Goal: Transaction & Acquisition: Book appointment/travel/reservation

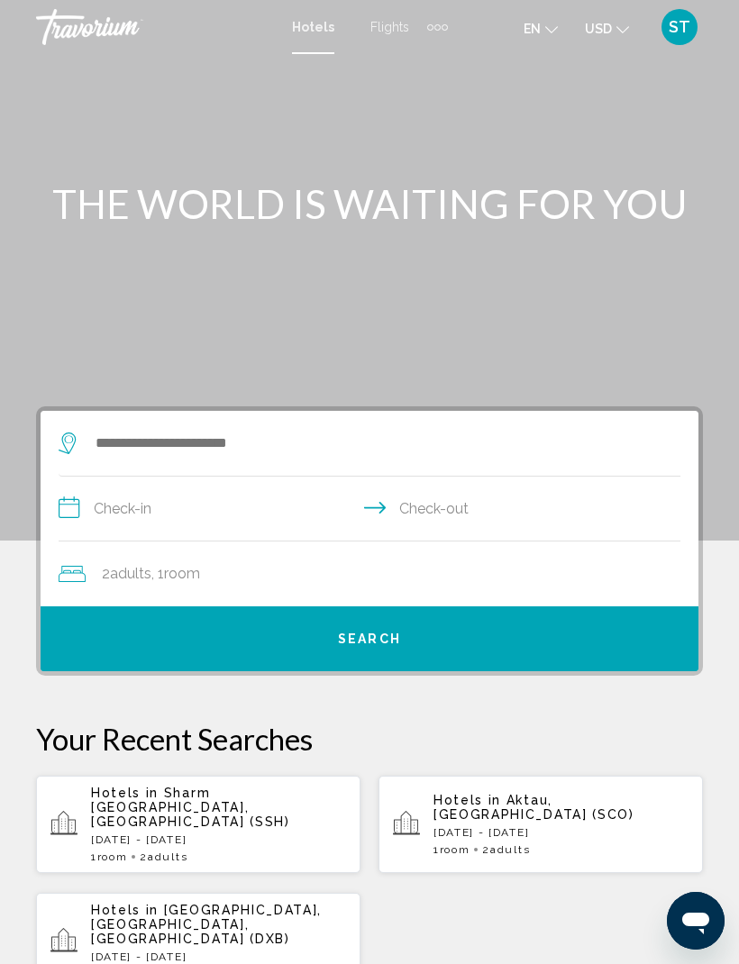
click at [330, 473] on div "Search widget" at bounding box center [361, 443] width 604 height 65
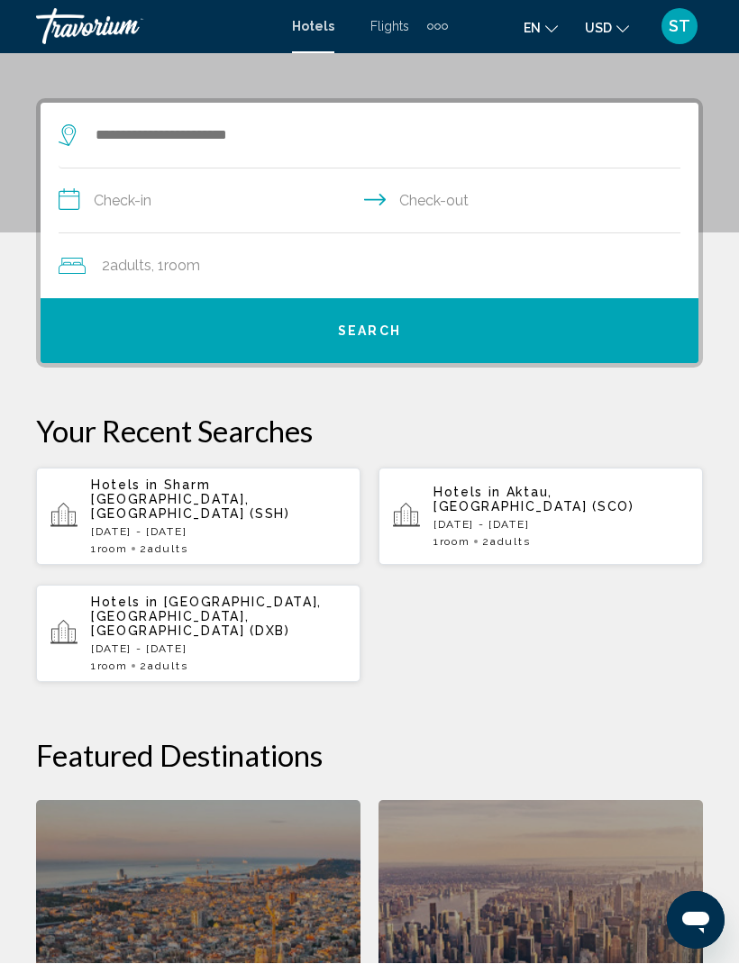
click at [360, 419] on p "Your Recent Searches" at bounding box center [369, 432] width 667 height 36
click at [298, 174] on input "**********" at bounding box center [373, 203] width 629 height 69
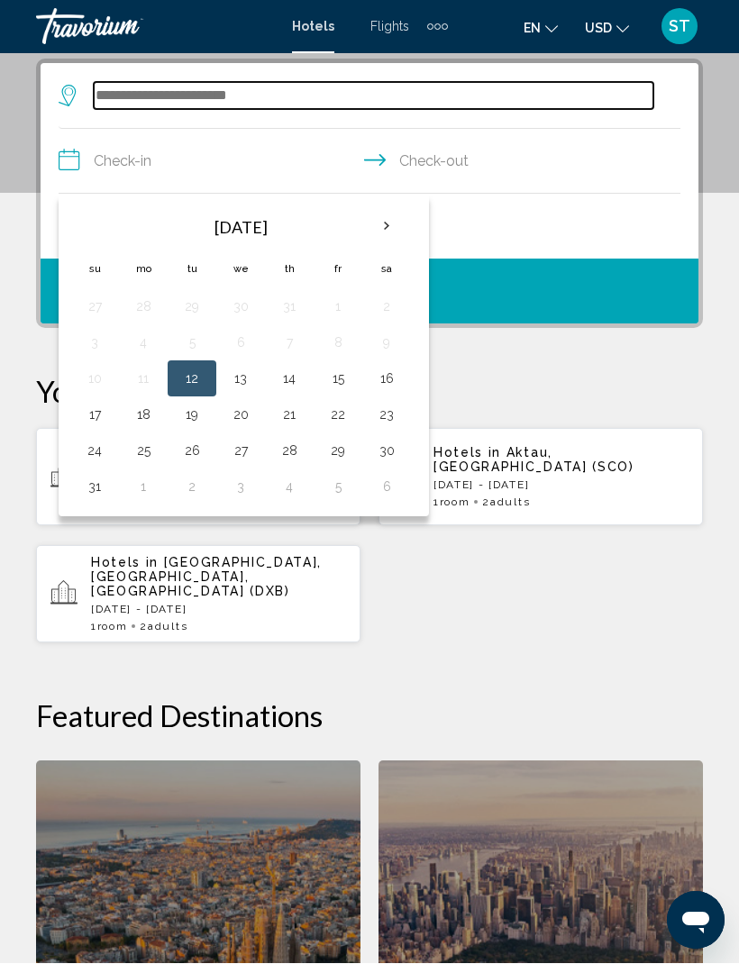
click at [284, 86] on input "Search widget" at bounding box center [373, 96] width 559 height 27
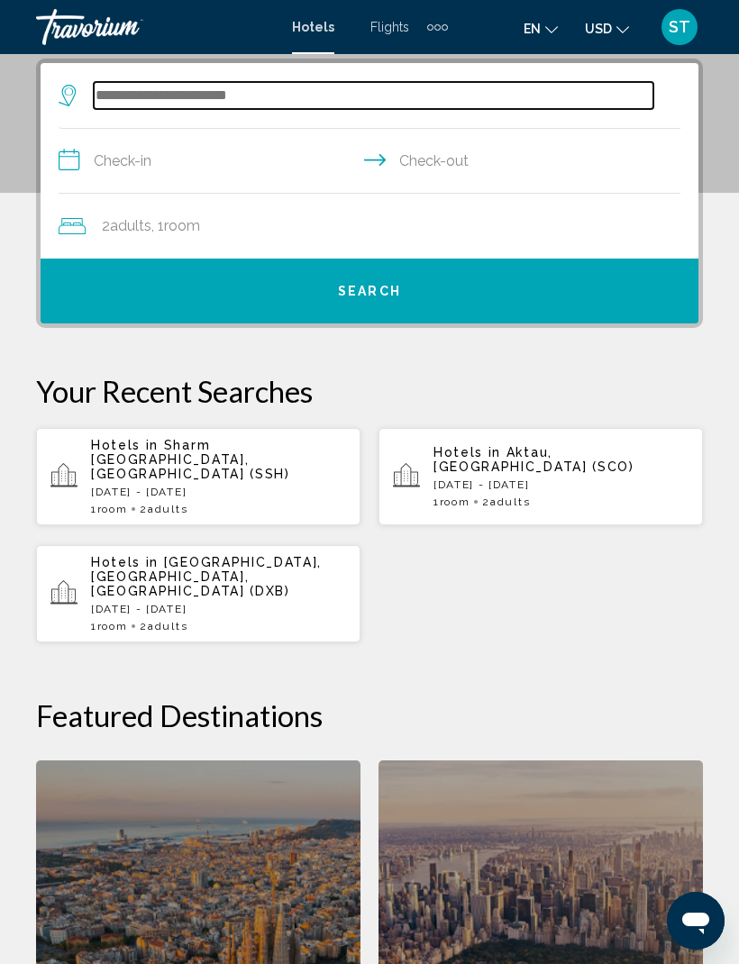
click at [312, 93] on input "Search widget" at bounding box center [373, 95] width 559 height 27
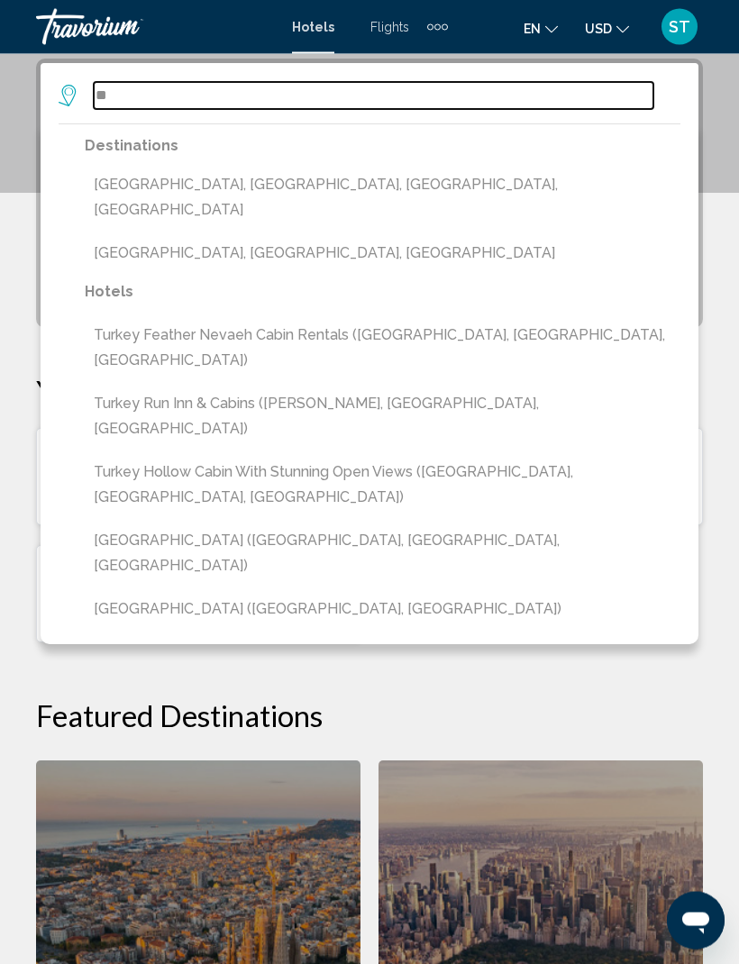
type input "*"
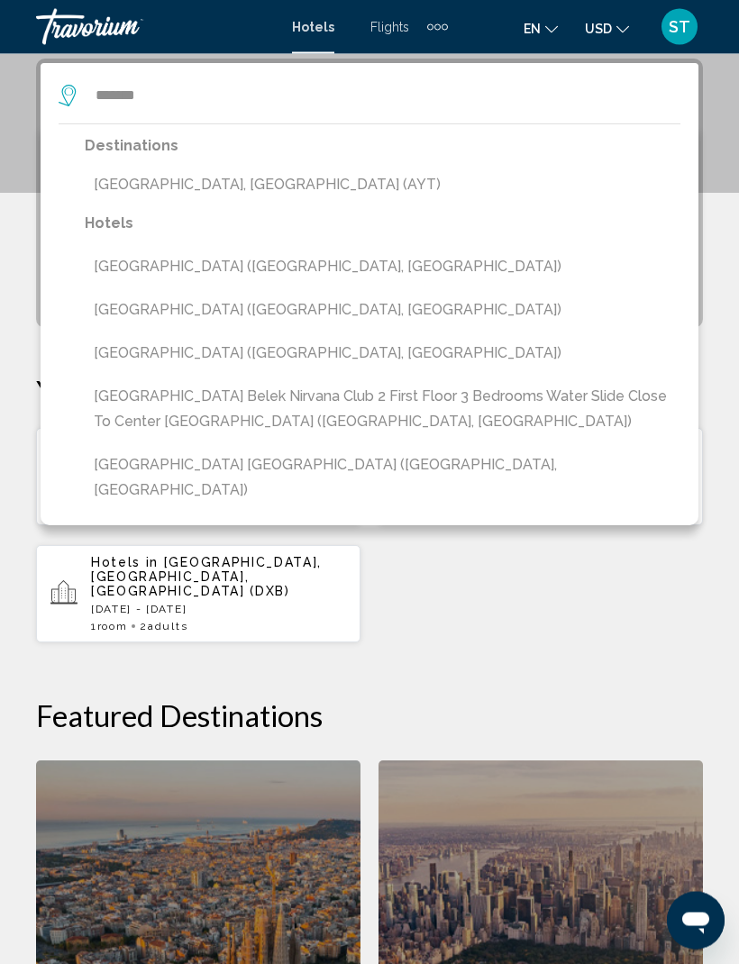
click at [177, 179] on button "[GEOGRAPHIC_DATA], [GEOGRAPHIC_DATA] (AYT)" at bounding box center [383, 185] width 596 height 34
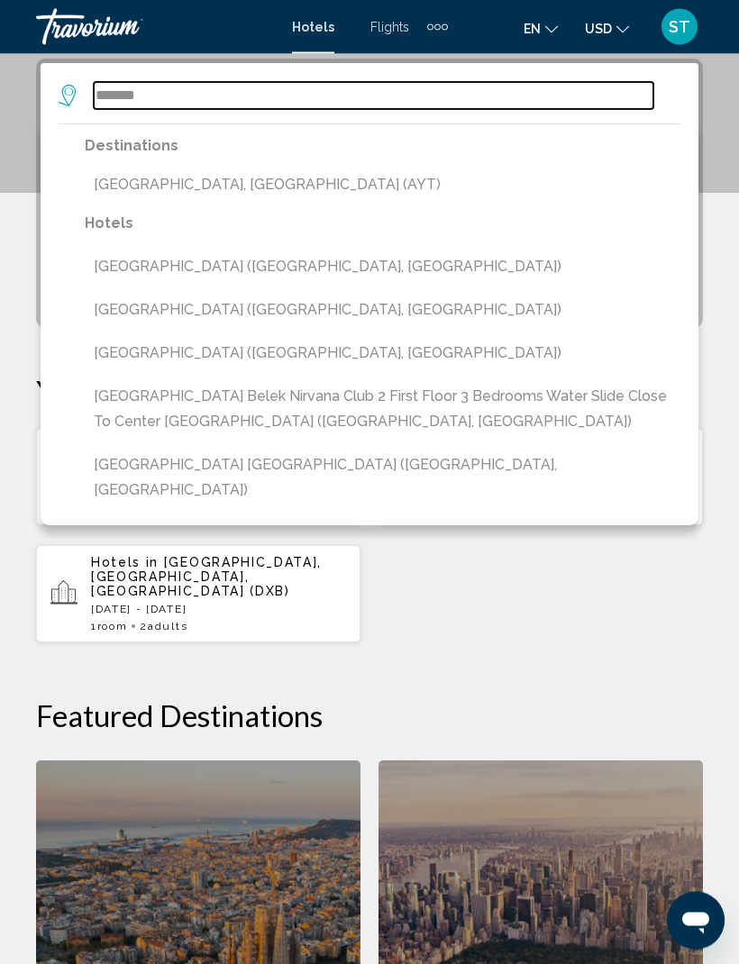
type input "**********"
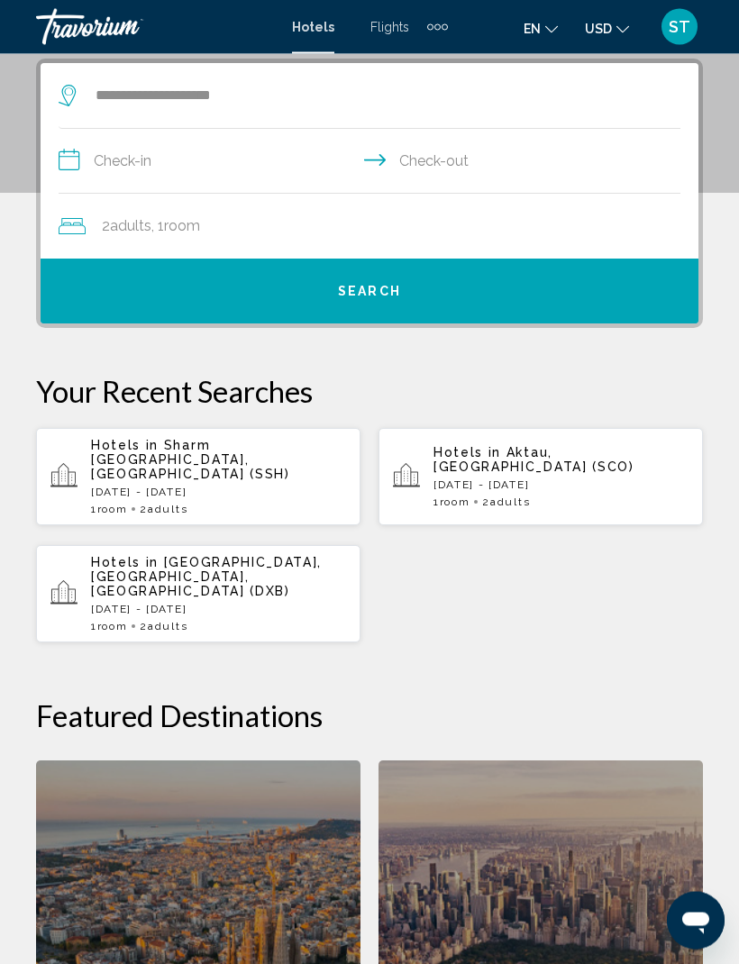
click at [177, 157] on input "**********" at bounding box center [373, 164] width 629 height 69
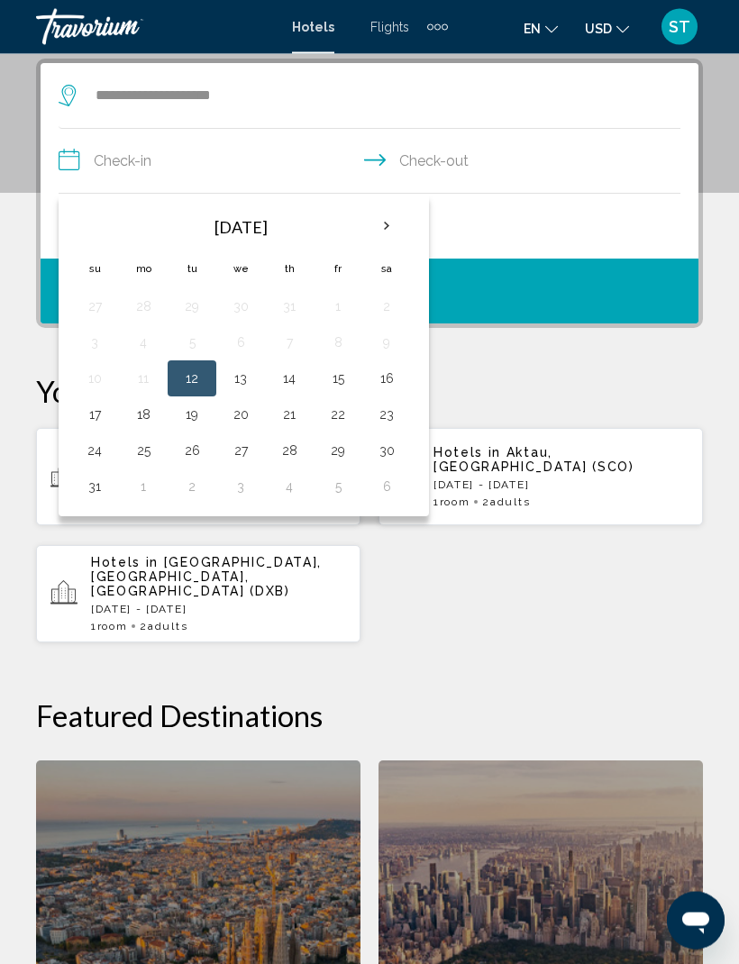
scroll to position [348, 0]
click at [292, 380] on button "14" at bounding box center [289, 378] width 29 height 25
click at [153, 417] on button "18" at bounding box center [143, 414] width 29 height 25
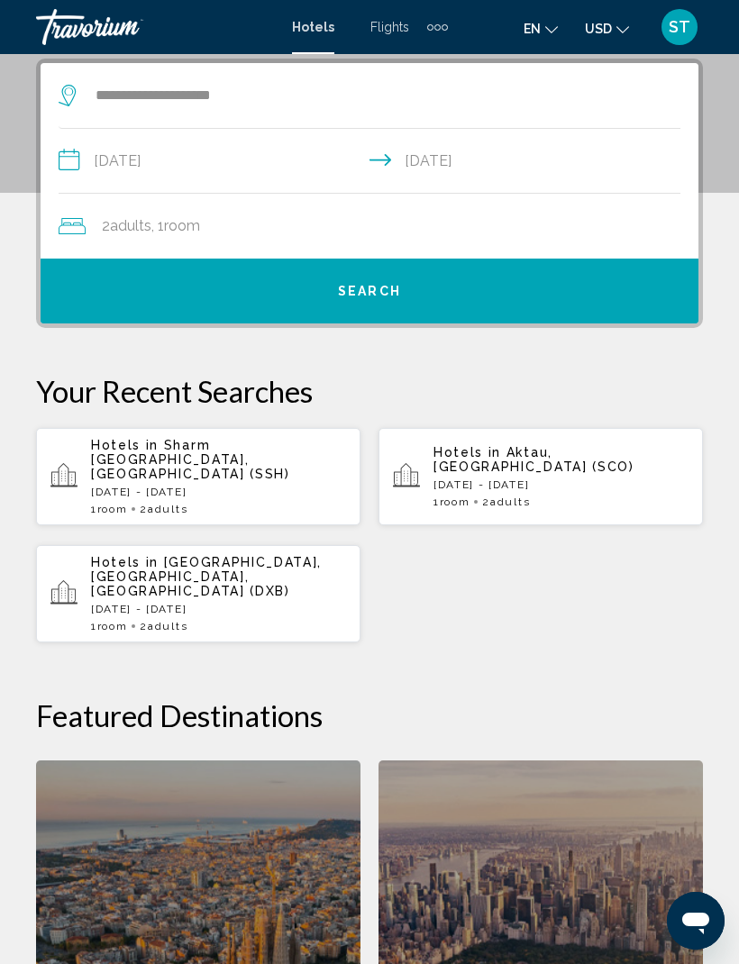
type input "**********"
click at [429, 227] on div "2 Adult Adults , 1 Room rooms" at bounding box center [379, 226] width 640 height 25
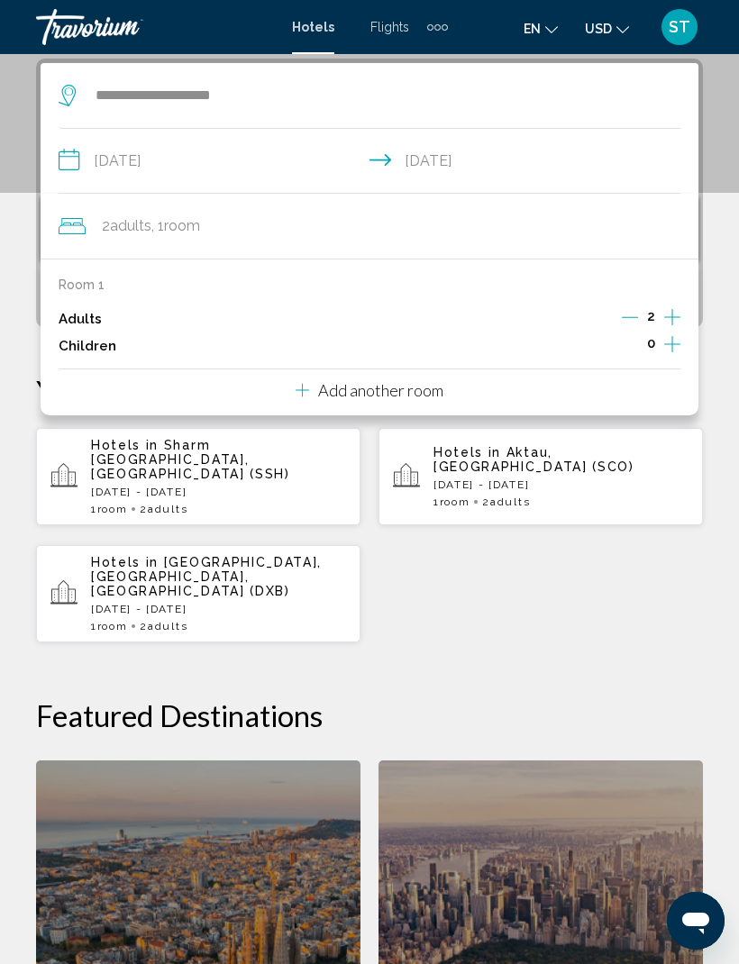
click at [675, 344] on icon "Increment children" at bounding box center [672, 344] width 16 height 22
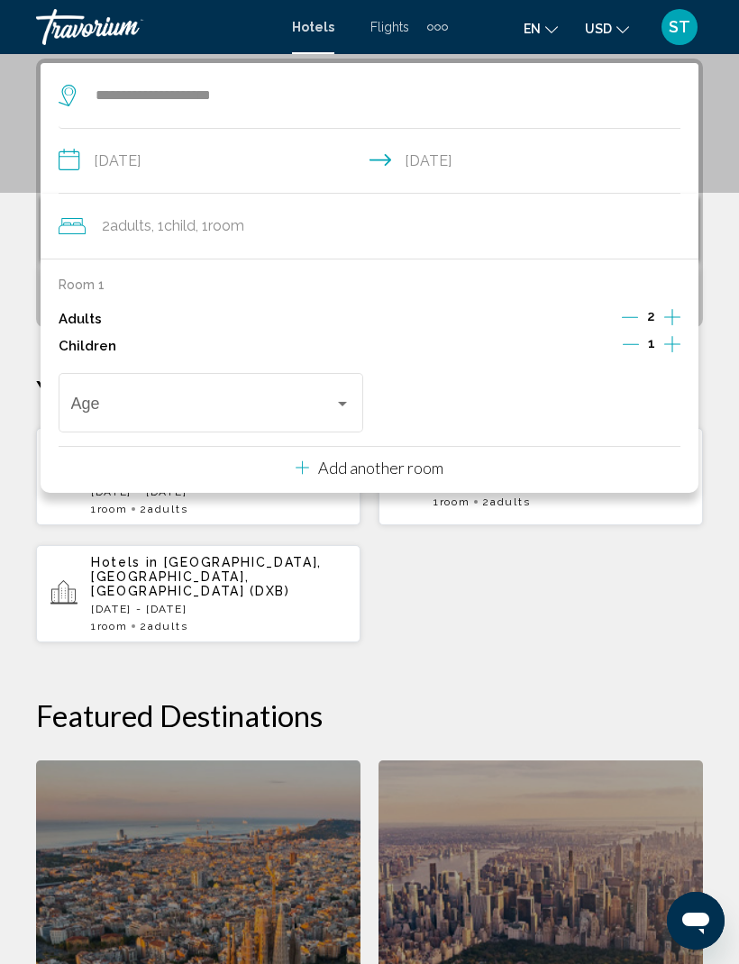
click at [676, 340] on icon "Increment children" at bounding box center [672, 344] width 16 height 22
click at [677, 345] on icon "Increment children" at bounding box center [672, 344] width 16 height 22
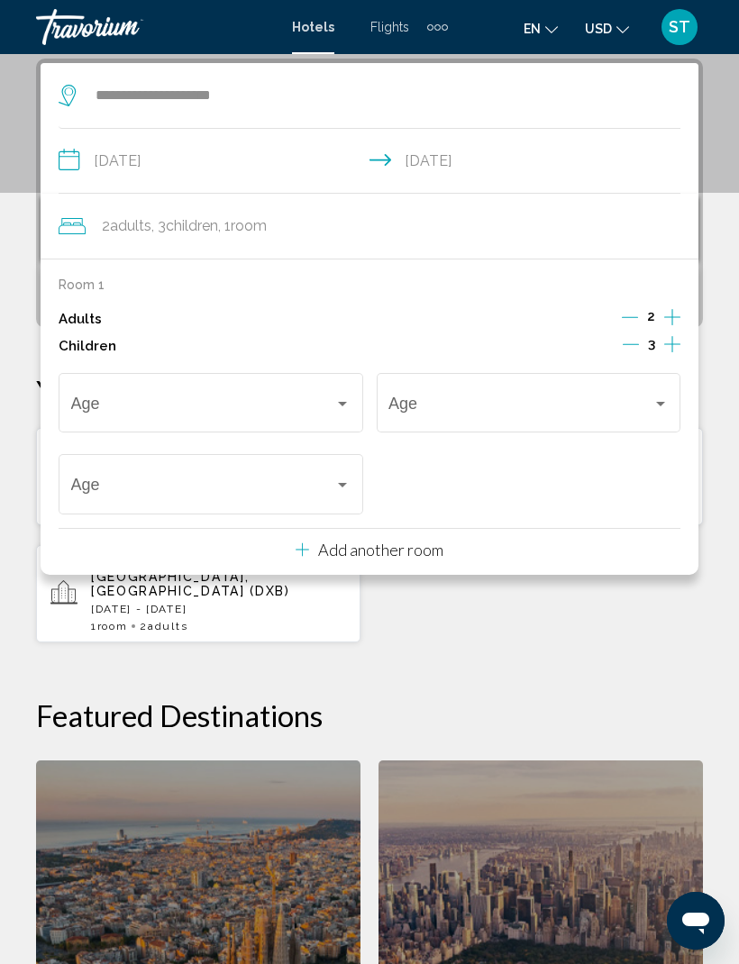
click at [253, 405] on span "Travelers: 2 adults, 3 children" at bounding box center [203, 407] width 264 height 18
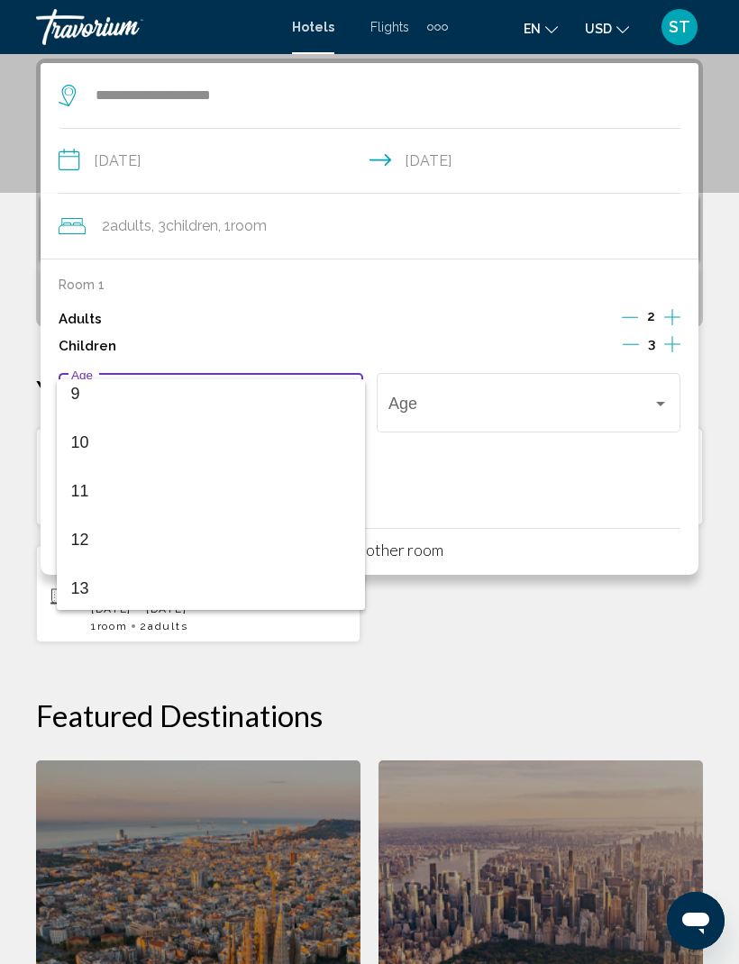
scroll to position [439, 0]
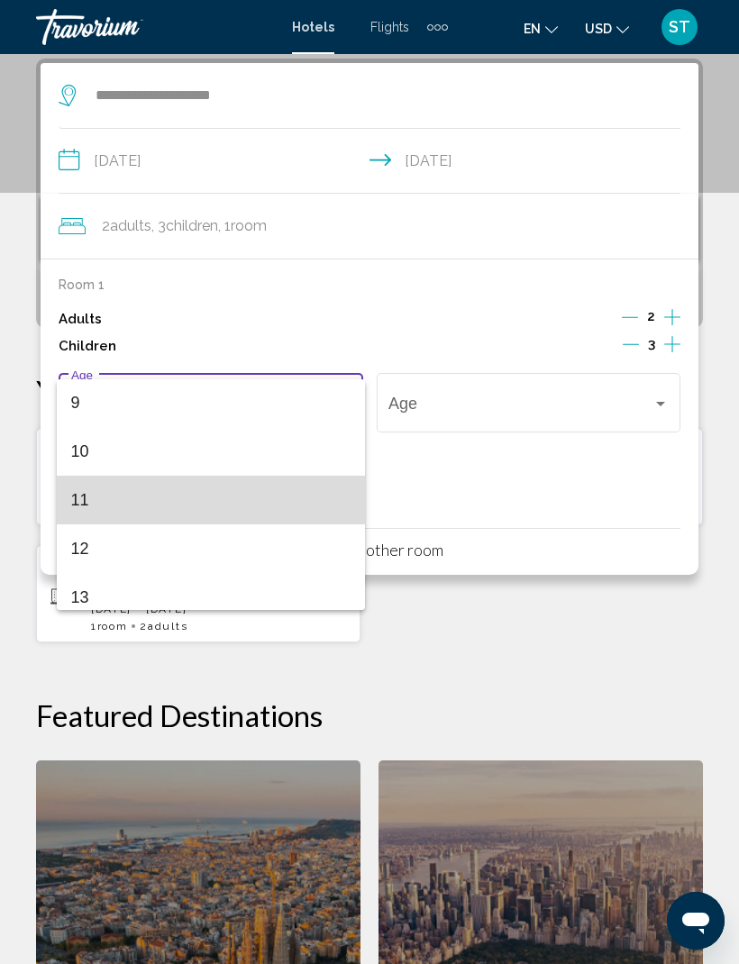
click at [166, 502] on span "11" at bounding box center [211, 500] width 280 height 49
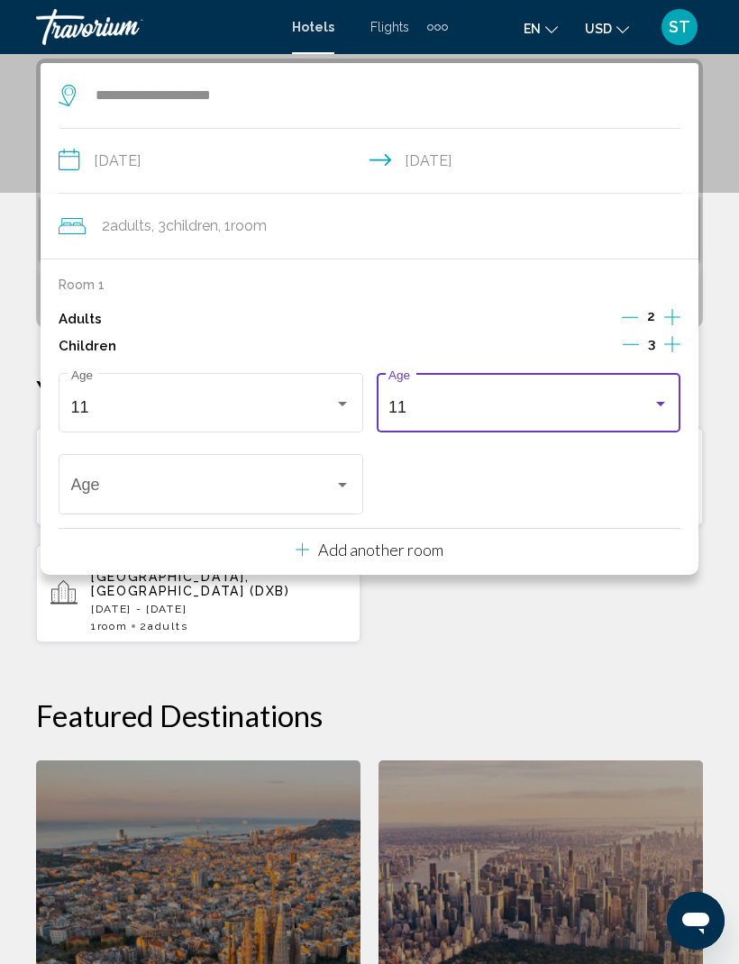
click at [482, 398] on div "11" at bounding box center [520, 407] width 264 height 18
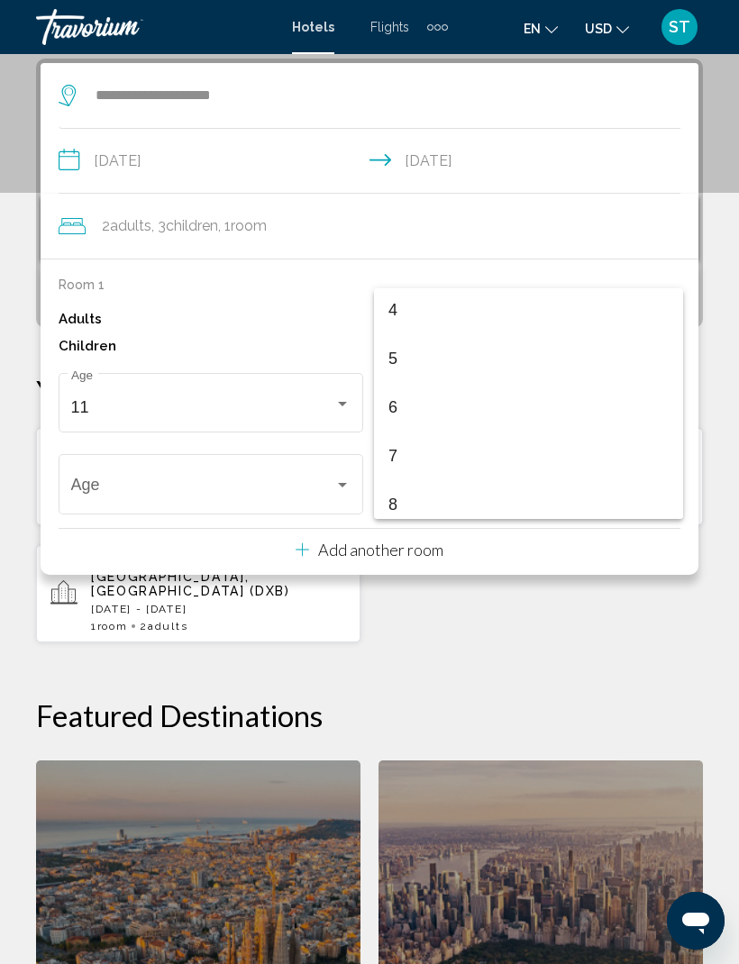
scroll to position [196, 0]
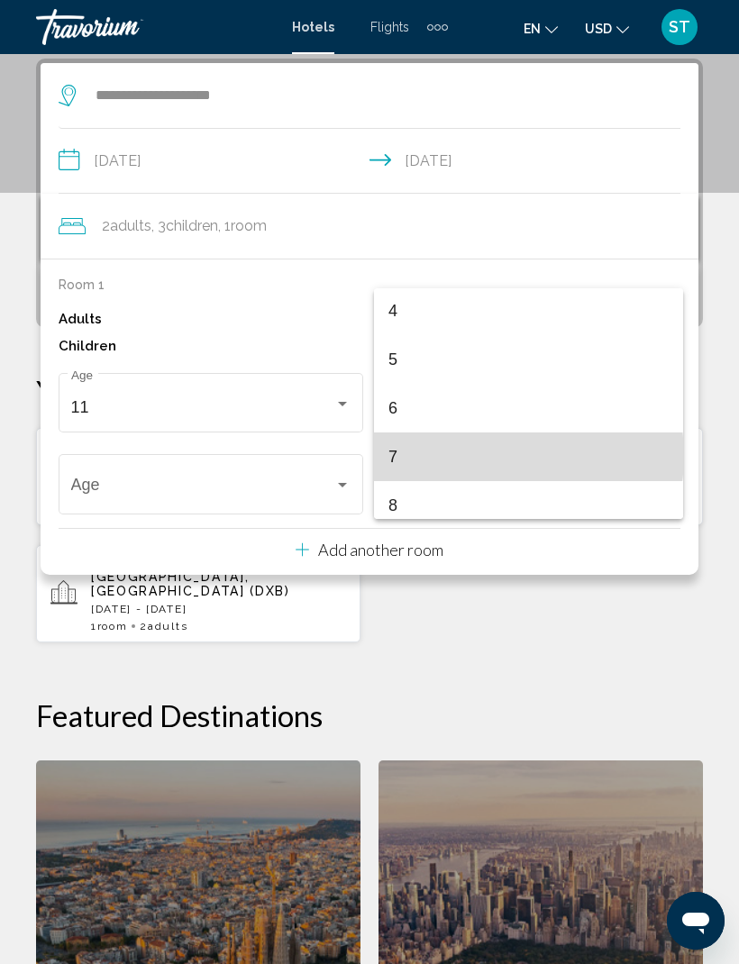
click at [492, 456] on span "7" at bounding box center [528, 456] width 280 height 49
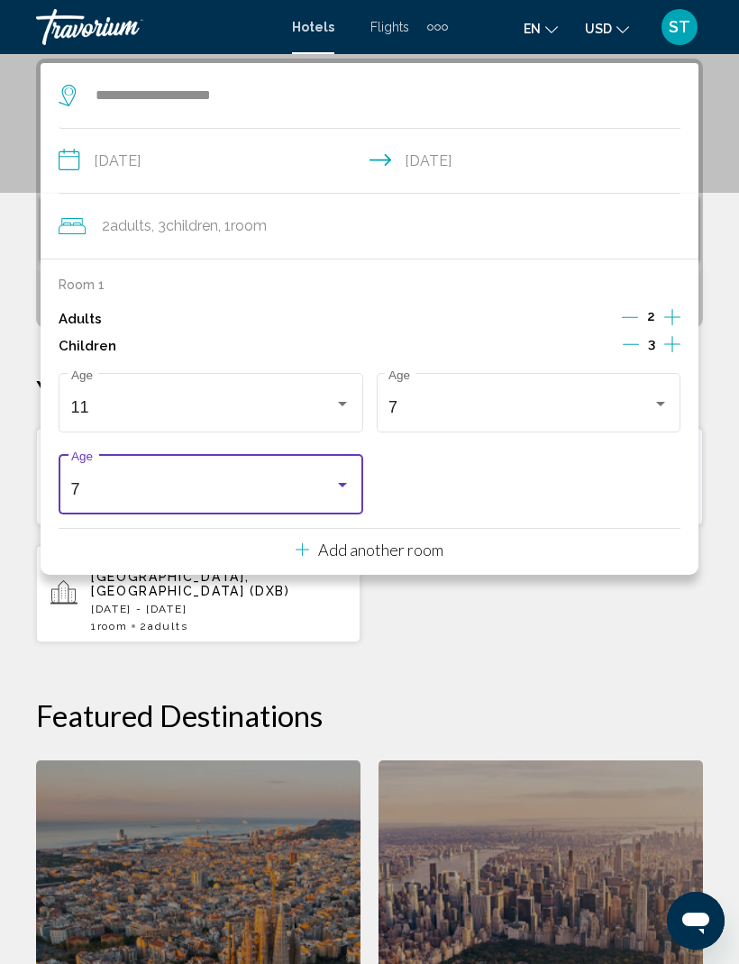
click at [273, 480] on div "7" at bounding box center [203, 489] width 264 height 18
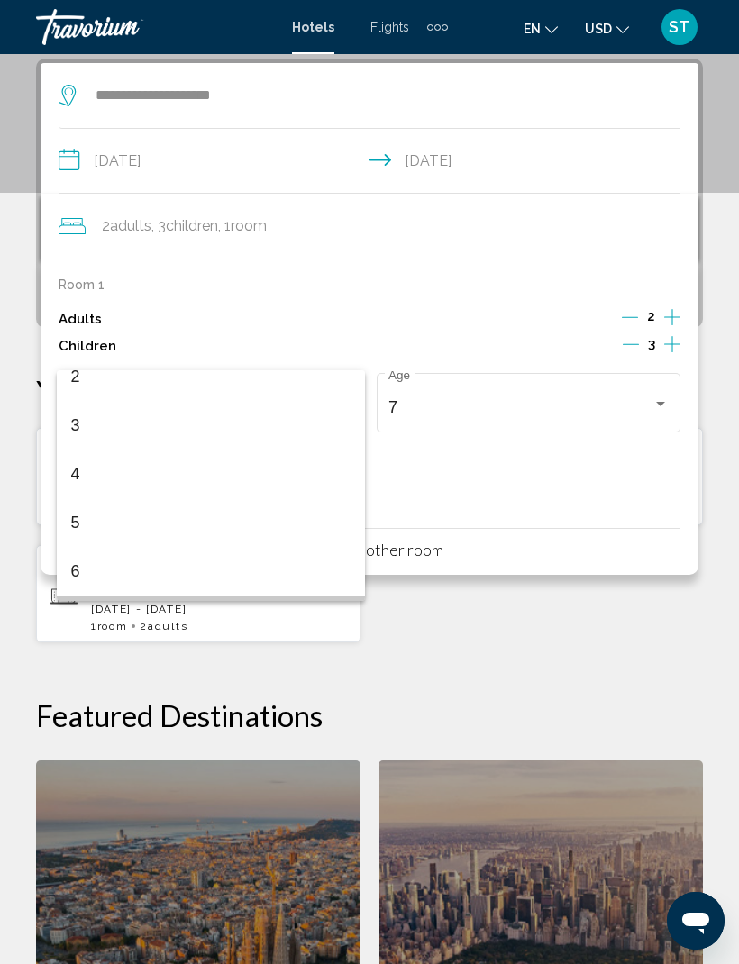
scroll to position [114, 0]
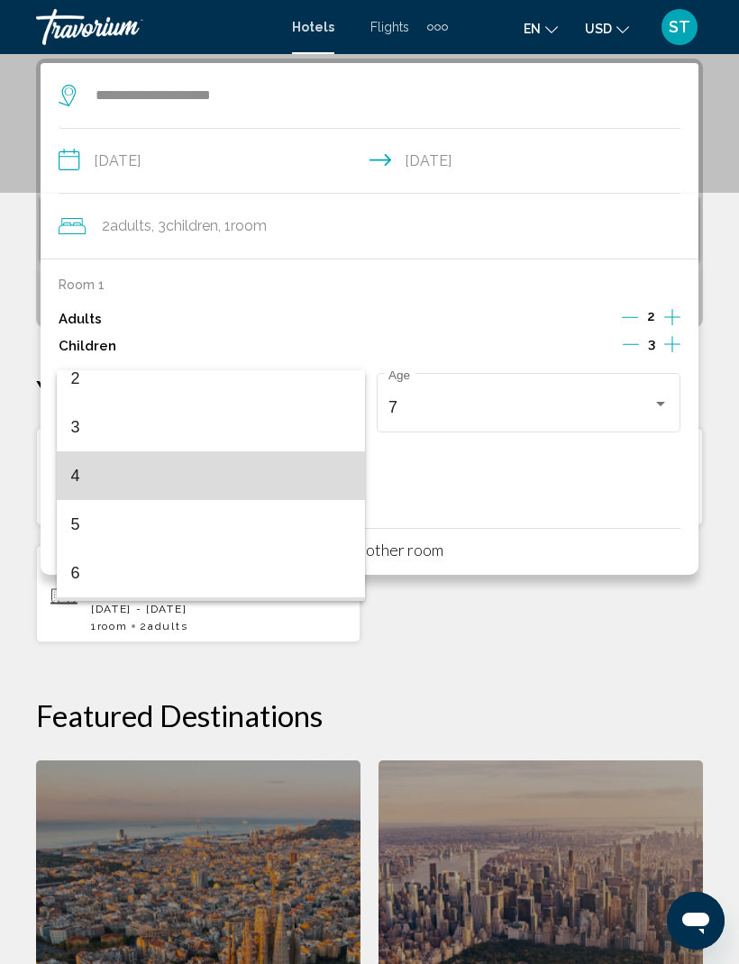
click at [255, 482] on span "4" at bounding box center [211, 475] width 280 height 49
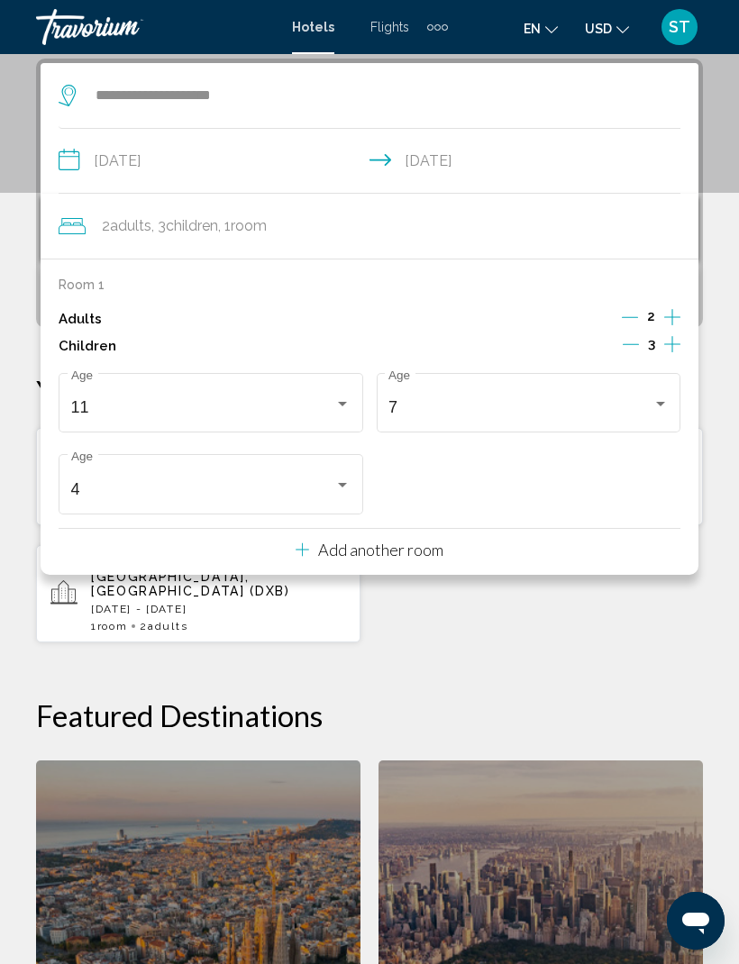
click at [487, 632] on div "**********" at bounding box center [369, 632] width 739 height 1147
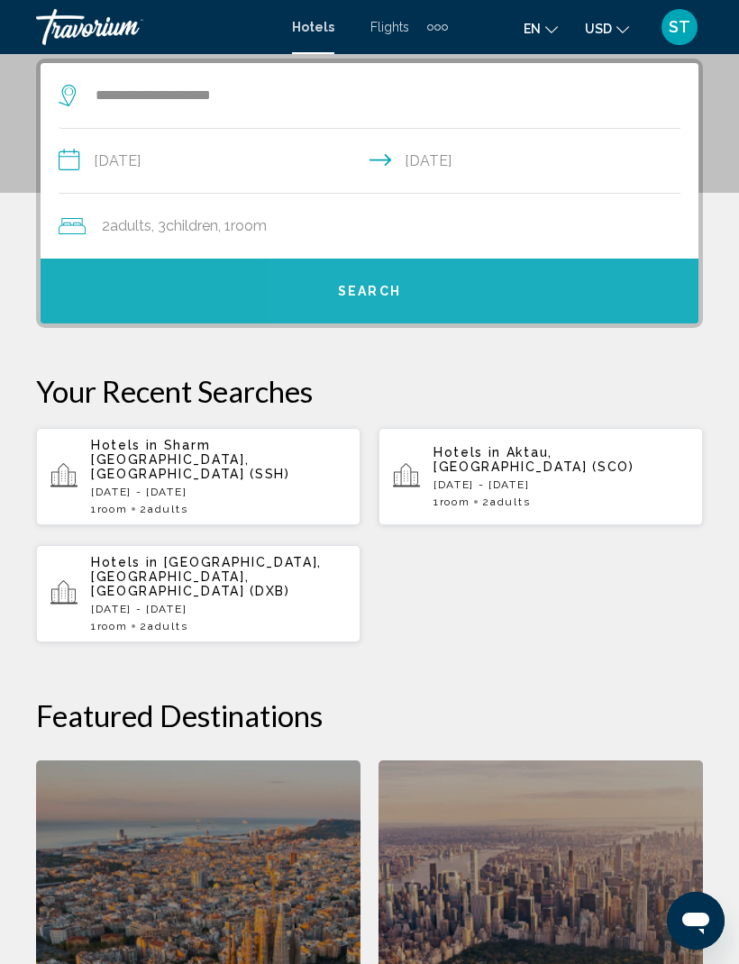
click at [626, 278] on button "Search" at bounding box center [370, 291] width 658 height 65
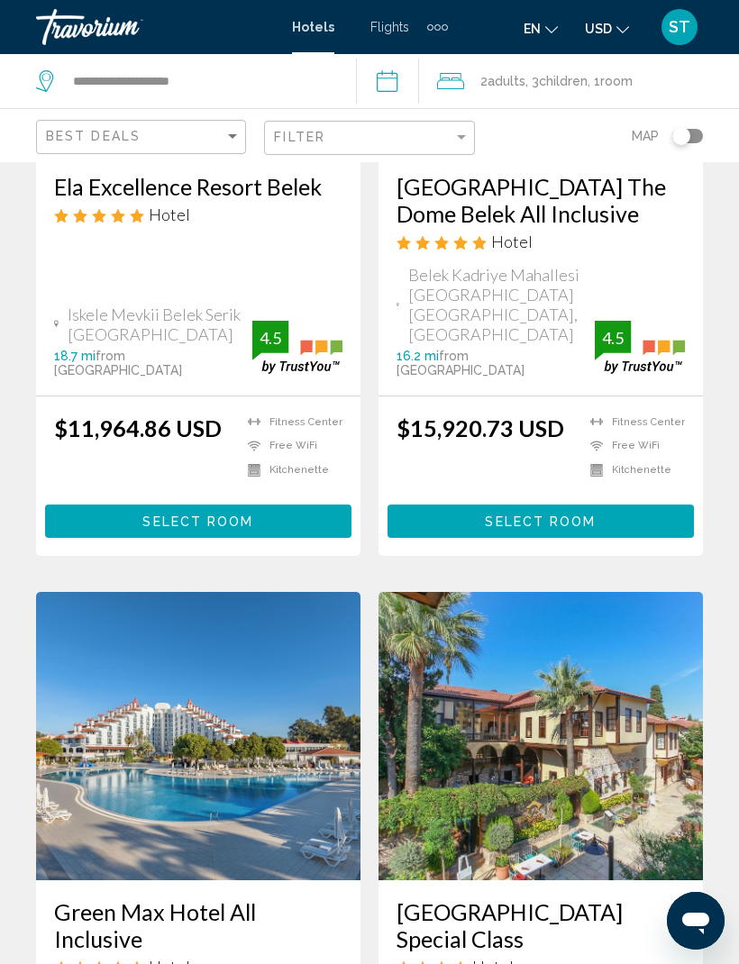
scroll to position [626, 0]
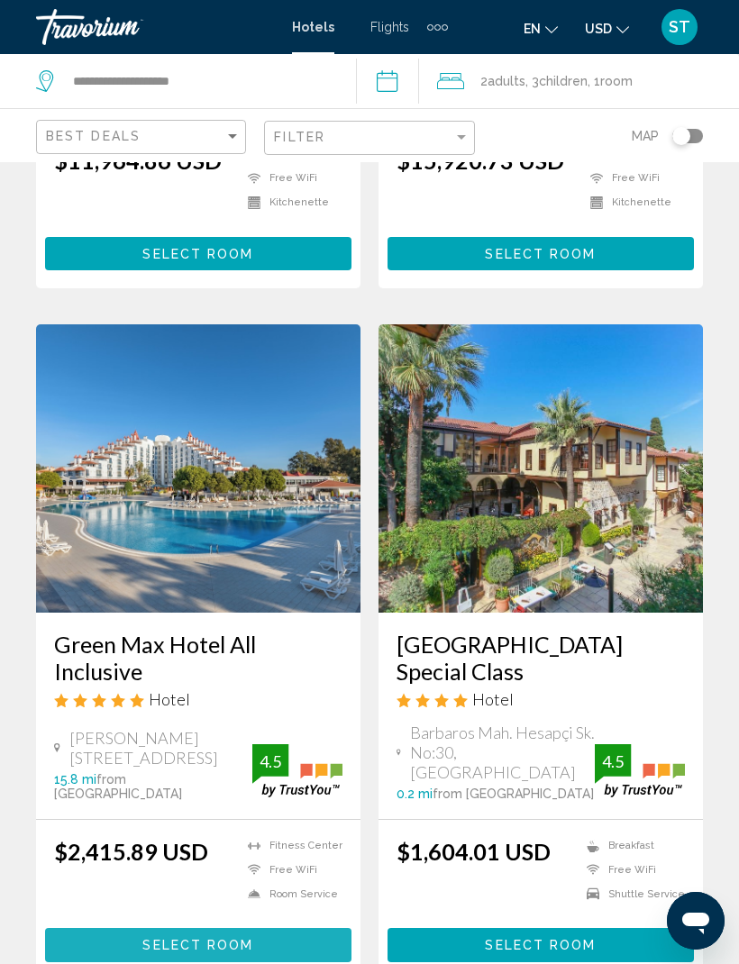
click at [106, 928] on button "Select Room" at bounding box center [198, 944] width 306 height 33
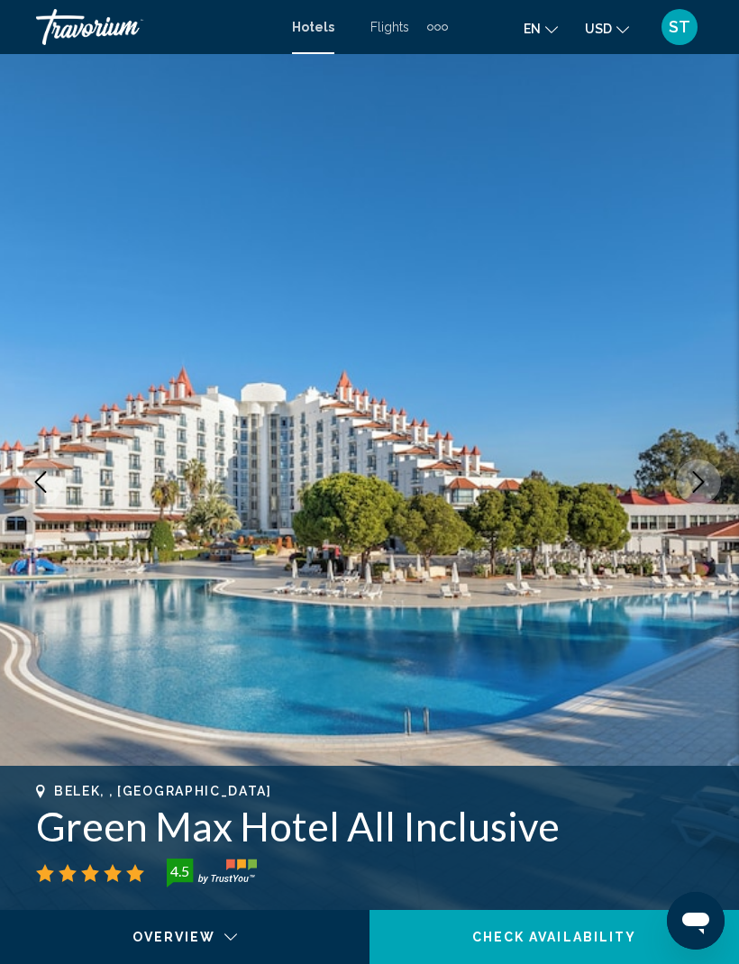
click at [693, 504] on button "Next image" at bounding box center [698, 481] width 45 height 45
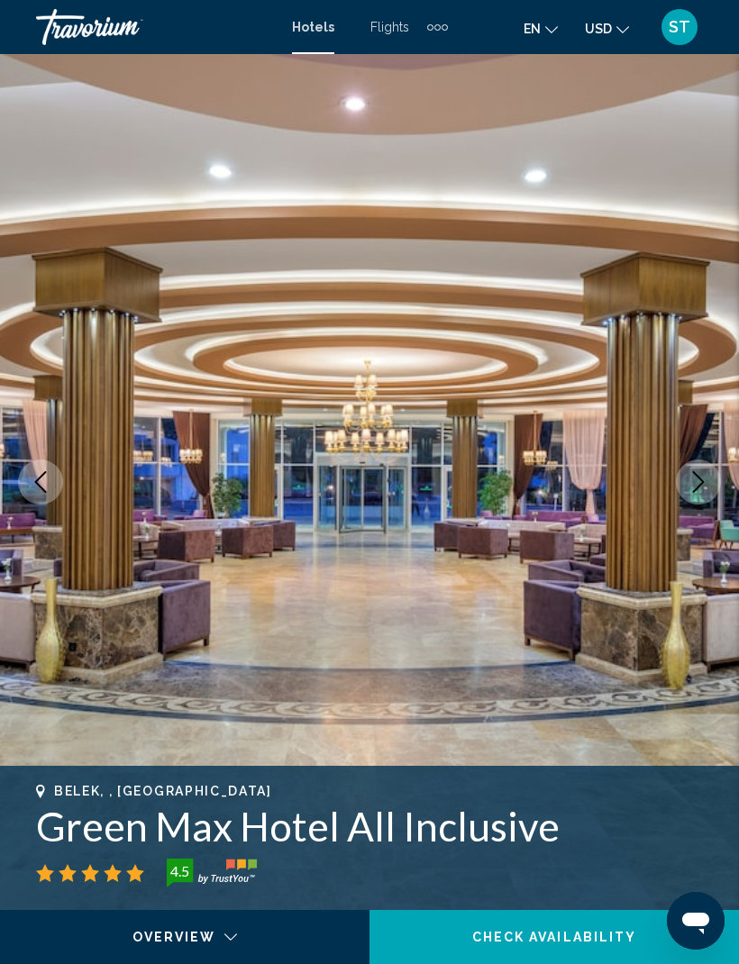
click at [710, 497] on button "Next image" at bounding box center [698, 481] width 45 height 45
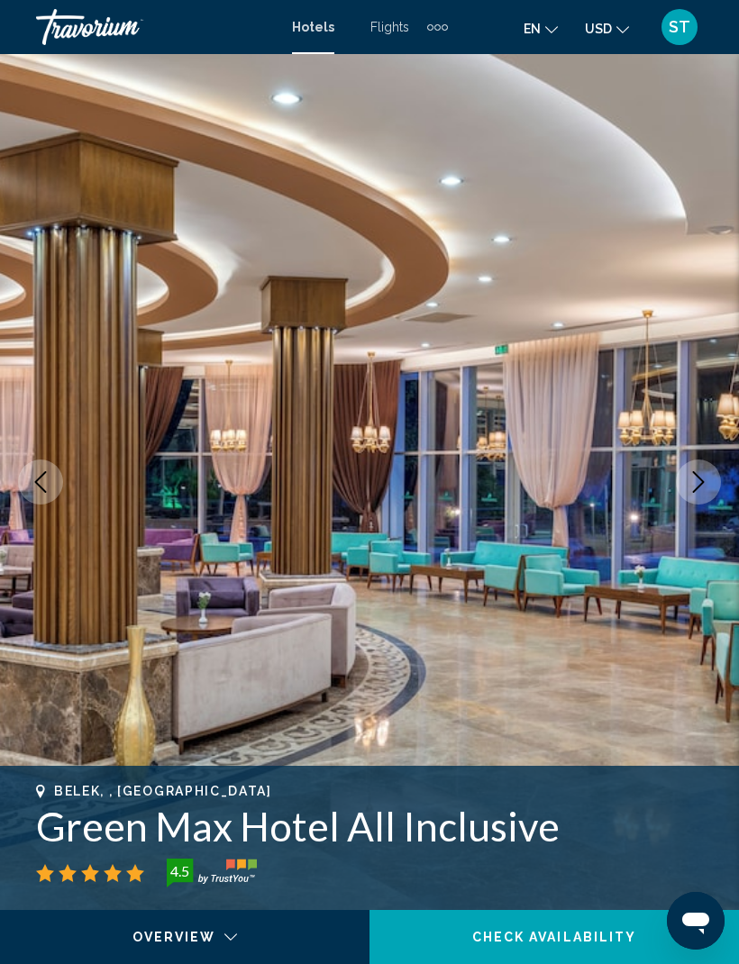
click at [696, 491] on icon "Next image" at bounding box center [698, 482] width 22 height 22
click at [698, 489] on icon "Next image" at bounding box center [698, 482] width 22 height 22
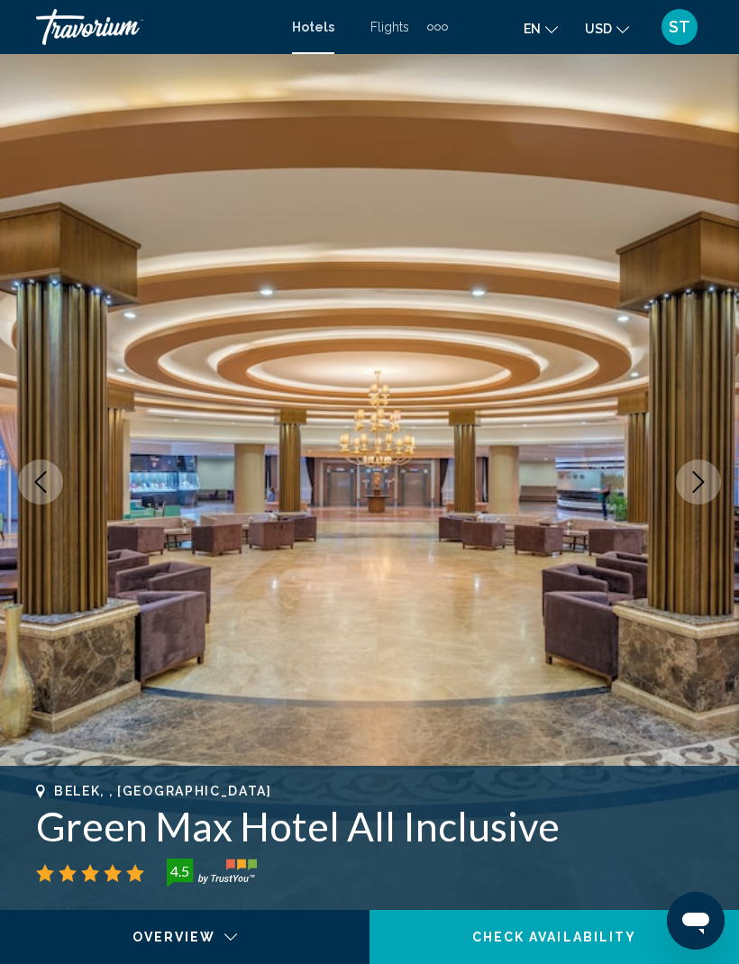
click at [704, 483] on icon "Next image" at bounding box center [698, 482] width 22 height 22
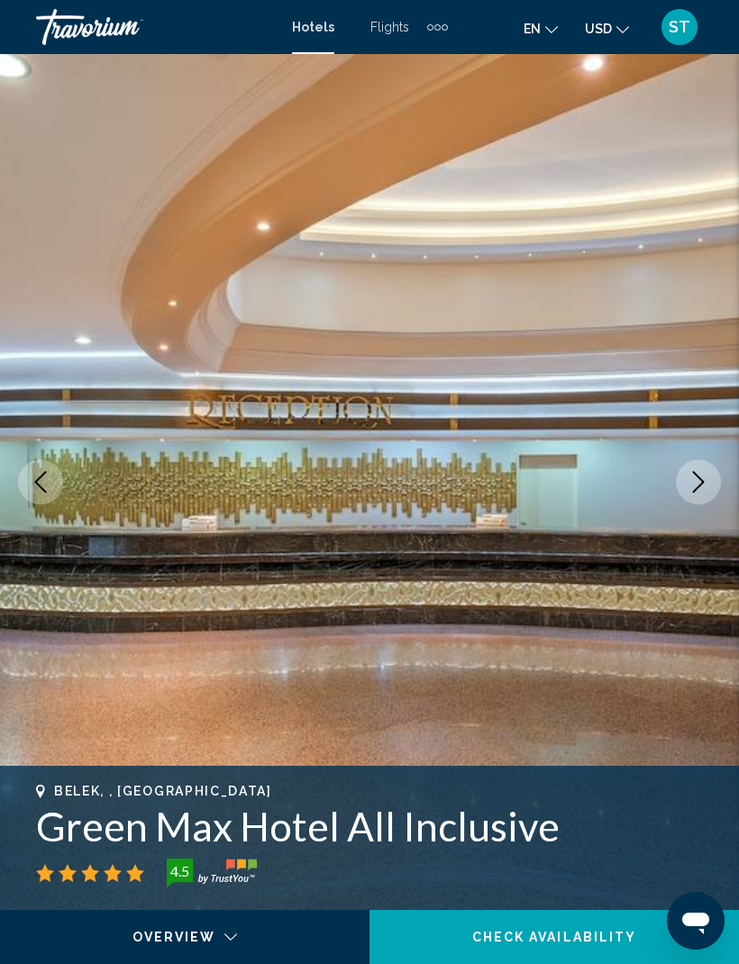
click at [711, 484] on button "Next image" at bounding box center [698, 481] width 45 height 45
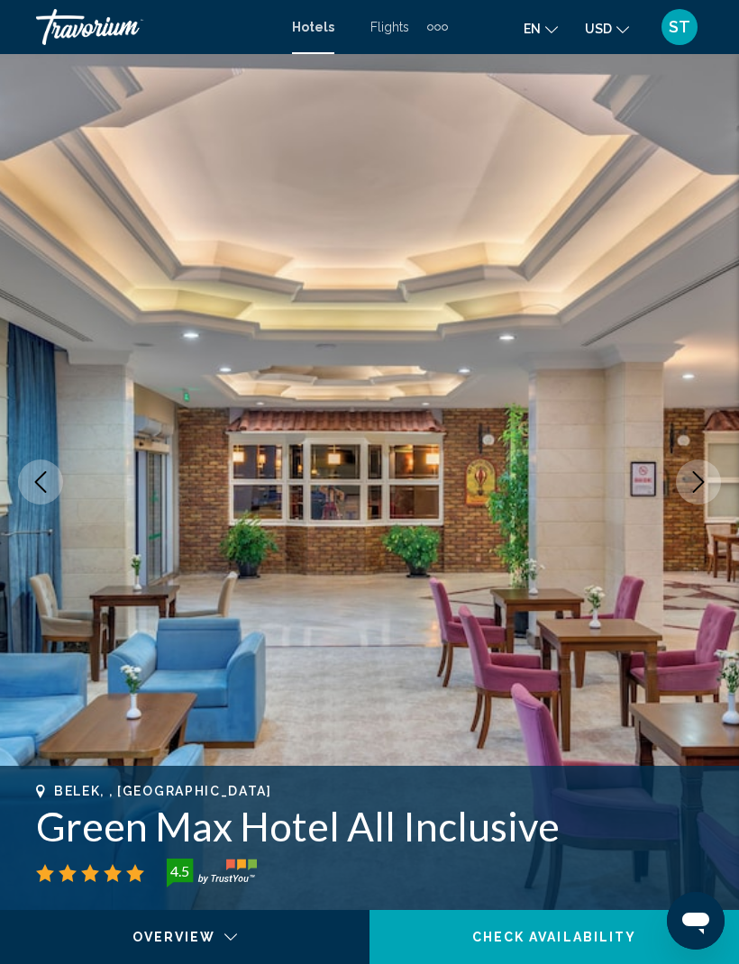
click at [704, 486] on icon "Next image" at bounding box center [698, 482] width 22 height 22
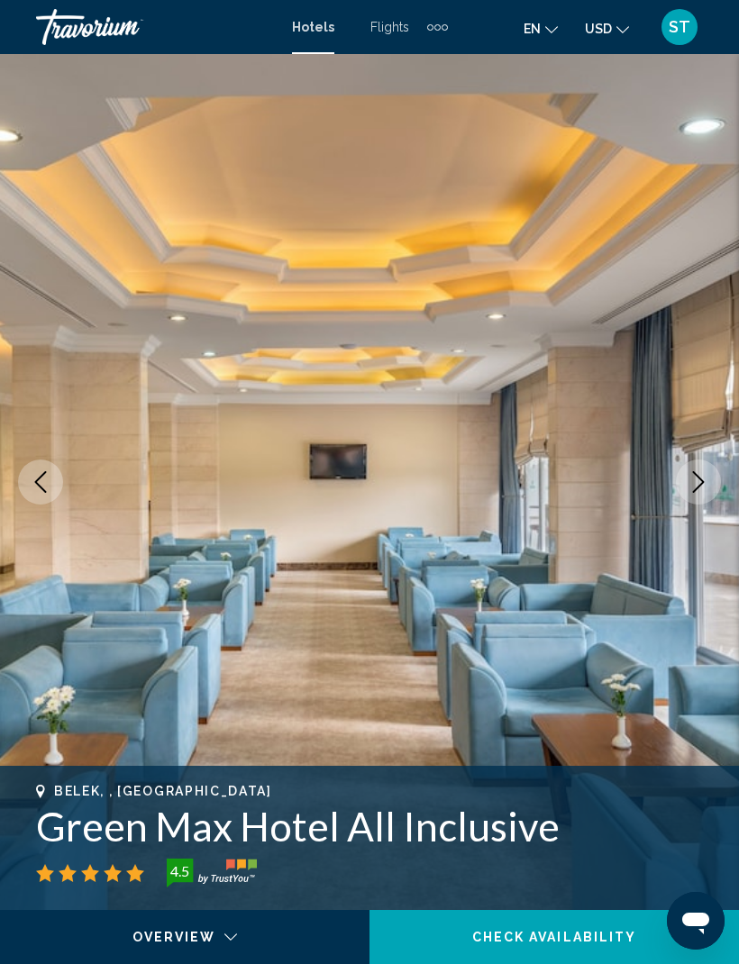
click at [706, 483] on icon "Next image" at bounding box center [698, 482] width 22 height 22
click at [712, 481] on button "Next image" at bounding box center [698, 481] width 45 height 45
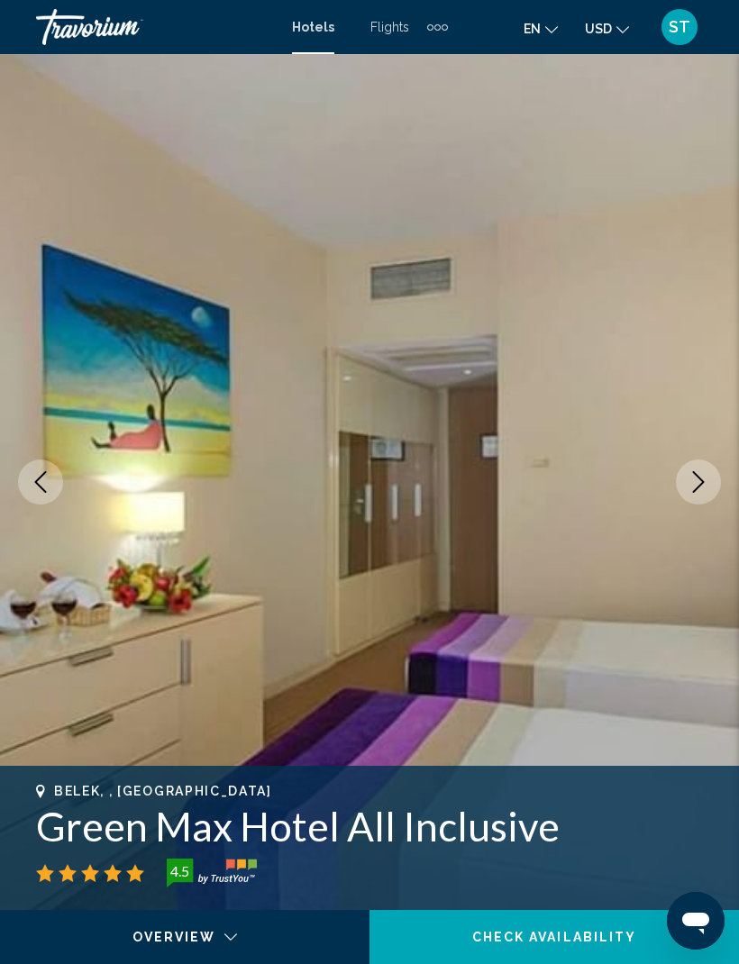
click at [707, 483] on icon "Next image" at bounding box center [698, 482] width 22 height 22
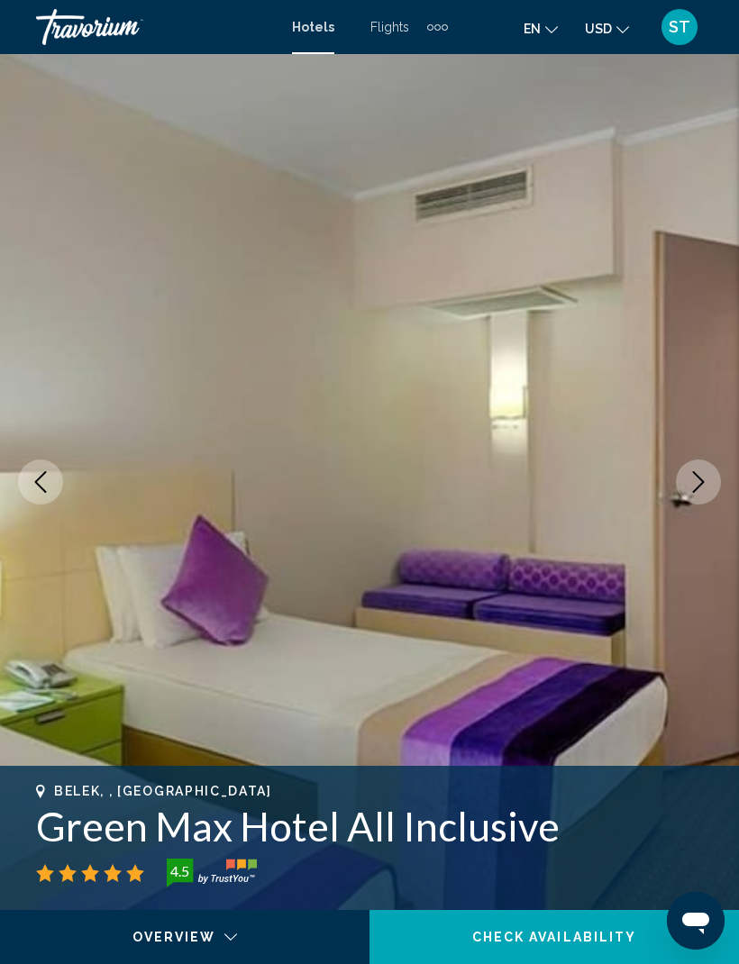
click at [705, 483] on icon "Next image" at bounding box center [698, 482] width 22 height 22
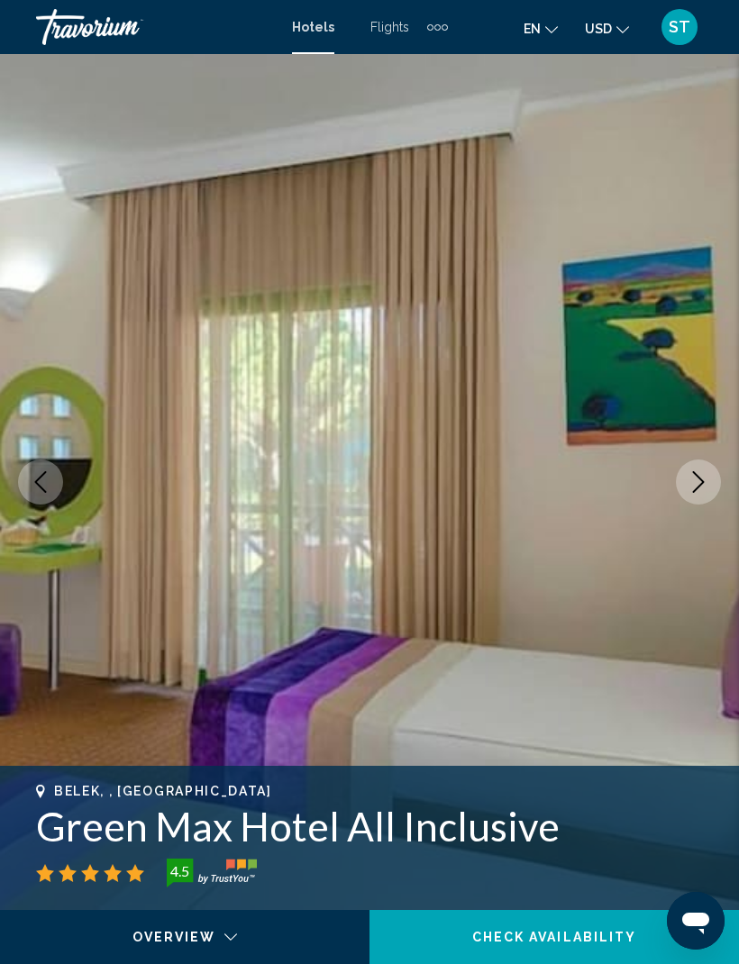
click at [41, 477] on icon "Previous image" at bounding box center [41, 482] width 22 height 22
click at [47, 482] on icon "Previous image" at bounding box center [41, 482] width 22 height 22
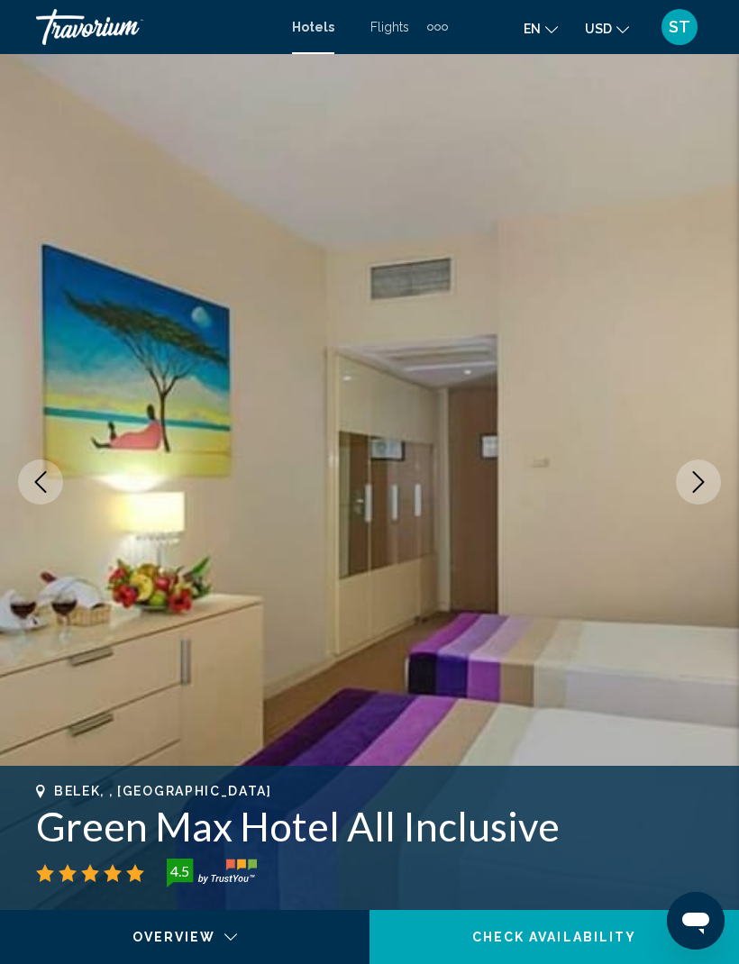
click at [50, 484] on icon "Previous image" at bounding box center [41, 482] width 22 height 22
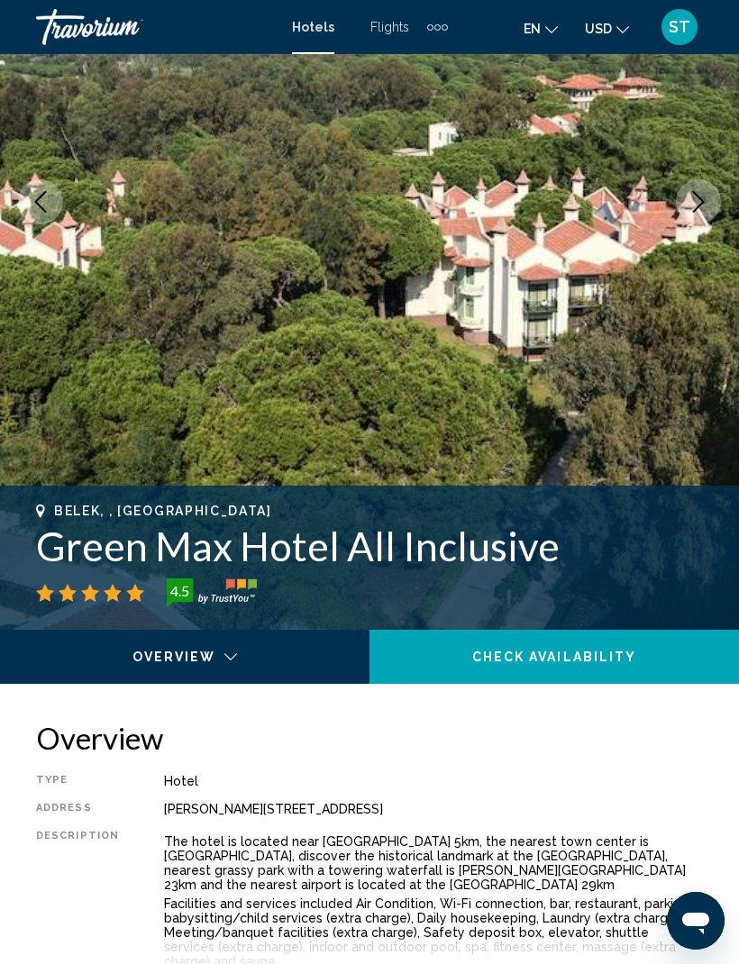
scroll to position [279, 0]
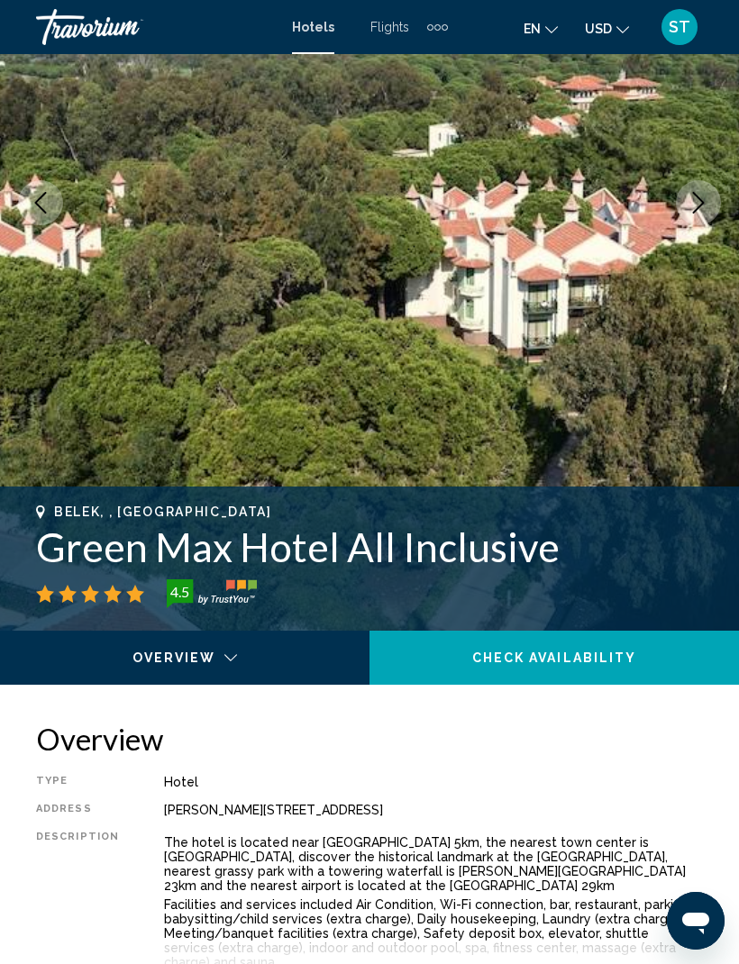
click at [705, 190] on button "Next image" at bounding box center [698, 202] width 45 height 45
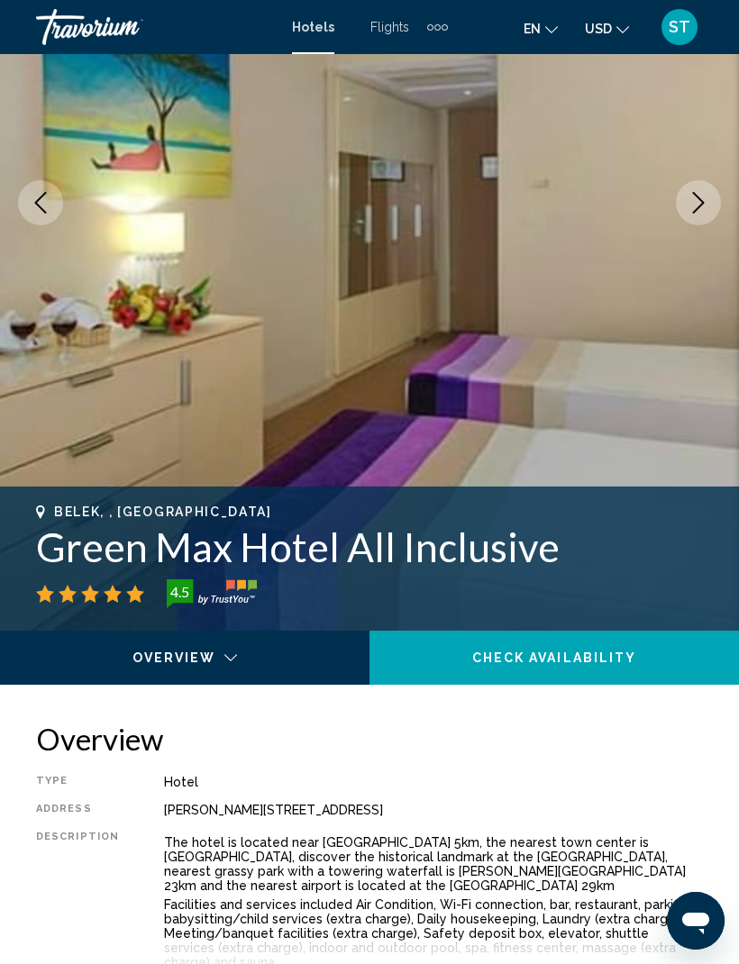
click at [727, 202] on img "Main content" at bounding box center [369, 203] width 739 height 856
click at [710, 203] on button "Next image" at bounding box center [698, 202] width 45 height 45
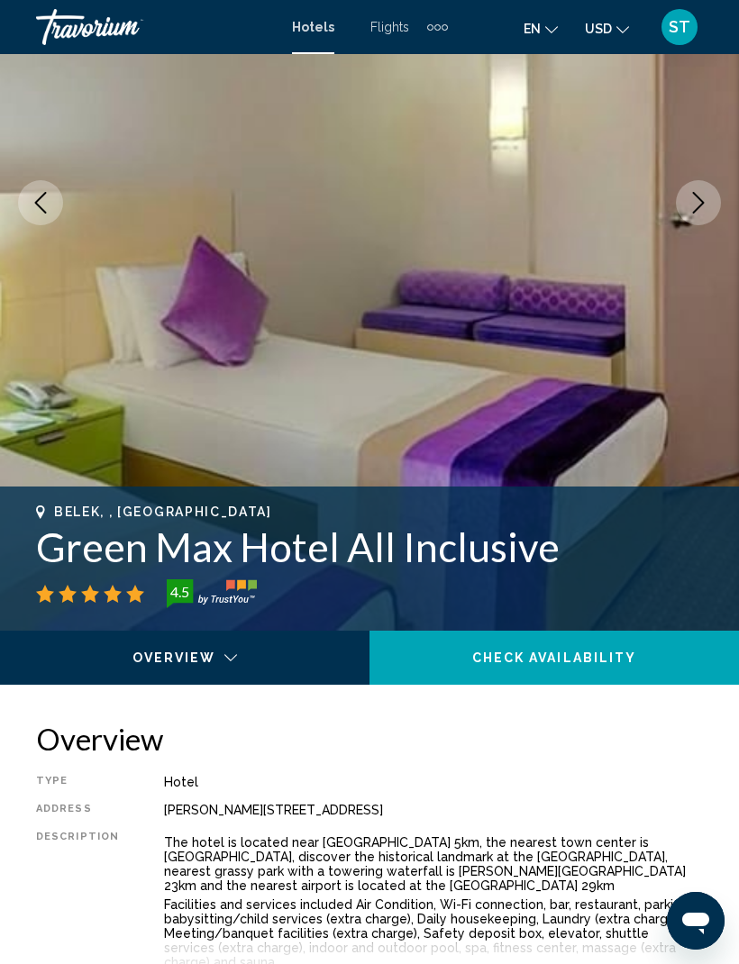
click at [711, 199] on button "Next image" at bounding box center [698, 202] width 45 height 45
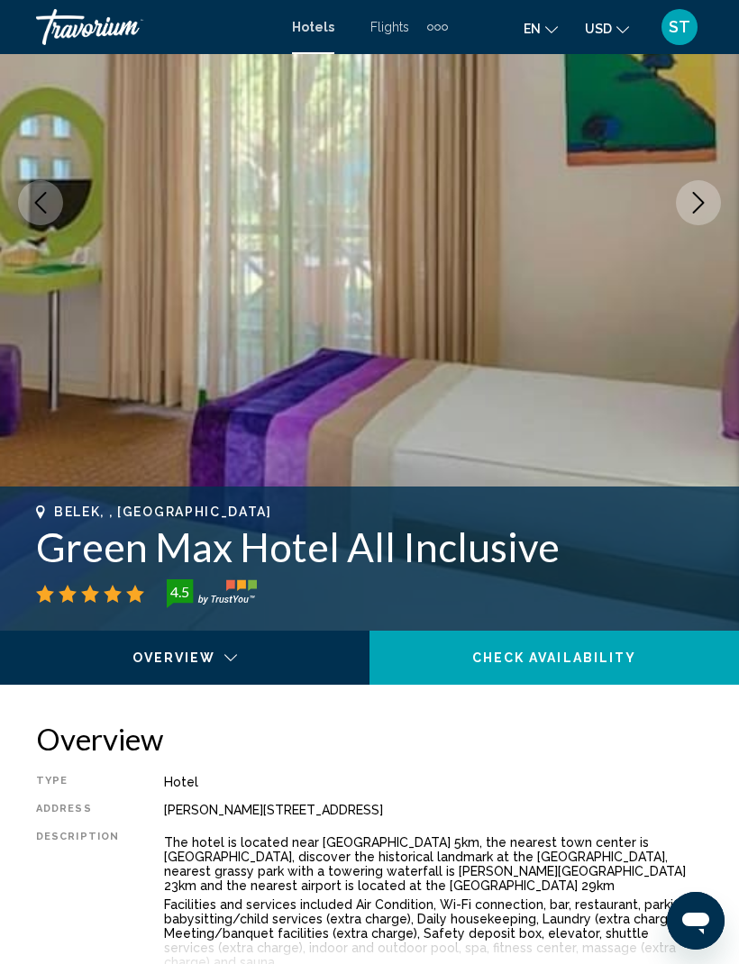
click at [706, 199] on icon "Next image" at bounding box center [698, 203] width 22 height 22
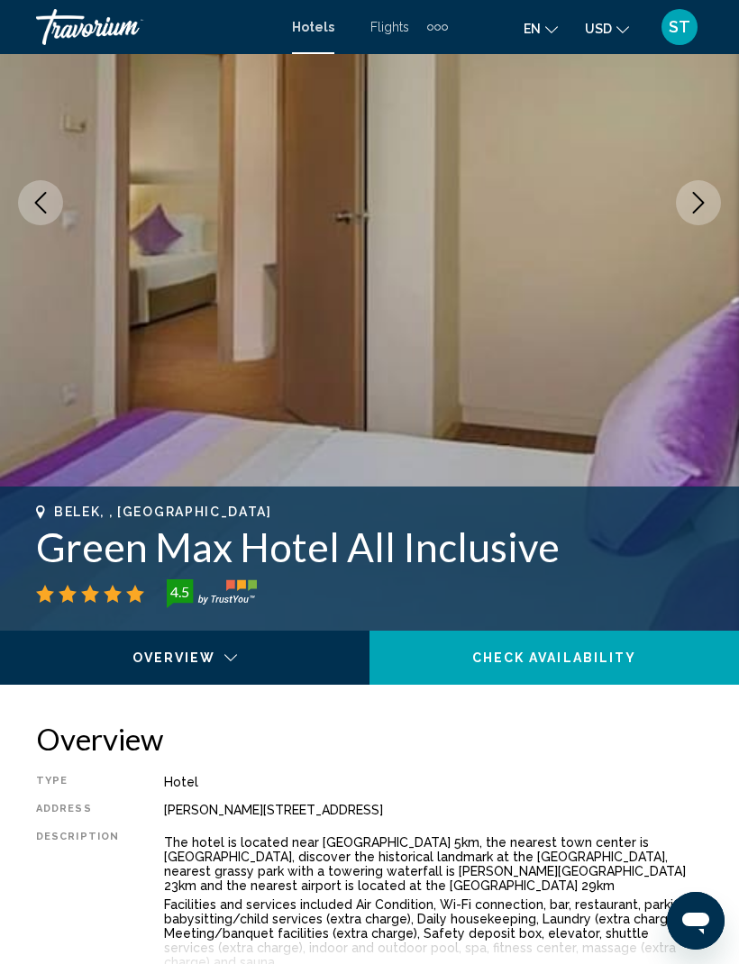
click at [705, 199] on icon "Next image" at bounding box center [698, 203] width 22 height 22
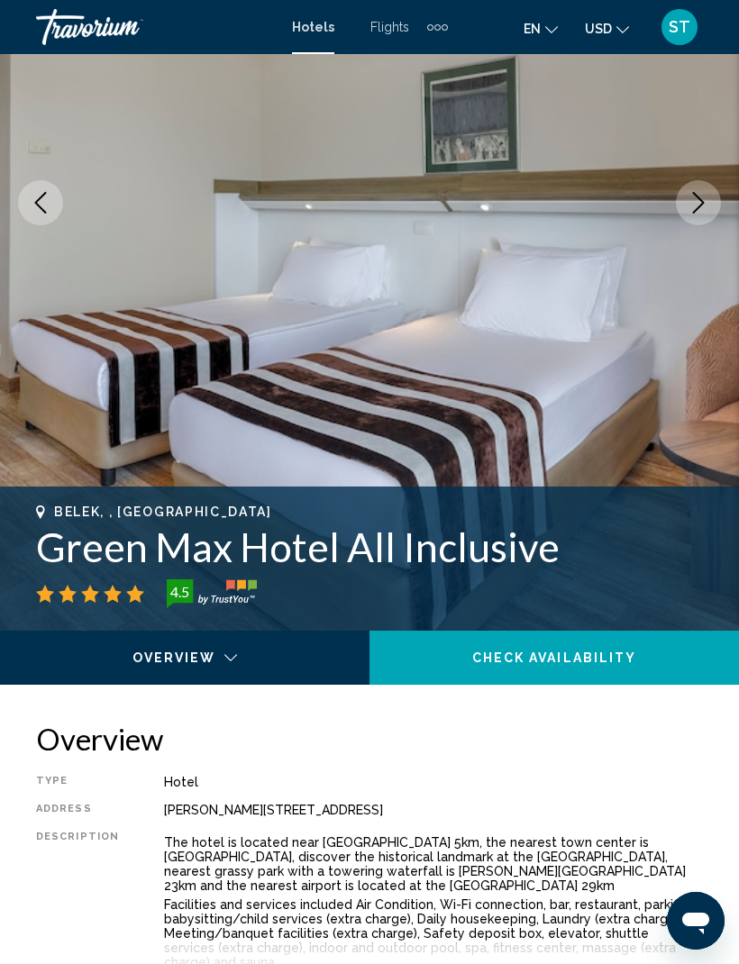
click at [716, 191] on button "Next image" at bounding box center [698, 202] width 45 height 45
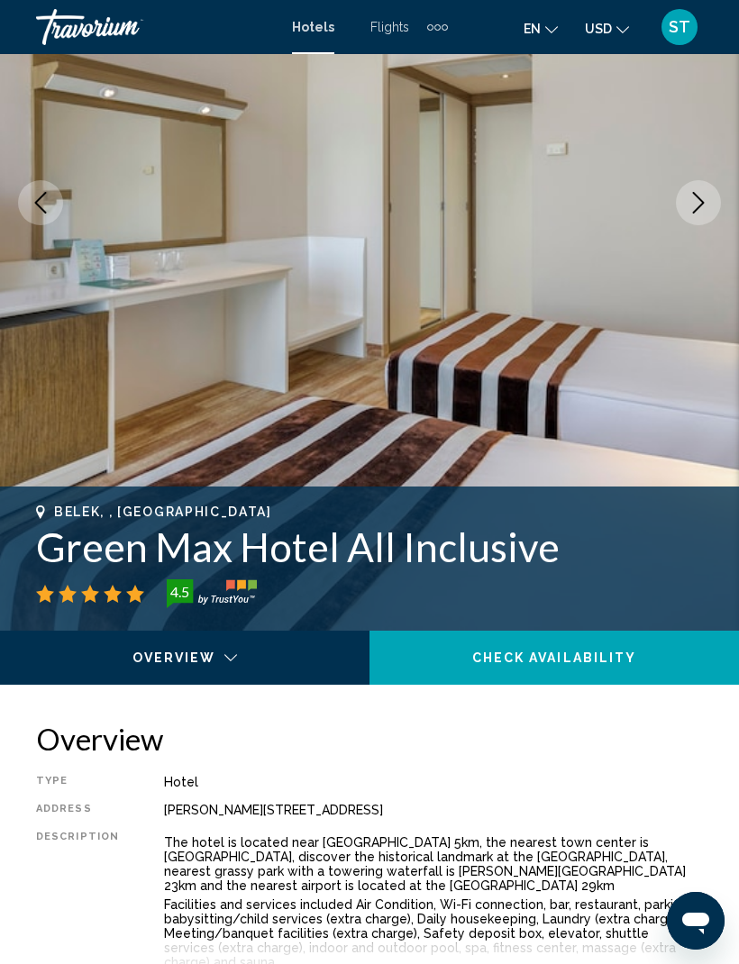
click at [714, 193] on button "Next image" at bounding box center [698, 202] width 45 height 45
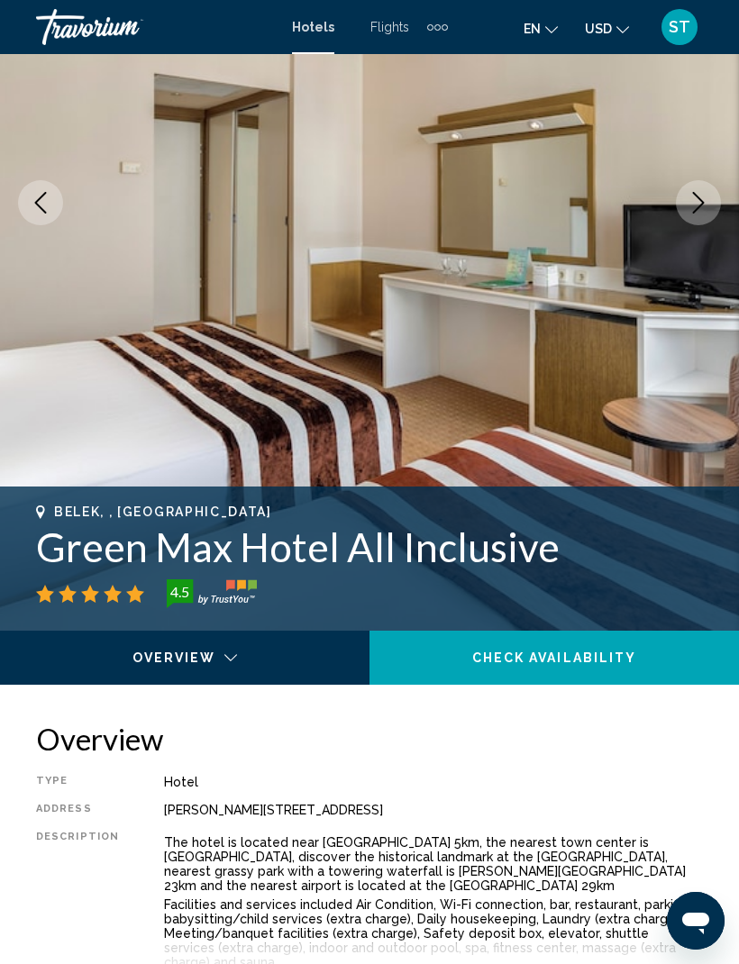
click at [719, 195] on button "Next image" at bounding box center [698, 202] width 45 height 45
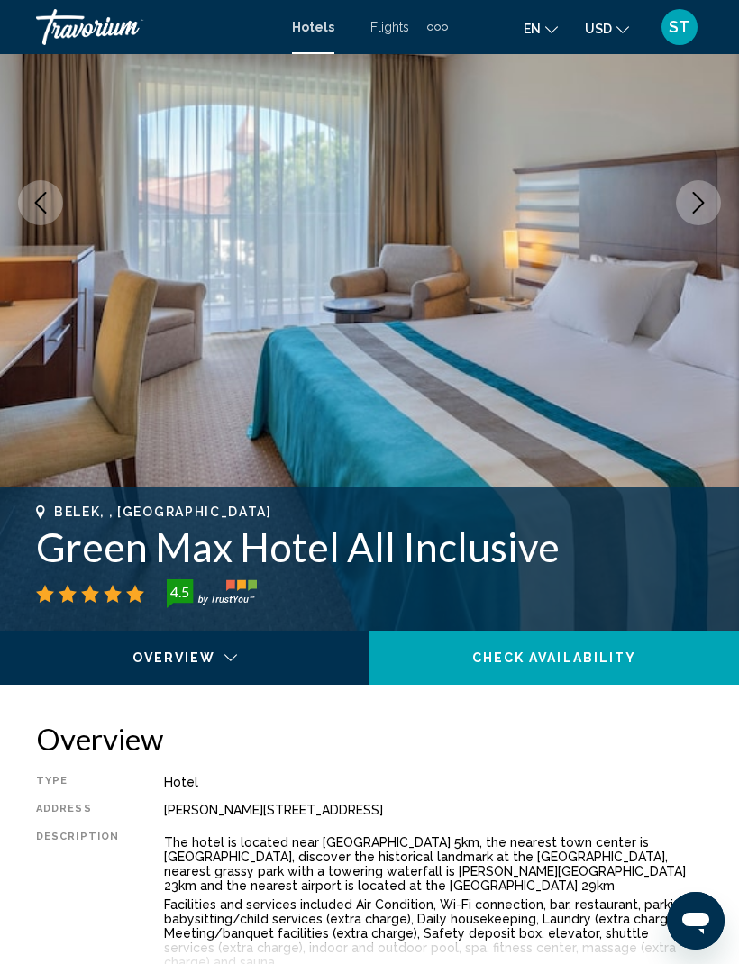
click at [719, 195] on button "Next image" at bounding box center [698, 202] width 45 height 45
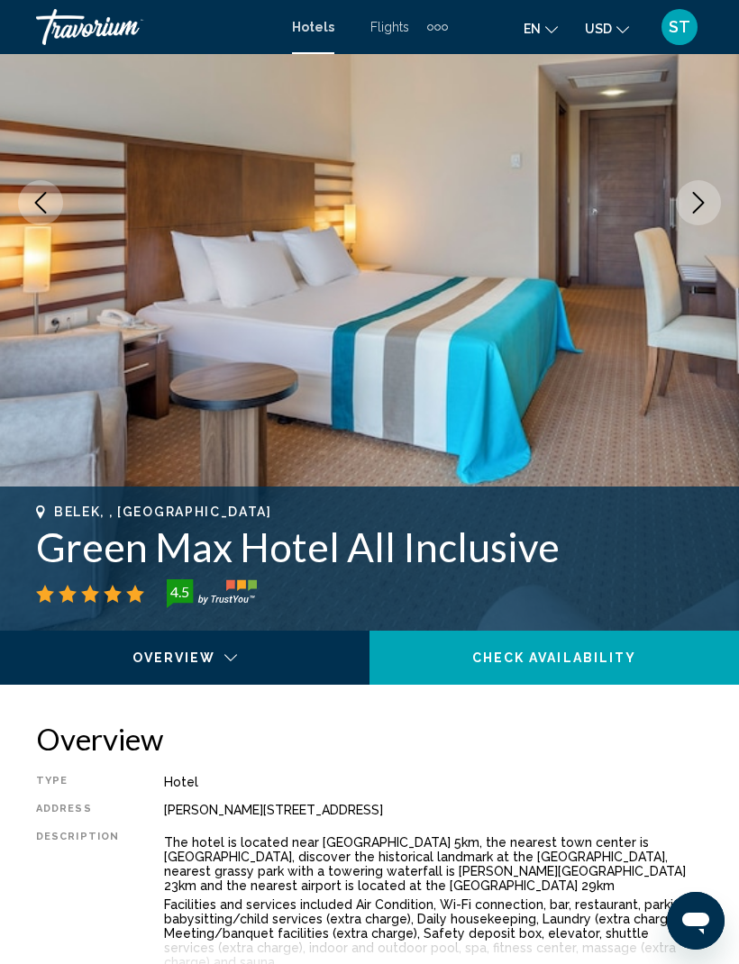
click at [720, 195] on button "Next image" at bounding box center [698, 202] width 45 height 45
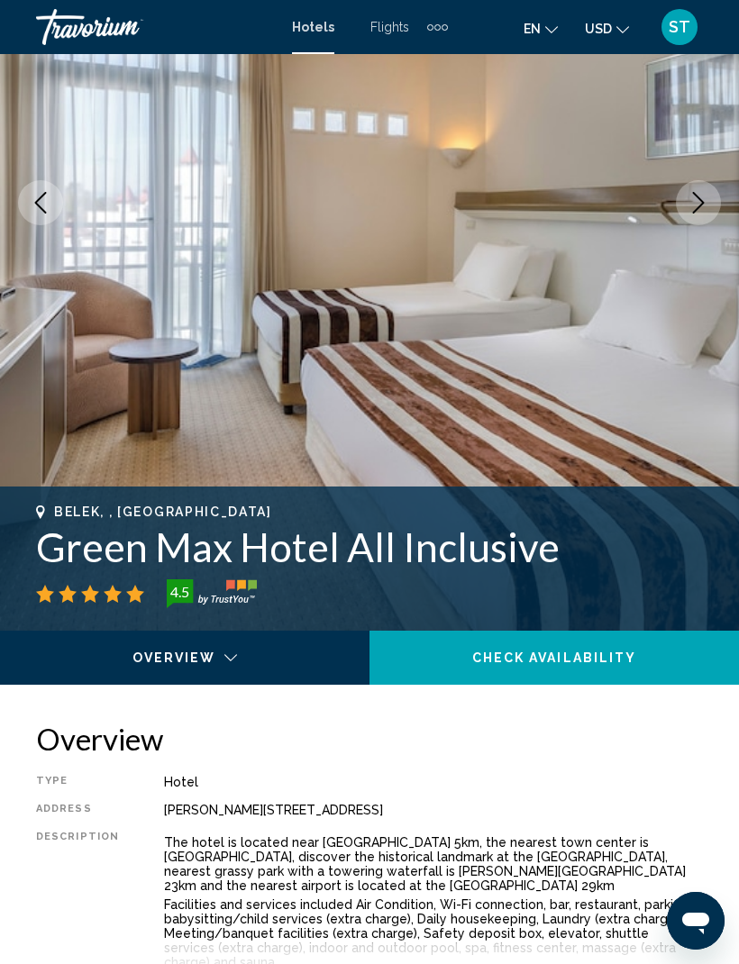
click at [728, 195] on img "Main content" at bounding box center [369, 203] width 739 height 856
click at [730, 197] on img "Main content" at bounding box center [369, 203] width 739 height 856
click at [704, 206] on icon "Next image" at bounding box center [698, 203] width 22 height 22
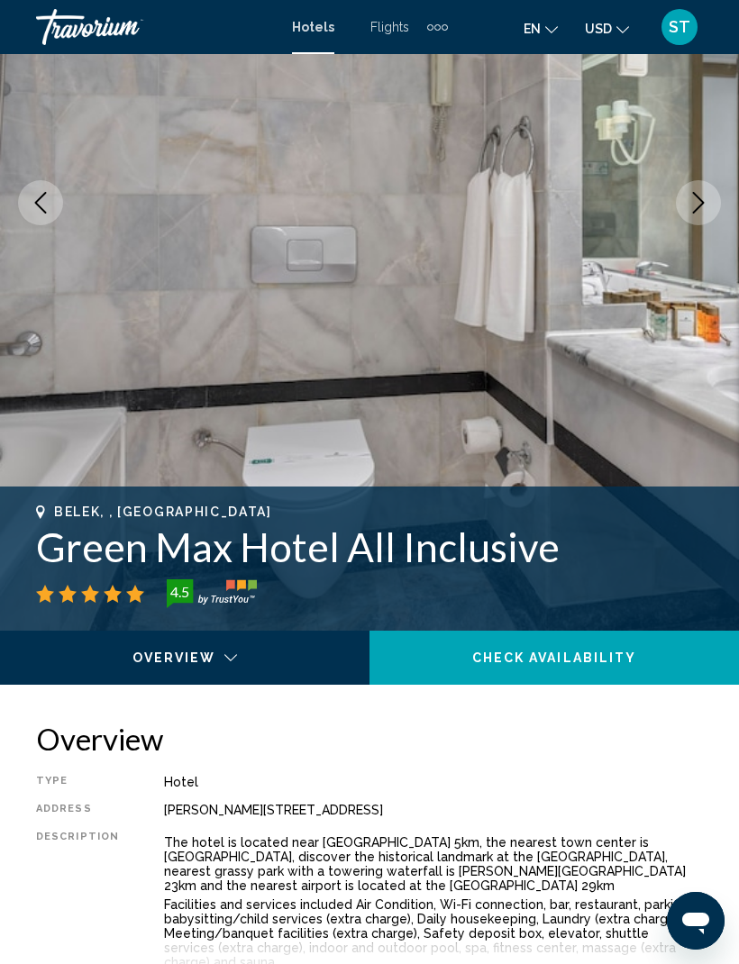
click at [698, 203] on icon "Next image" at bounding box center [698, 203] width 22 height 22
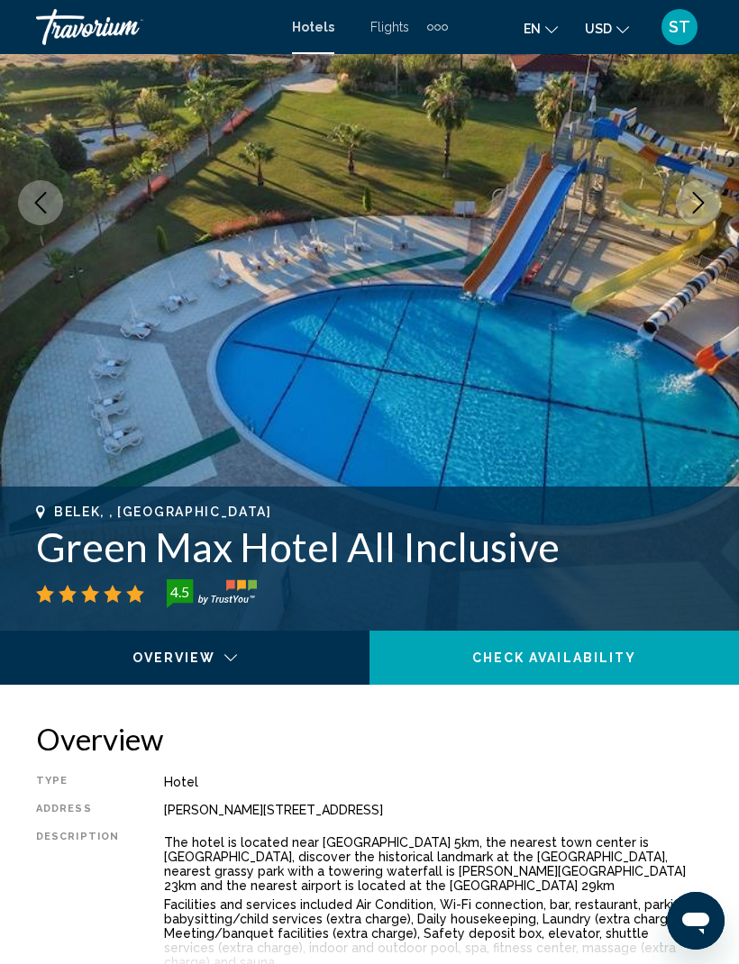
click at [698, 202] on icon "Next image" at bounding box center [698, 203] width 22 height 22
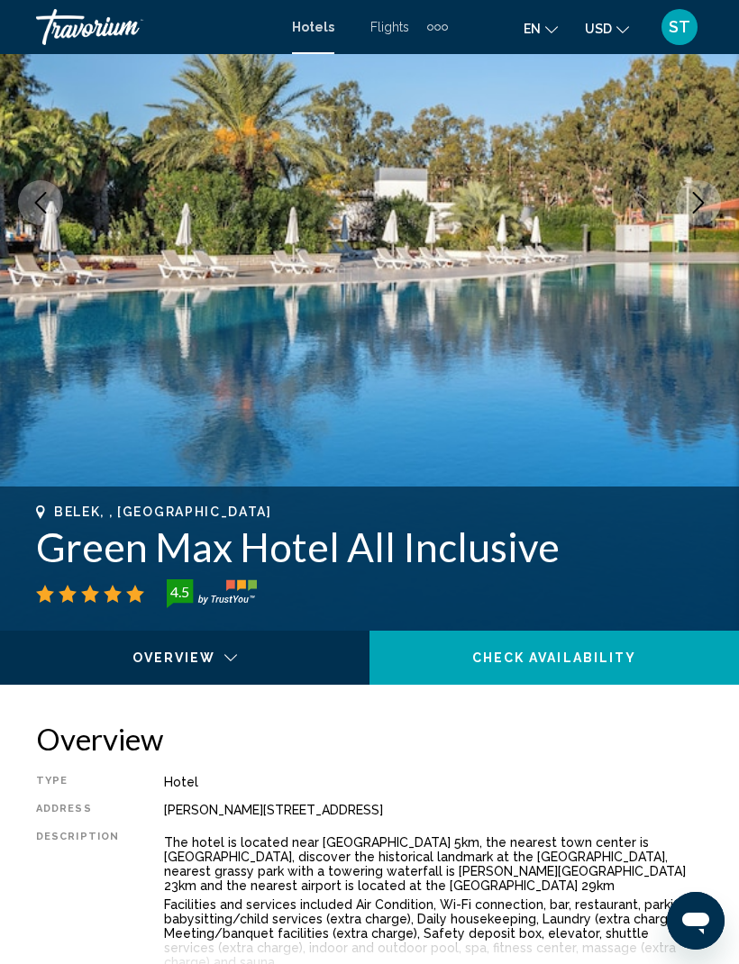
click at [35, 198] on icon "Previous image" at bounding box center [41, 203] width 22 height 22
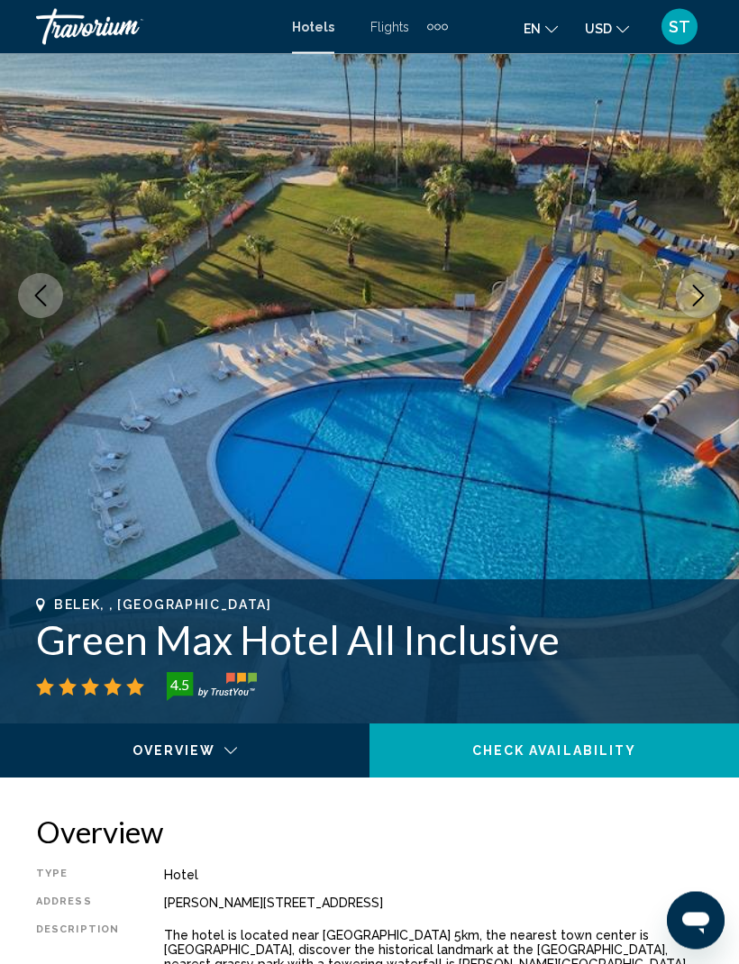
scroll to position [155, 0]
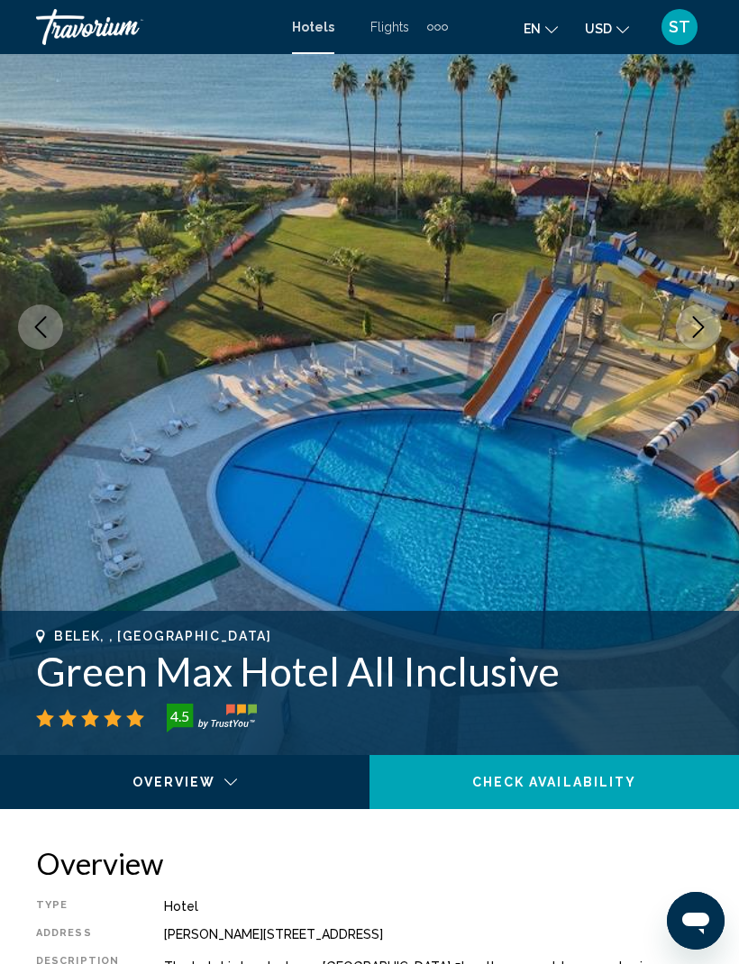
click at [705, 337] on icon "Next image" at bounding box center [698, 327] width 22 height 22
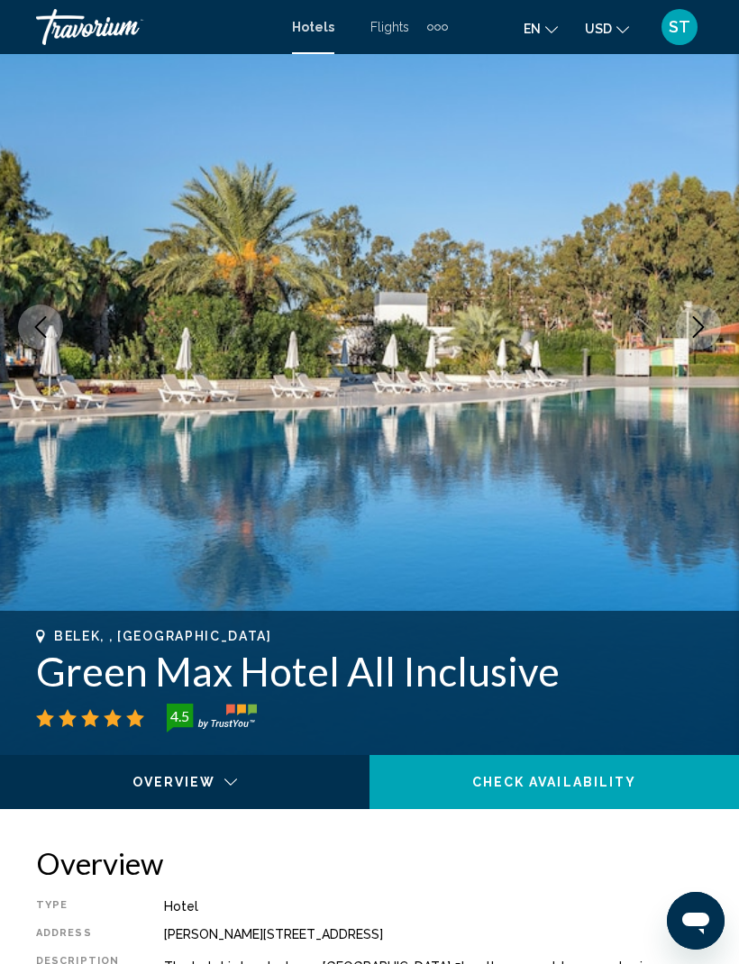
click at [702, 340] on button "Next image" at bounding box center [698, 327] width 45 height 45
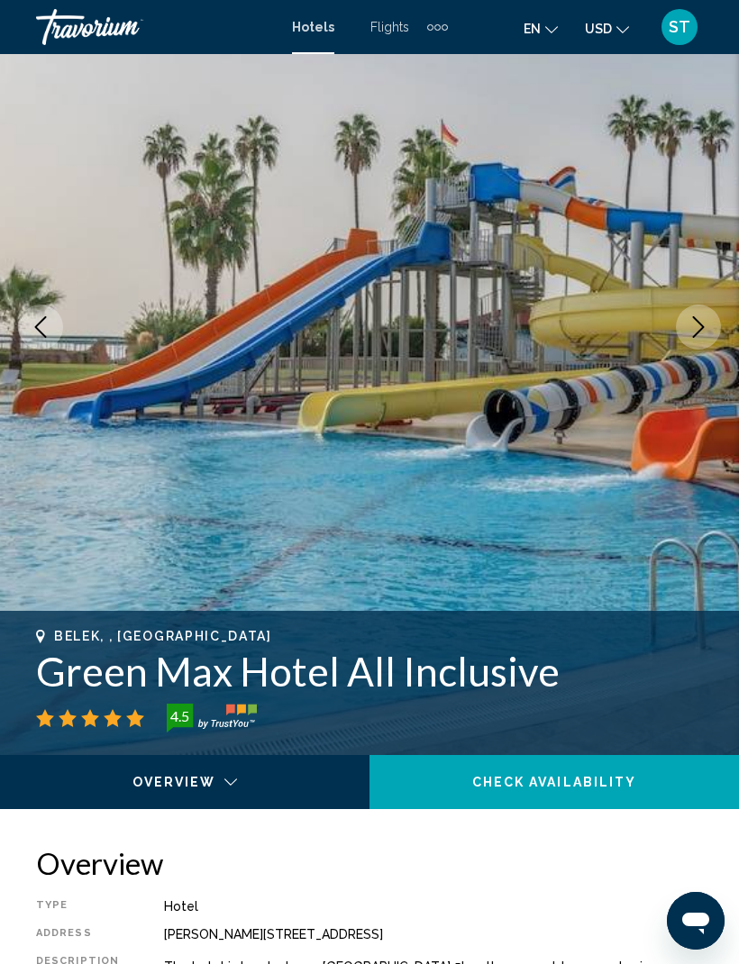
click at [696, 333] on icon "Next image" at bounding box center [699, 327] width 12 height 22
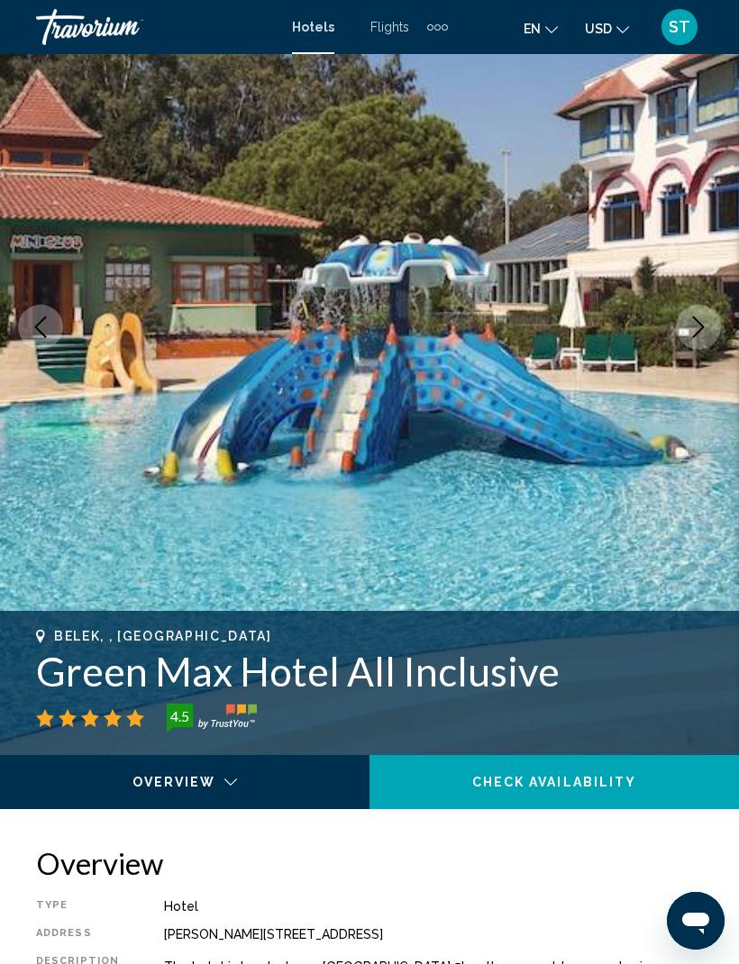
click at [702, 335] on icon "Next image" at bounding box center [698, 327] width 22 height 22
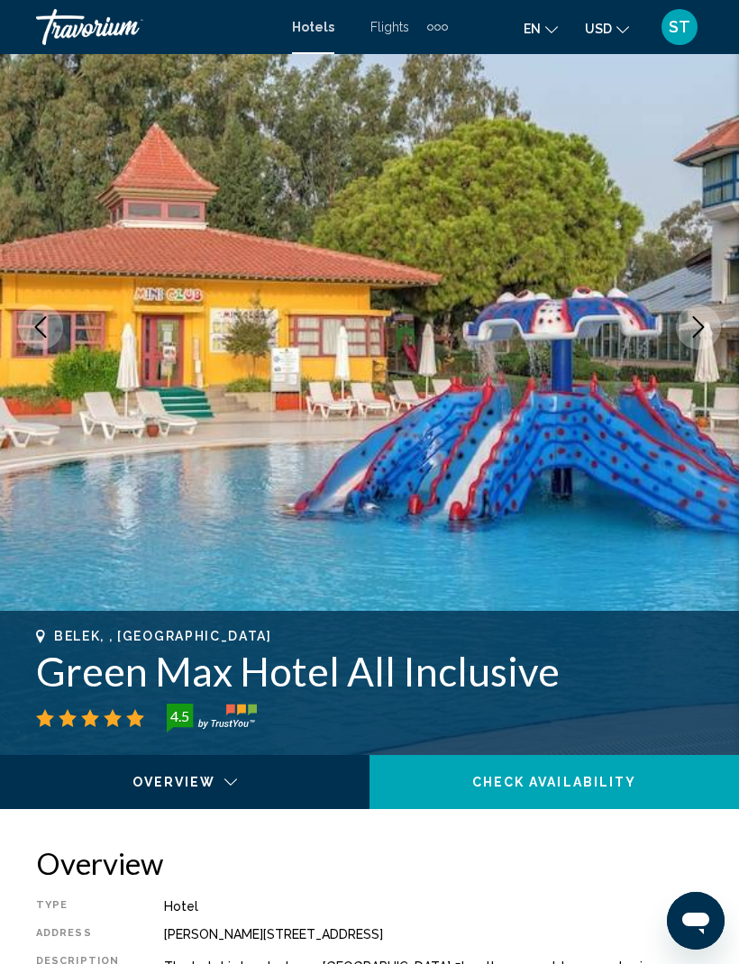
click at [700, 327] on icon "Next image" at bounding box center [698, 327] width 22 height 22
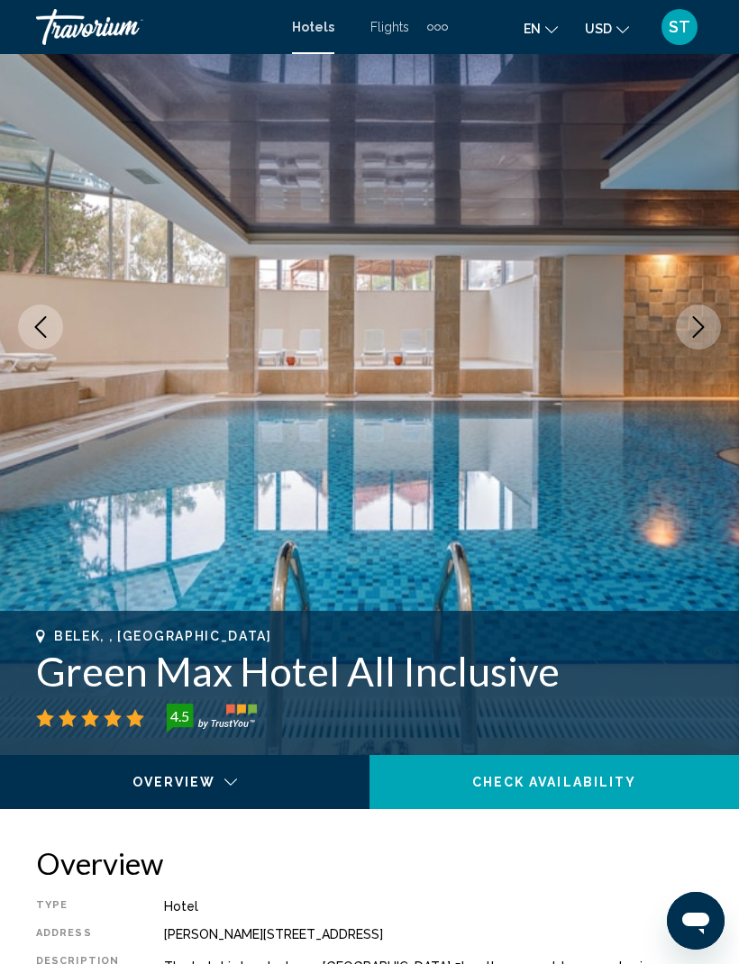
click at [707, 334] on icon "Next image" at bounding box center [698, 327] width 22 height 22
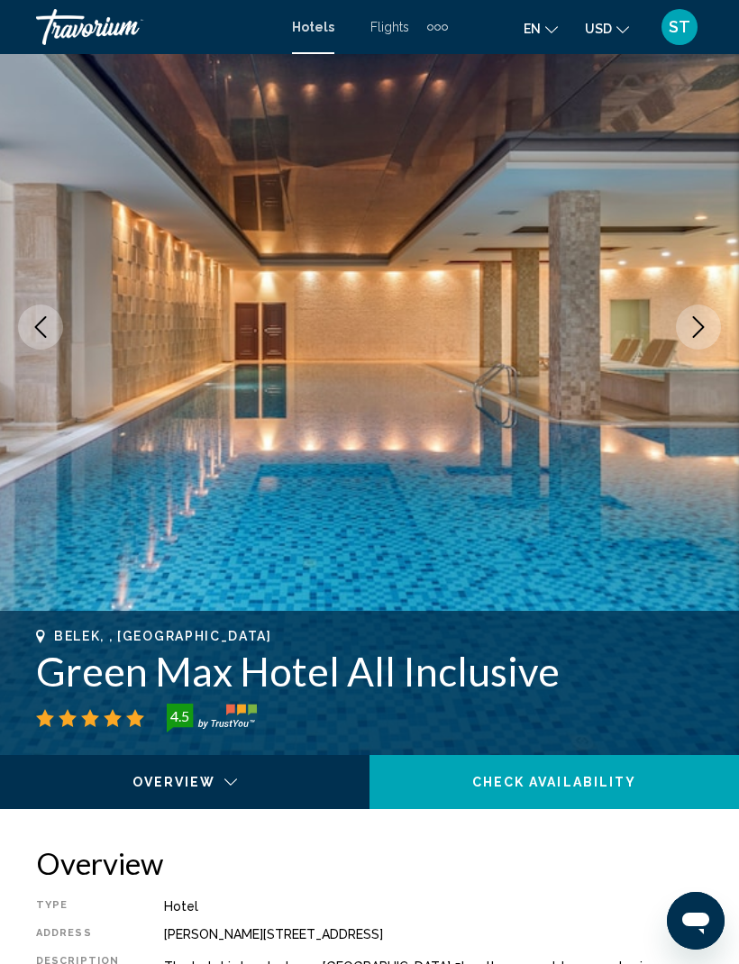
click at [712, 322] on button "Next image" at bounding box center [698, 327] width 45 height 45
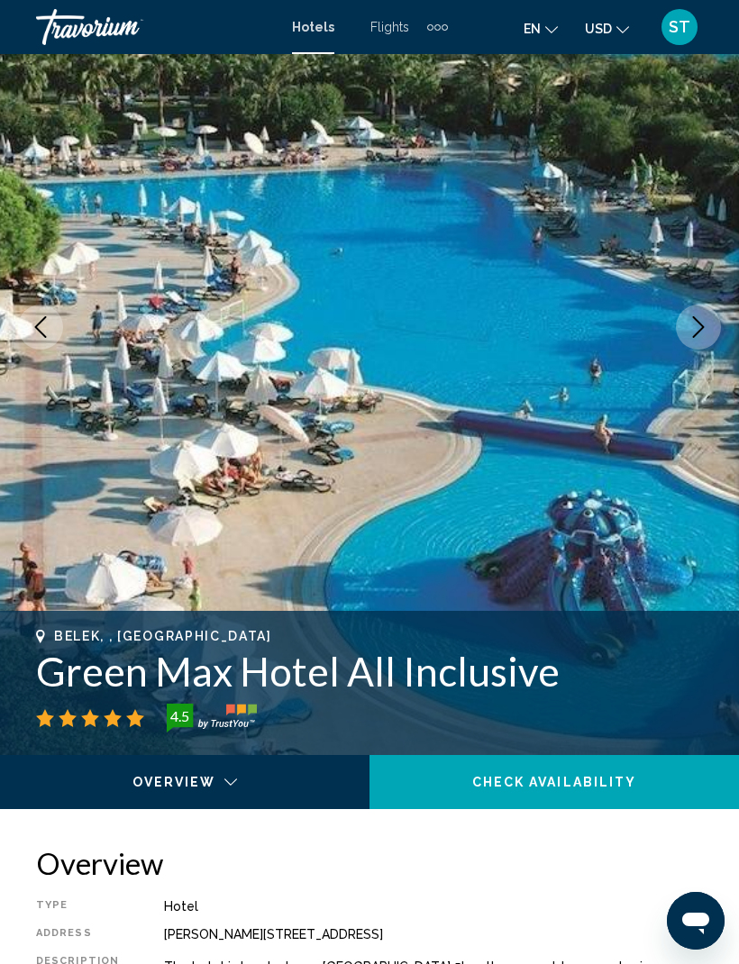
click at [703, 330] on icon "Next image" at bounding box center [698, 327] width 22 height 22
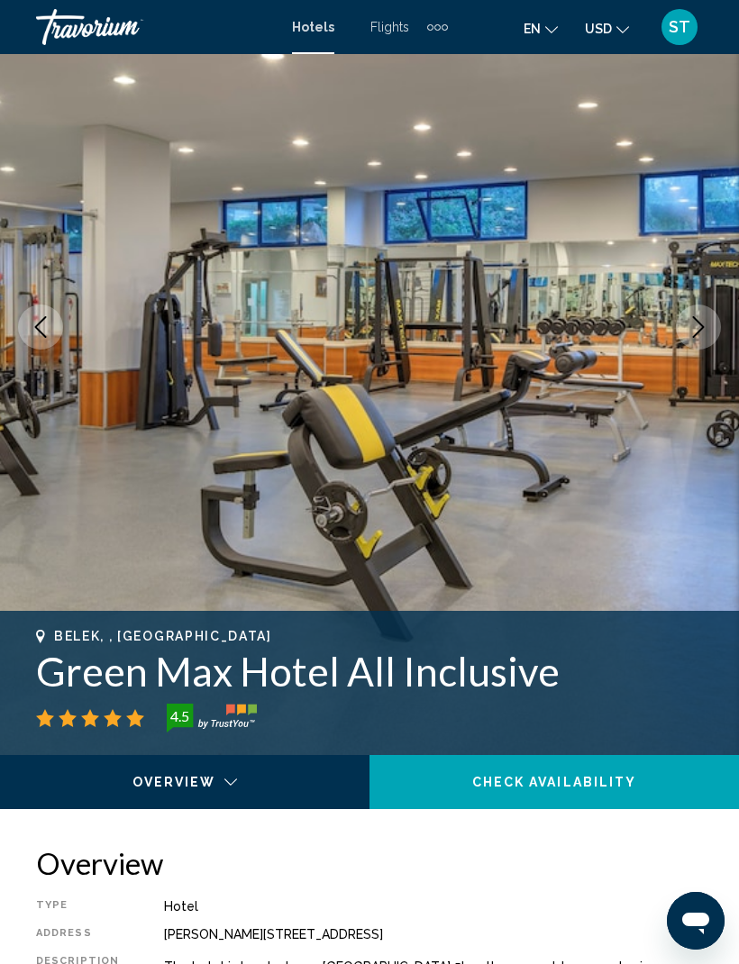
click at [56, 337] on button "Previous image" at bounding box center [40, 327] width 45 height 45
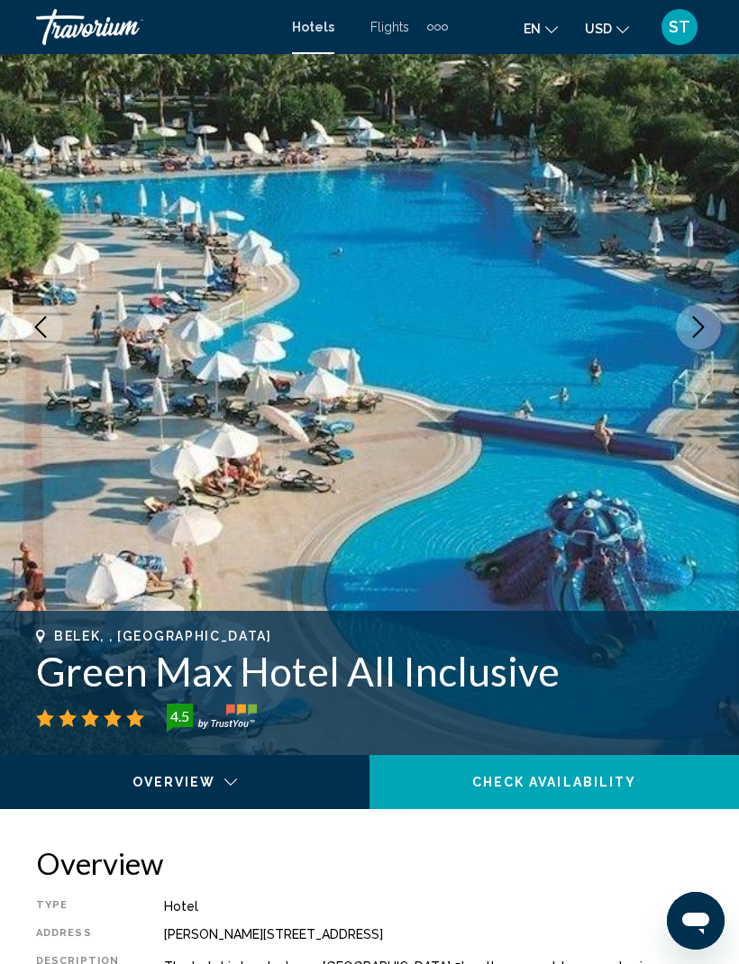
click at [705, 346] on button "Next image" at bounding box center [698, 327] width 45 height 45
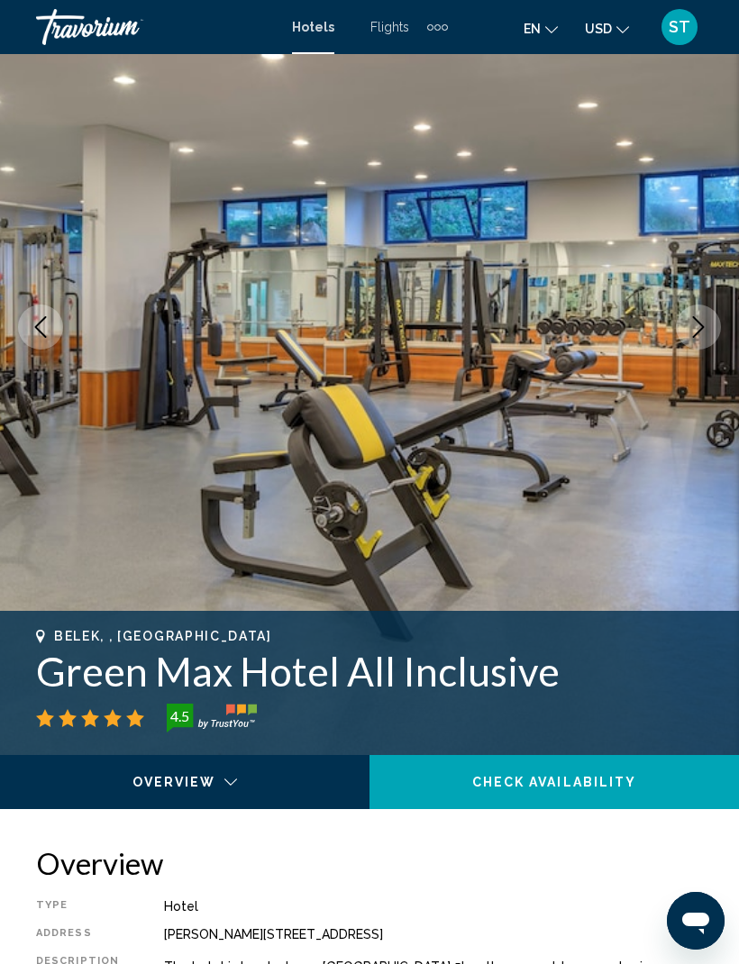
click at [703, 341] on button "Next image" at bounding box center [698, 327] width 45 height 45
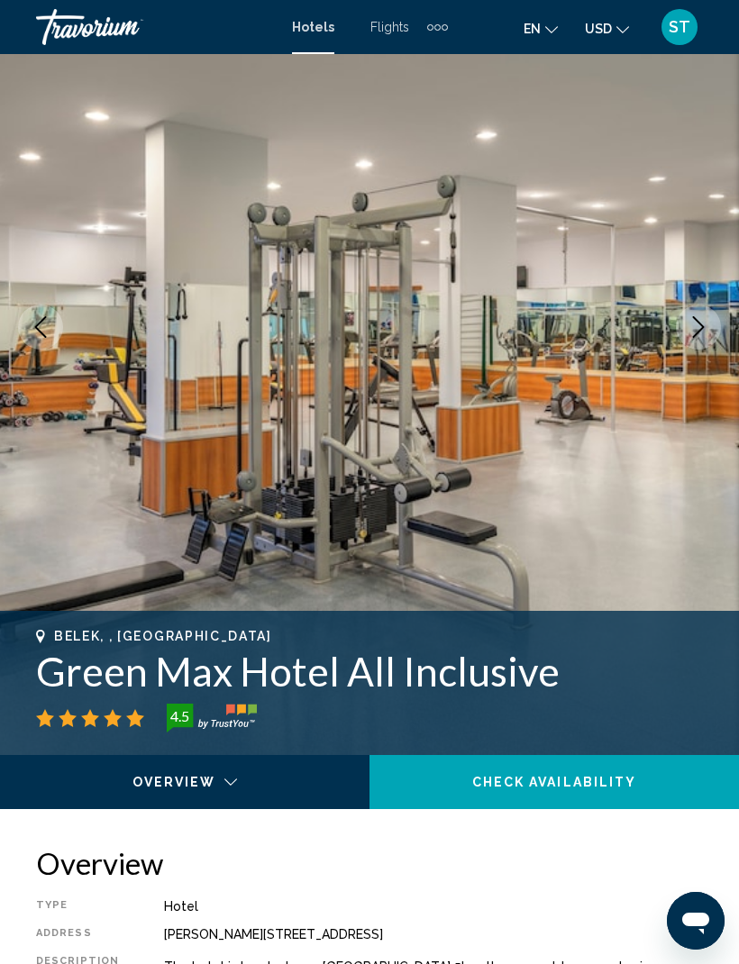
click at [708, 337] on icon "Next image" at bounding box center [698, 327] width 22 height 22
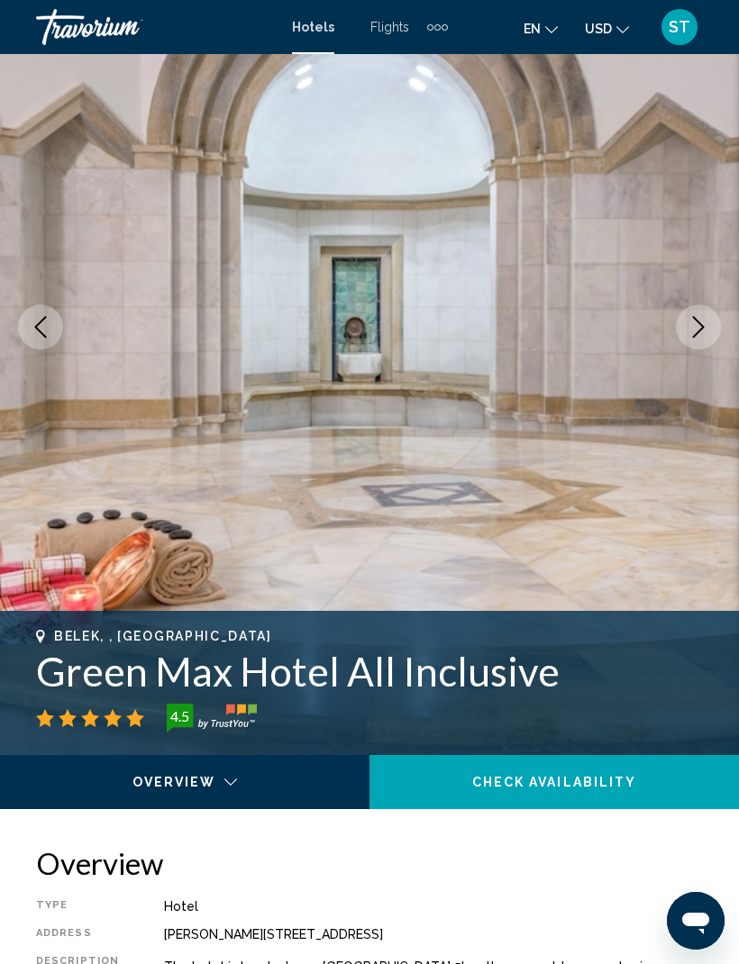
click at [713, 333] on button "Next image" at bounding box center [698, 327] width 45 height 45
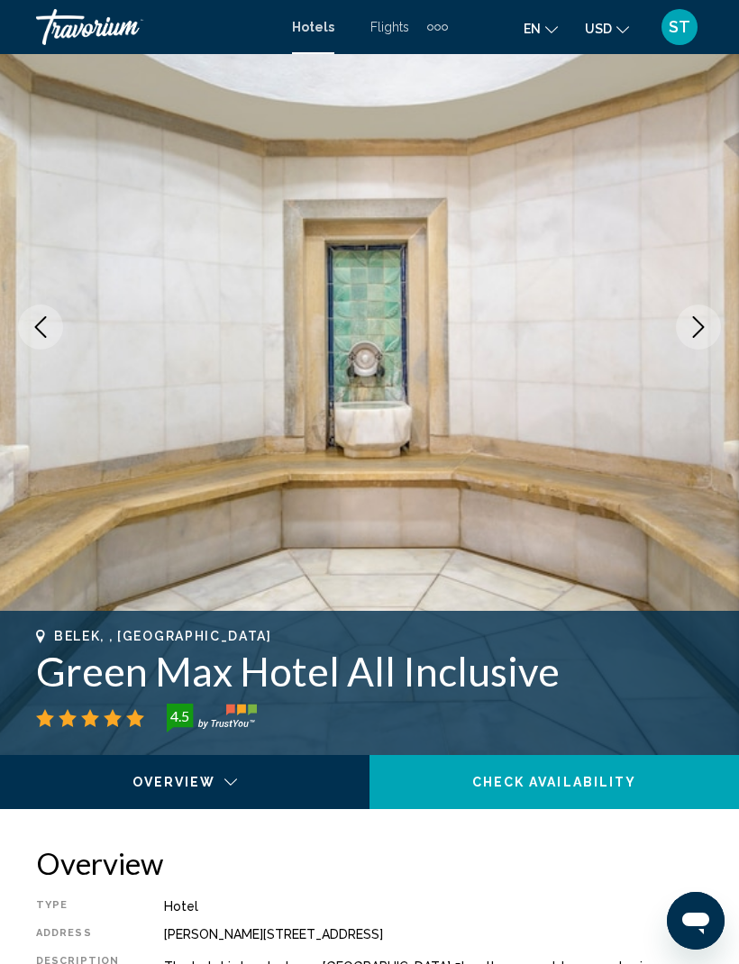
click at [714, 331] on button "Next image" at bounding box center [698, 327] width 45 height 45
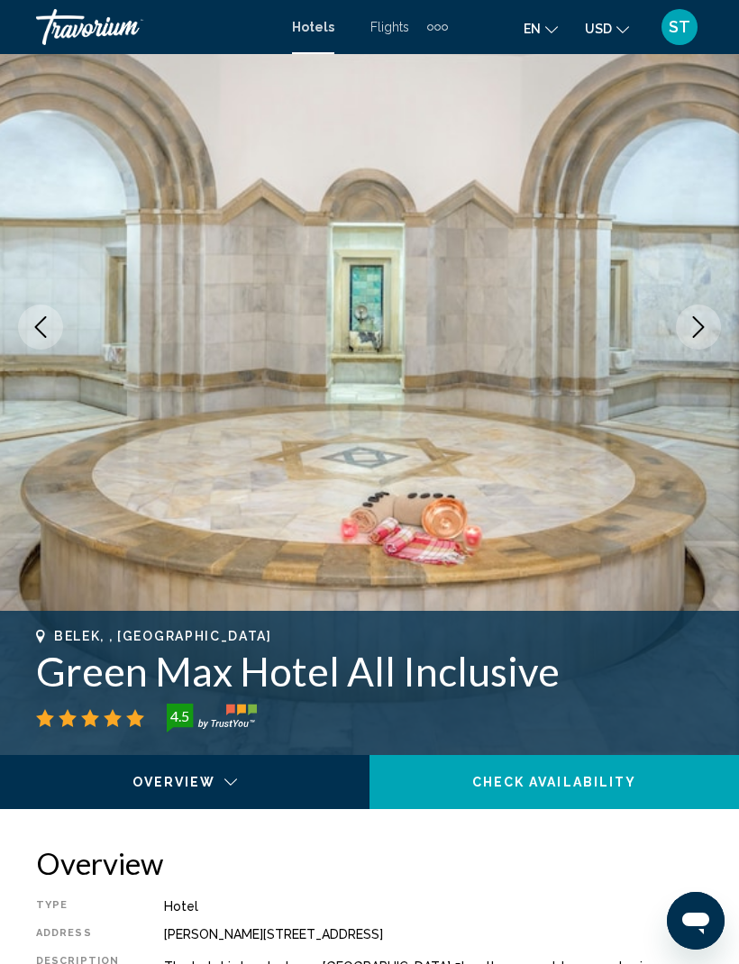
click at [720, 323] on button "Next image" at bounding box center [698, 327] width 45 height 45
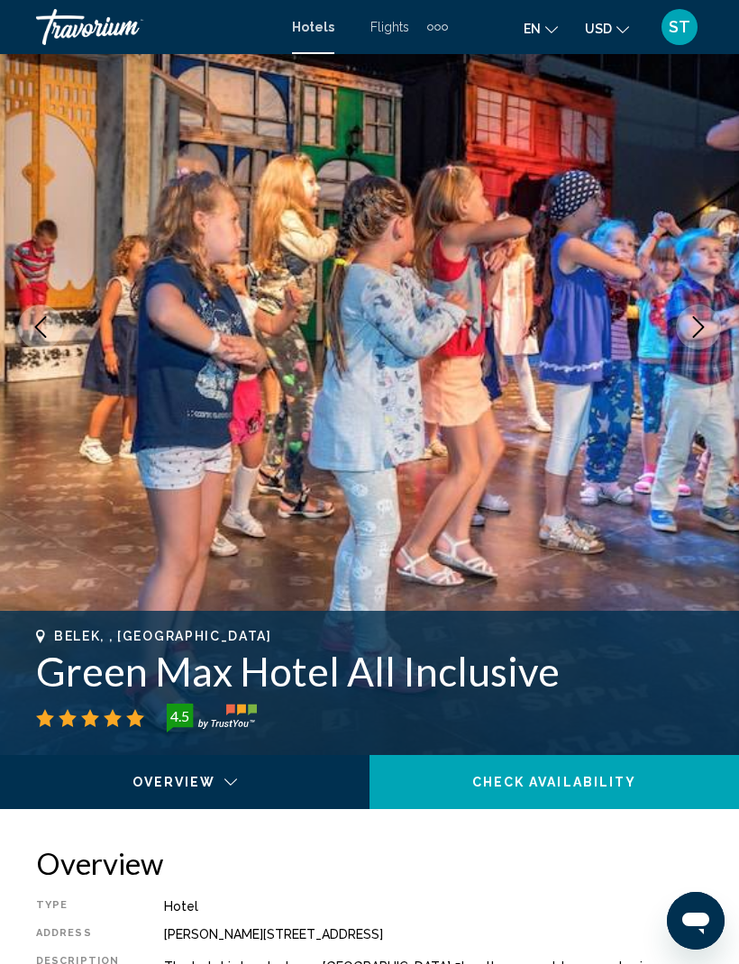
click at [724, 322] on img "Main content" at bounding box center [369, 327] width 739 height 856
click at [725, 322] on img "Main content" at bounding box center [369, 327] width 739 height 856
click at [710, 332] on button "Next image" at bounding box center [698, 327] width 45 height 45
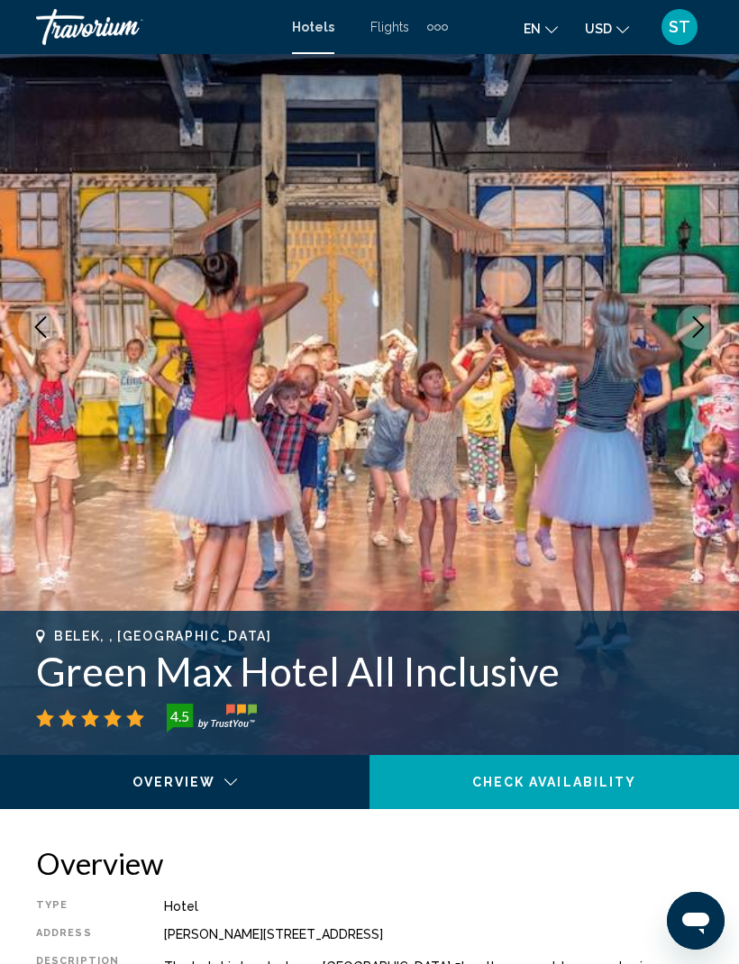
click at [704, 337] on icon "Next image" at bounding box center [698, 327] width 22 height 22
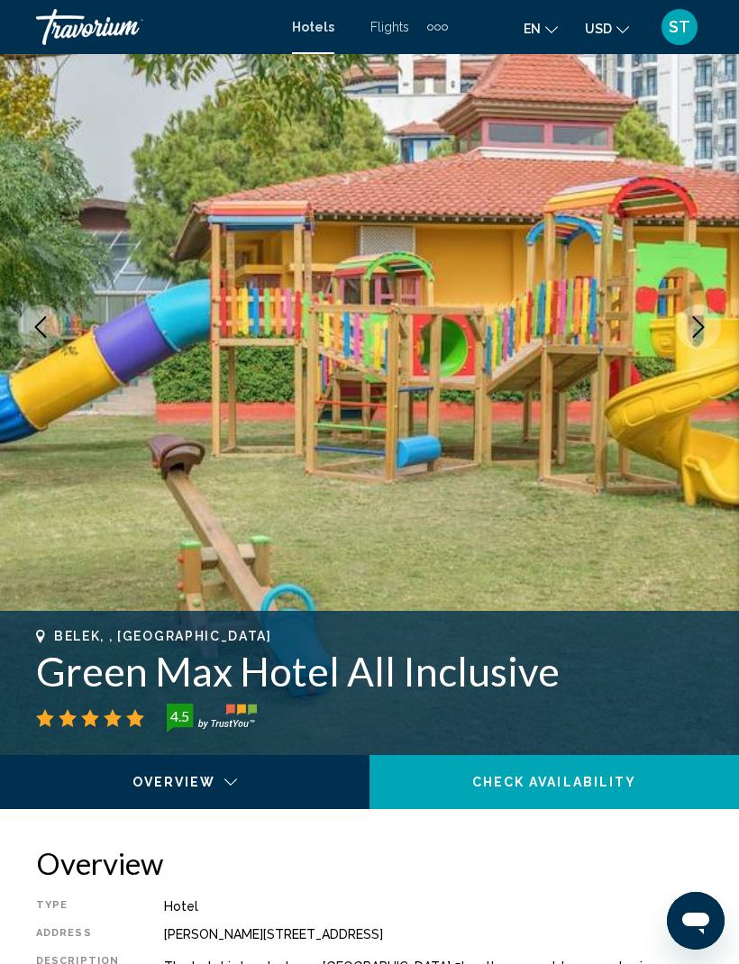
click at [708, 335] on icon "Next image" at bounding box center [698, 327] width 22 height 22
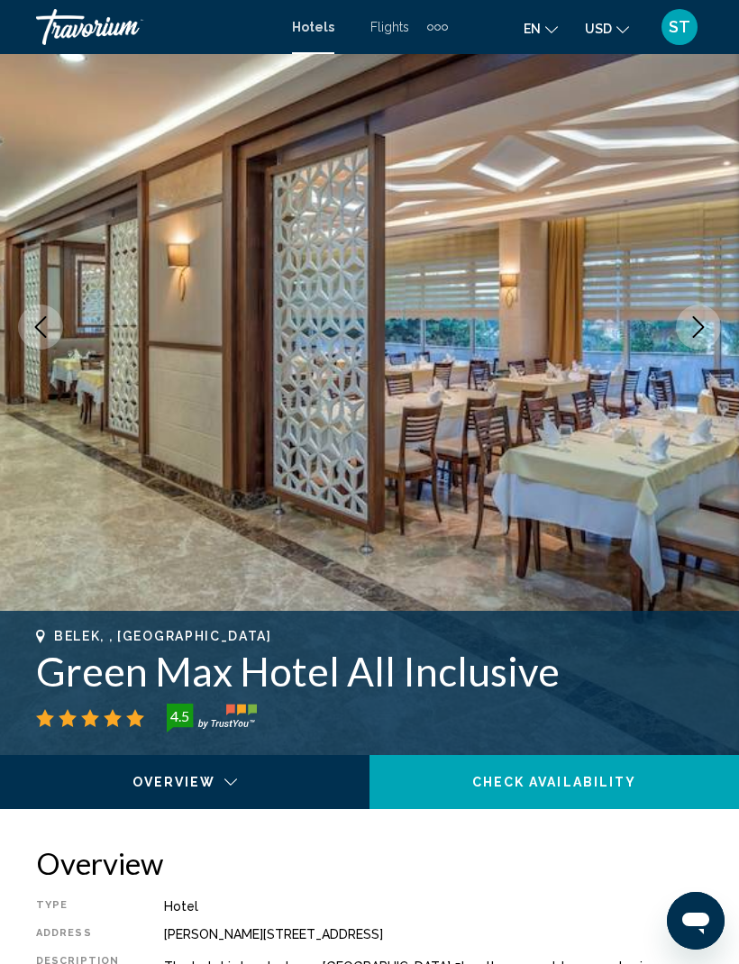
click at [712, 331] on button "Next image" at bounding box center [698, 327] width 45 height 45
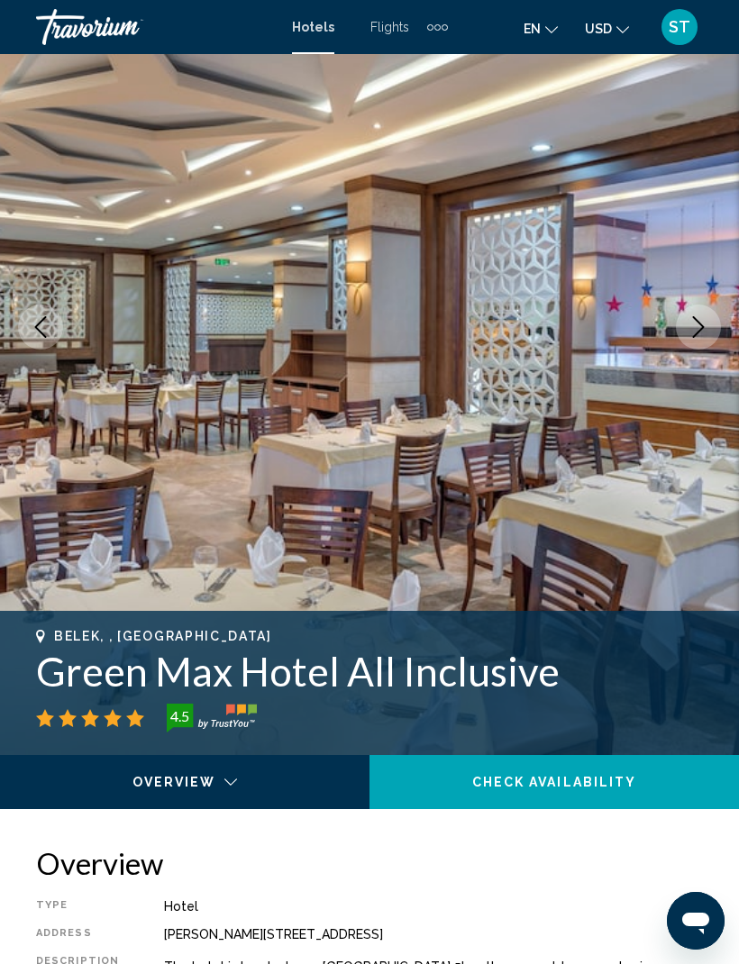
click at [713, 330] on button "Next image" at bounding box center [698, 327] width 45 height 45
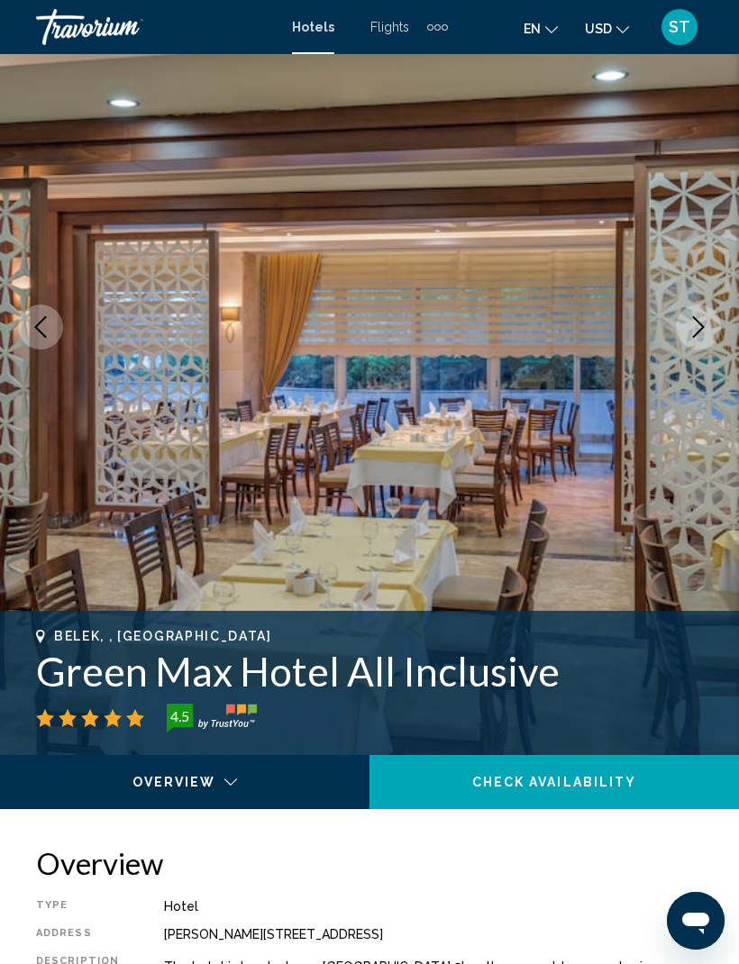
click at [712, 335] on button "Next image" at bounding box center [698, 327] width 45 height 45
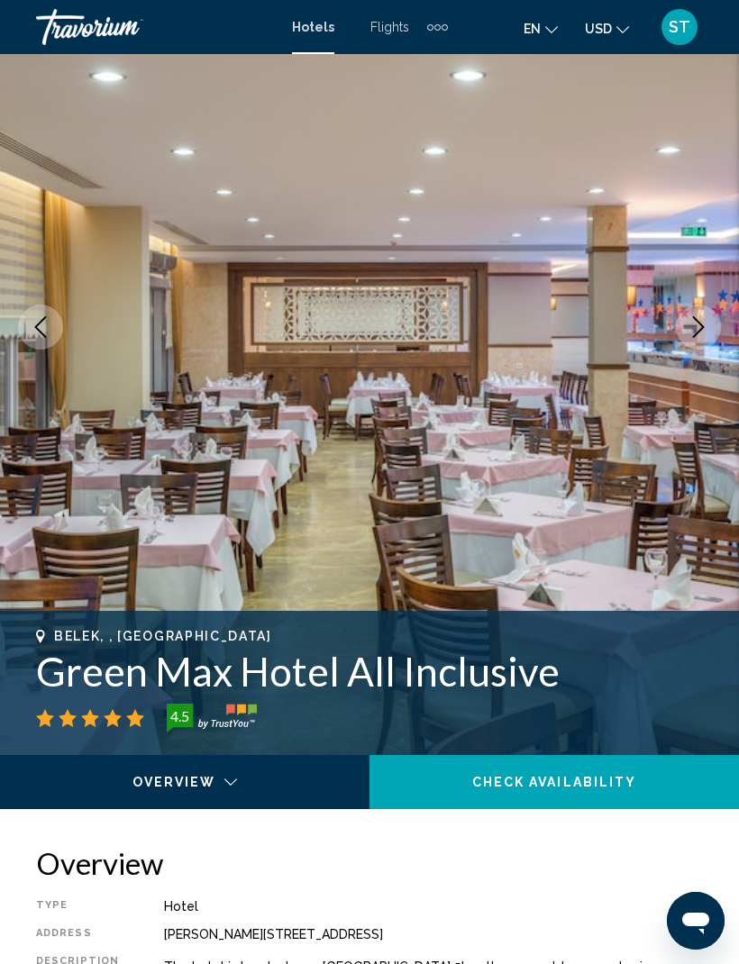
click at [714, 331] on button "Next image" at bounding box center [698, 327] width 45 height 45
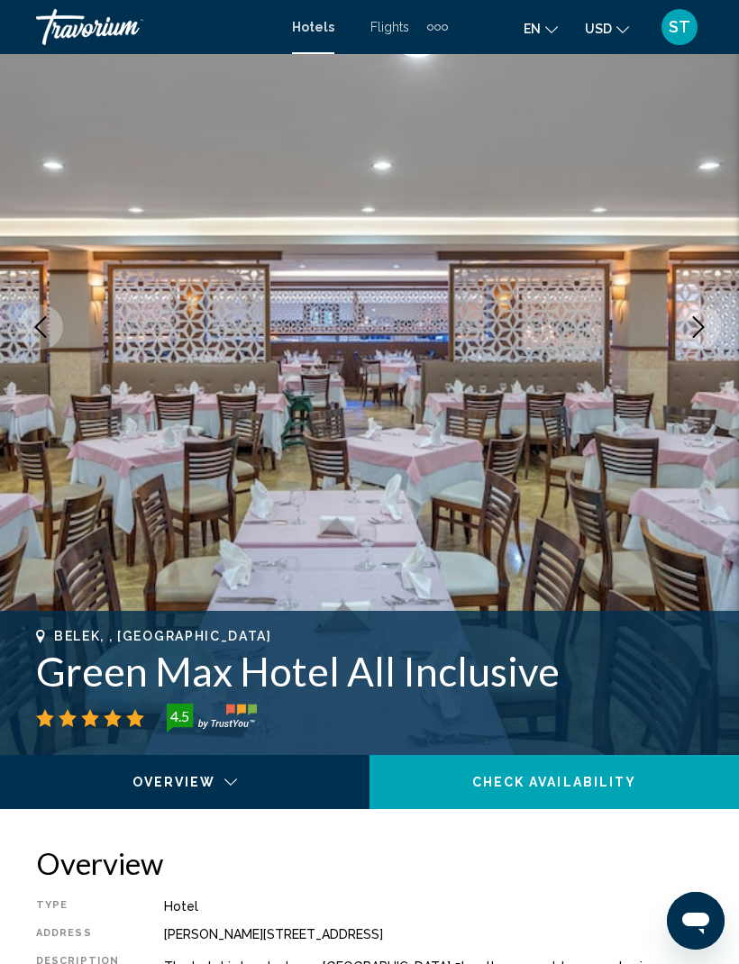
click at [715, 331] on button "Next image" at bounding box center [698, 327] width 45 height 45
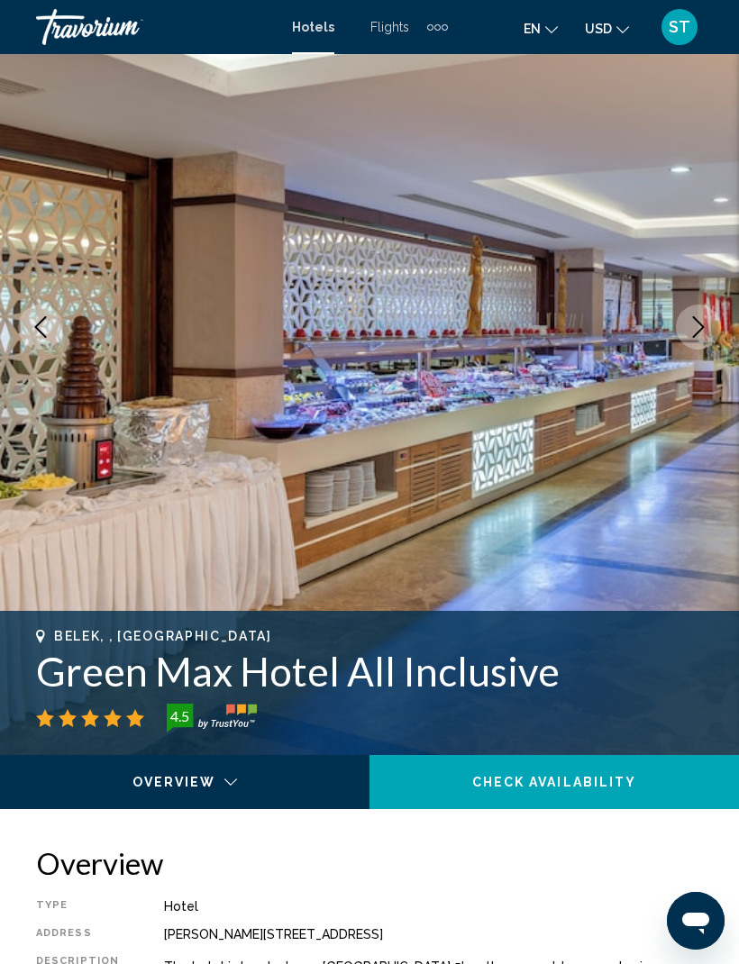
click at [717, 331] on button "Next image" at bounding box center [698, 327] width 45 height 45
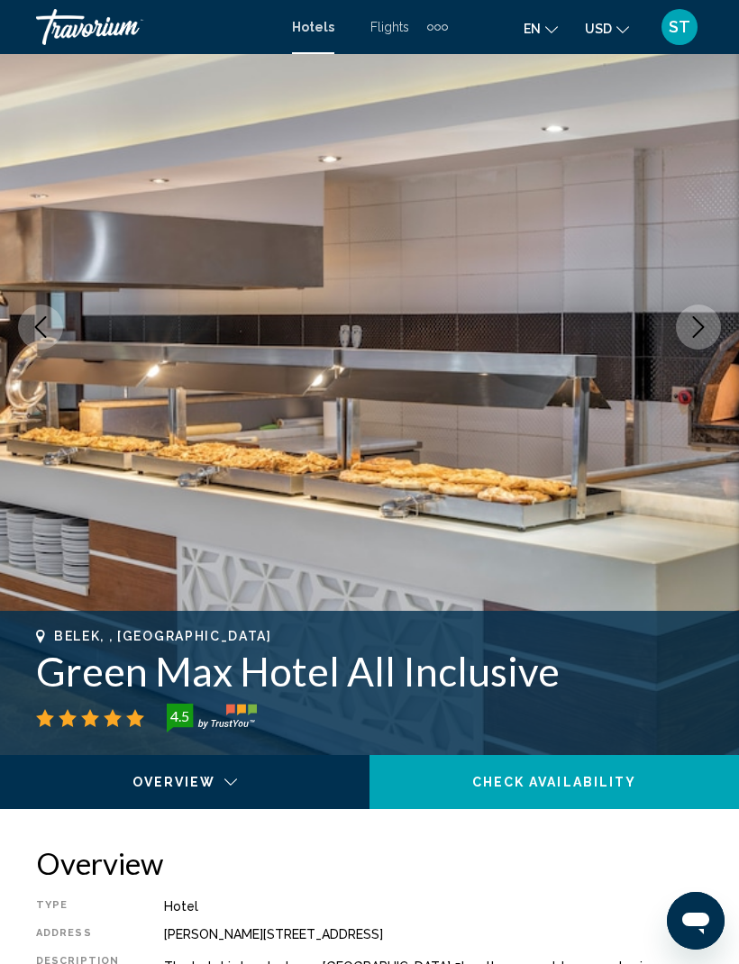
click at [717, 332] on button "Next image" at bounding box center [698, 327] width 45 height 45
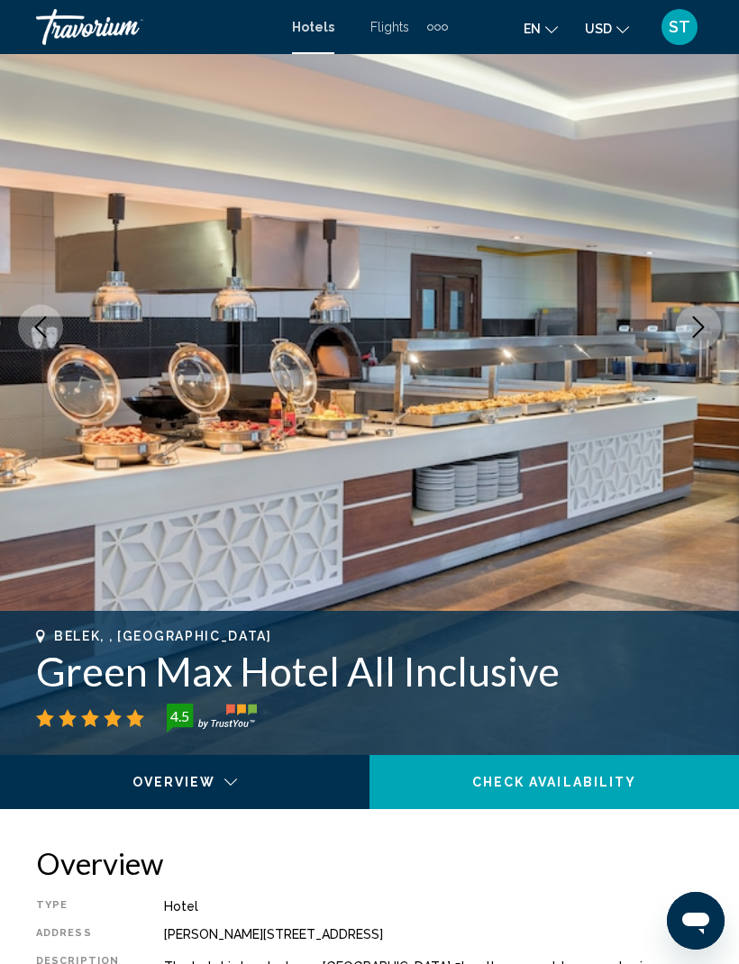
click at [717, 335] on button "Next image" at bounding box center [698, 327] width 45 height 45
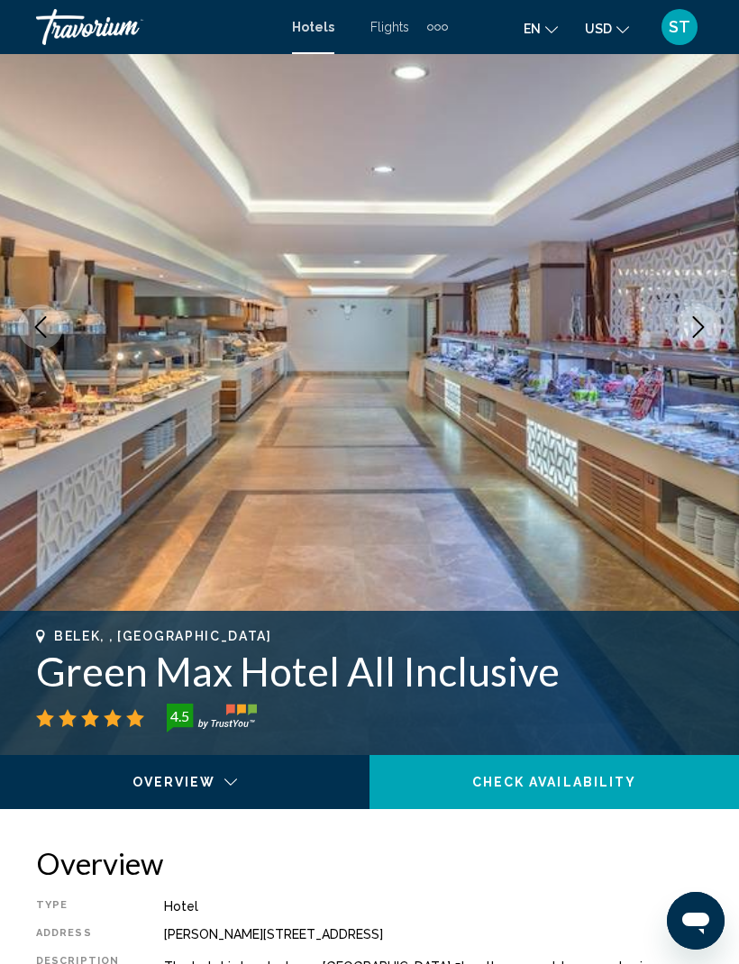
click at [709, 337] on button "Next image" at bounding box center [698, 327] width 45 height 45
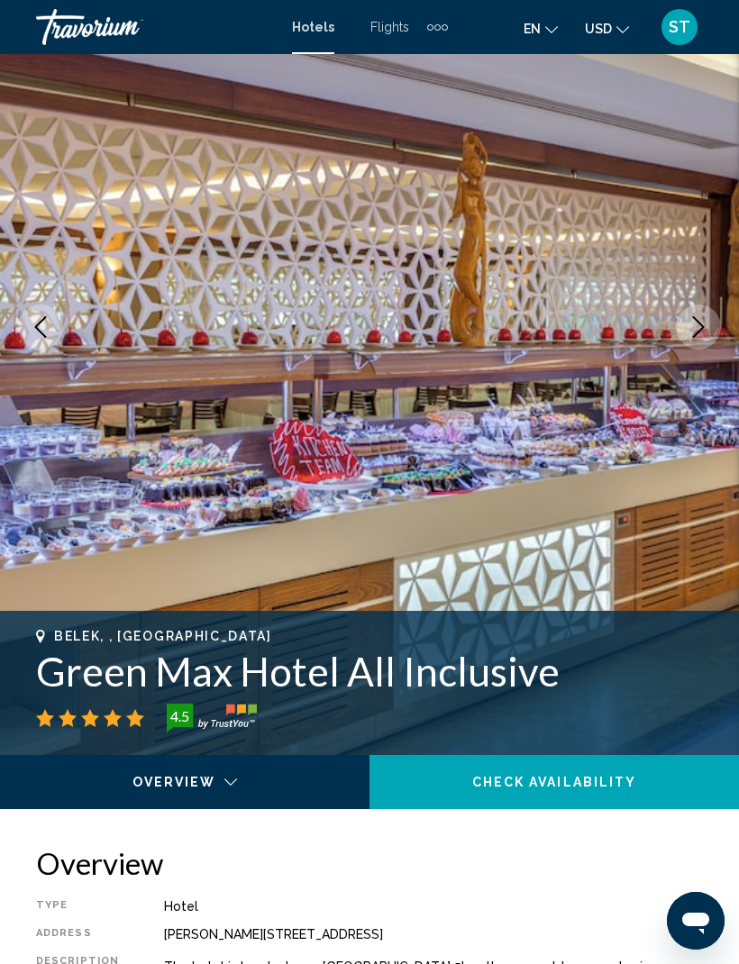
click at [711, 330] on button "Next image" at bounding box center [698, 327] width 45 height 45
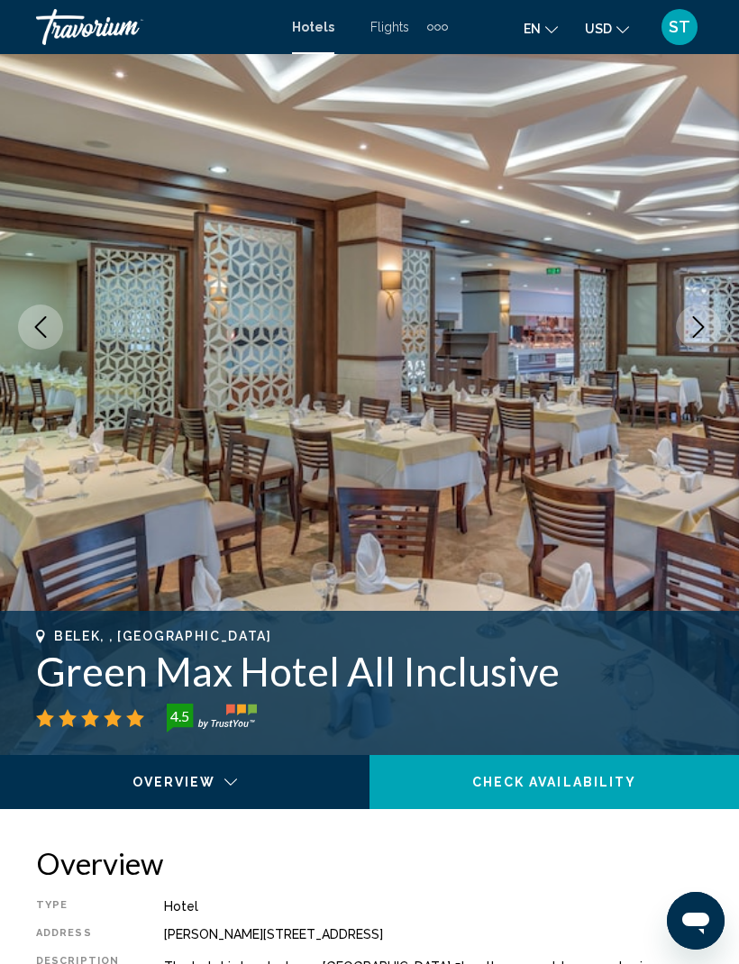
click at [714, 332] on button "Next image" at bounding box center [698, 327] width 45 height 45
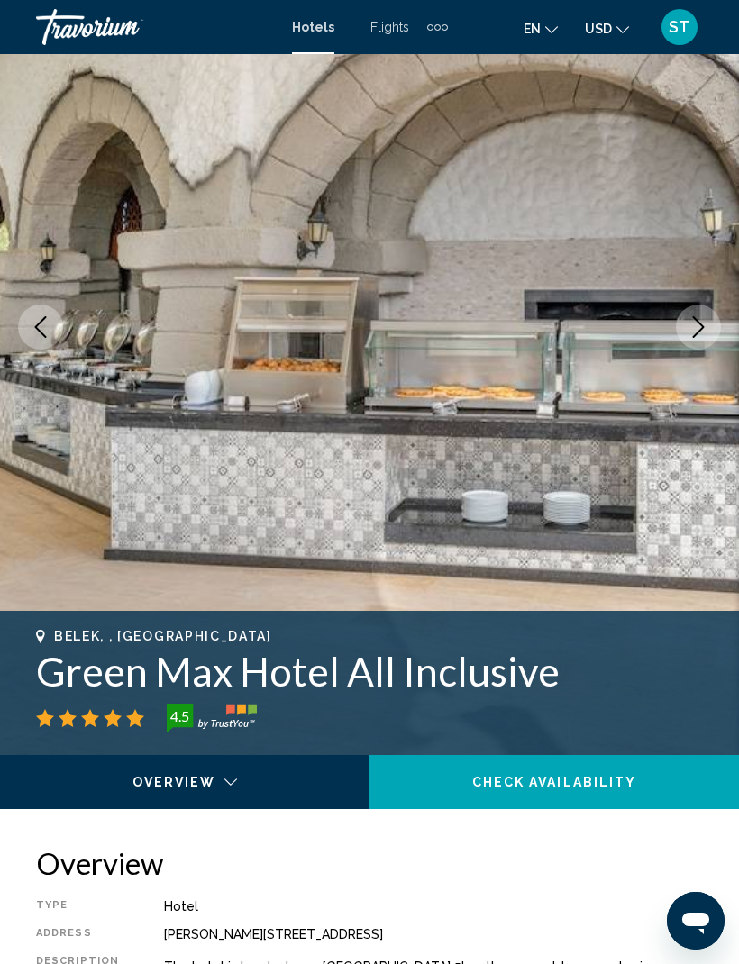
click at [715, 331] on button "Next image" at bounding box center [698, 327] width 45 height 45
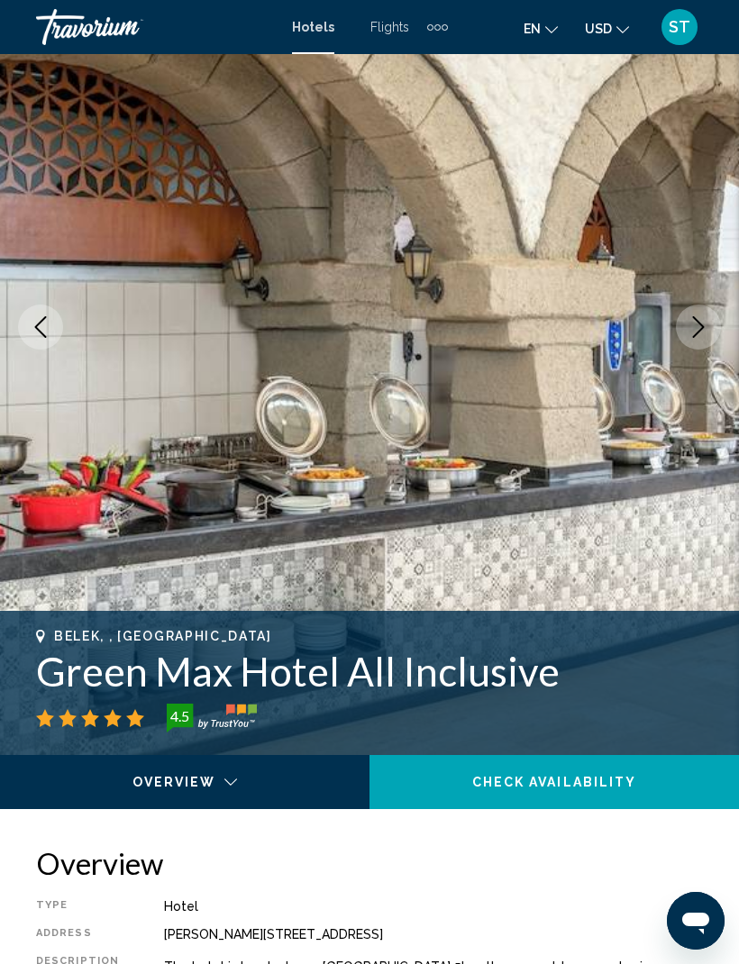
click at [719, 327] on button "Next image" at bounding box center [698, 327] width 45 height 45
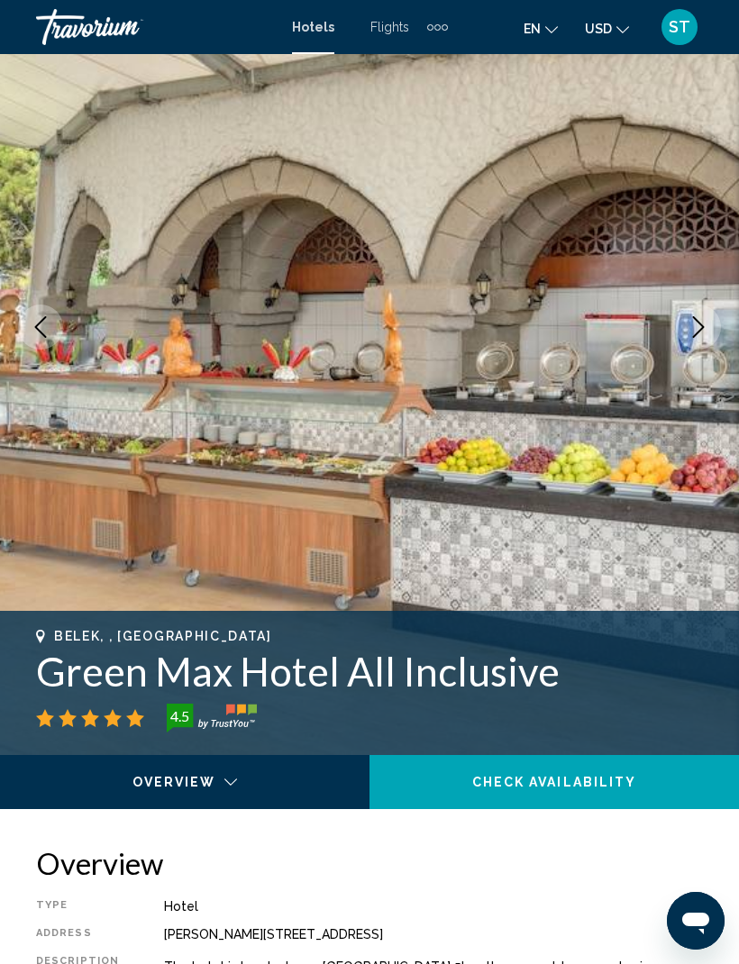
click at [718, 329] on button "Next image" at bounding box center [698, 327] width 45 height 45
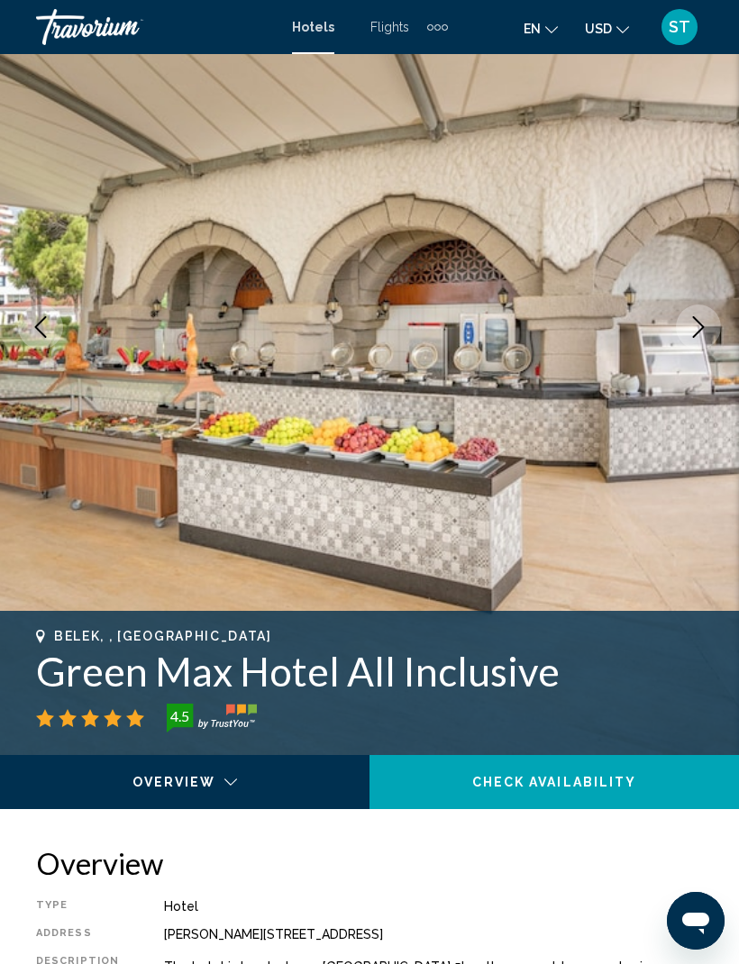
click at [716, 332] on button "Next image" at bounding box center [698, 327] width 45 height 45
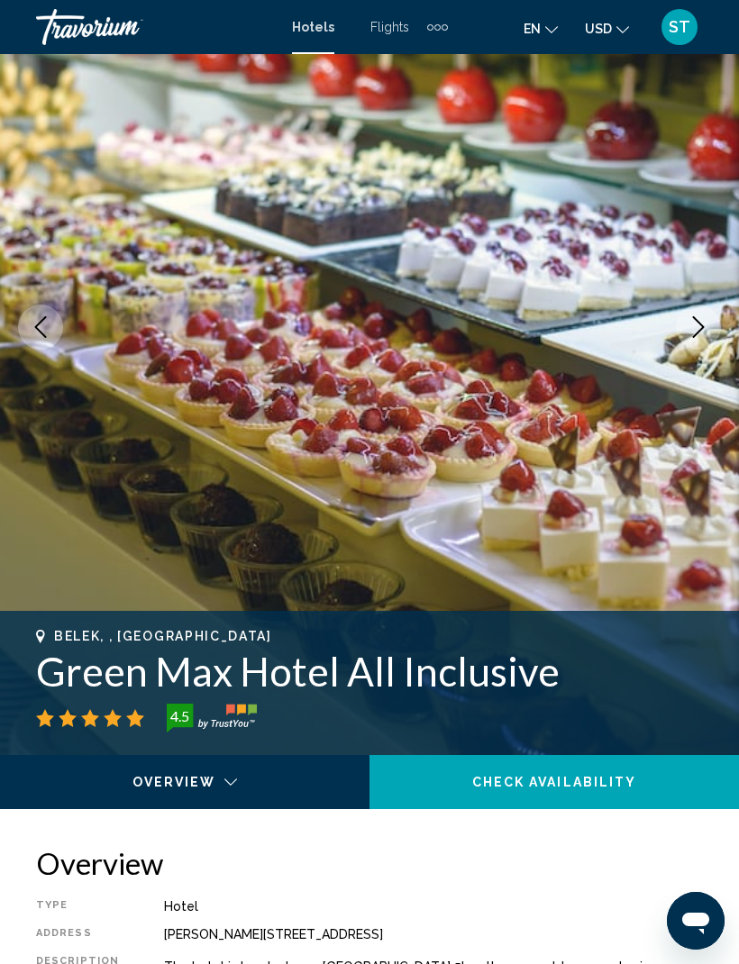
click at [711, 331] on button "Next image" at bounding box center [698, 327] width 45 height 45
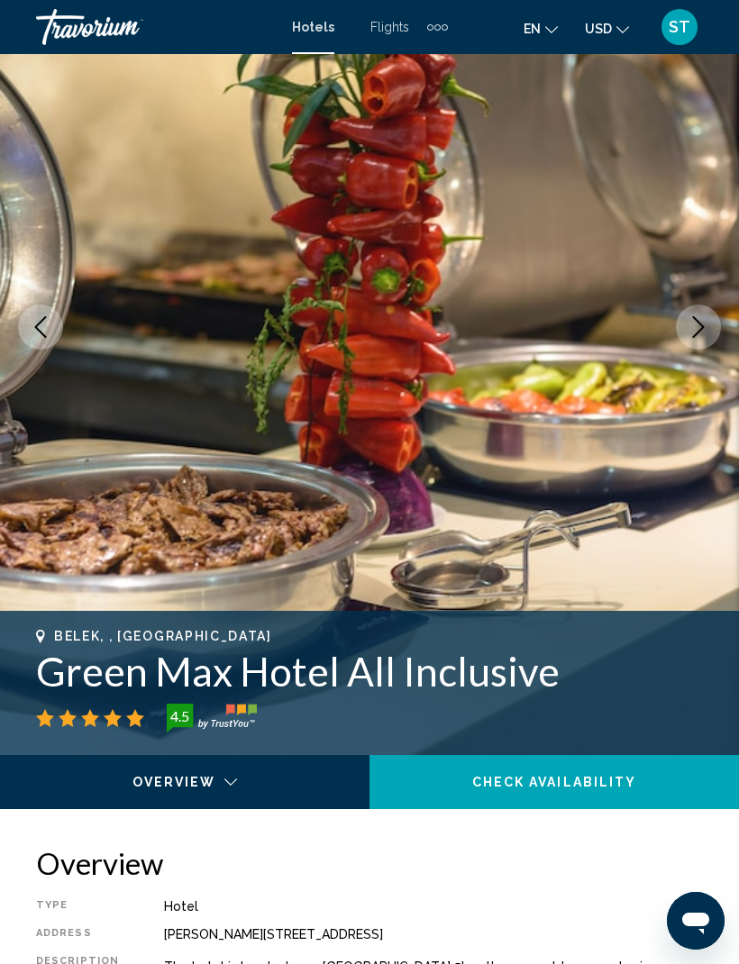
click at [711, 323] on button "Next image" at bounding box center [698, 327] width 45 height 45
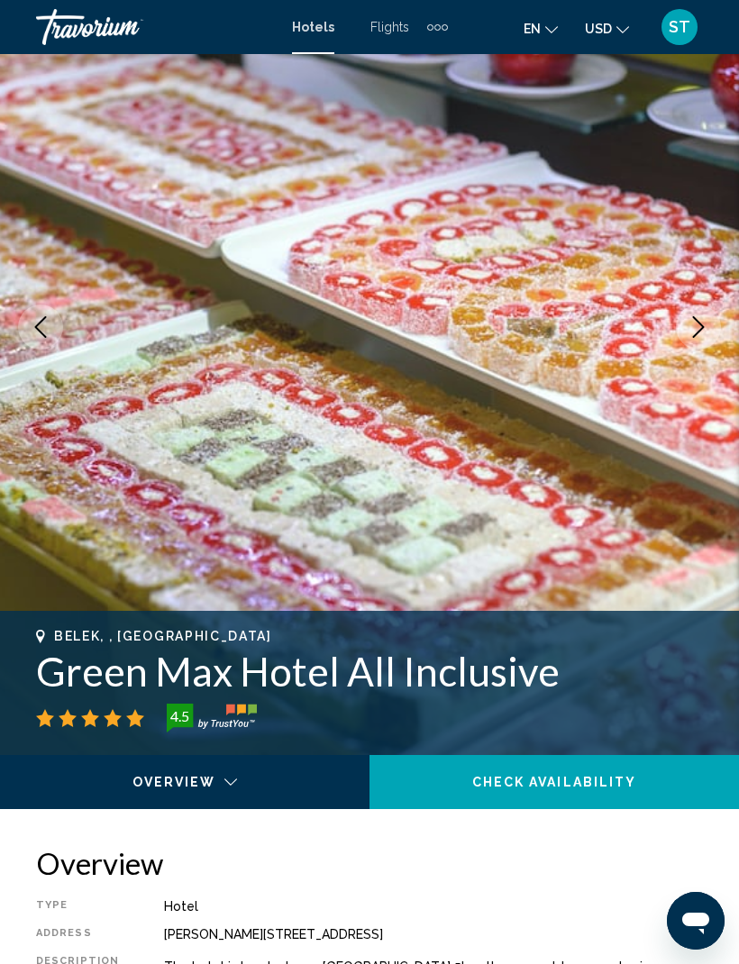
click at [712, 322] on button "Next image" at bounding box center [698, 327] width 45 height 45
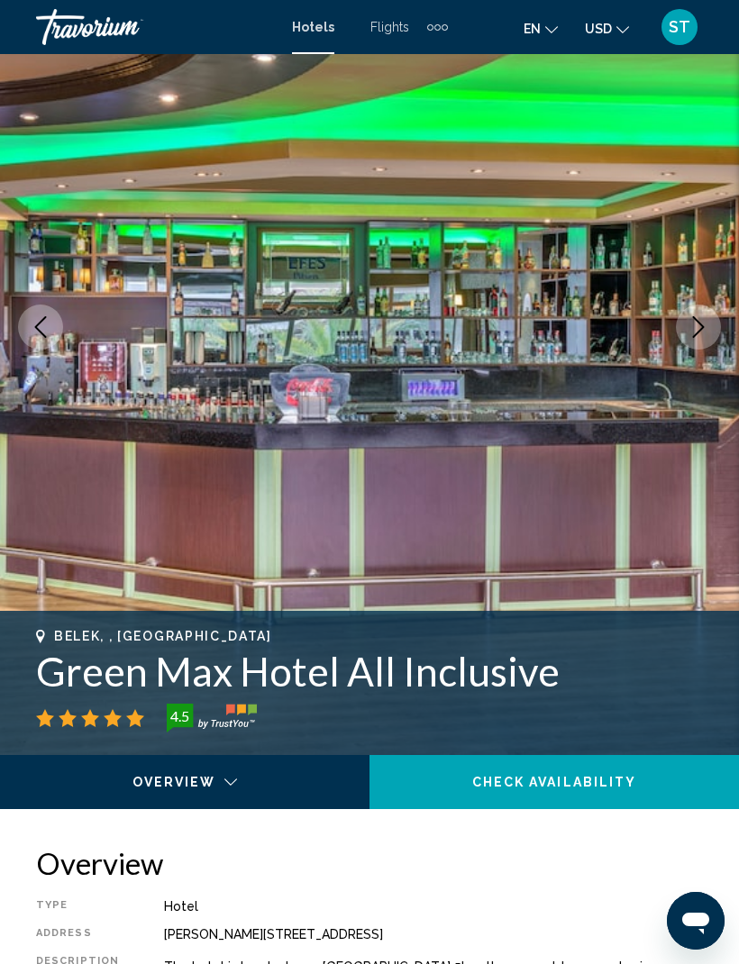
click at [716, 320] on button "Next image" at bounding box center [698, 327] width 45 height 45
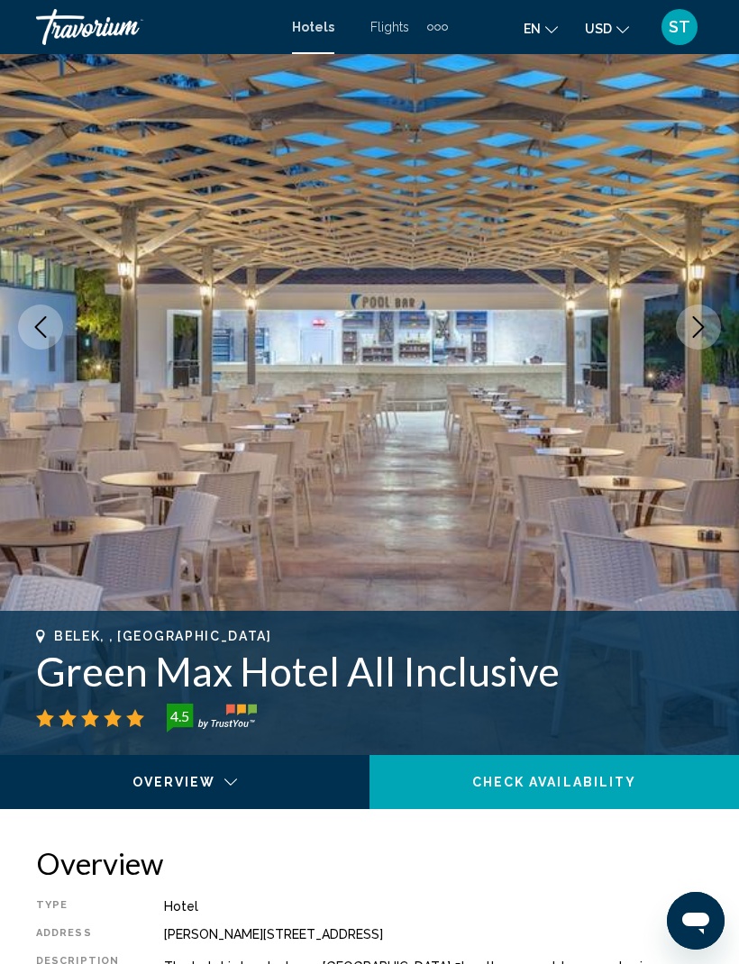
click at [716, 320] on button "Next image" at bounding box center [698, 327] width 45 height 45
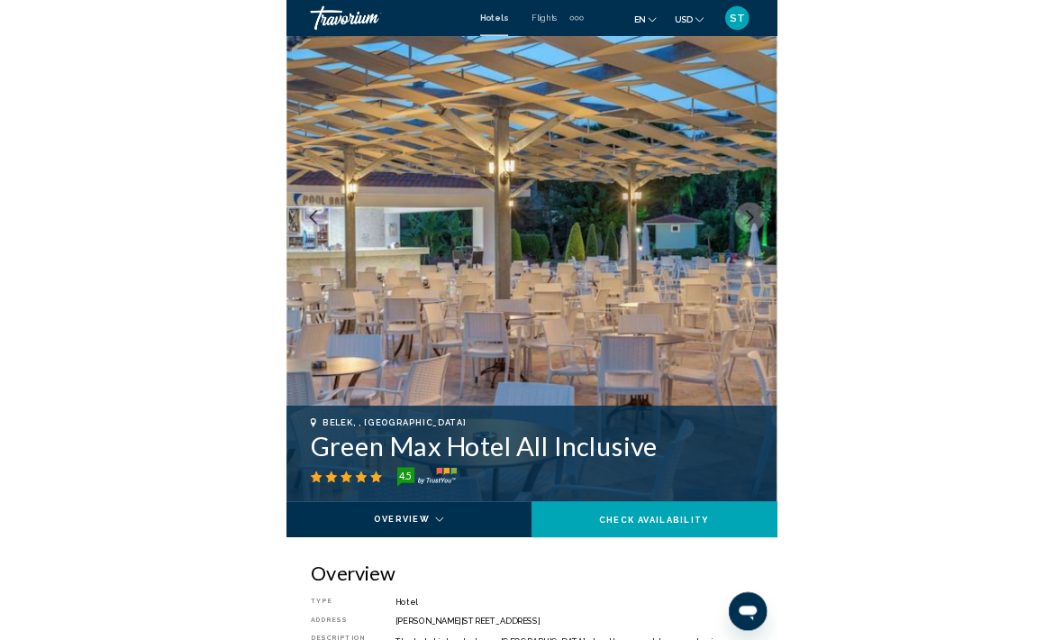
scroll to position [317, 0]
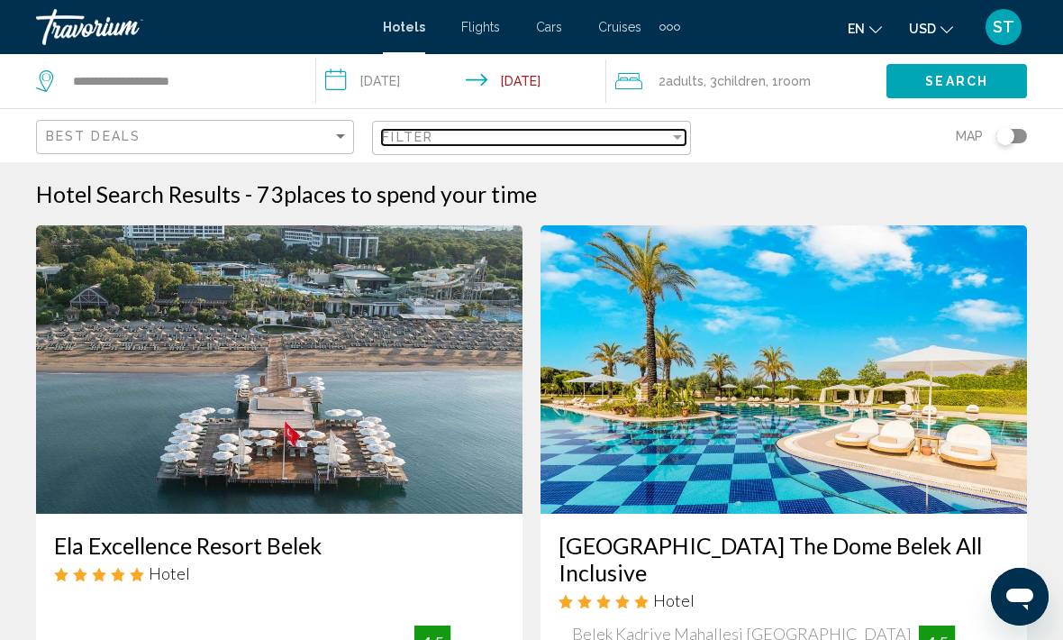
click at [501, 132] on div "Filter" at bounding box center [525, 137] width 286 height 14
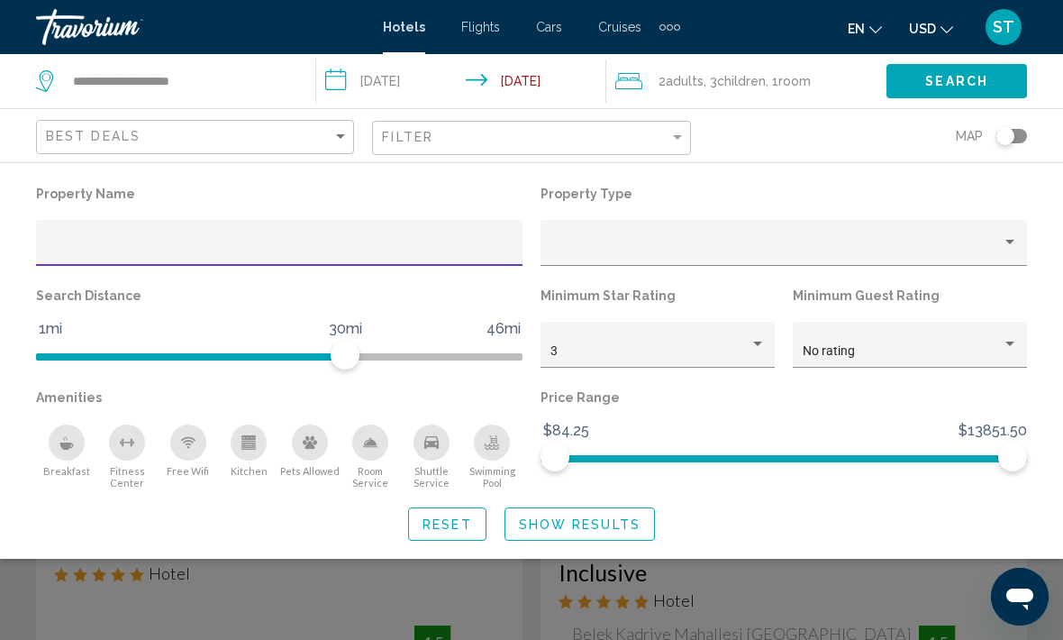
click at [738, 214] on div "Property Type" at bounding box center [784, 232] width 505 height 102
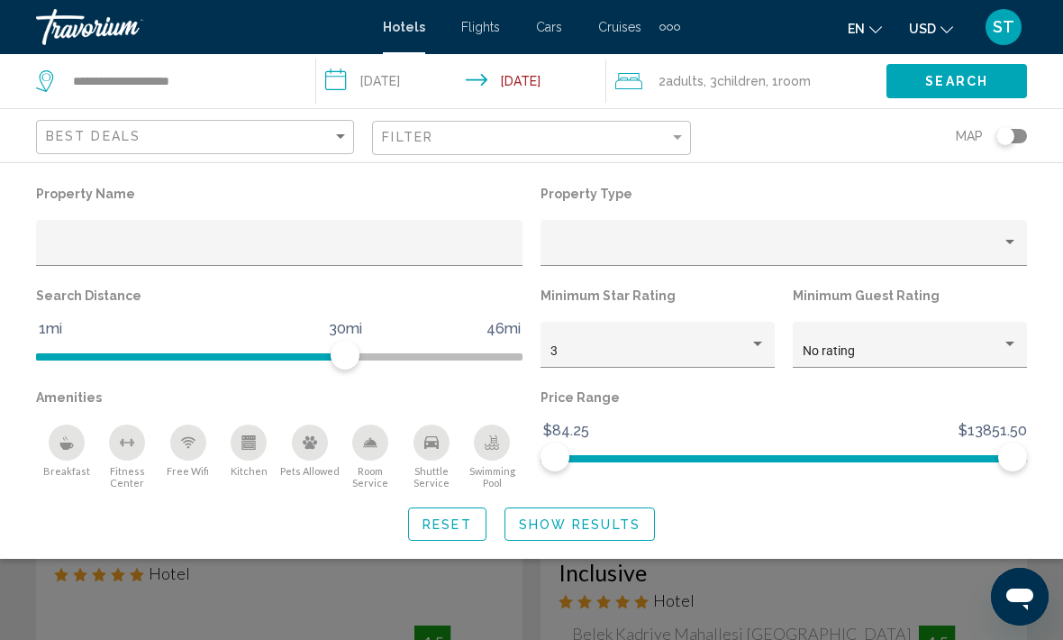
click at [738, 200] on p "Property Type" at bounding box center [784, 193] width 486 height 25
click at [295, 71] on div "**********" at bounding box center [166, 81] width 261 height 54
click at [397, 91] on input "**********" at bounding box center [464, 83] width 296 height 59
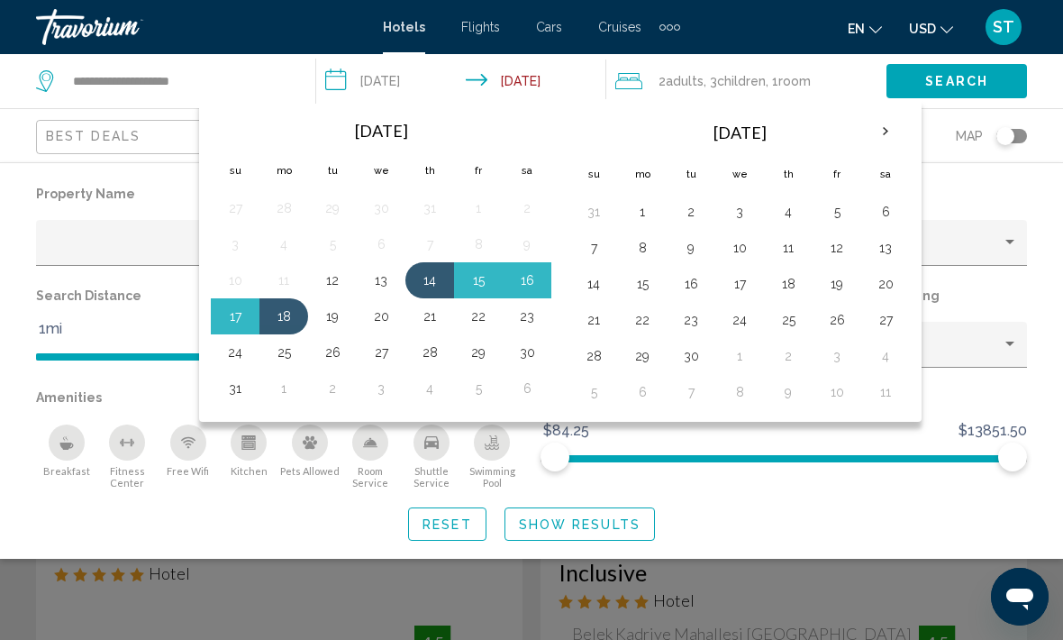
click at [248, 382] on button "31" at bounding box center [235, 388] width 29 height 25
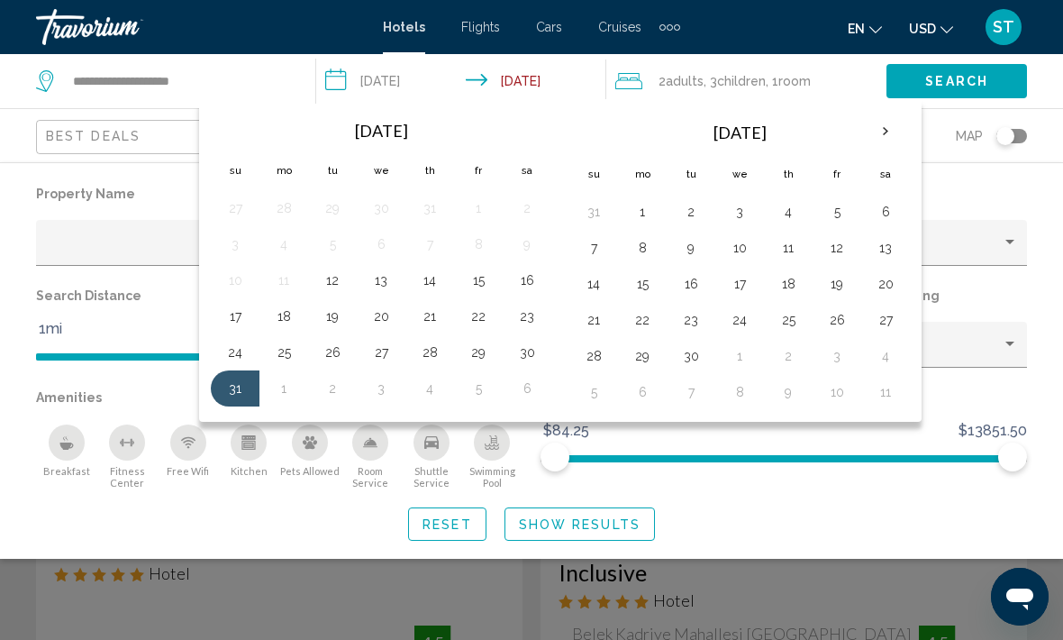
click at [594, 241] on button "7" at bounding box center [593, 247] width 29 height 25
type input "**********"
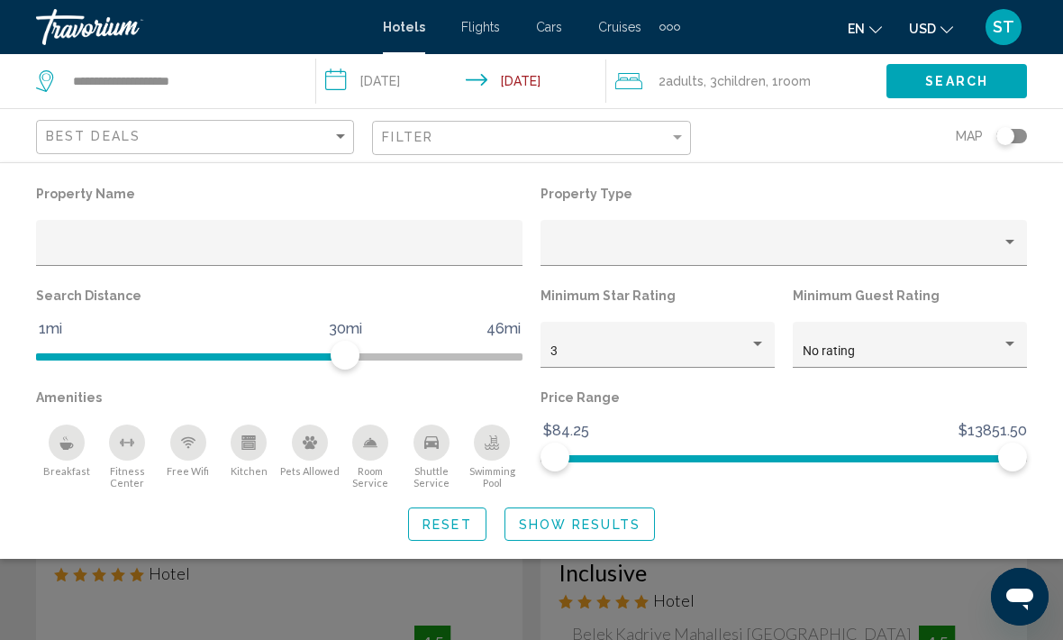
click at [738, 86] on span "Search" at bounding box center [956, 82] width 63 height 14
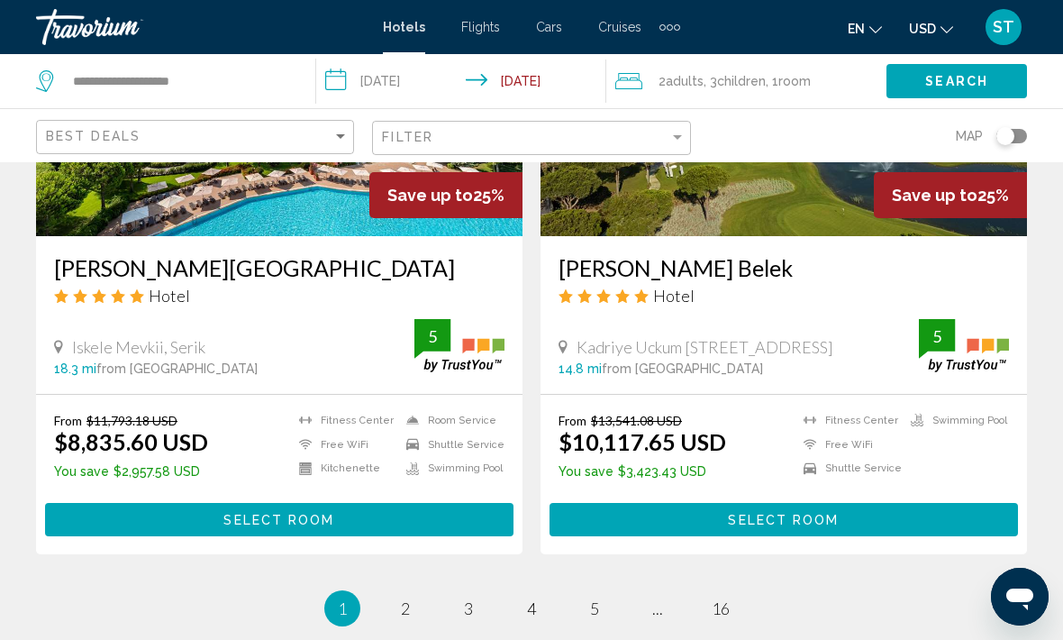
scroll to position [3556, 0]
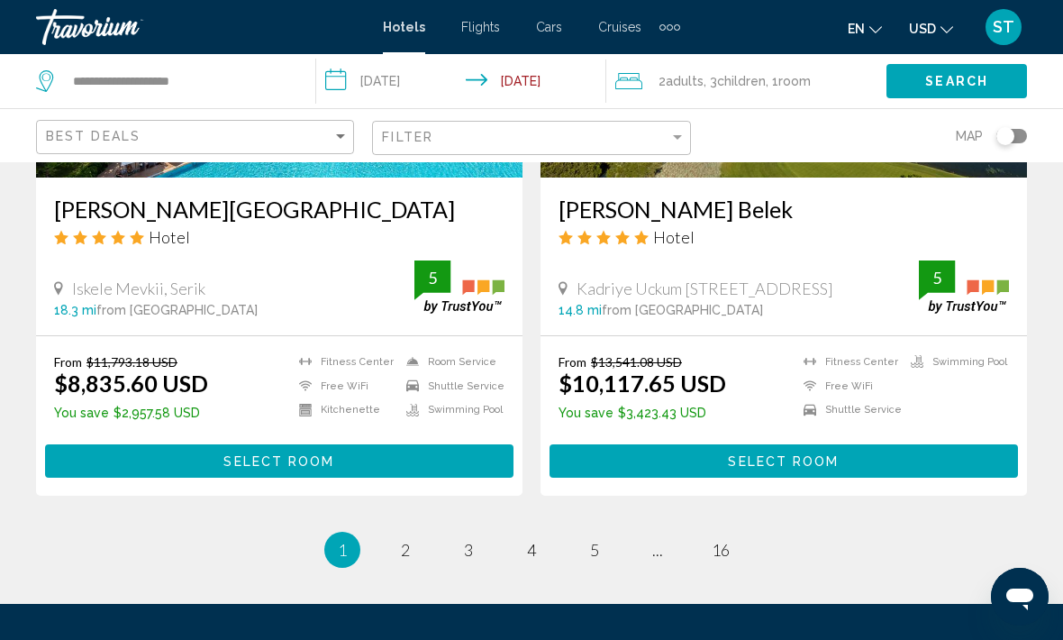
click at [426, 535] on ul "1 / 16 You're on page 1 page 2 page 3 page 4 page 5 page ... page 16" at bounding box center [531, 550] width 991 height 36
click at [403, 552] on span "2" at bounding box center [405, 550] width 9 height 20
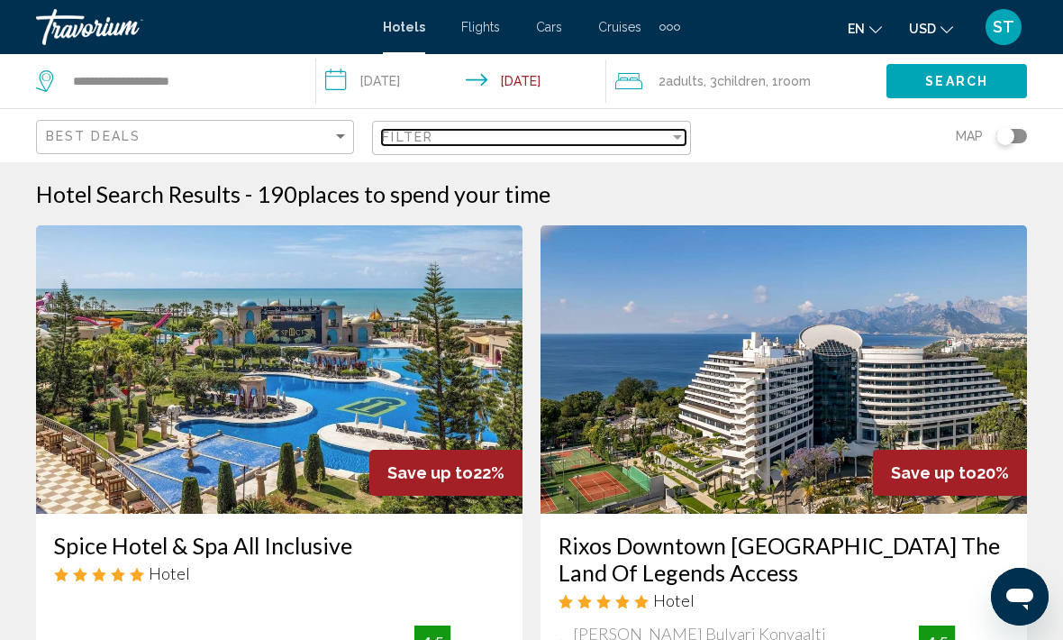
click at [571, 141] on div "Filter" at bounding box center [525, 137] width 286 height 14
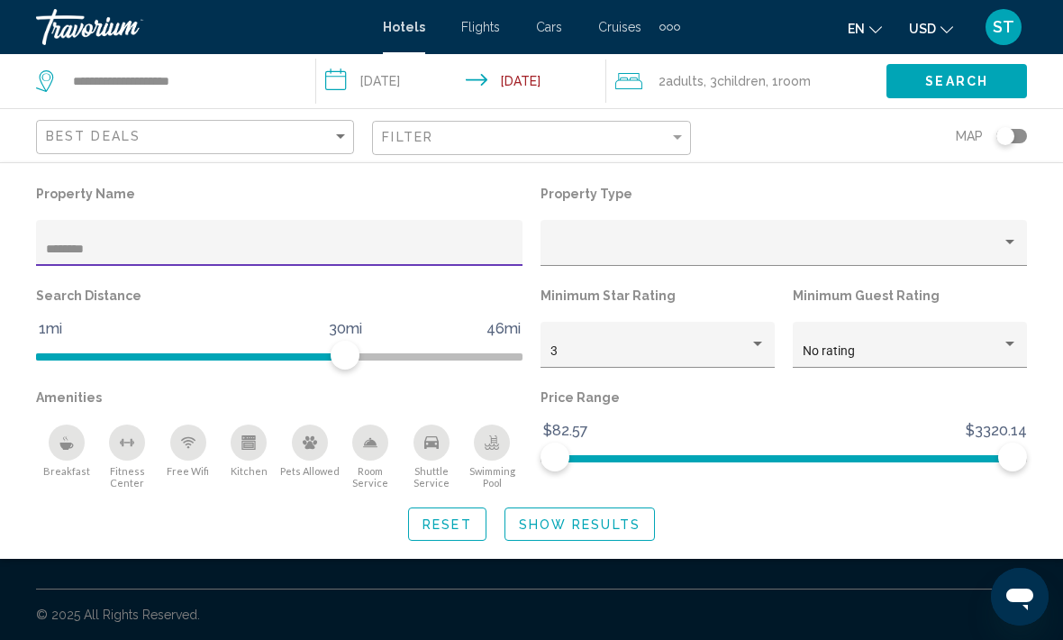
type input "********"
click at [738, 177] on div "Property Name ******** Property Type Search Distance 1mi 46mi 30mi Minimum Star…" at bounding box center [531, 360] width 1063 height 396
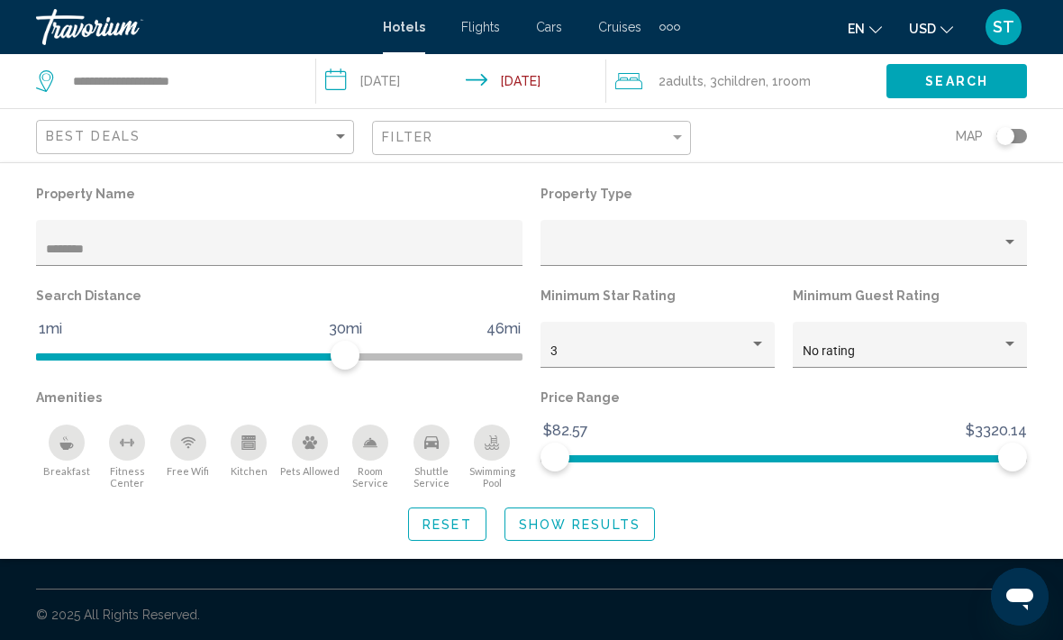
click at [584, 535] on button "Show Results" at bounding box center [580, 523] width 150 height 33
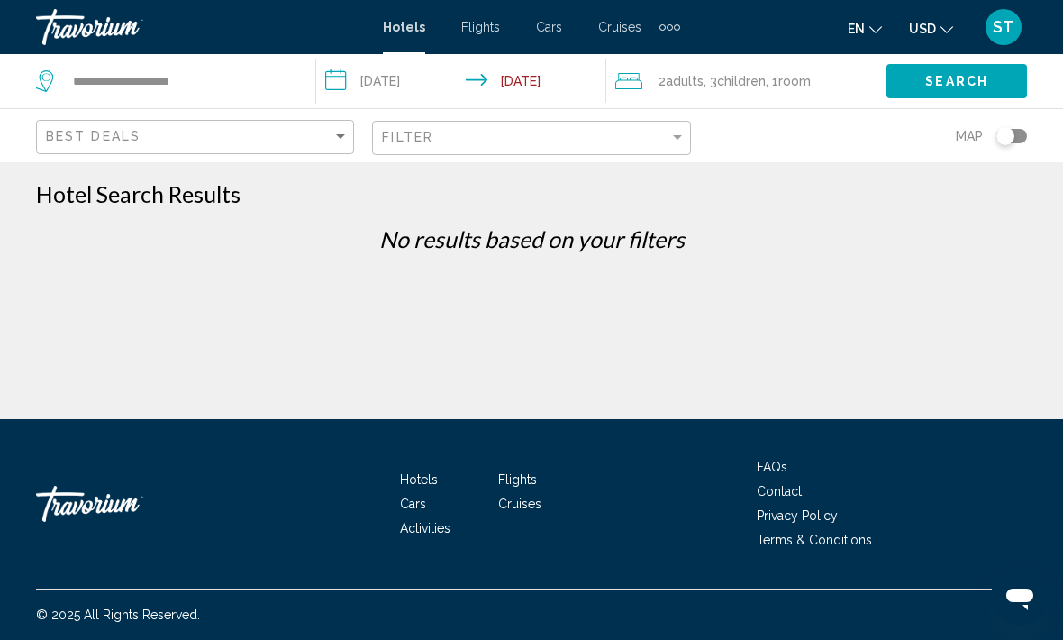
click at [462, 124] on div "Filter" at bounding box center [533, 138] width 303 height 33
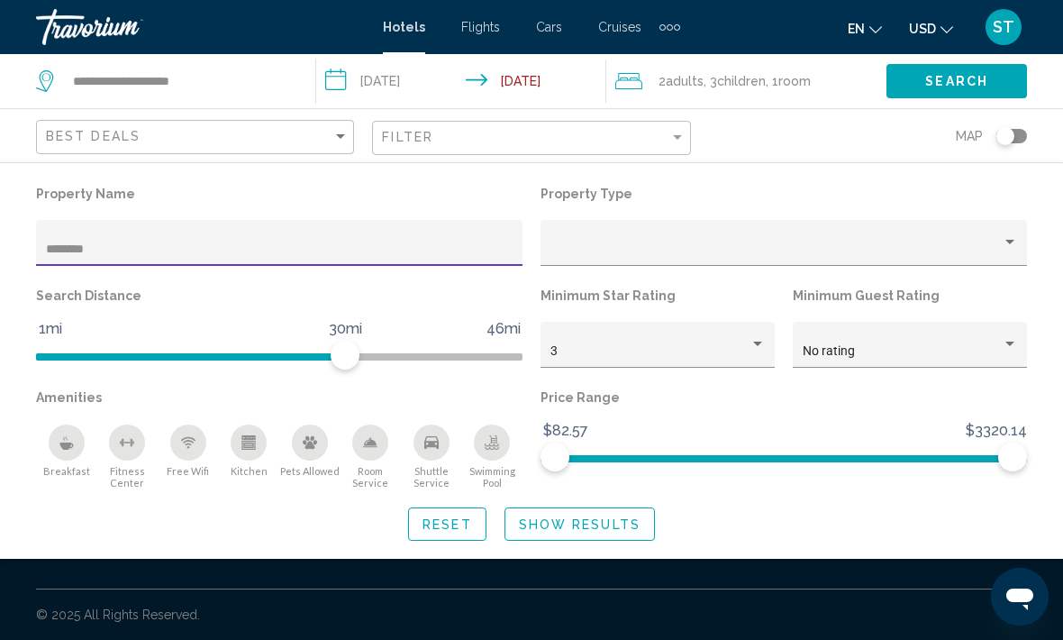
click at [492, 242] on input "********" at bounding box center [280, 249] width 468 height 14
type input "*"
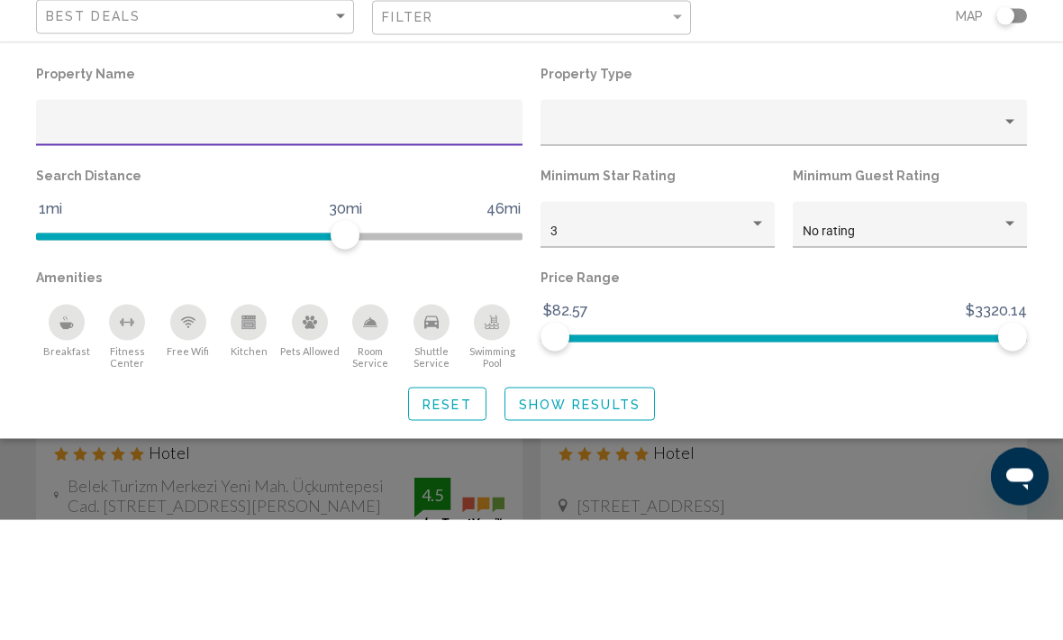
click at [738, 181] on div "Property Type" at bounding box center [784, 232] width 505 height 102
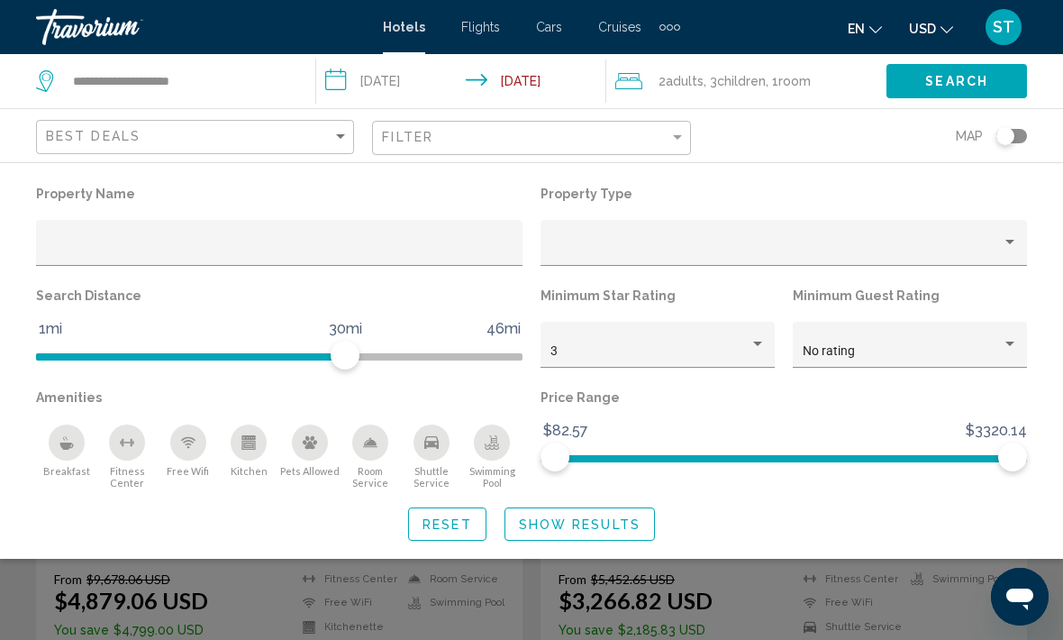
click at [560, 525] on span "Show Results" at bounding box center [580, 524] width 122 height 14
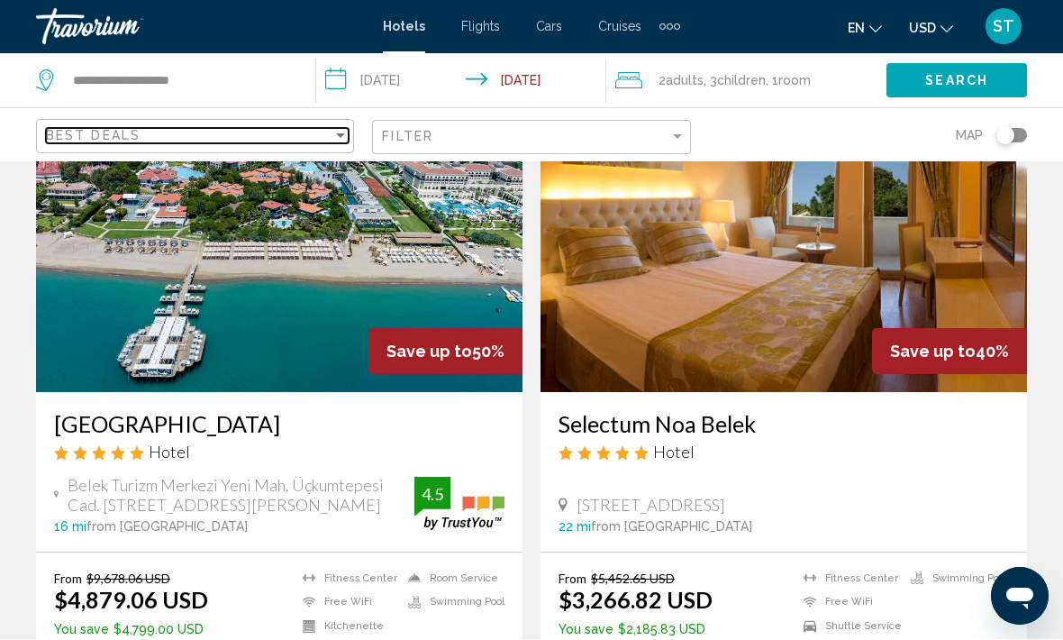
click at [305, 130] on div "Best Deals" at bounding box center [189, 136] width 286 height 14
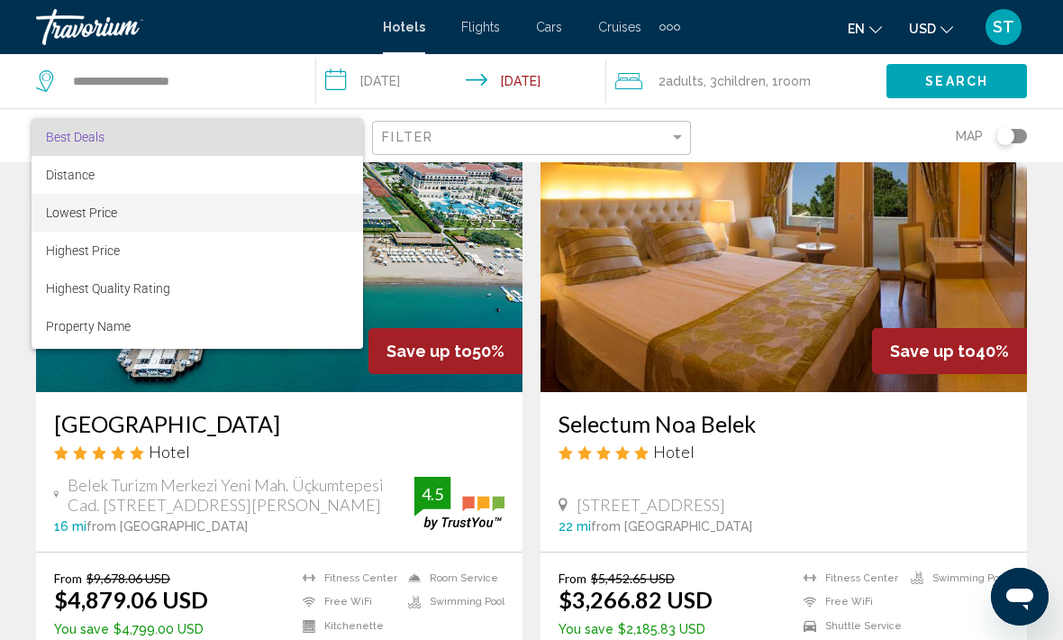
click at [194, 210] on span "Lowest Price" at bounding box center [197, 213] width 303 height 38
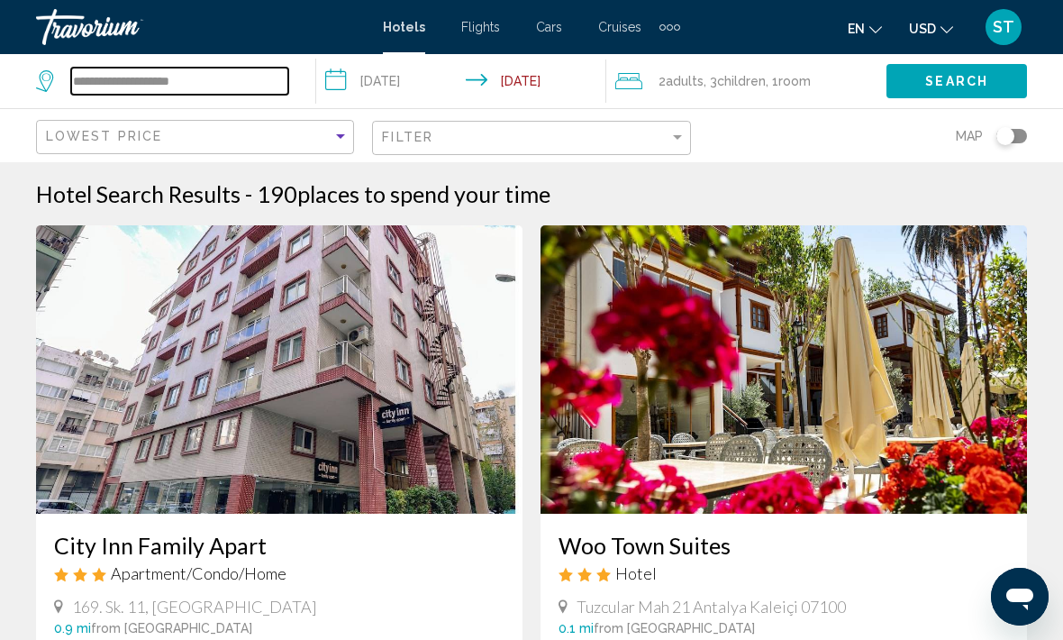
click at [277, 68] on input "**********" at bounding box center [179, 81] width 217 height 27
click at [247, 77] on input "**********" at bounding box center [179, 81] width 217 height 27
type input "*"
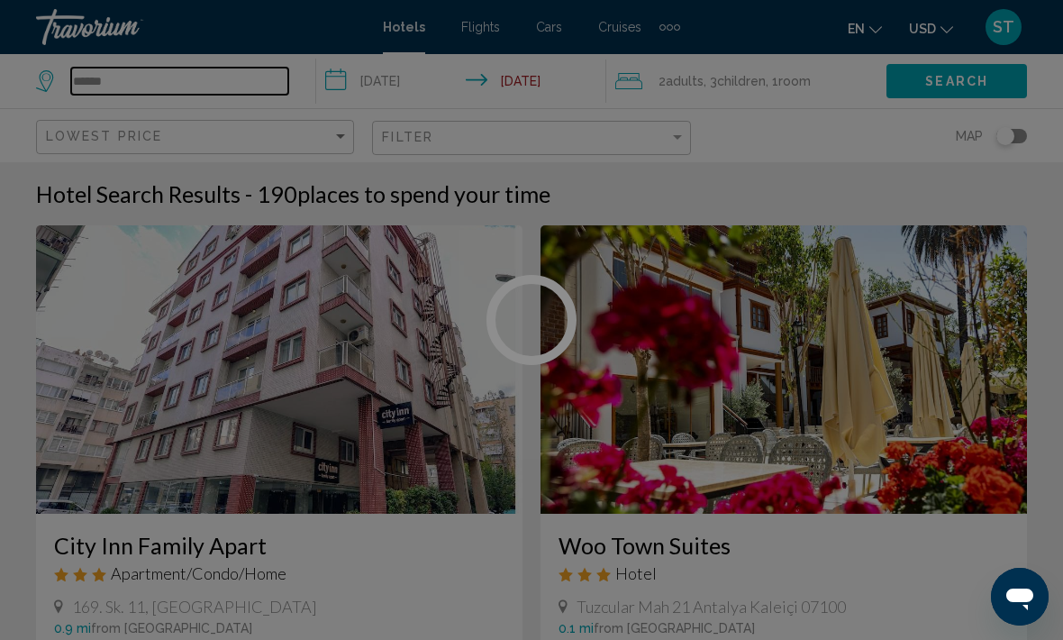
type input "*******"
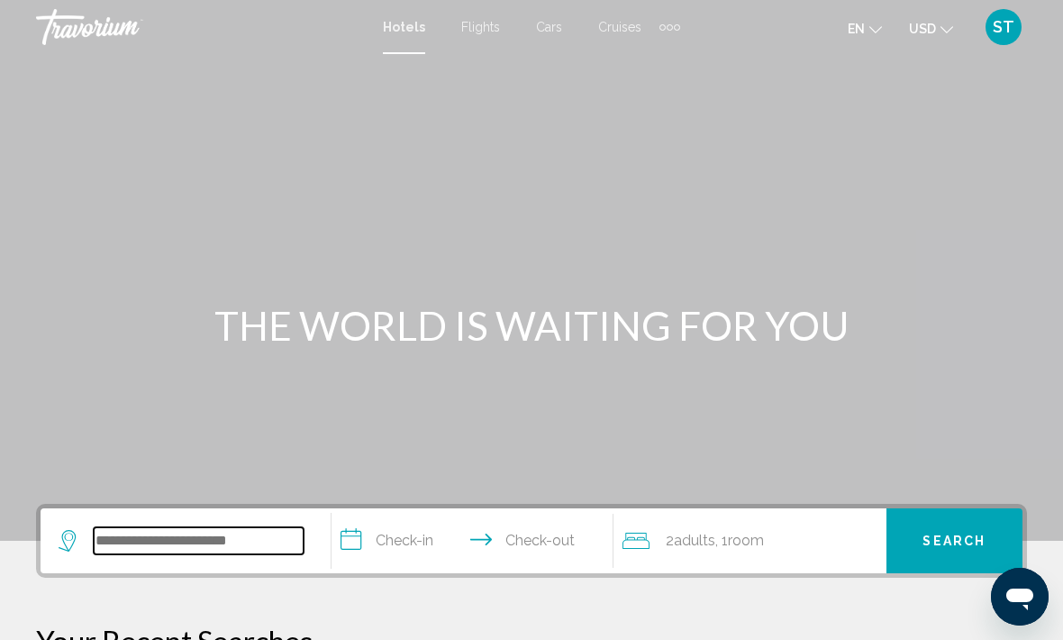
click at [195, 537] on input "Search widget" at bounding box center [199, 540] width 210 height 27
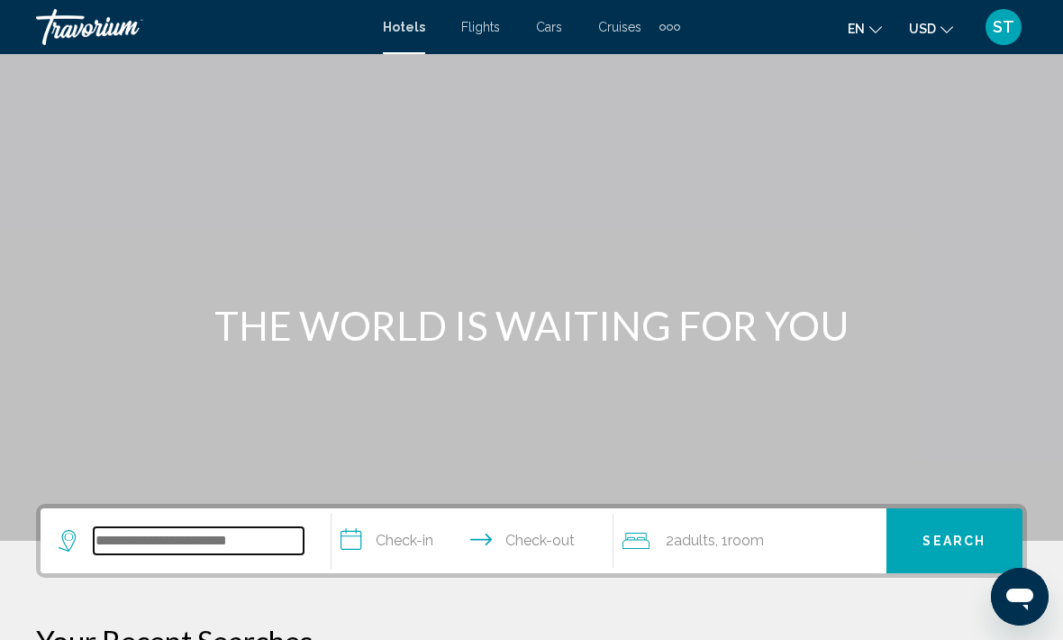
scroll to position [31, 0]
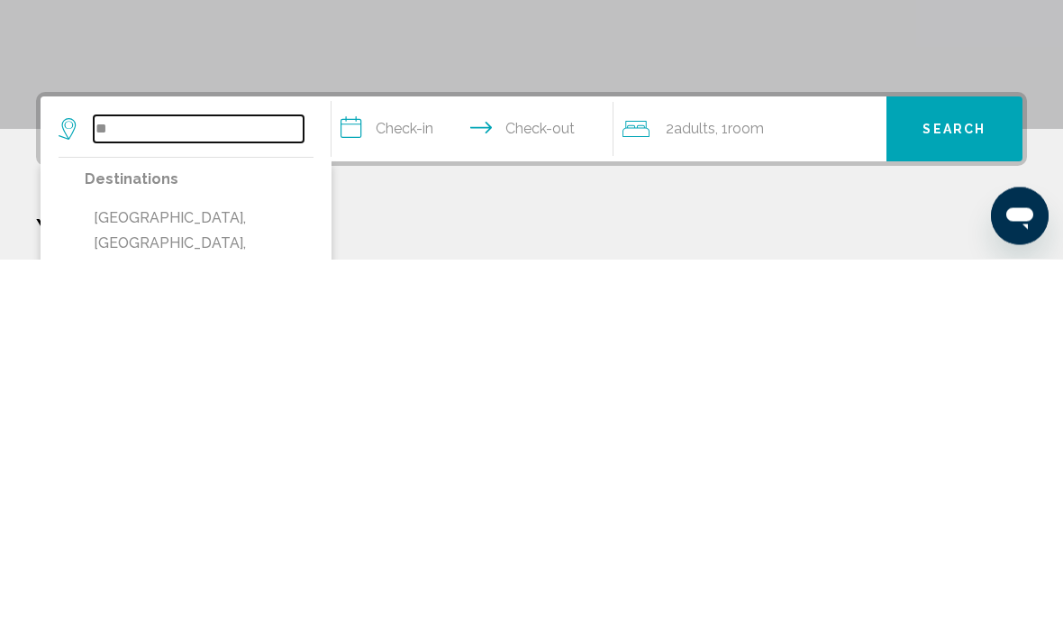
type input "*"
click at [237, 582] on button "[GEOGRAPHIC_DATA], [GEOGRAPHIC_DATA], [GEOGRAPHIC_DATA] (DXB)" at bounding box center [199, 624] width 229 height 85
type input "**********"
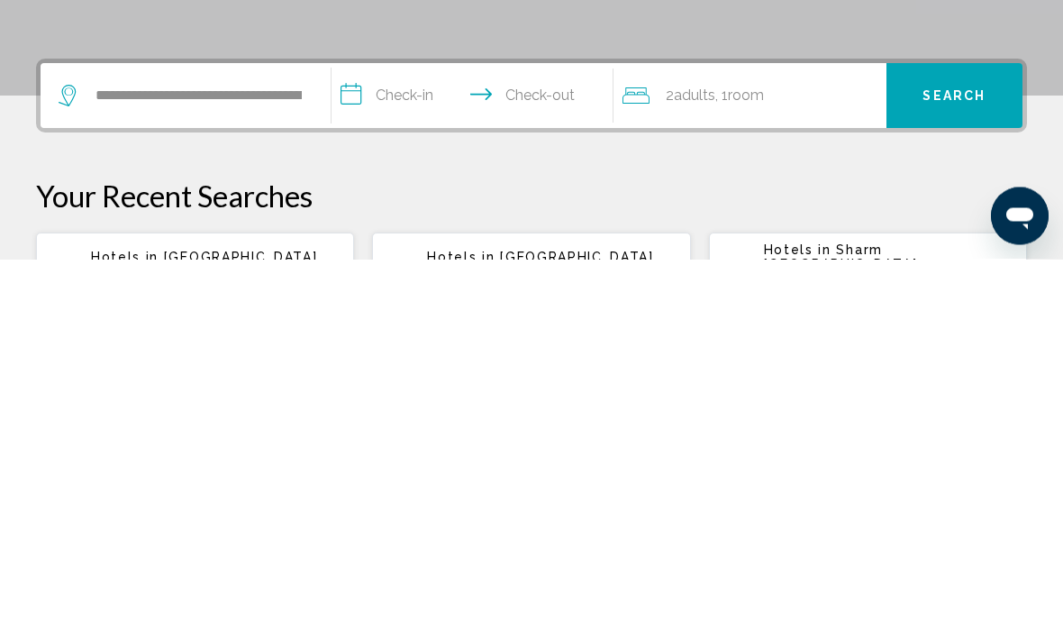
click at [393, 444] on input "**********" at bounding box center [476, 479] width 289 height 70
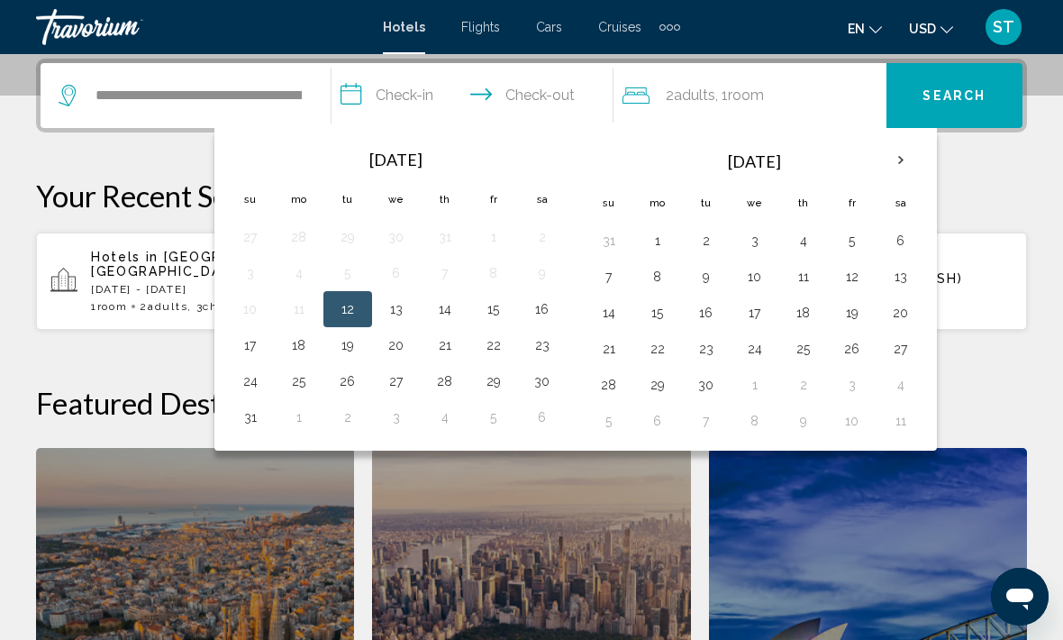
click at [263, 346] on button "17" at bounding box center [250, 344] width 29 height 25
click at [258, 384] on button "24" at bounding box center [250, 380] width 29 height 25
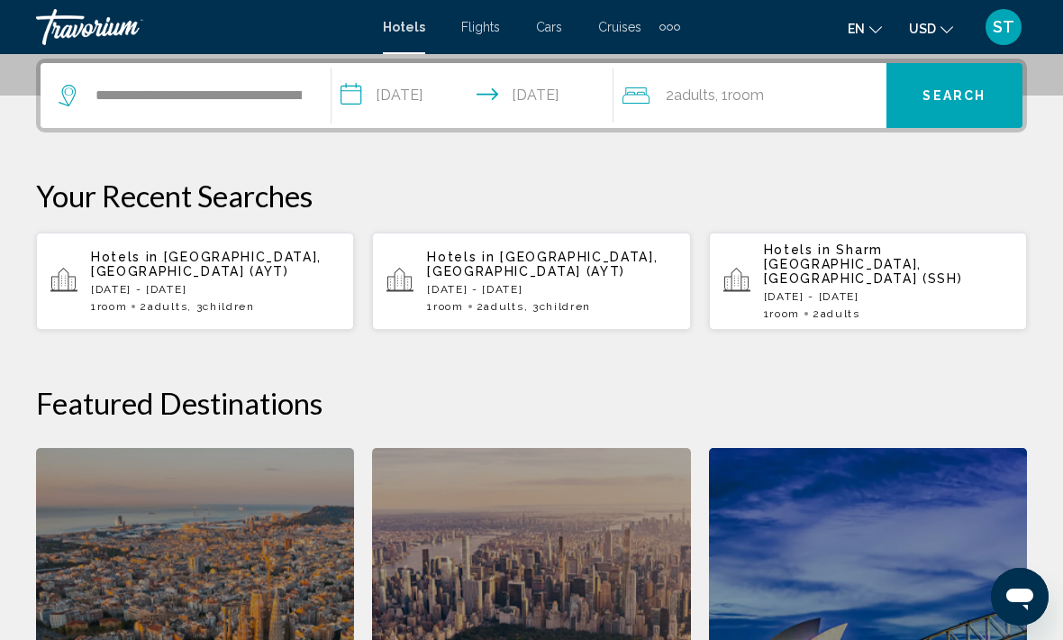
click at [204, 72] on div "**********" at bounding box center [186, 95] width 254 height 65
click at [416, 95] on input "**********" at bounding box center [476, 98] width 289 height 70
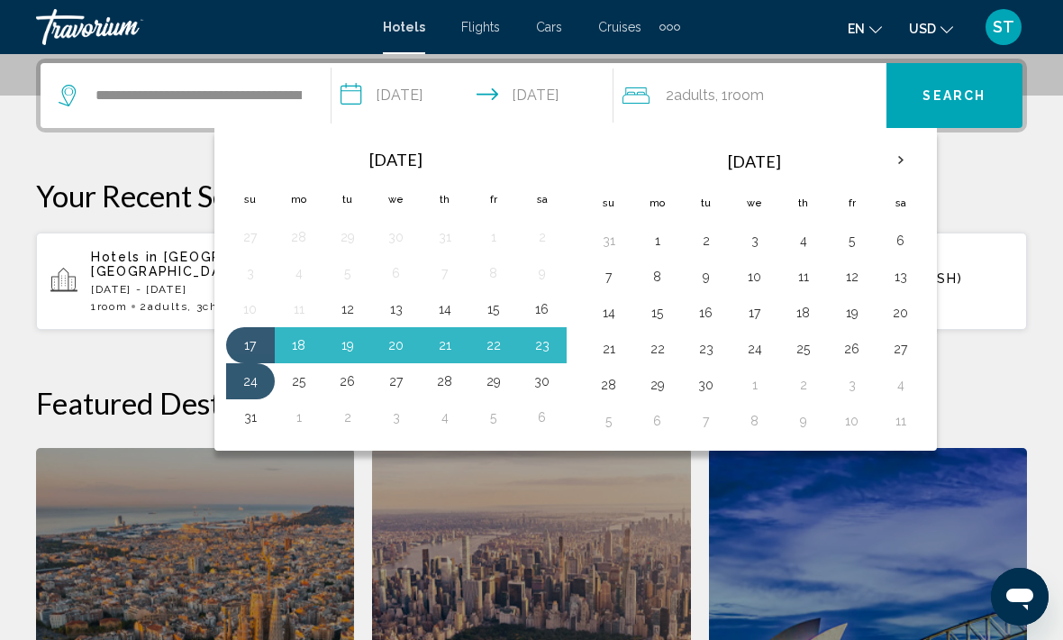
click at [248, 383] on button "24" at bounding box center [250, 380] width 29 height 25
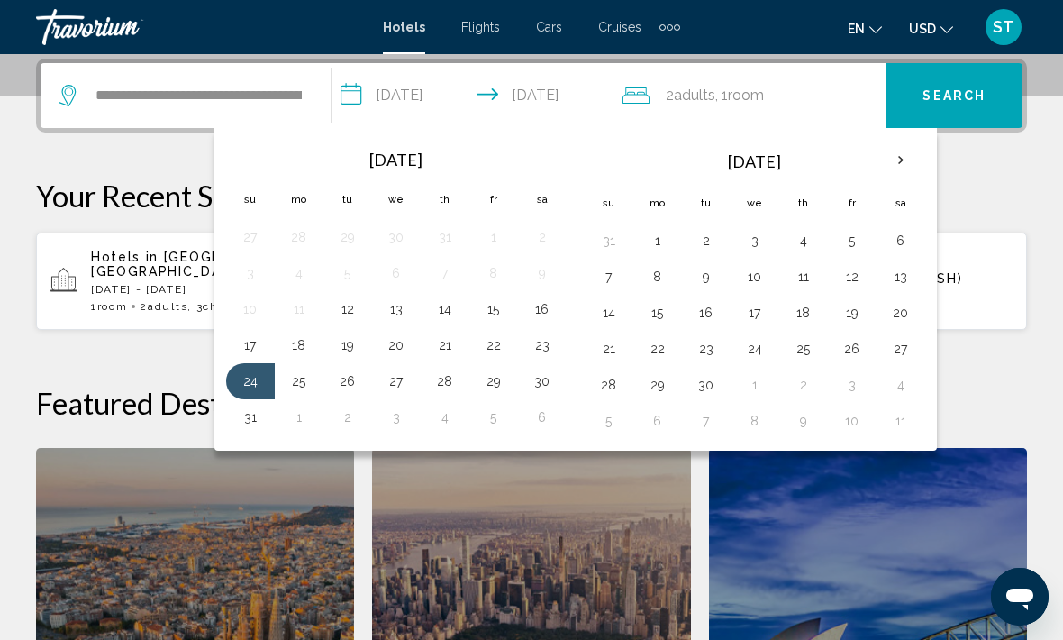
click at [505, 378] on button "29" at bounding box center [493, 380] width 29 height 25
type input "**********"
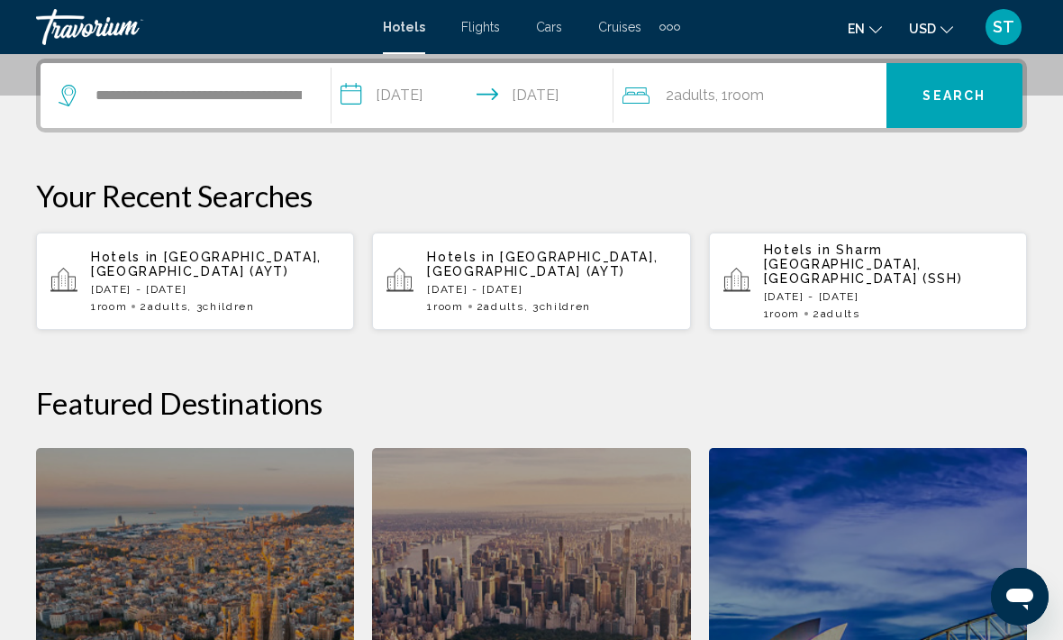
click at [954, 99] on span "Search" at bounding box center [954, 96] width 63 height 14
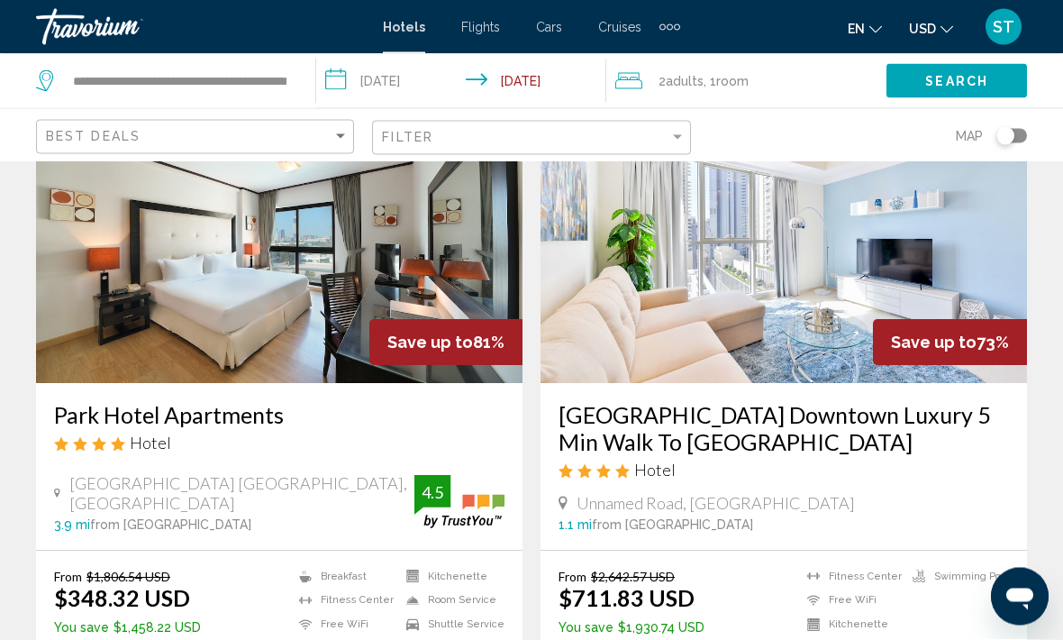
scroll to position [131, 0]
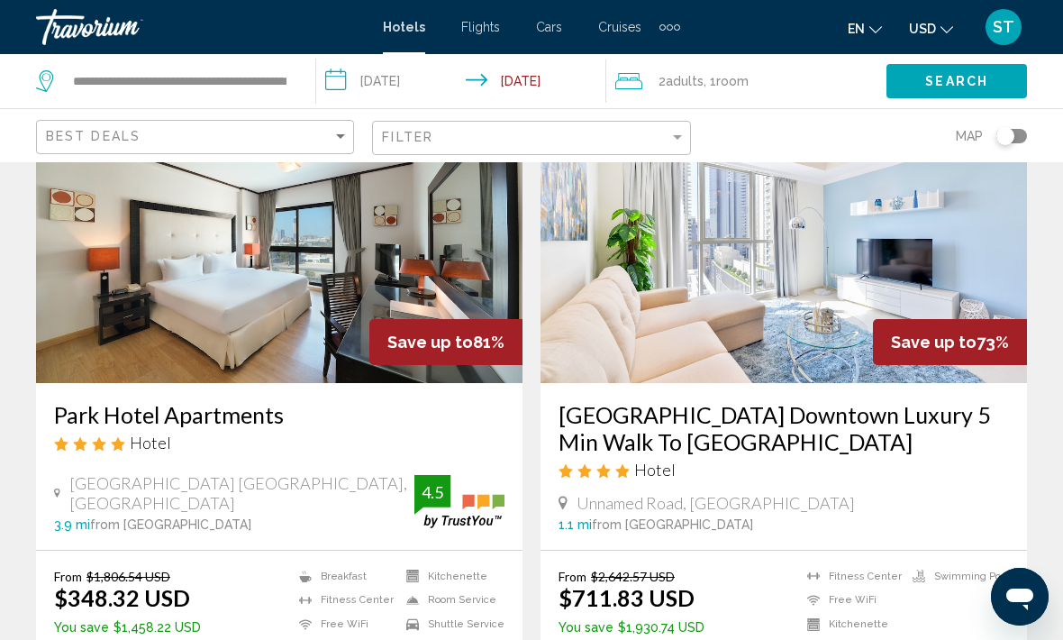
click at [742, 453] on h3 "Dunya Tower Downtown Luxury 5 Min Walk To Dubai Mall" at bounding box center [784, 428] width 450 height 54
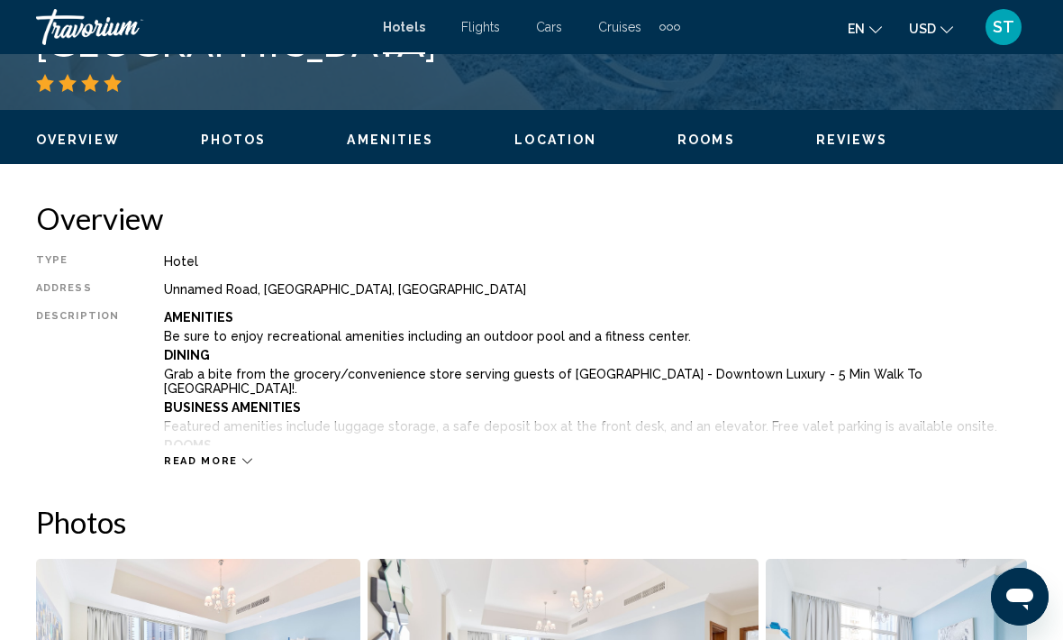
scroll to position [682, 0]
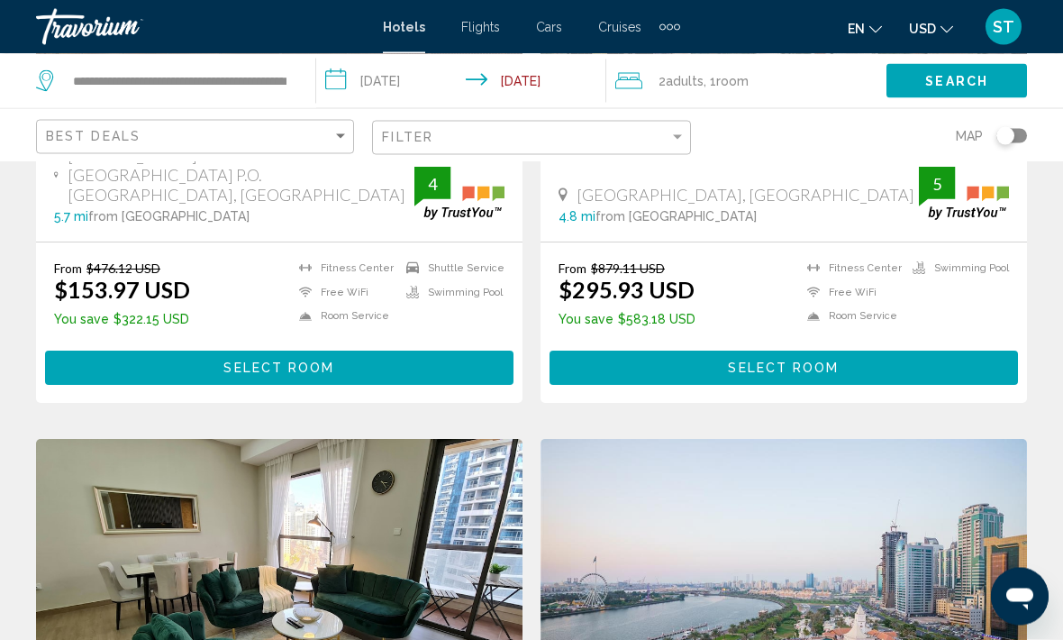
scroll to position [1617, 0]
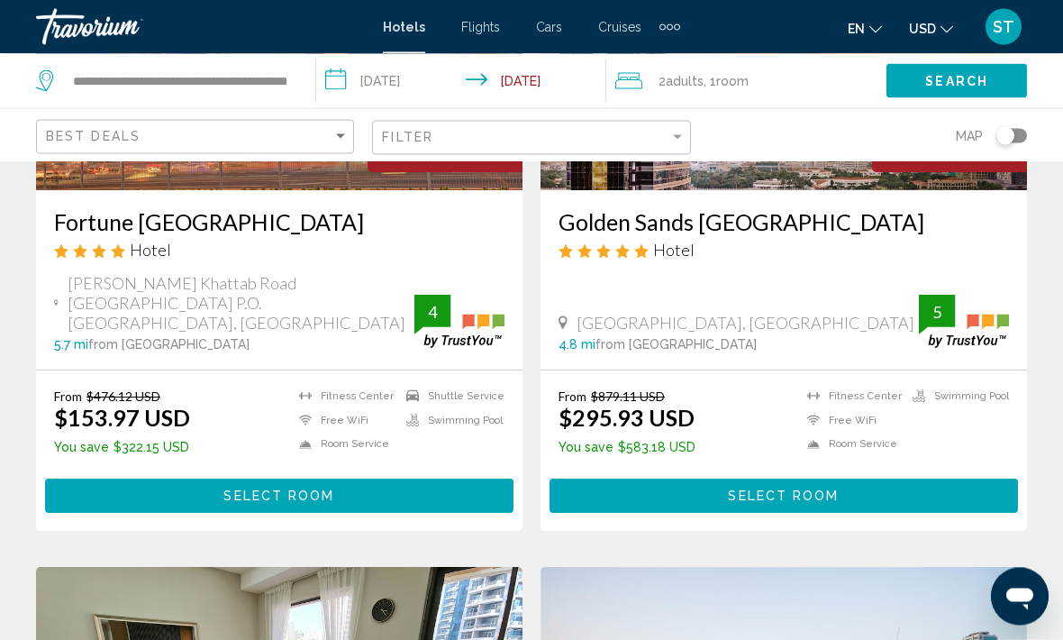
click at [665, 479] on button "Select Room" at bounding box center [784, 495] width 468 height 33
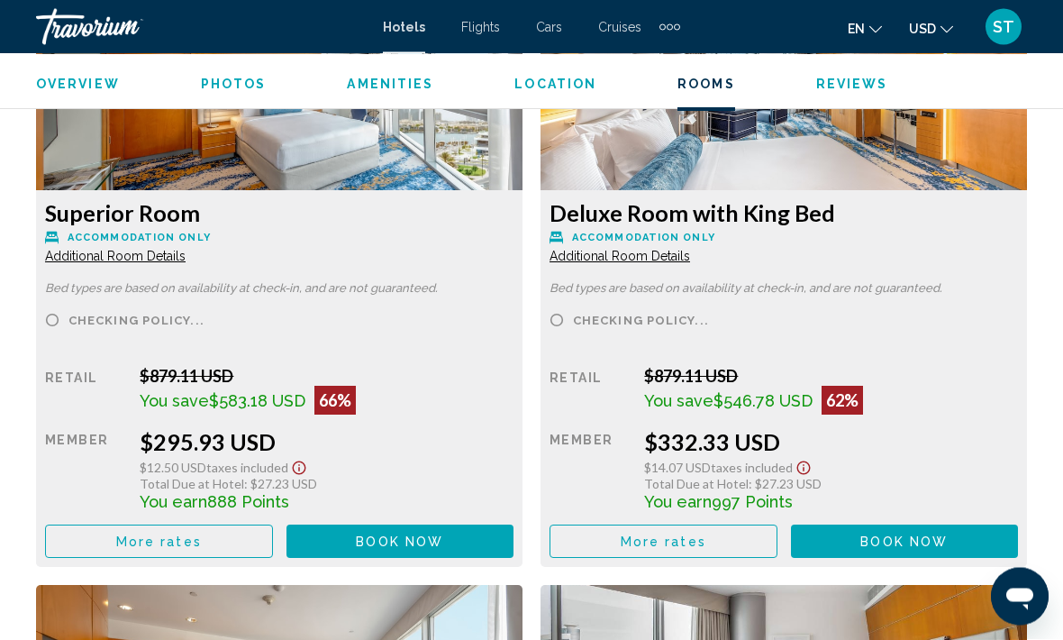
scroll to position [2901, 0]
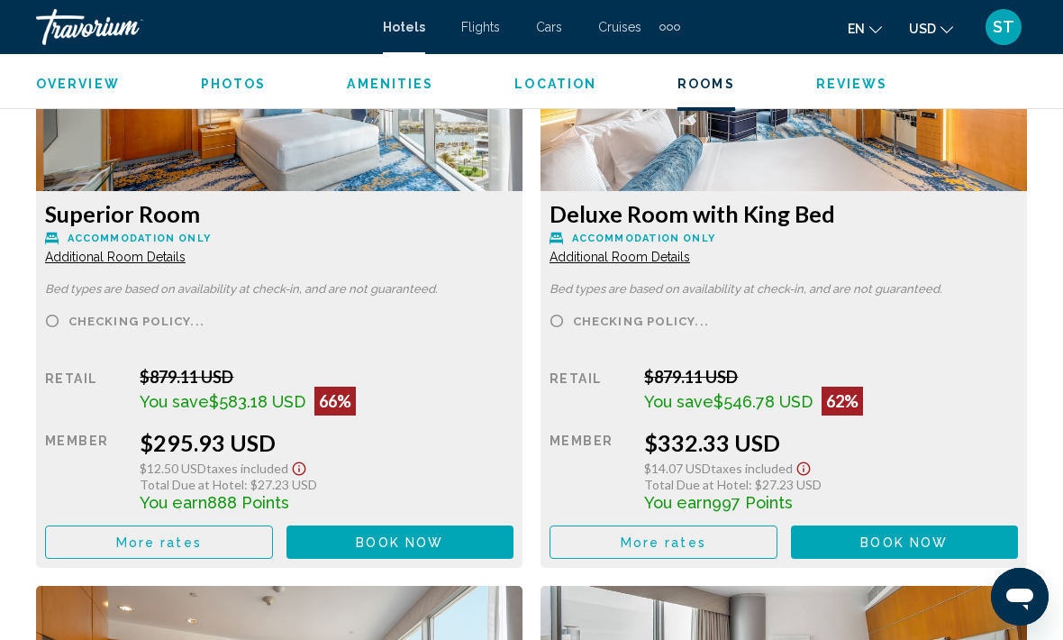
click at [179, 555] on button "More rates" at bounding box center [159, 541] width 228 height 33
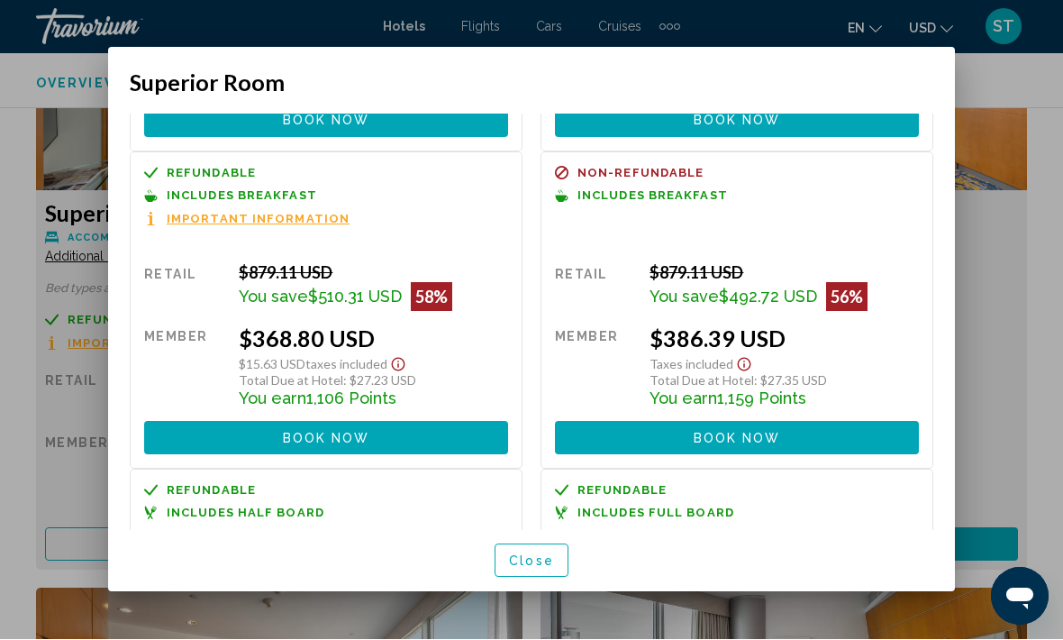
scroll to position [278, 0]
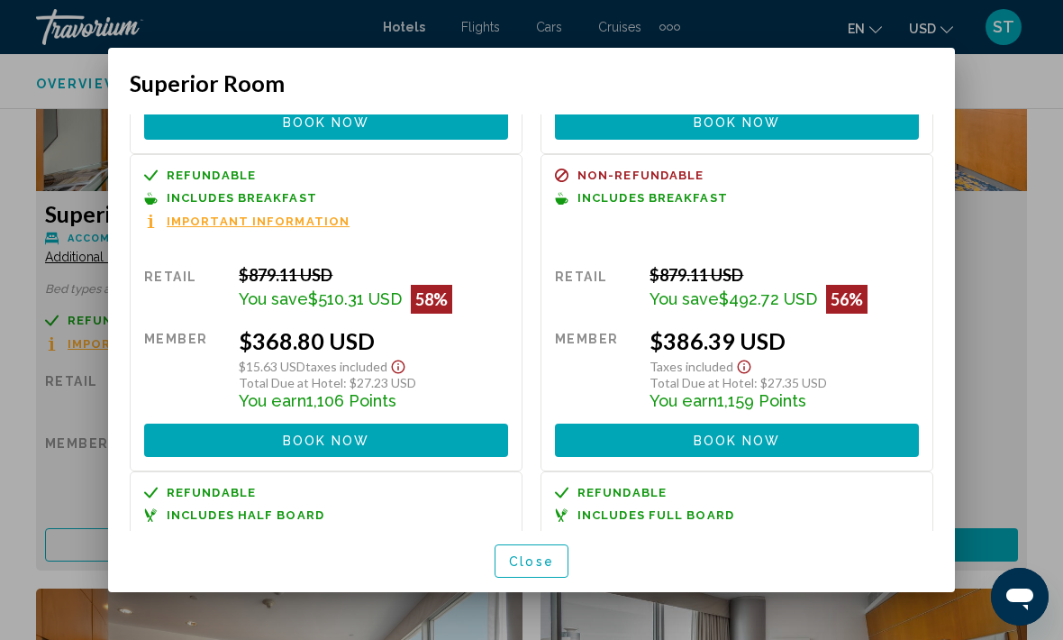
click at [551, 577] on button "Close" at bounding box center [532, 560] width 74 height 33
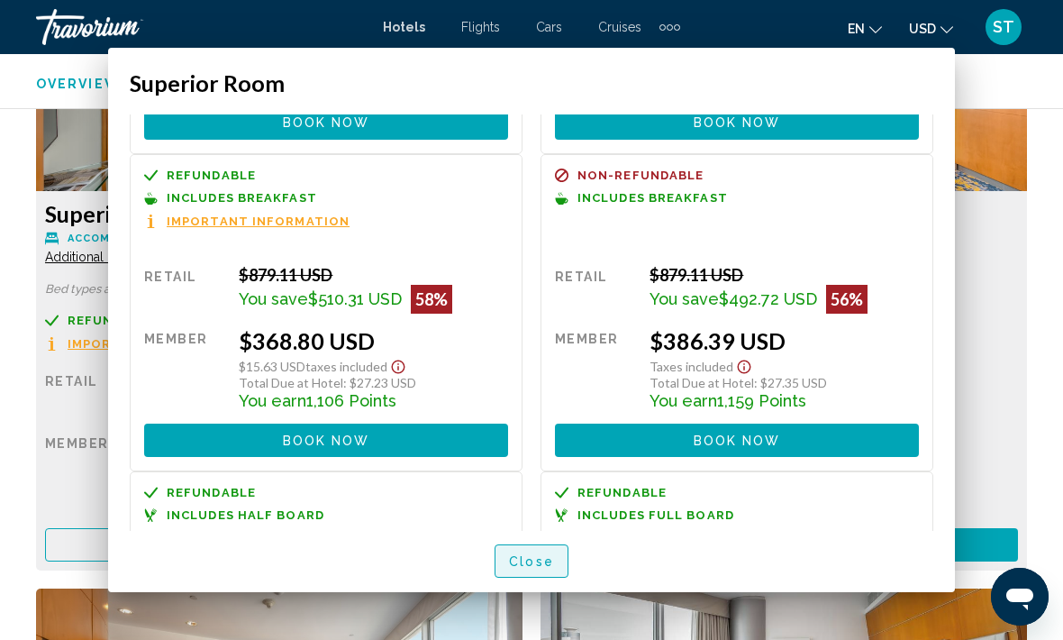
scroll to position [2901, 0]
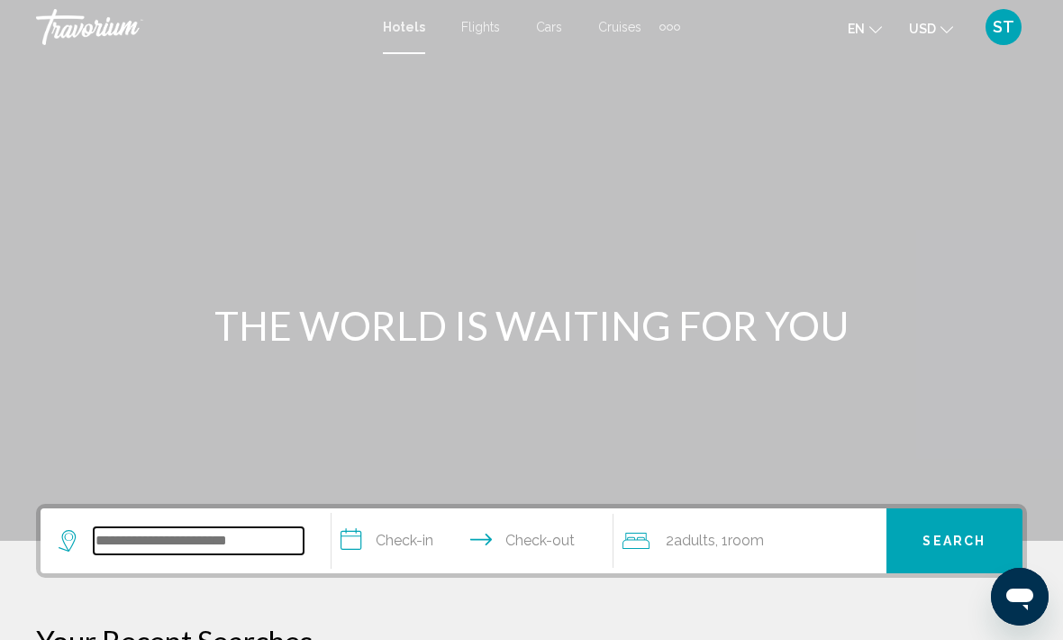
click at [192, 549] on input "Search widget" at bounding box center [199, 540] width 210 height 27
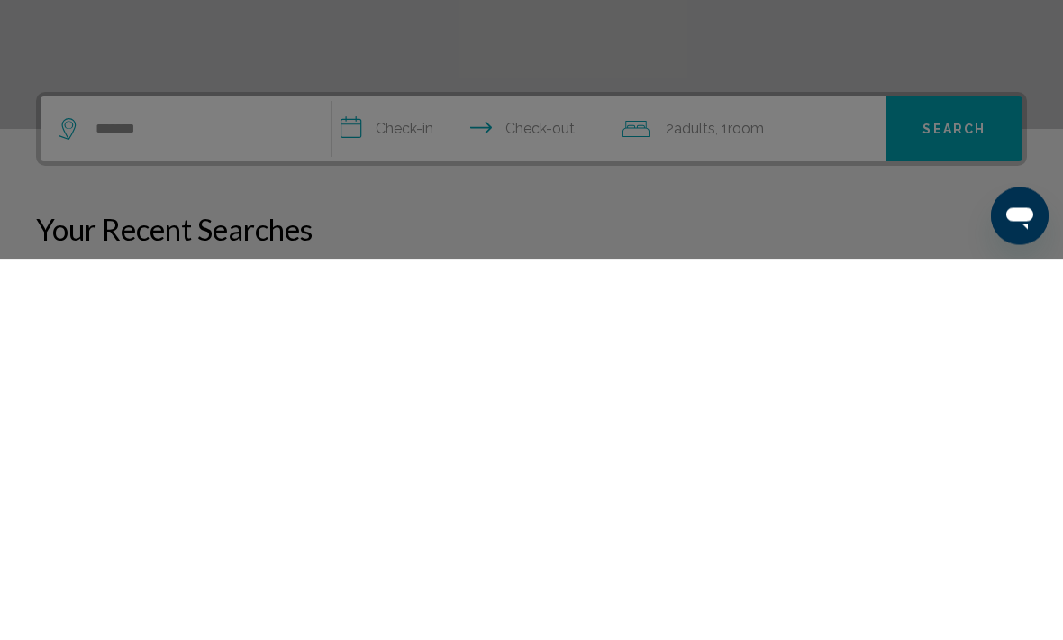
click at [433, 158] on div at bounding box center [531, 320] width 1063 height 640
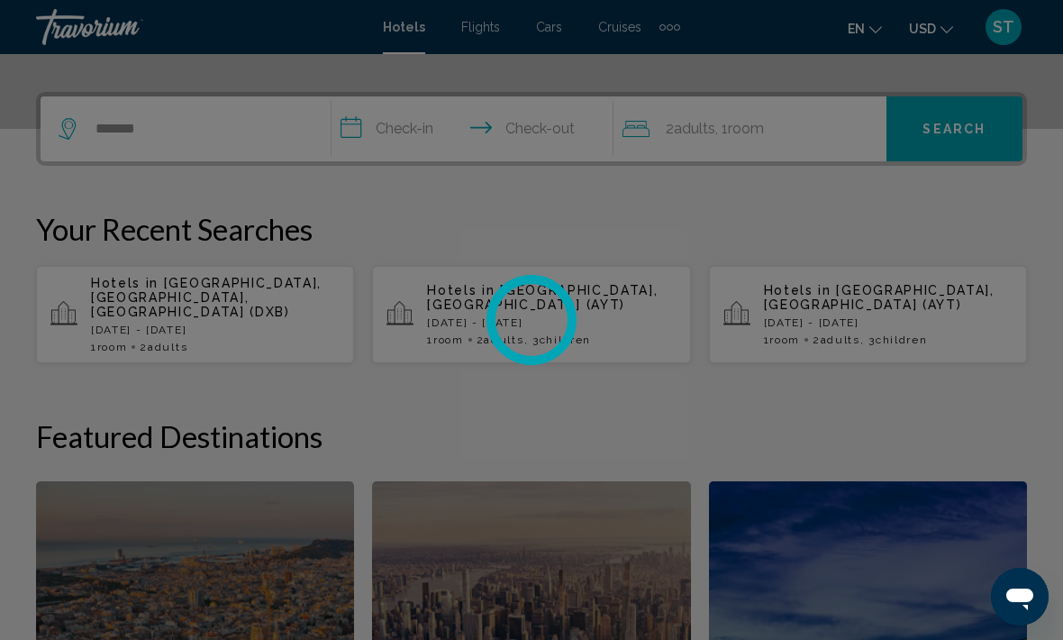
click at [404, 136] on div at bounding box center [531, 320] width 1063 height 640
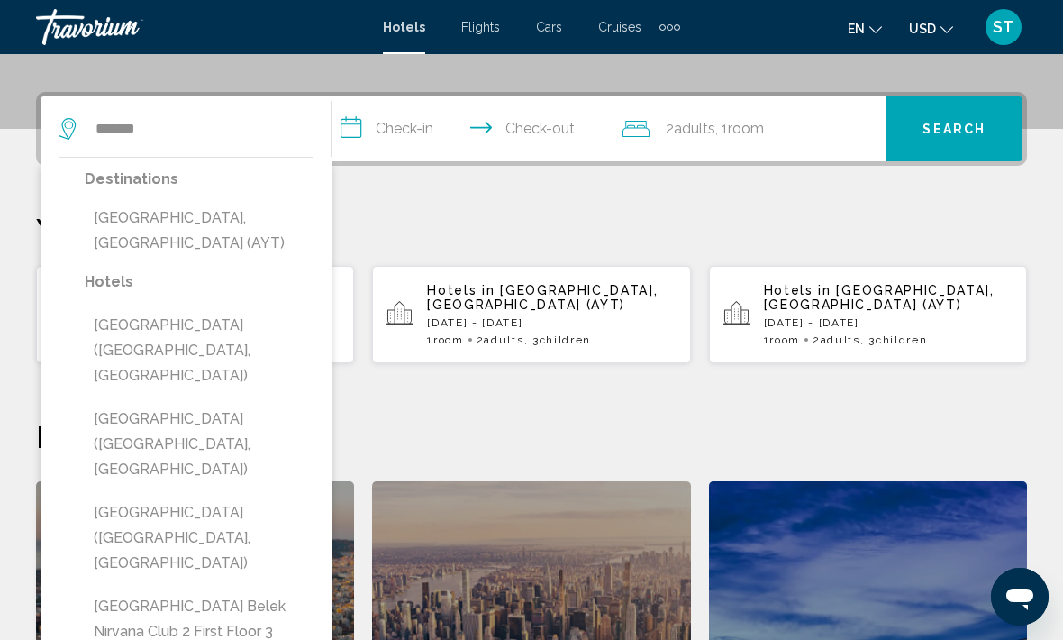
click at [211, 228] on button "[GEOGRAPHIC_DATA], [GEOGRAPHIC_DATA] (AYT)" at bounding box center [199, 230] width 229 height 59
type input "**********"
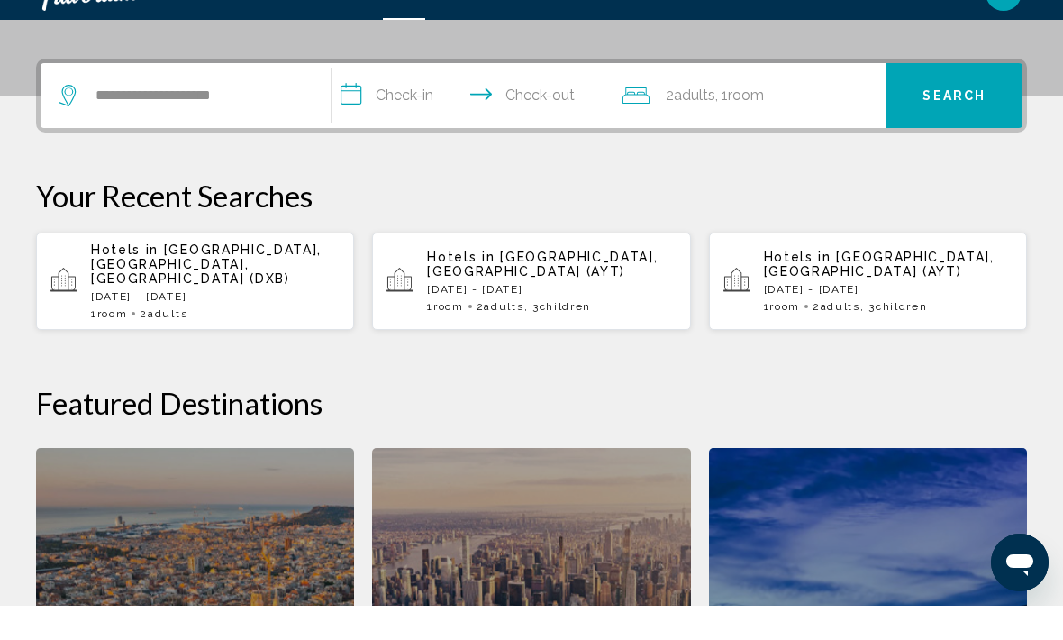
click at [389, 99] on input "**********" at bounding box center [476, 132] width 289 height 70
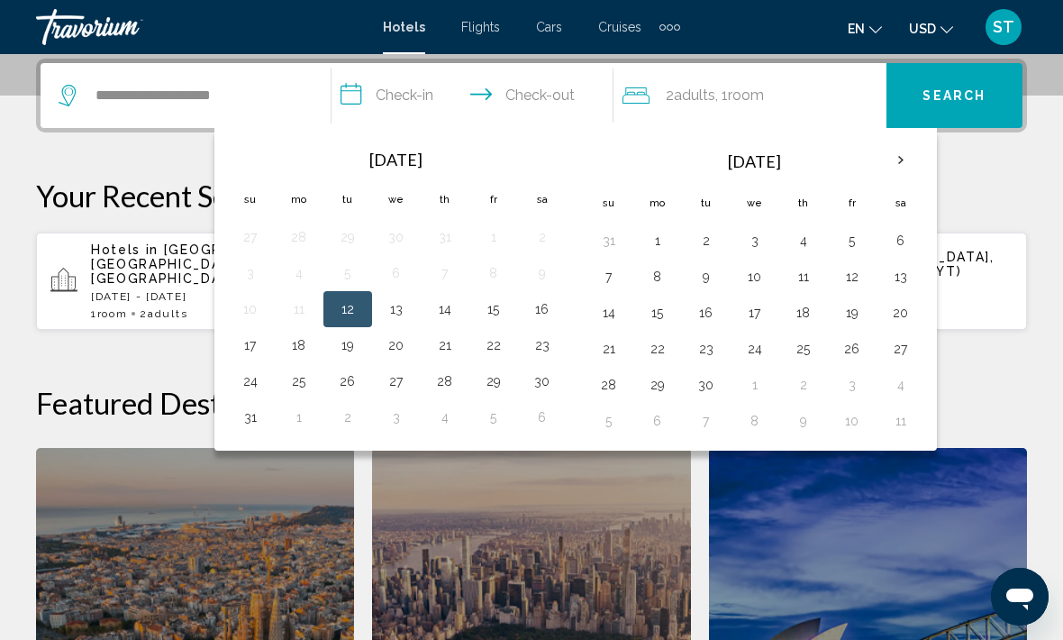
click at [250, 385] on button "24" at bounding box center [250, 380] width 29 height 25
click at [547, 384] on button "30" at bounding box center [542, 380] width 29 height 25
type input "**********"
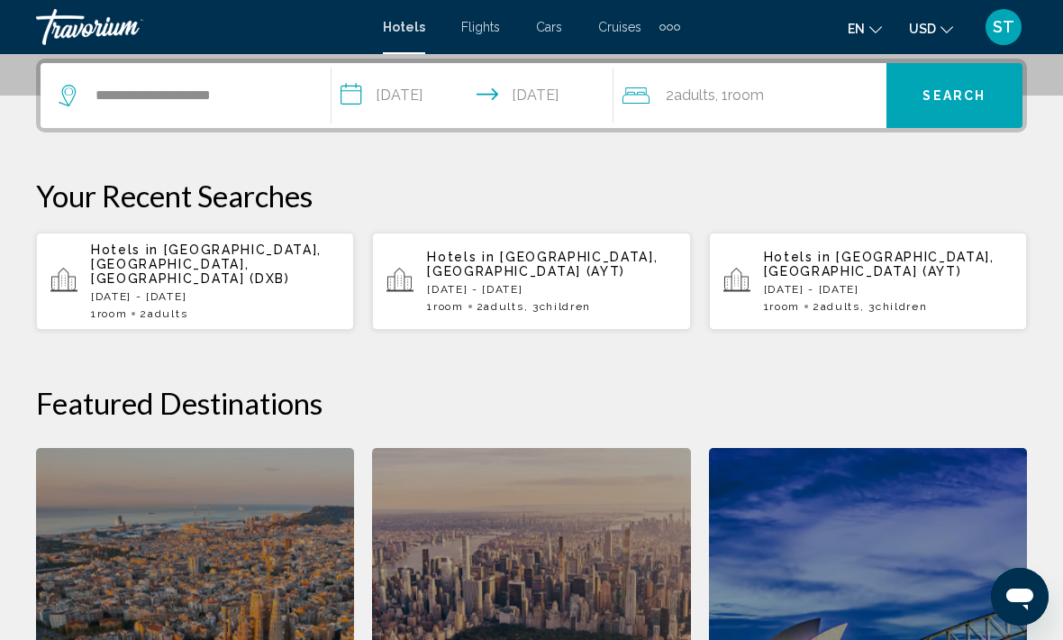
click at [955, 99] on span "Search" at bounding box center [954, 96] width 63 height 14
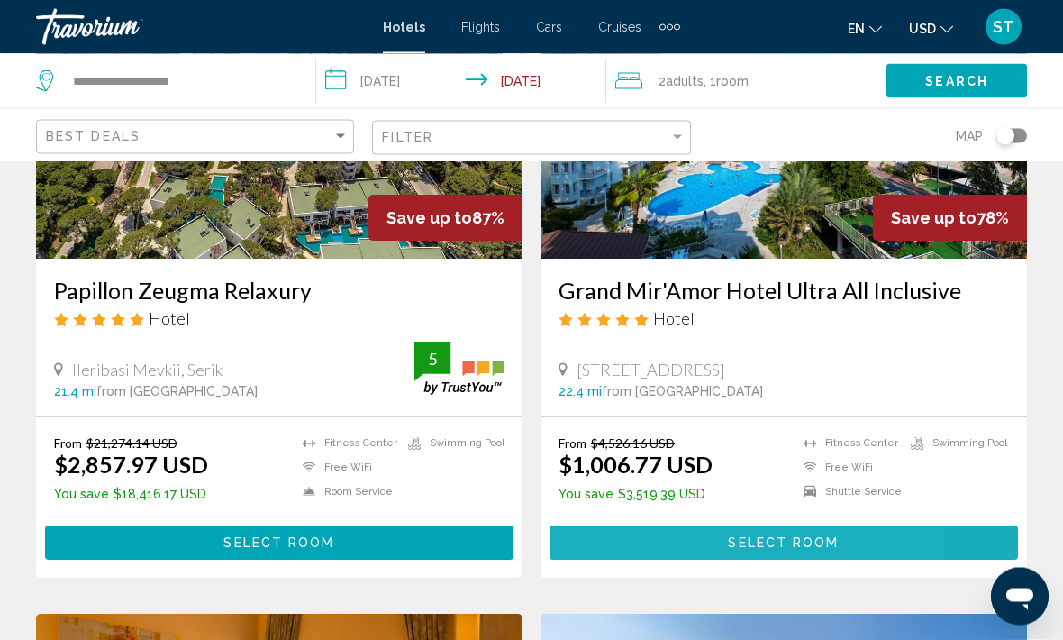
scroll to position [83, 0]
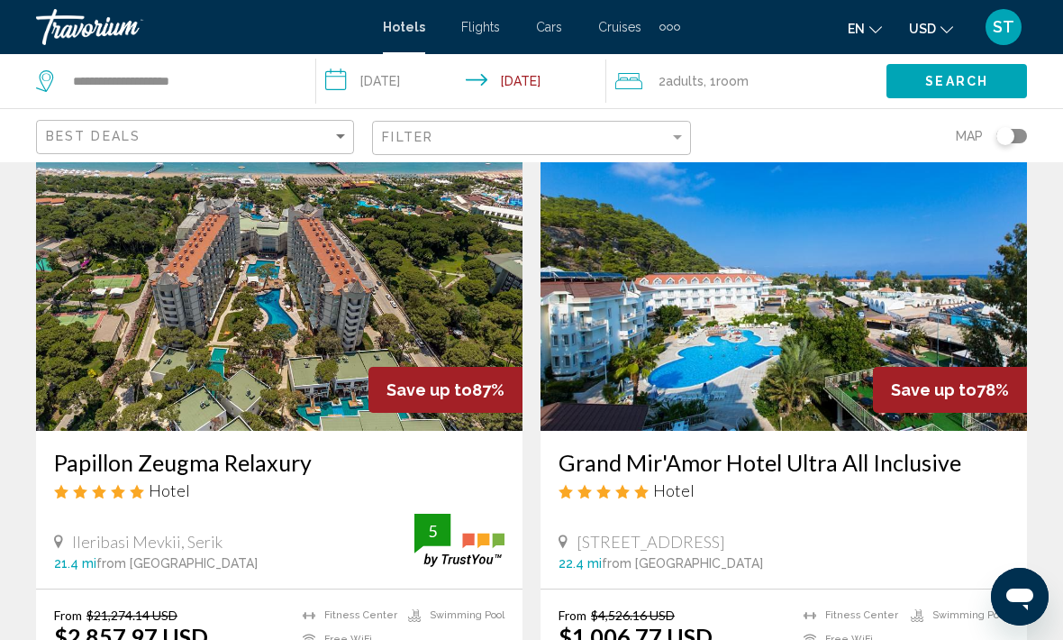
click at [739, 352] on img "Main content" at bounding box center [784, 286] width 486 height 288
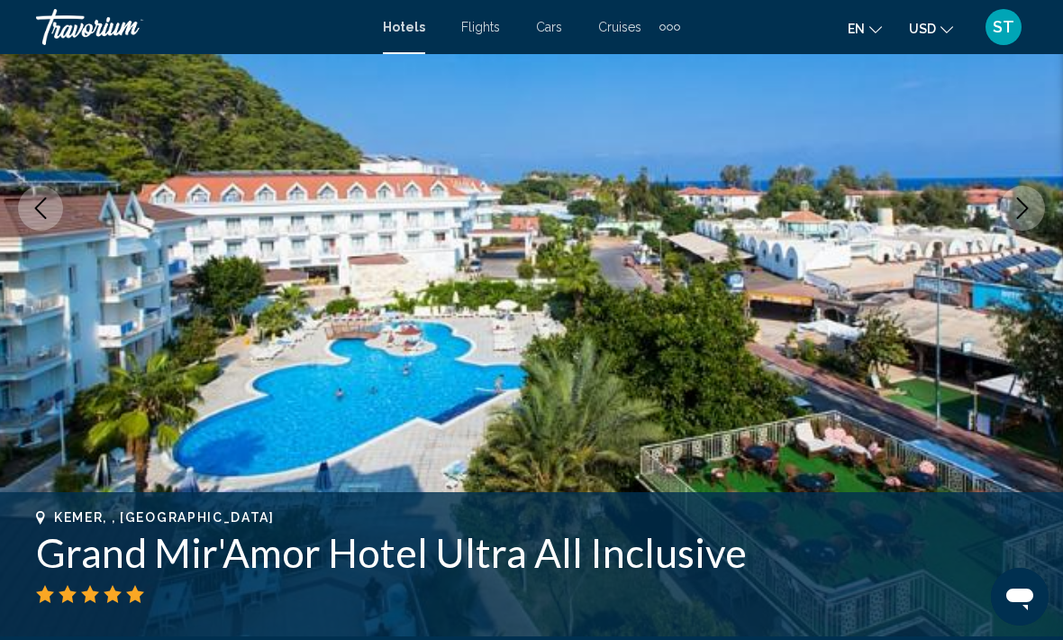
scroll to position [273, 0]
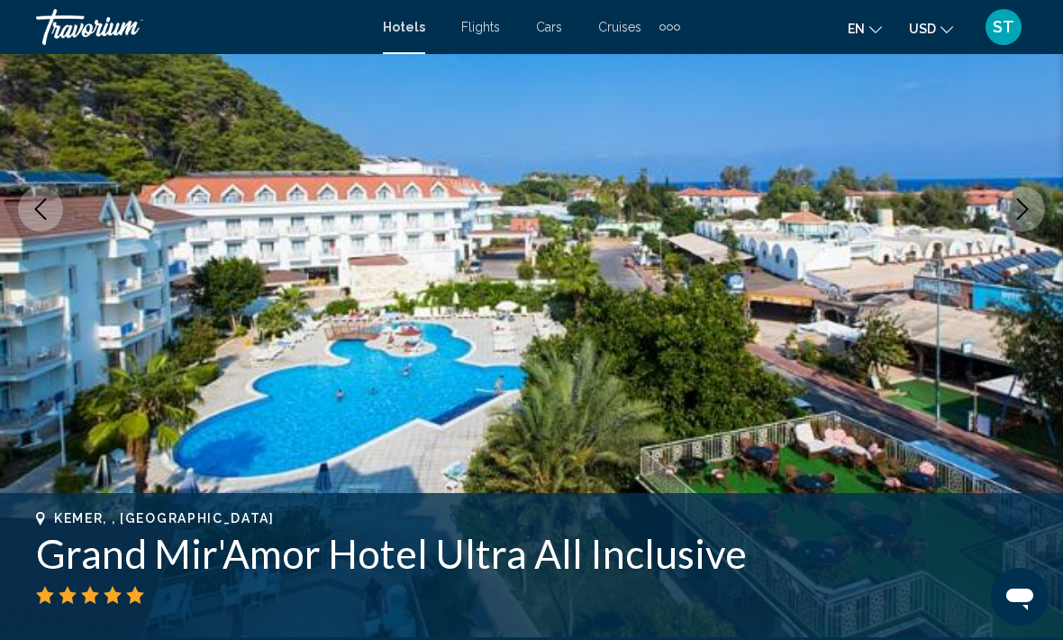
click at [1038, 211] on button "Next image" at bounding box center [1022, 208] width 45 height 45
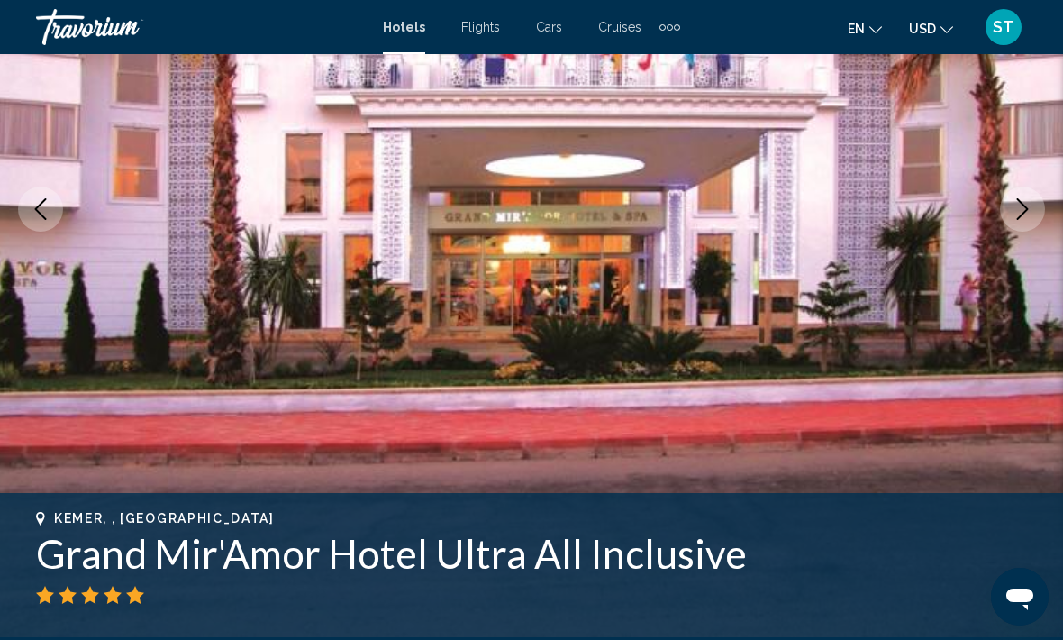
click at [1035, 214] on button "Next image" at bounding box center [1022, 208] width 45 height 45
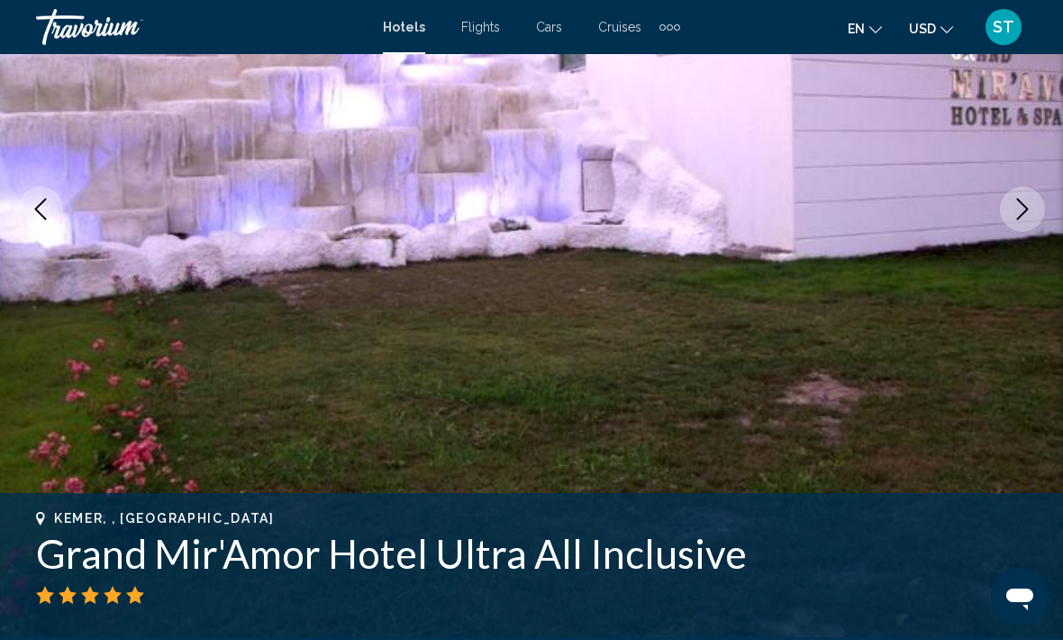
click at [1037, 214] on button "Next image" at bounding box center [1022, 208] width 45 height 45
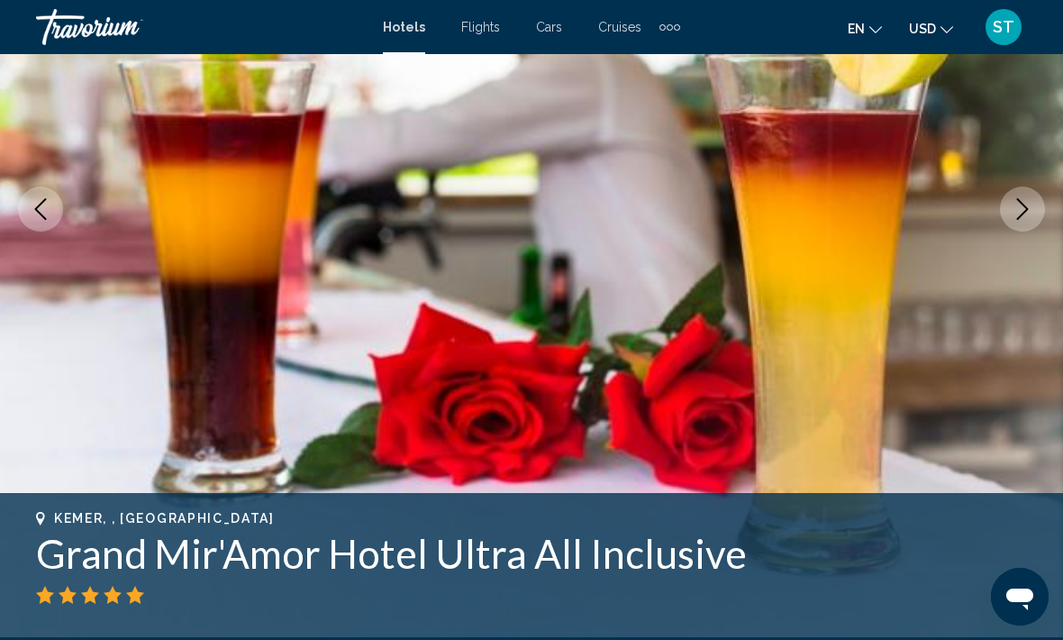
click at [1028, 198] on icon "Next image" at bounding box center [1023, 209] width 22 height 22
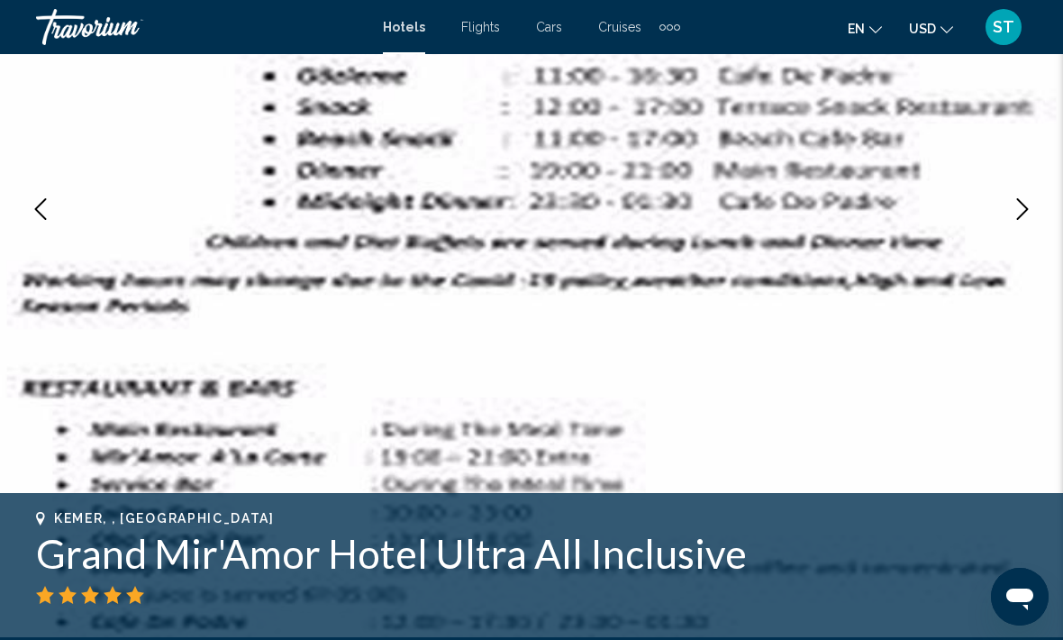
click at [1034, 202] on button "Next image" at bounding box center [1022, 208] width 45 height 45
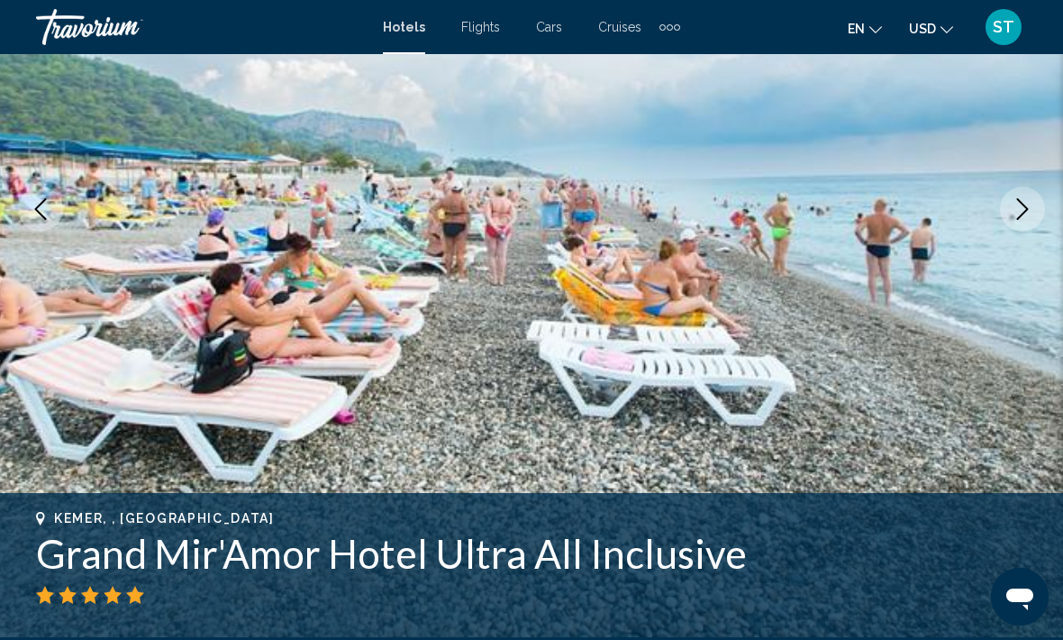
click at [1038, 200] on button "Next image" at bounding box center [1022, 208] width 45 height 45
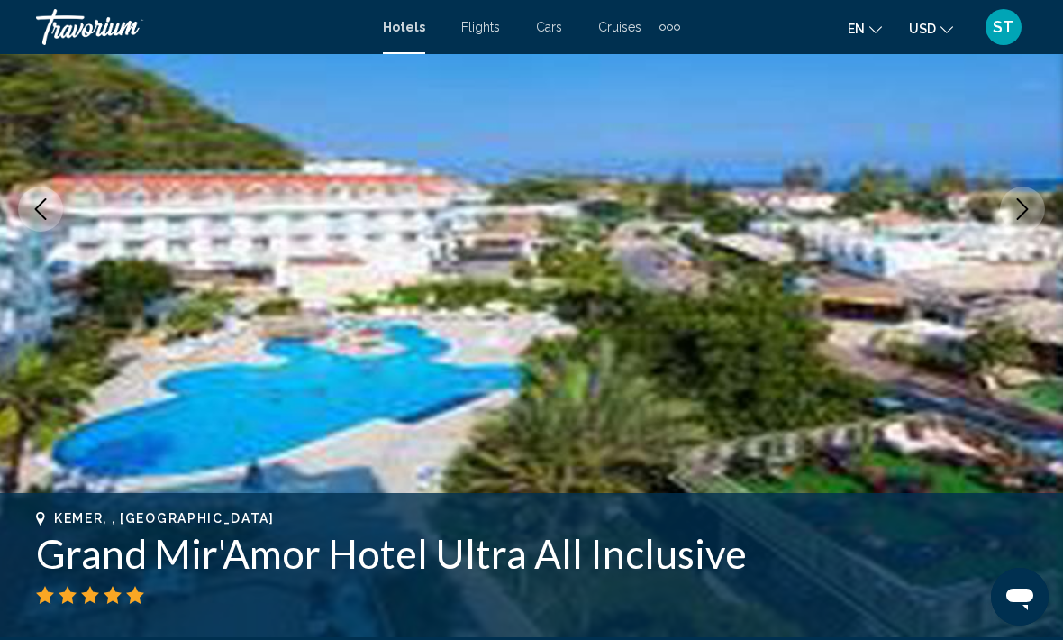
click at [1037, 205] on button "Next image" at bounding box center [1022, 208] width 45 height 45
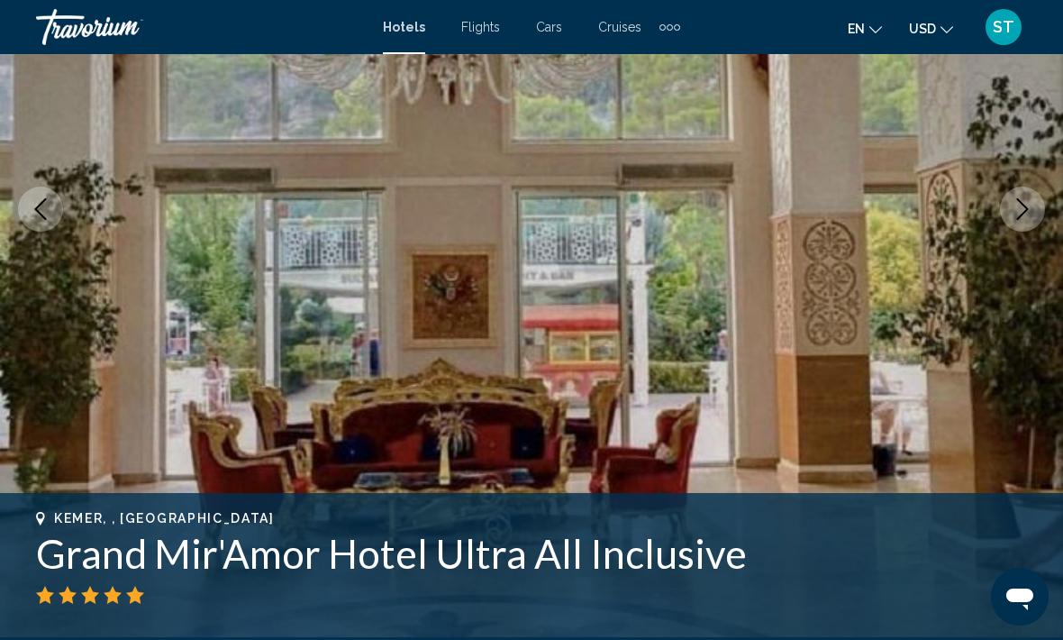
click at [1024, 211] on icon "Next image" at bounding box center [1023, 209] width 22 height 22
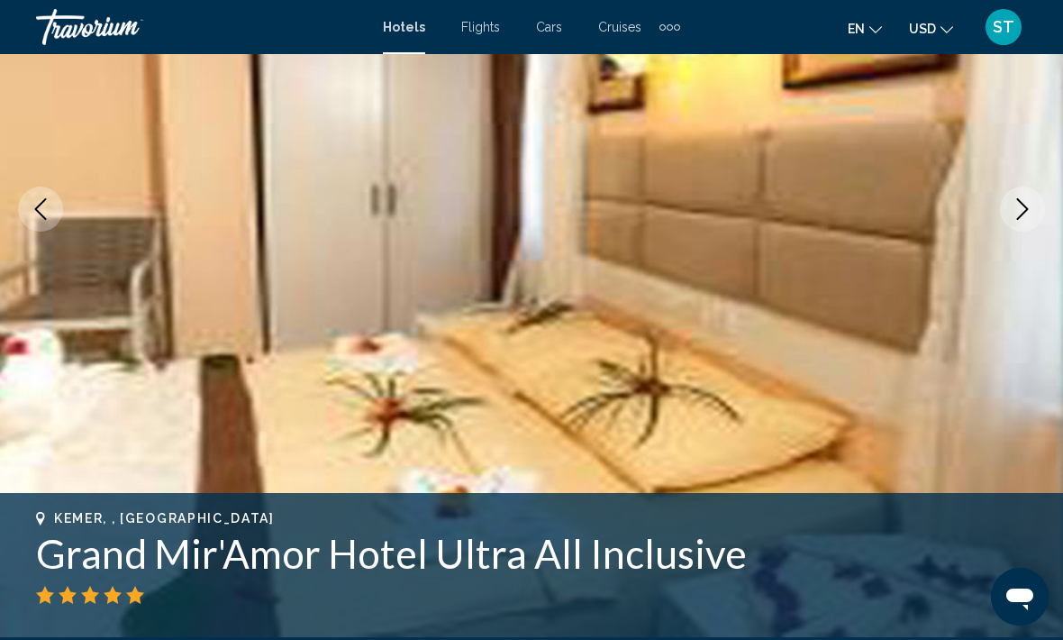
click at [1032, 205] on icon "Next image" at bounding box center [1023, 209] width 22 height 22
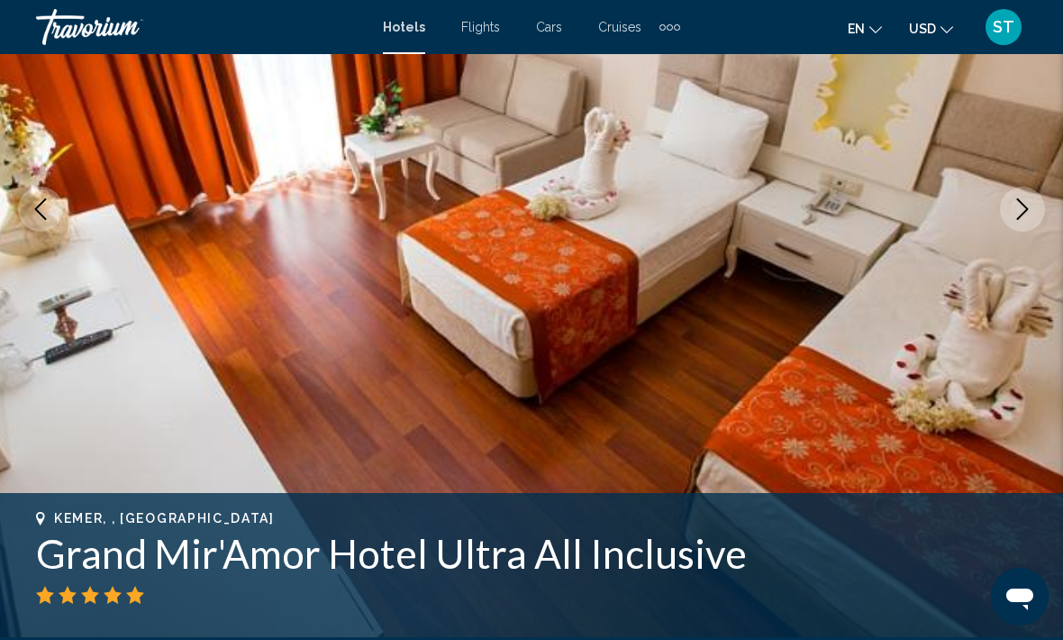
click at [1031, 207] on icon "Next image" at bounding box center [1023, 209] width 22 height 22
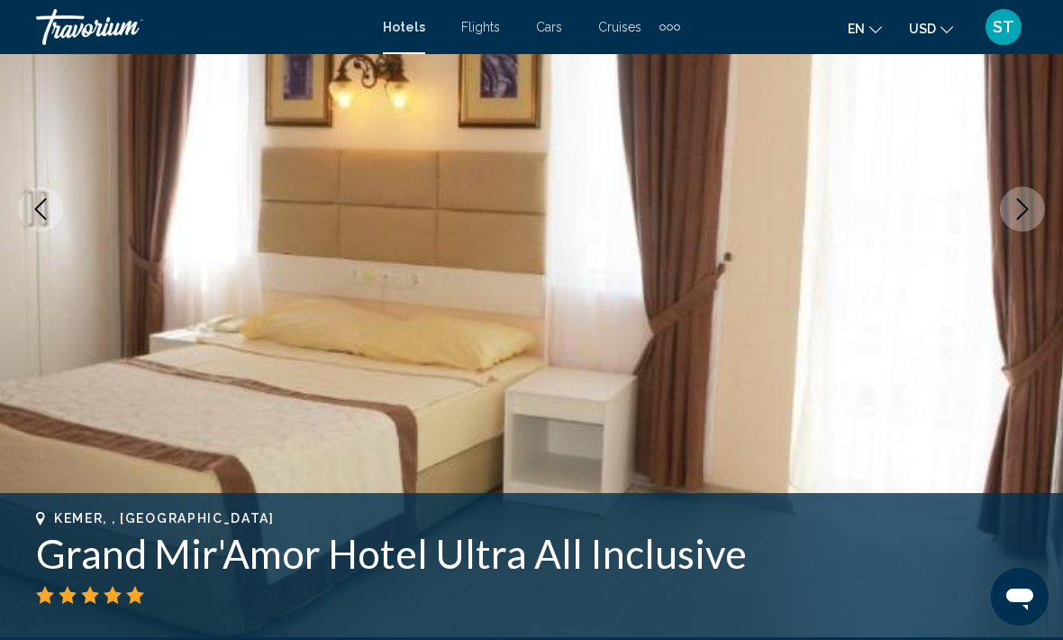
click at [1031, 209] on icon "Next image" at bounding box center [1023, 209] width 22 height 22
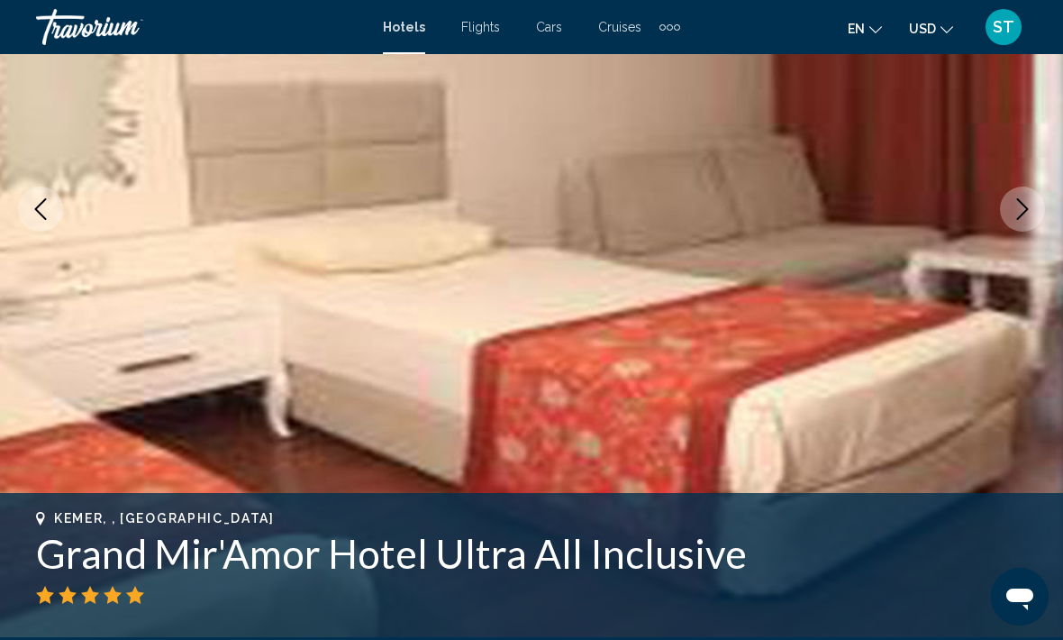
click at [1023, 217] on icon "Next image" at bounding box center [1023, 209] width 22 height 22
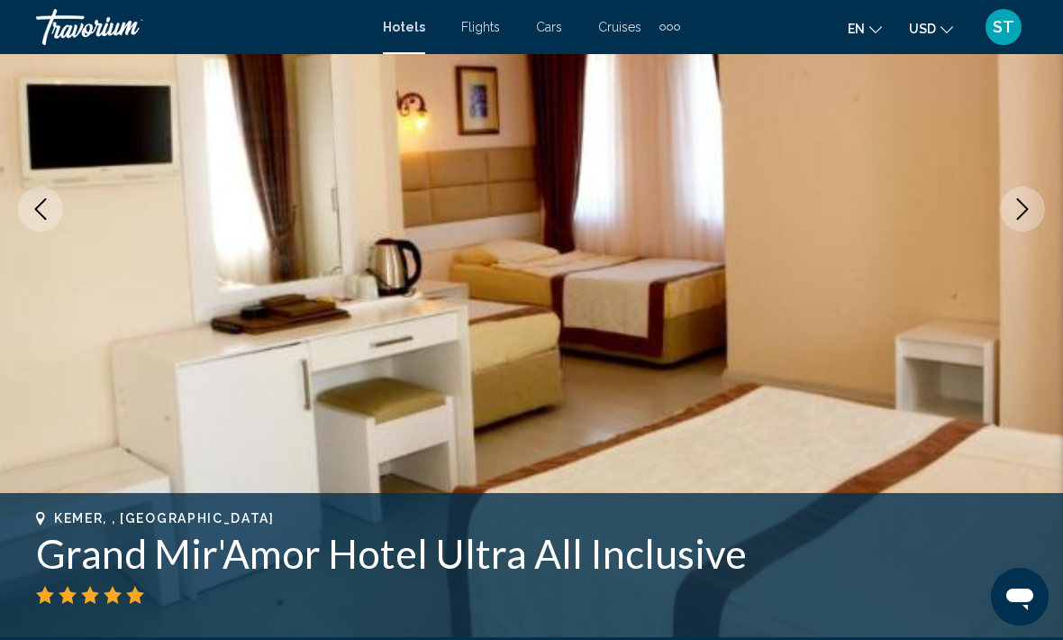
click at [1018, 224] on button "Next image" at bounding box center [1022, 208] width 45 height 45
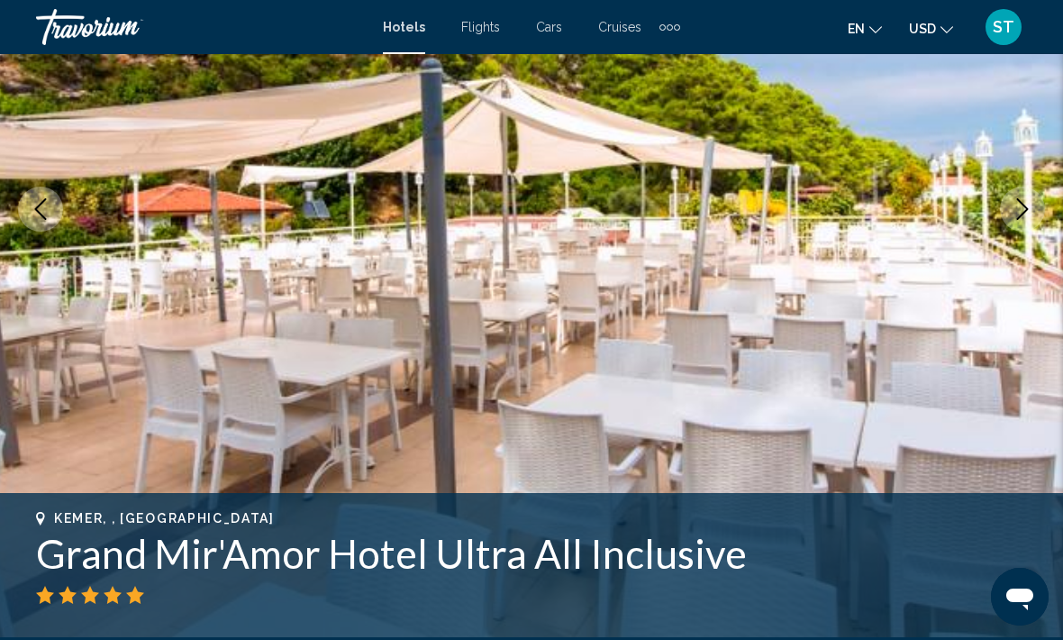
click at [1033, 214] on button "Next image" at bounding box center [1022, 208] width 45 height 45
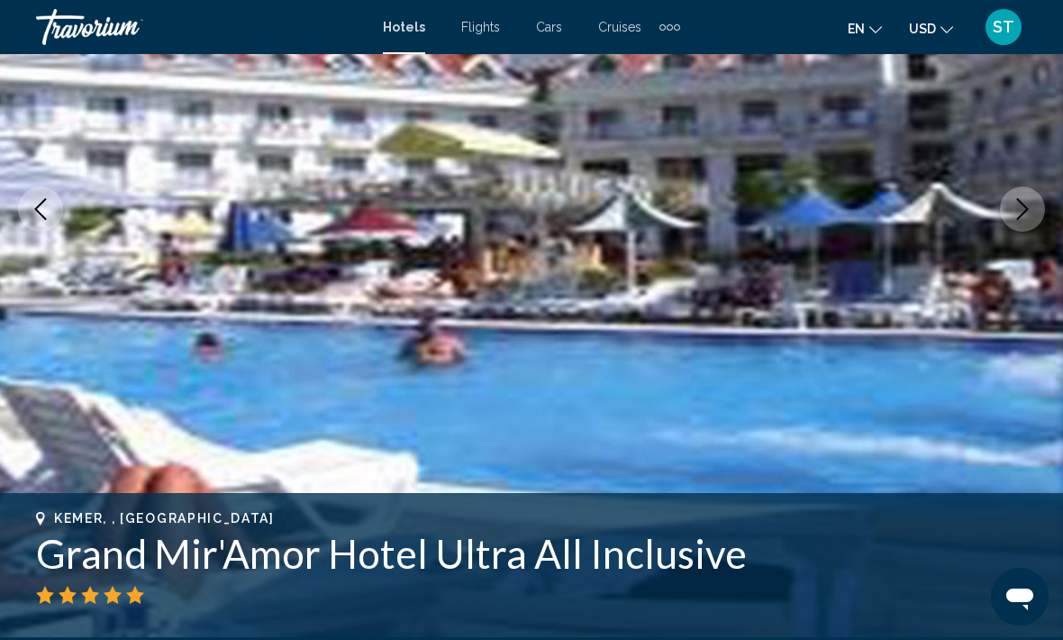
click at [1033, 217] on button "Next image" at bounding box center [1022, 208] width 45 height 45
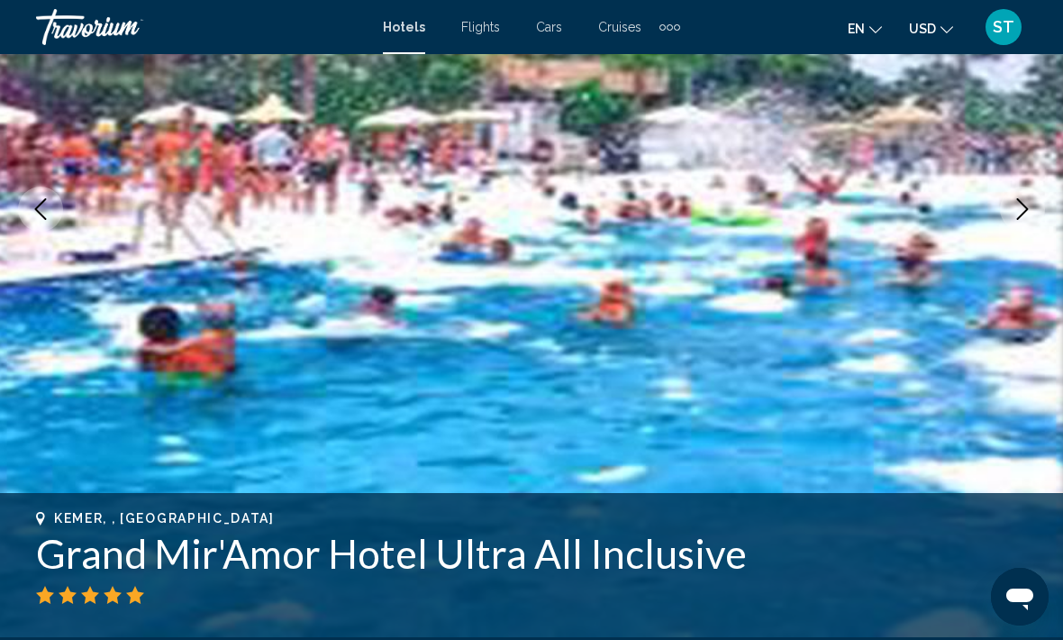
click at [1032, 217] on icon "Next image" at bounding box center [1023, 209] width 22 height 22
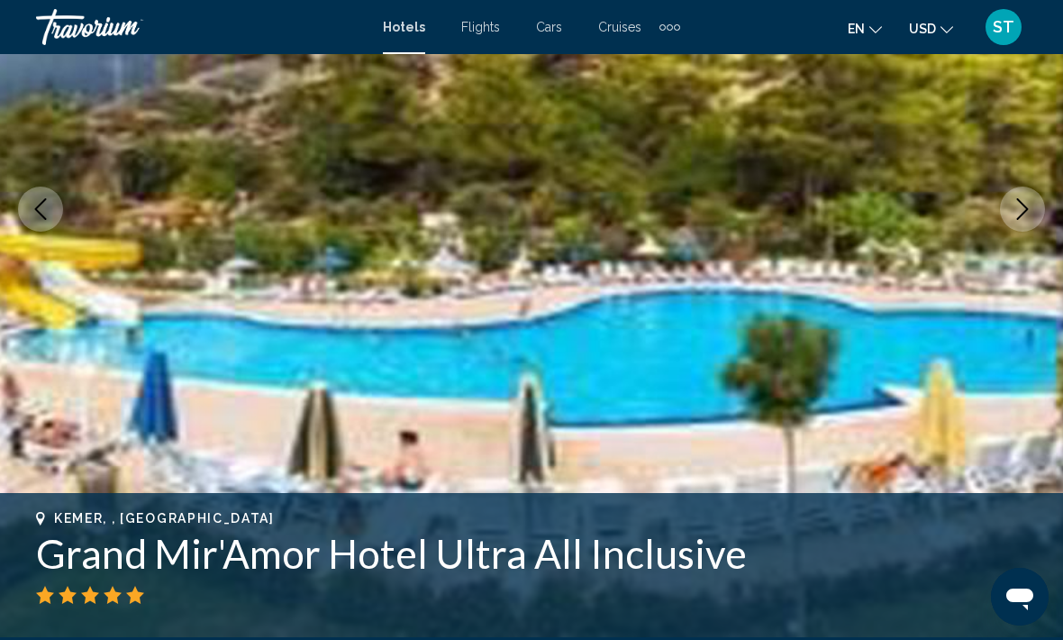
click at [1034, 216] on button "Next image" at bounding box center [1022, 208] width 45 height 45
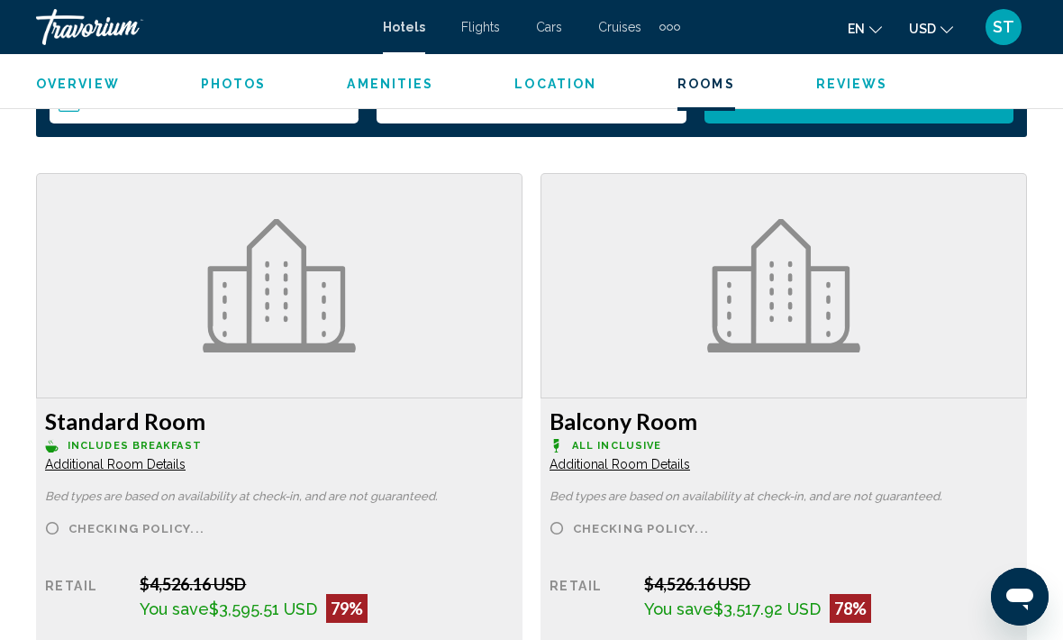
scroll to position [2776, 0]
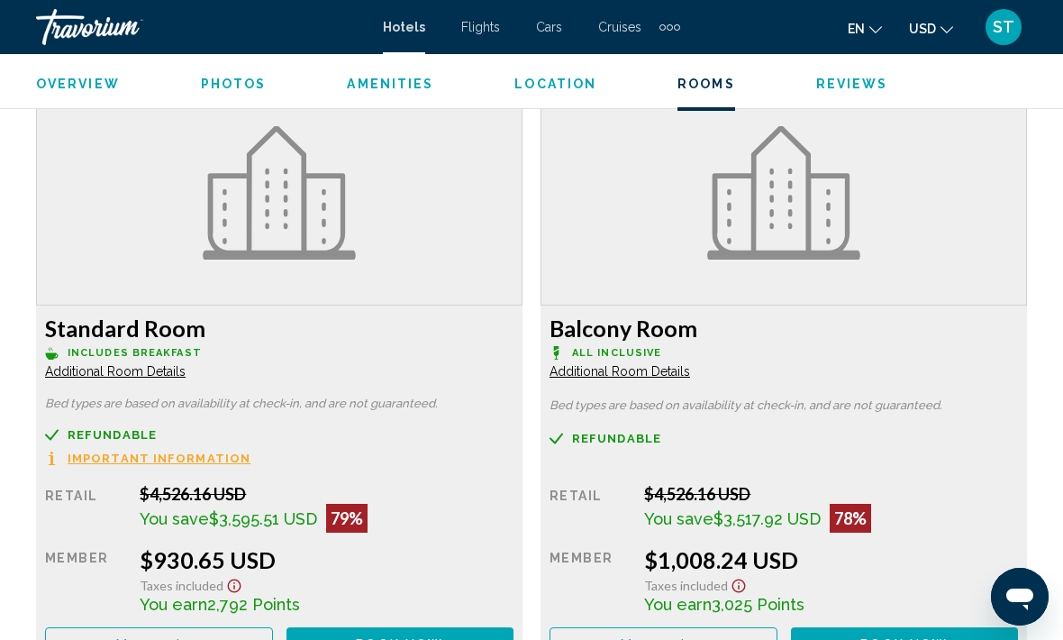
click at [514, 556] on div "$1,008.24 USD" at bounding box center [327, 559] width 374 height 27
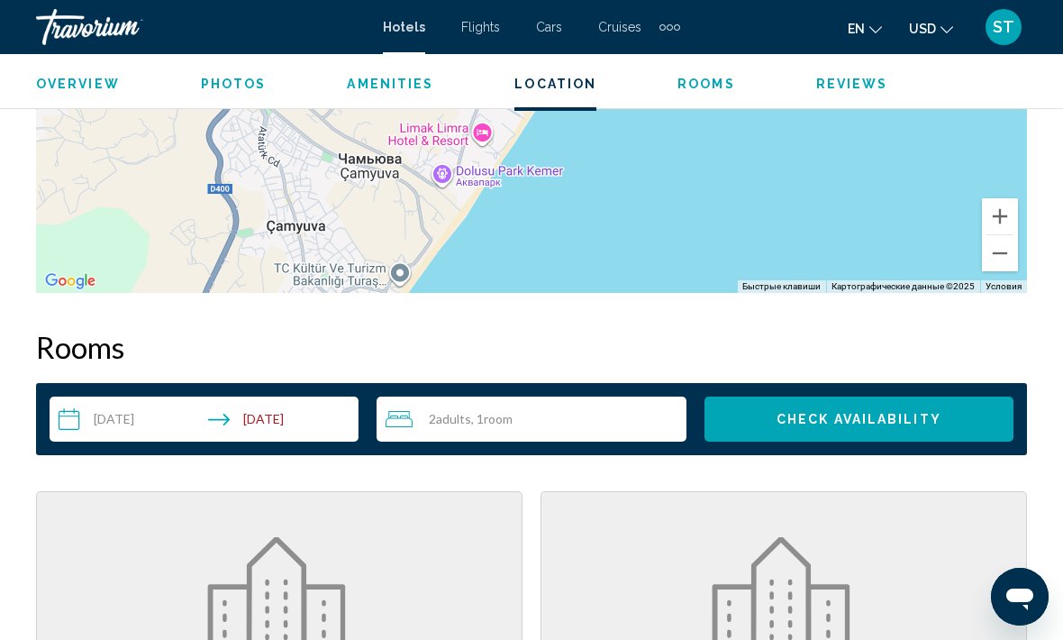
scroll to position [2364, 0]
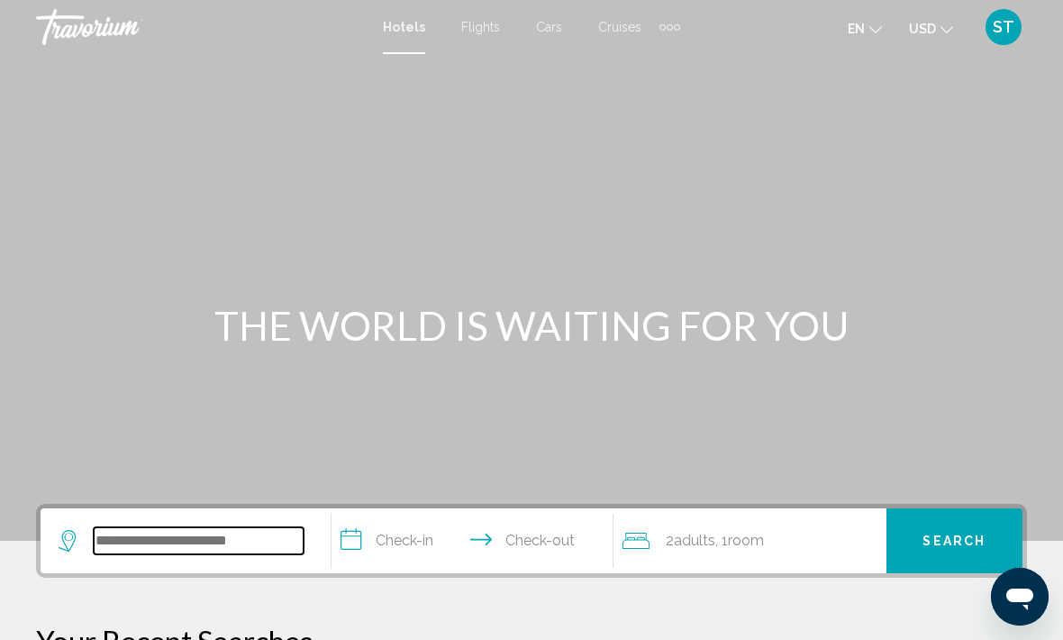
click at [181, 543] on input "Search widget" at bounding box center [199, 540] width 210 height 27
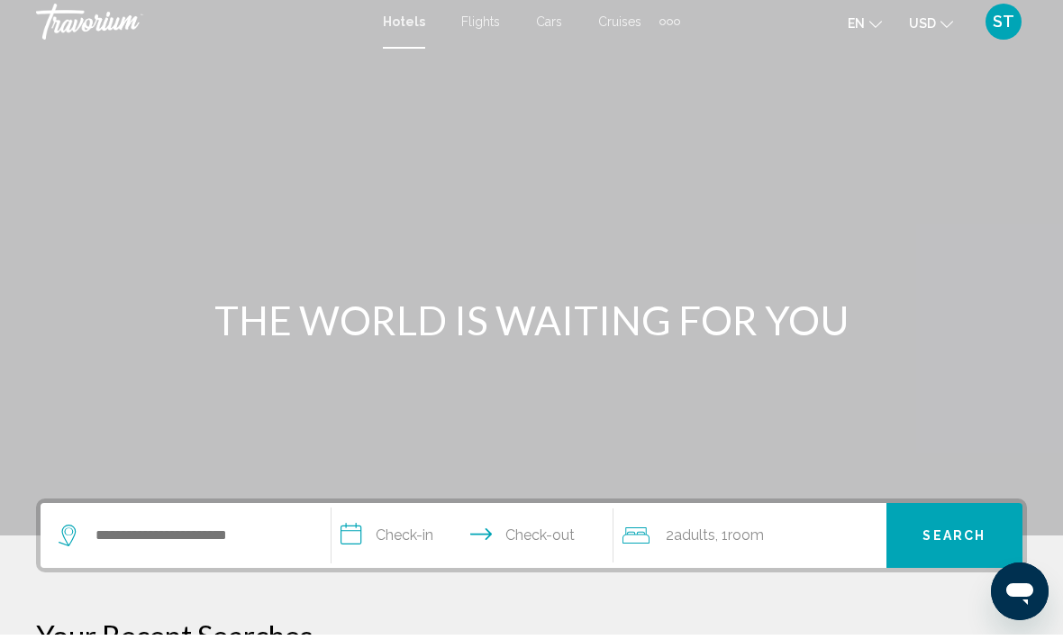
click at [41, 174] on div "Main content" at bounding box center [531, 270] width 1063 height 541
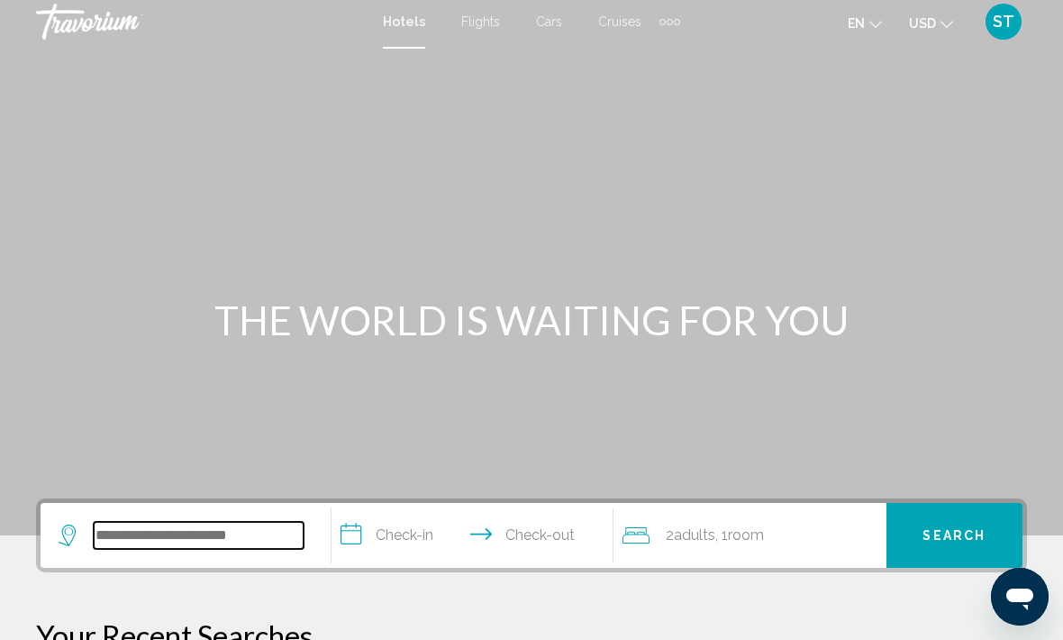
click at [192, 543] on input "Search widget" at bounding box center [199, 535] width 210 height 27
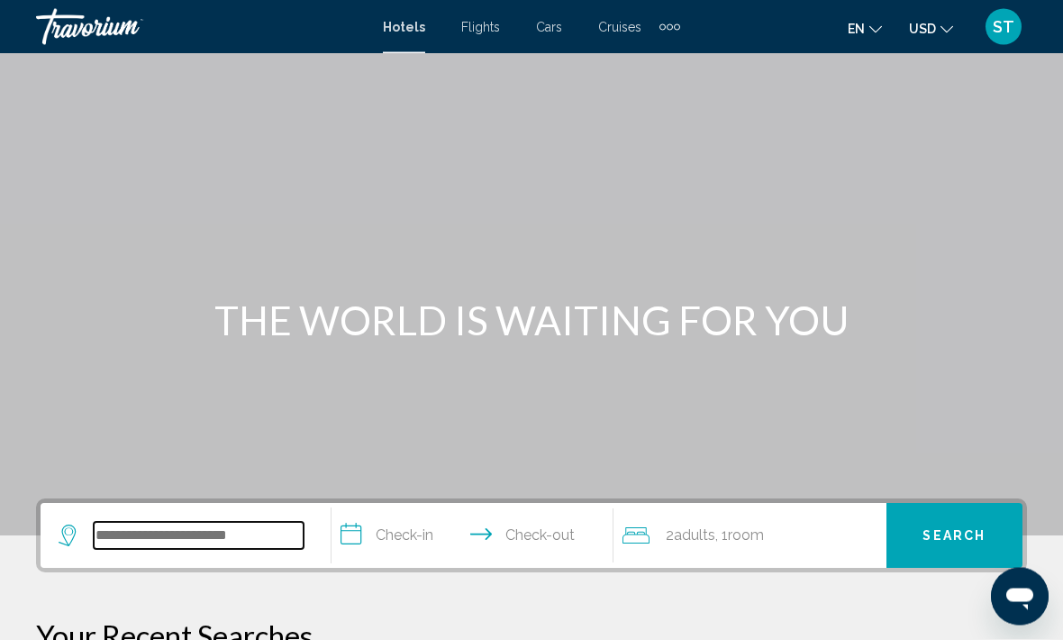
scroll to position [31, 0]
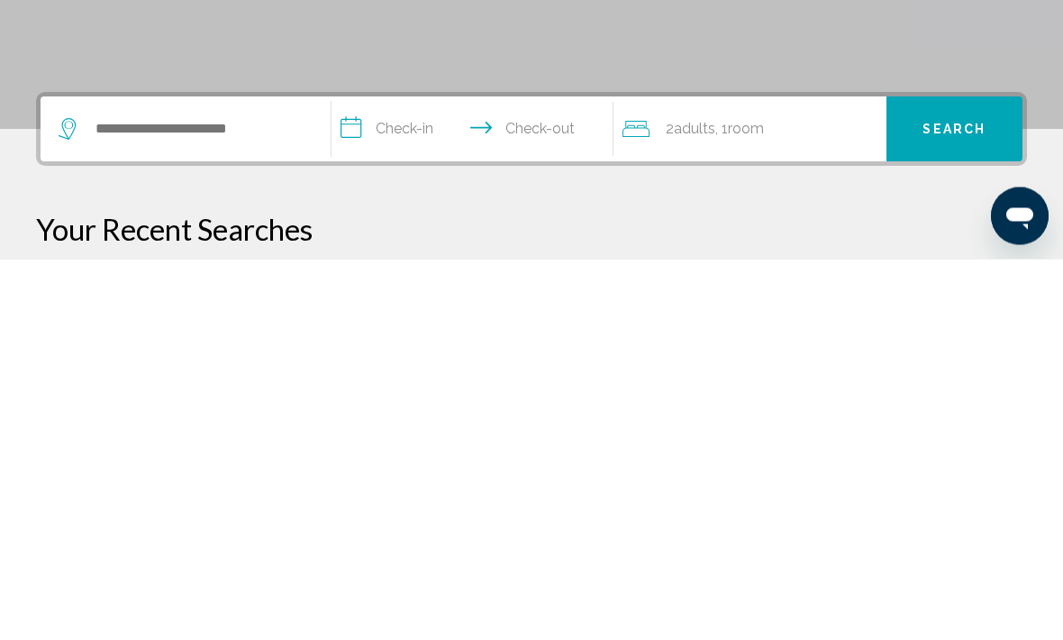
click at [612, 592] on p "Your Recent Searches" at bounding box center [531, 610] width 991 height 36
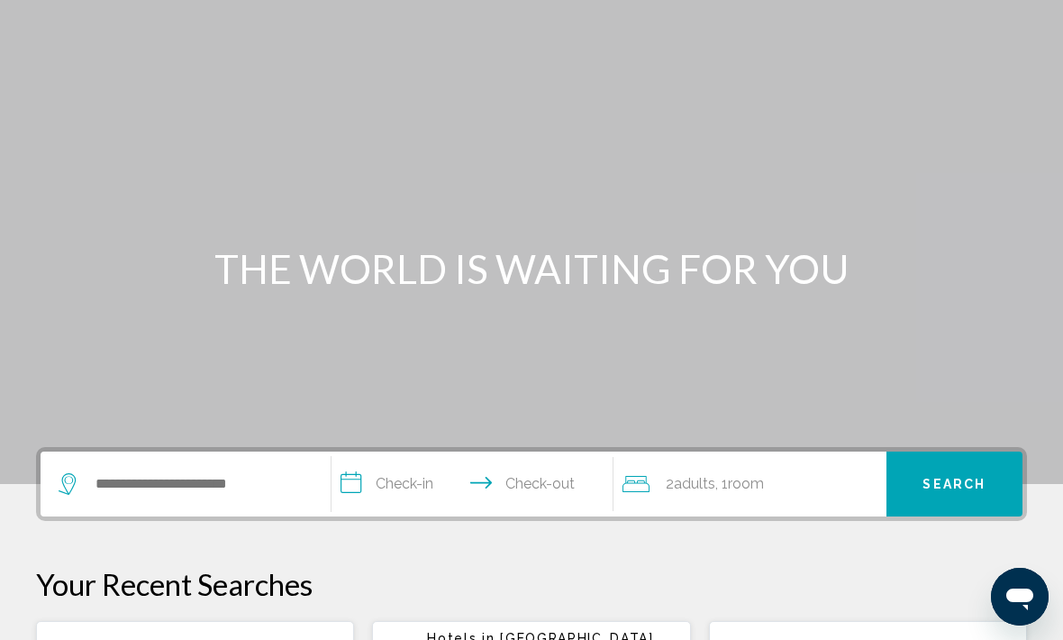
scroll to position [62, 0]
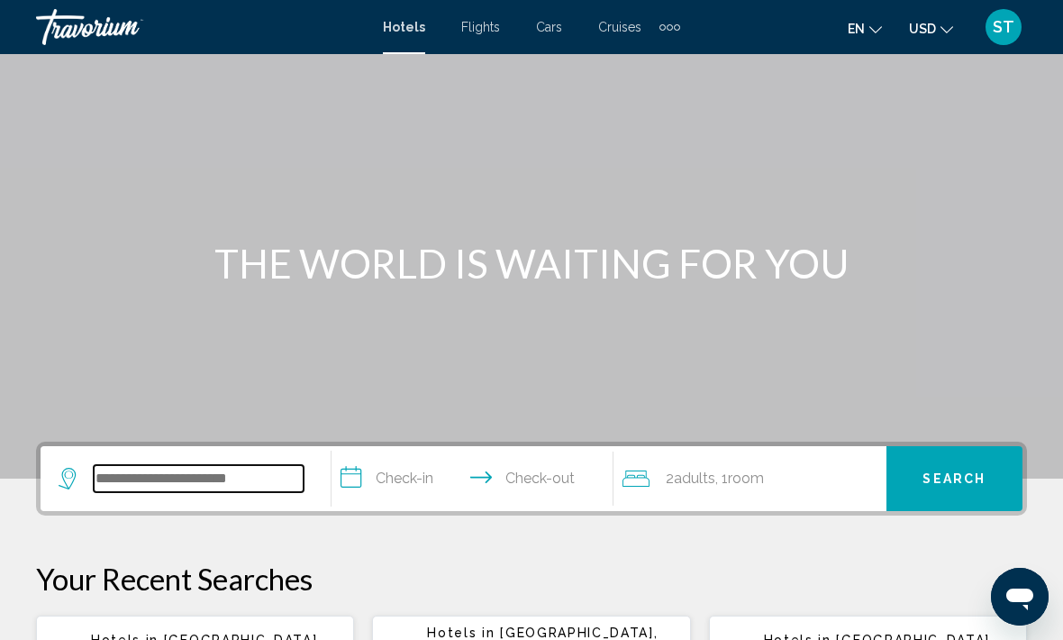
click at [159, 482] on input "Search widget" at bounding box center [199, 478] width 210 height 27
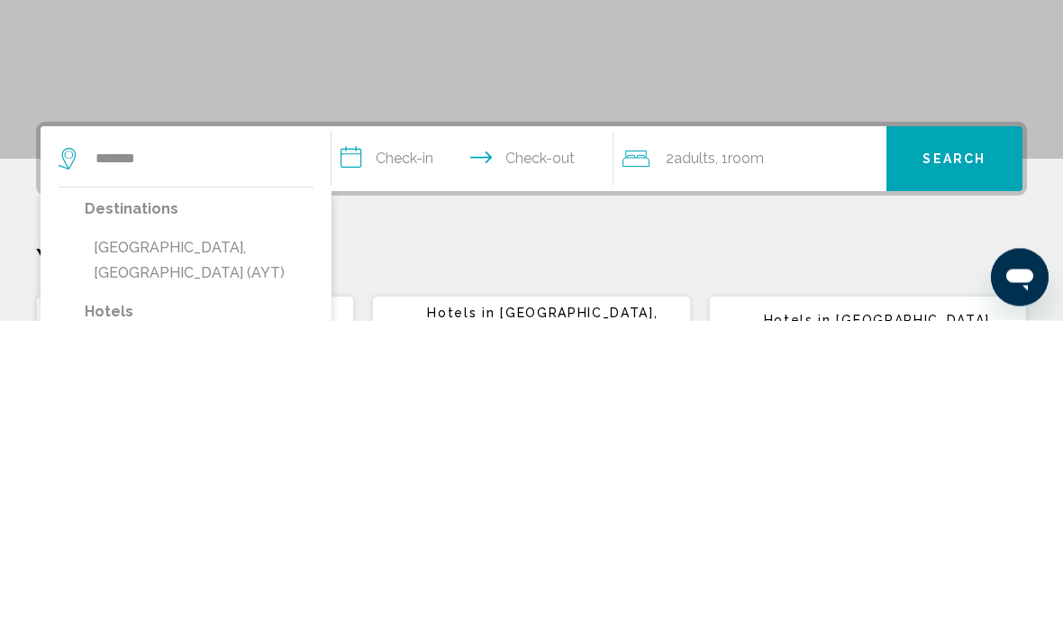
click at [171, 550] on button "[GEOGRAPHIC_DATA], [GEOGRAPHIC_DATA] (AYT)" at bounding box center [199, 579] width 229 height 59
type input "**********"
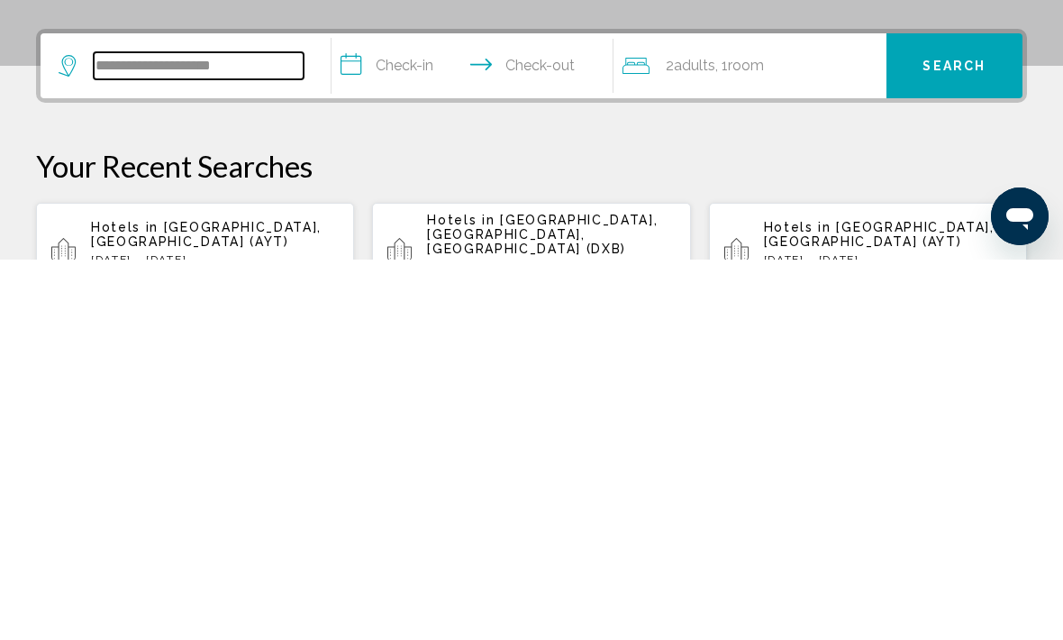
scroll to position [95, 0]
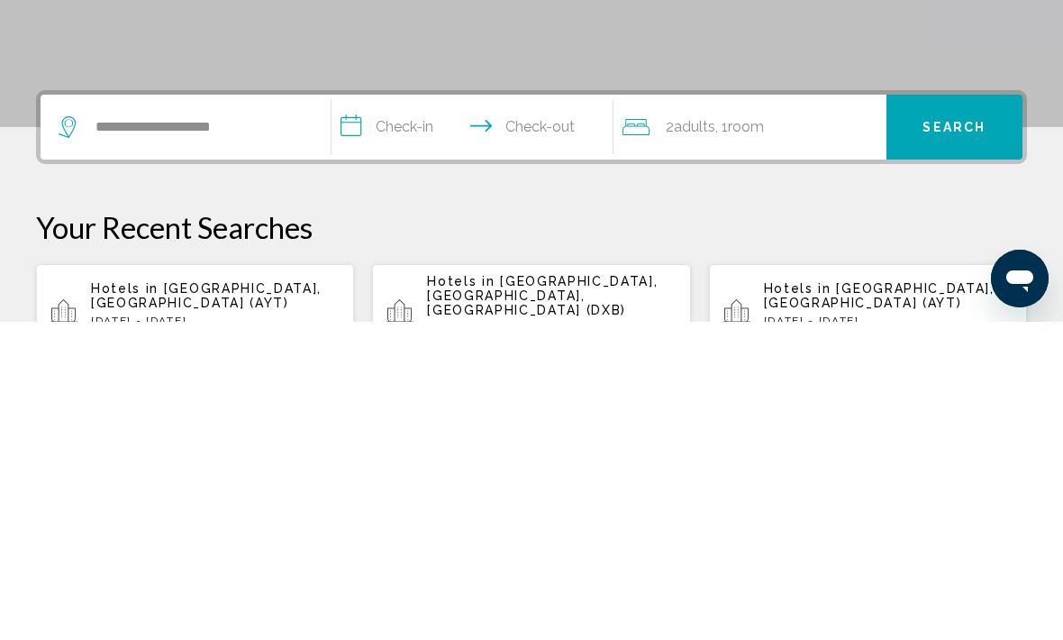
click at [407, 413] on input "**********" at bounding box center [476, 448] width 289 height 70
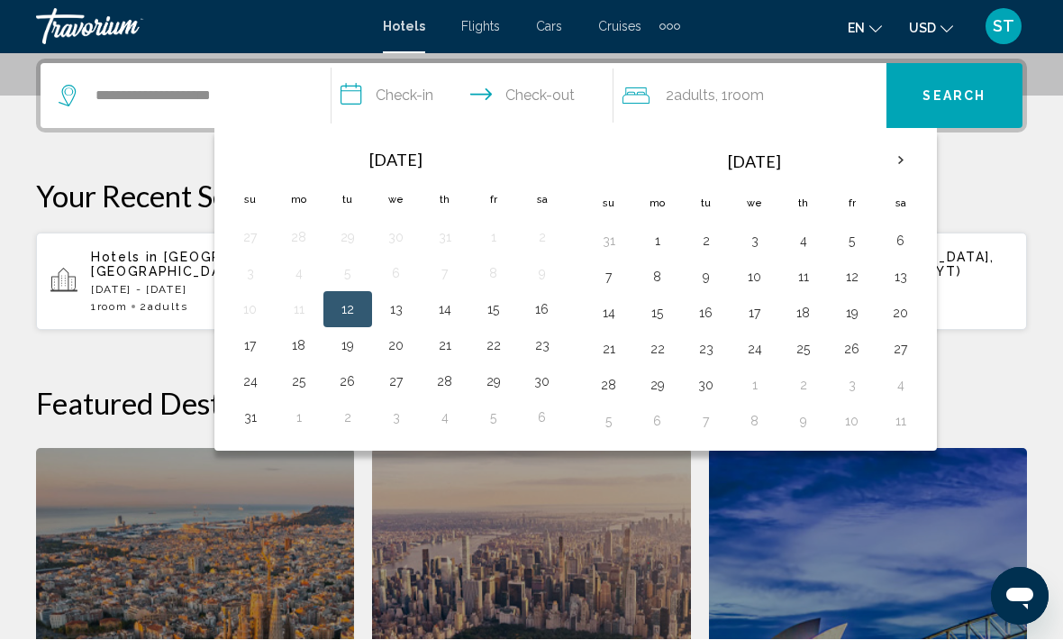
scroll to position [444, 0]
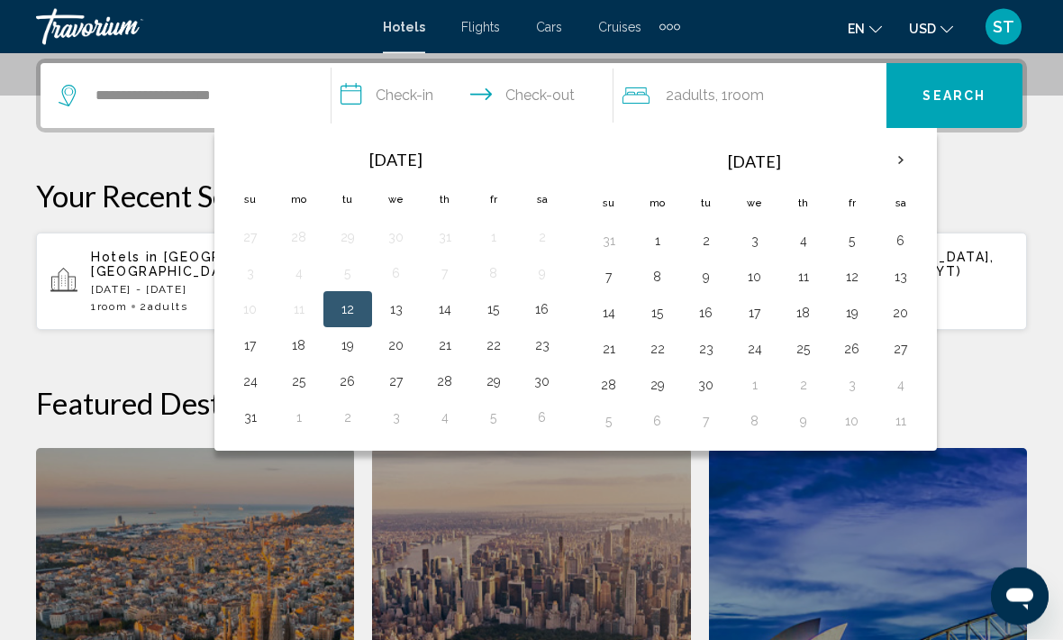
click at [257, 382] on button "24" at bounding box center [250, 381] width 29 height 25
click at [545, 382] on button "30" at bounding box center [542, 381] width 29 height 25
type input "**********"
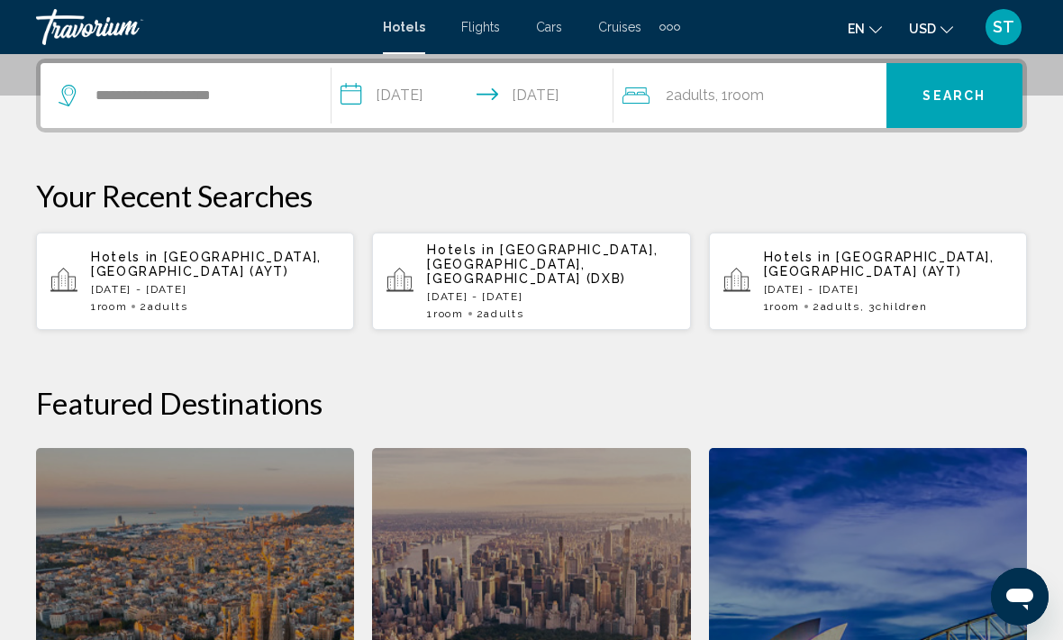
click at [759, 97] on span "Room" at bounding box center [746, 94] width 36 height 17
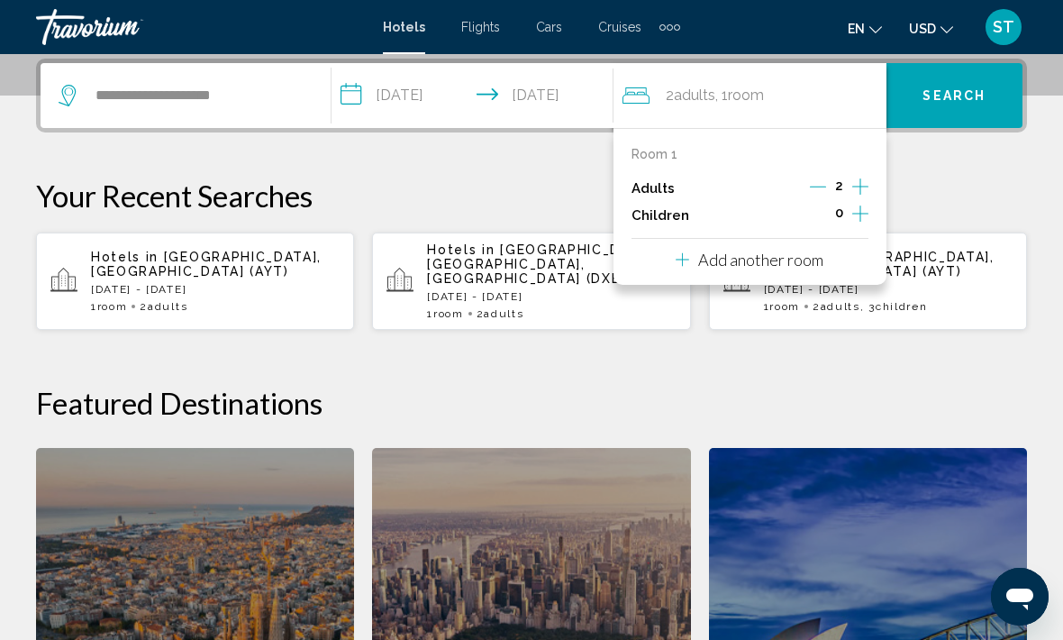
click at [862, 211] on icon "Increment children" at bounding box center [860, 213] width 16 height 16
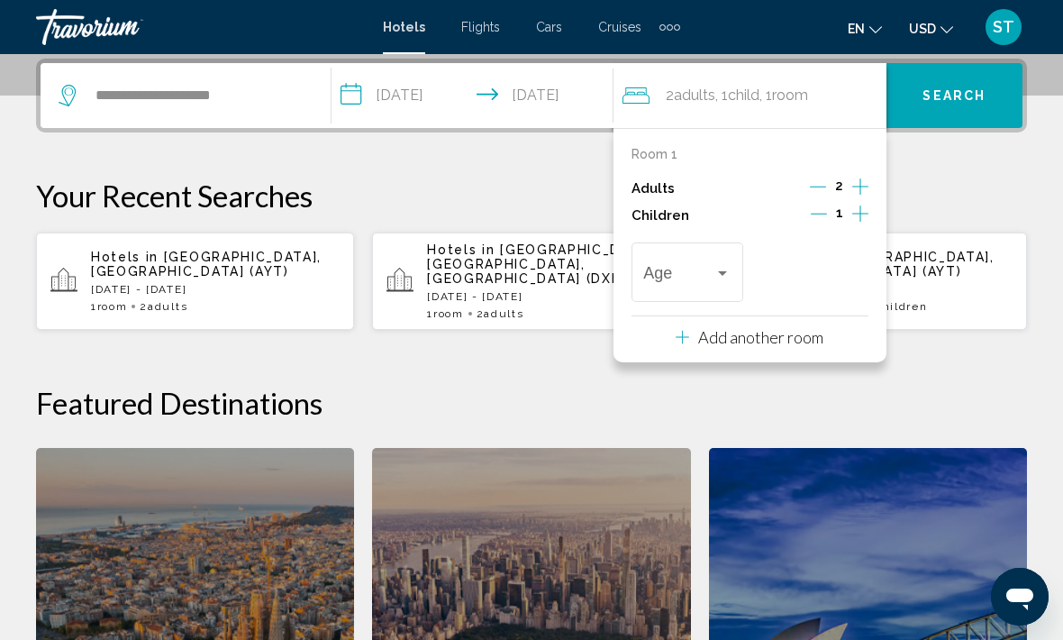
click at [868, 214] on button "Increment children" at bounding box center [860, 215] width 16 height 27
click at [857, 212] on icon "Increment children" at bounding box center [860, 214] width 16 height 22
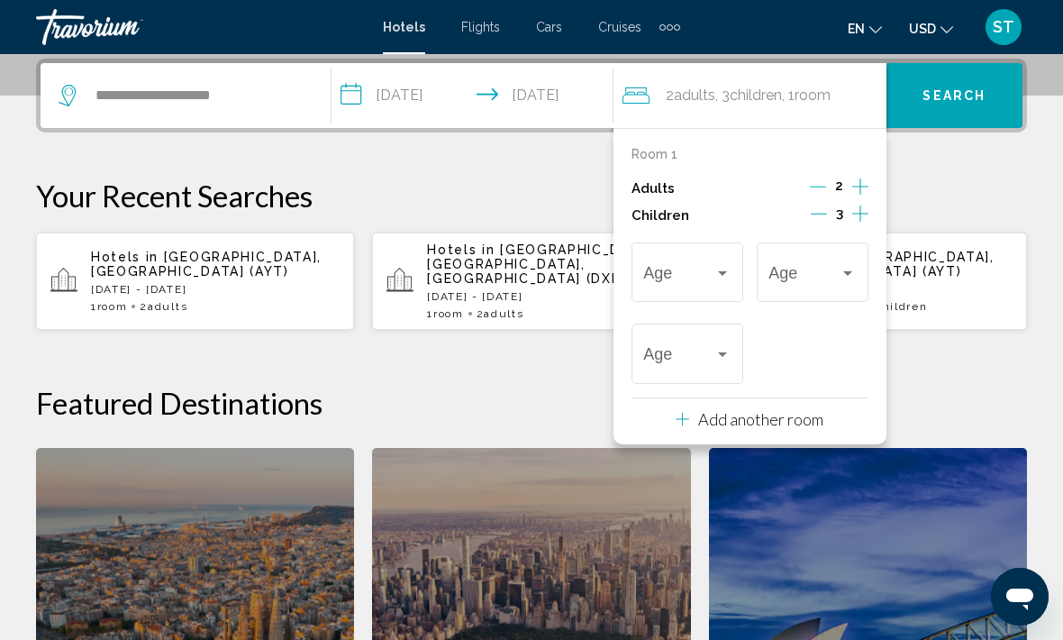
click at [671, 277] on span "Travelers: 2 adults, 3 children" at bounding box center [678, 277] width 71 height 18
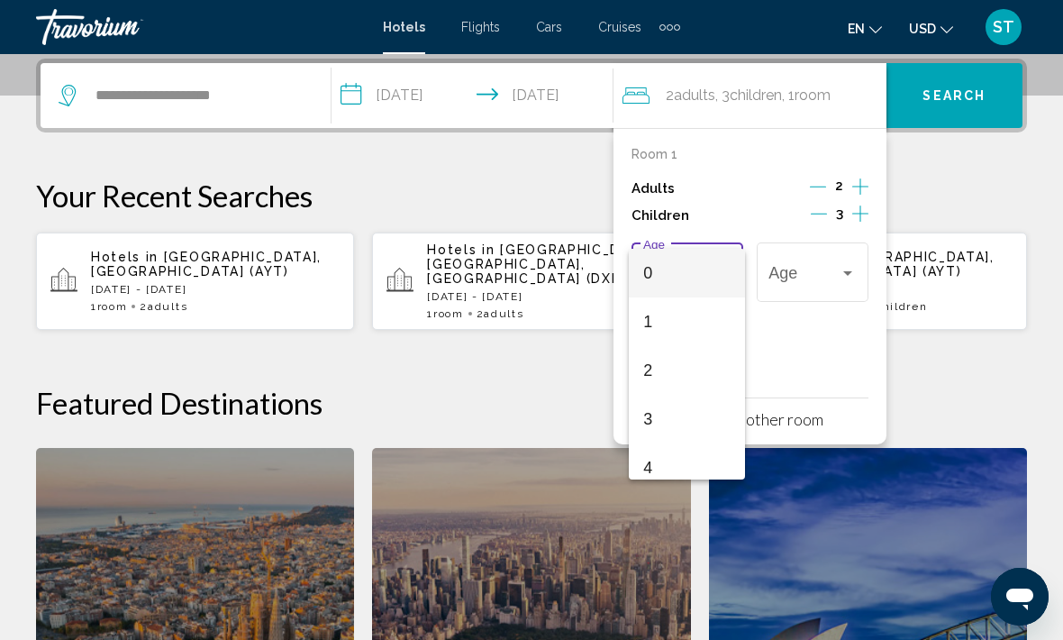
click at [868, 208] on div at bounding box center [531, 320] width 1063 height 640
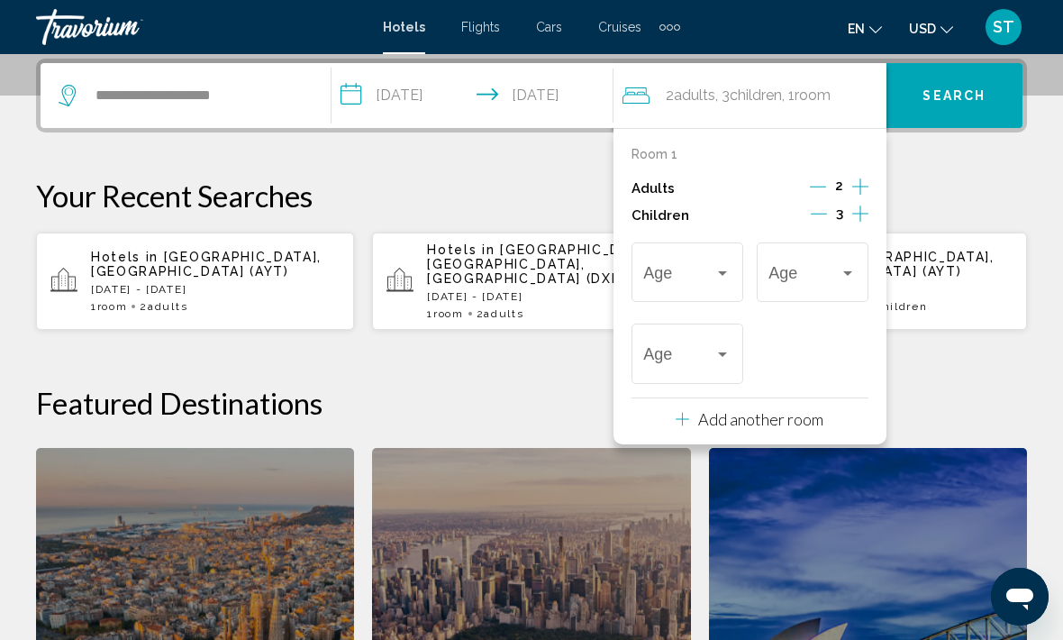
click at [859, 210] on icon "Increment children" at bounding box center [860, 214] width 16 height 22
click at [671, 277] on span "Travelers: 2 adults, 4 children" at bounding box center [678, 277] width 71 height 18
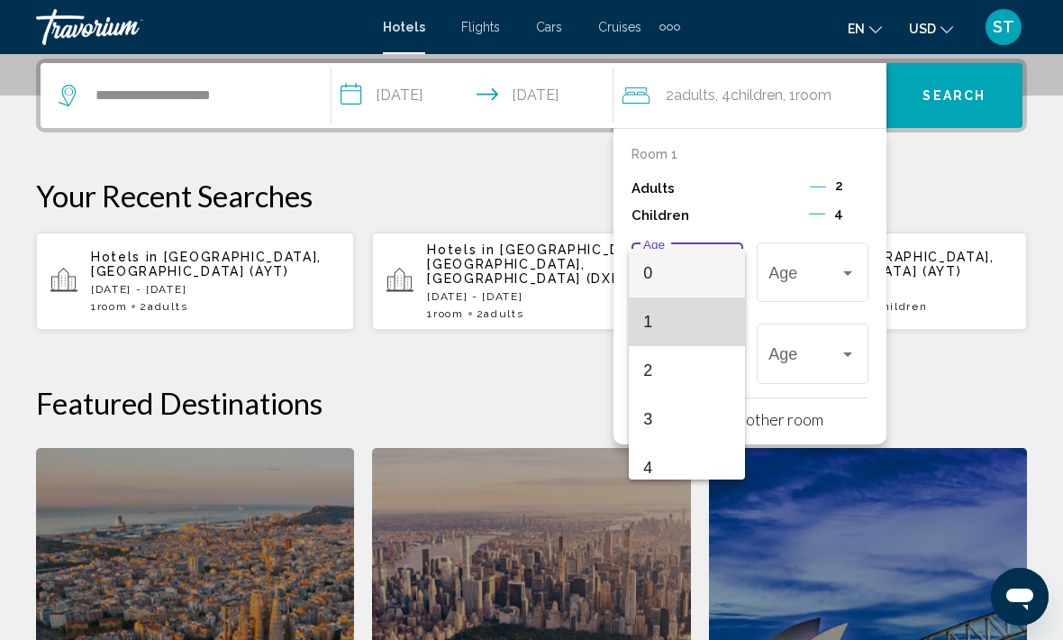
click at [660, 327] on span "1" at bounding box center [686, 321] width 87 height 49
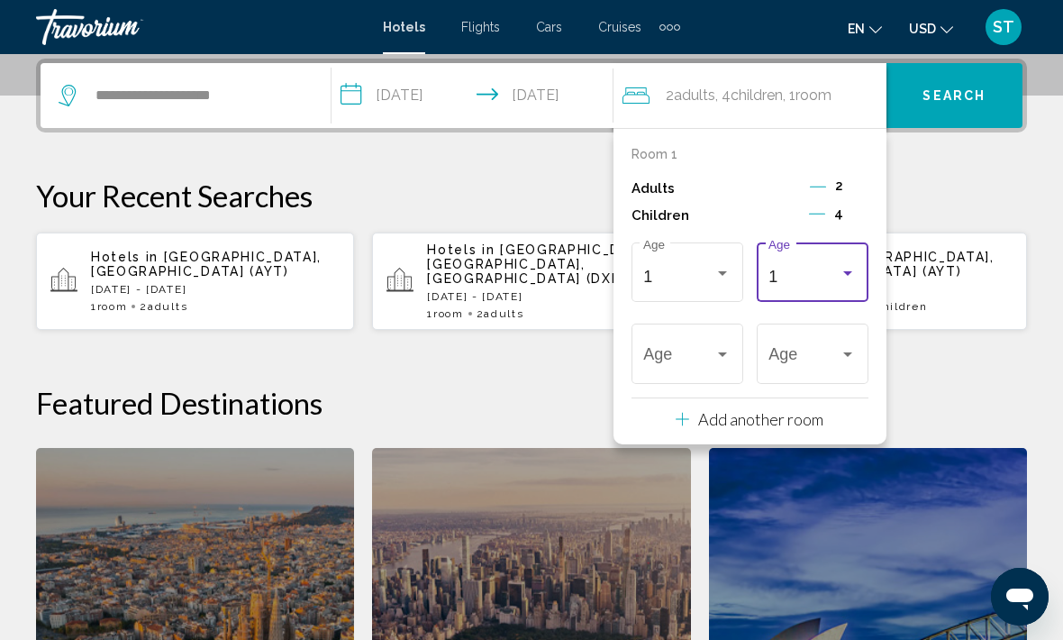
click at [813, 268] on div "1" at bounding box center [803, 277] width 71 height 18
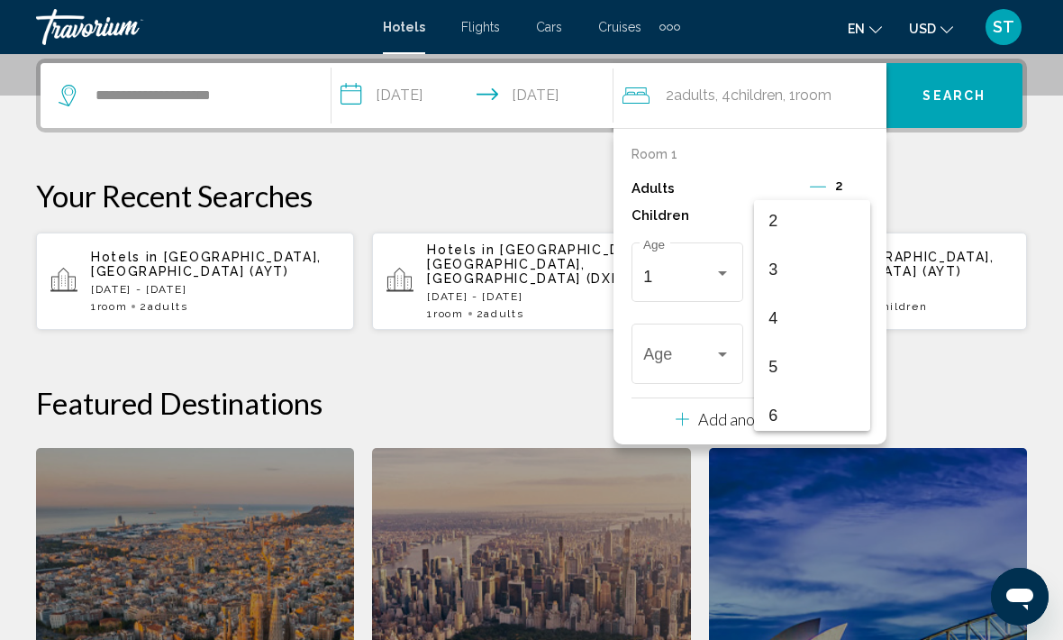
scroll to position [98, 0]
click at [782, 368] on span "5" at bounding box center [811, 369] width 87 height 49
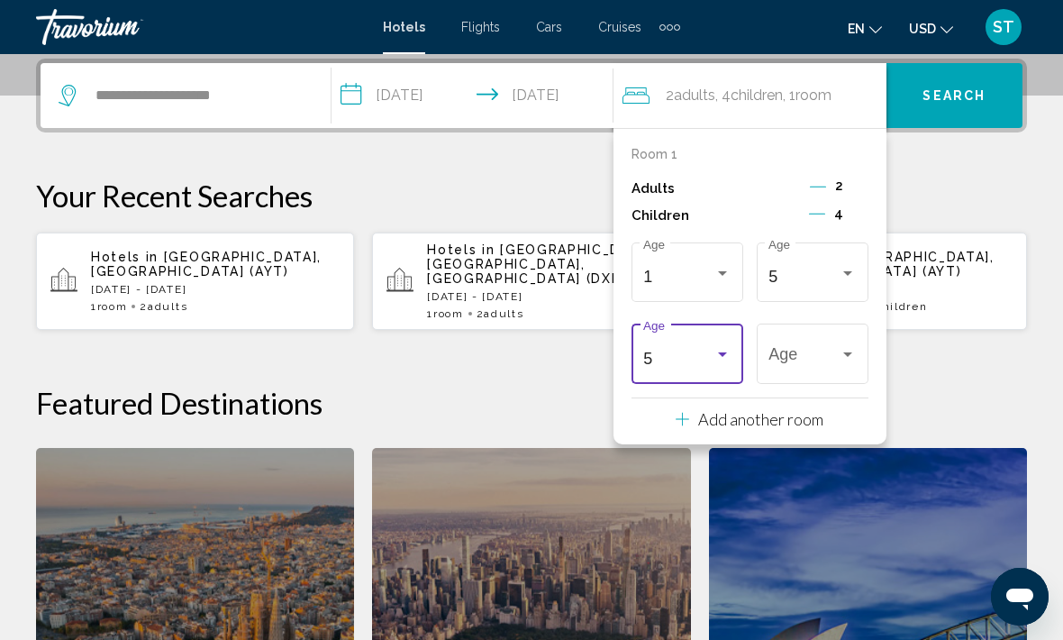
click at [680, 363] on div "5" at bounding box center [678, 359] width 71 height 18
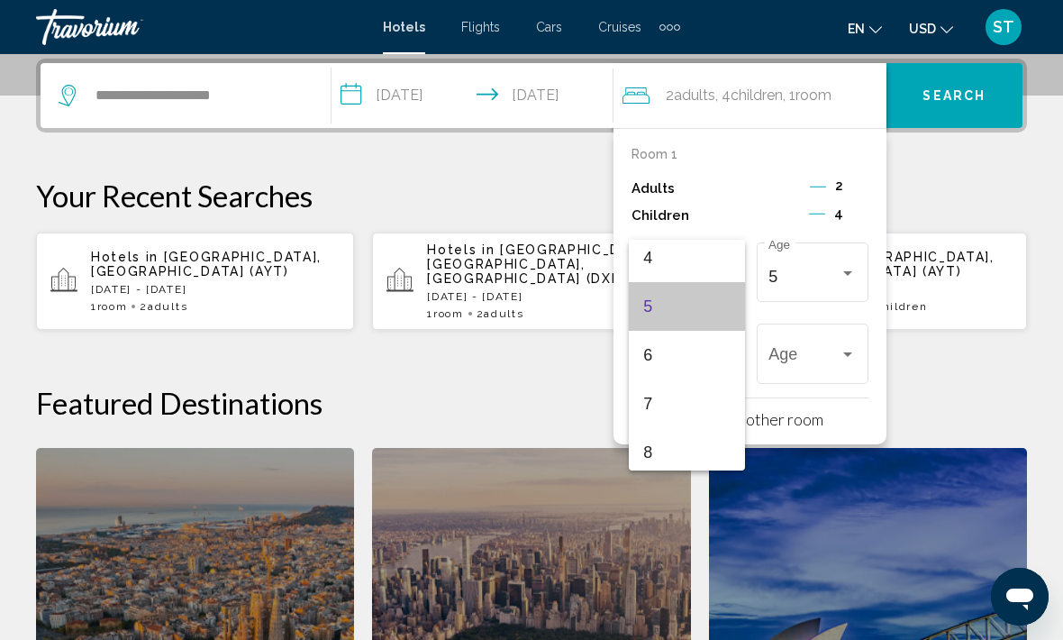
scroll to position [247, 0]
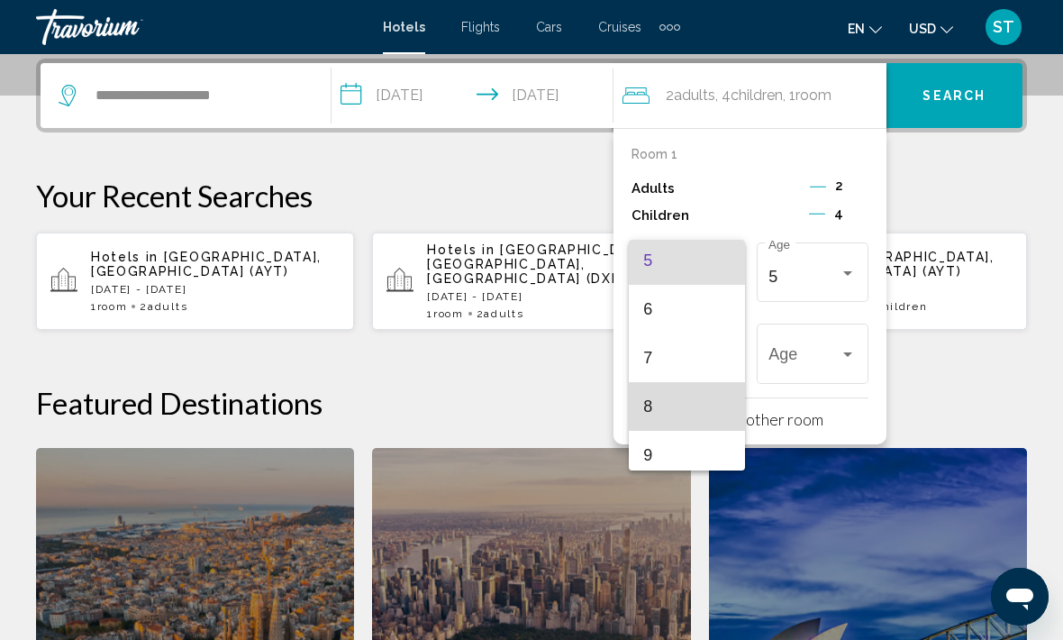
click at [671, 405] on span "8" at bounding box center [686, 406] width 87 height 49
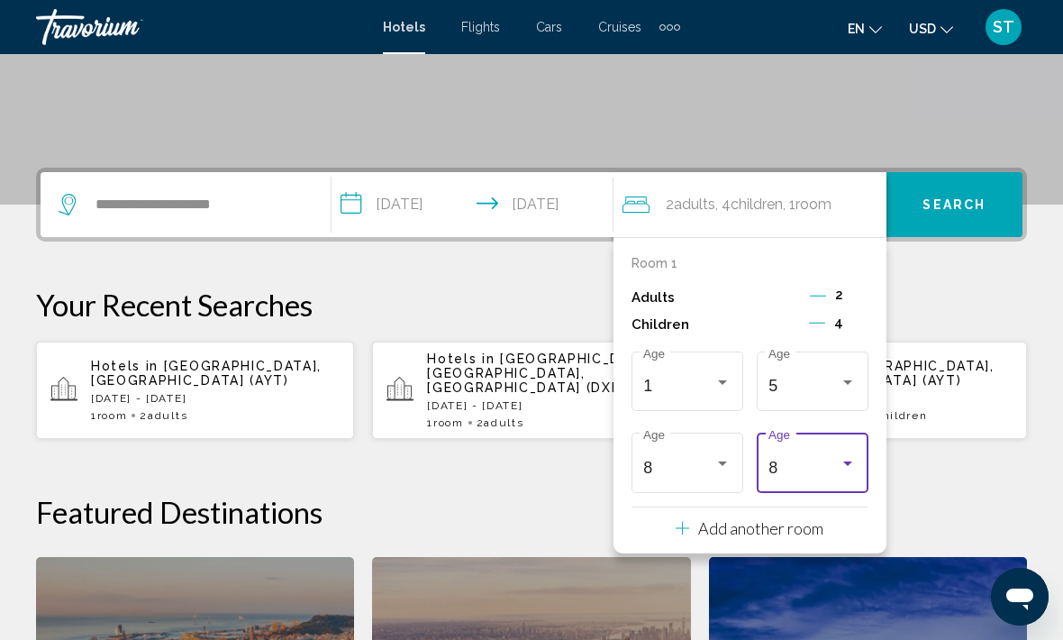
click at [814, 470] on div "8" at bounding box center [803, 468] width 71 height 18
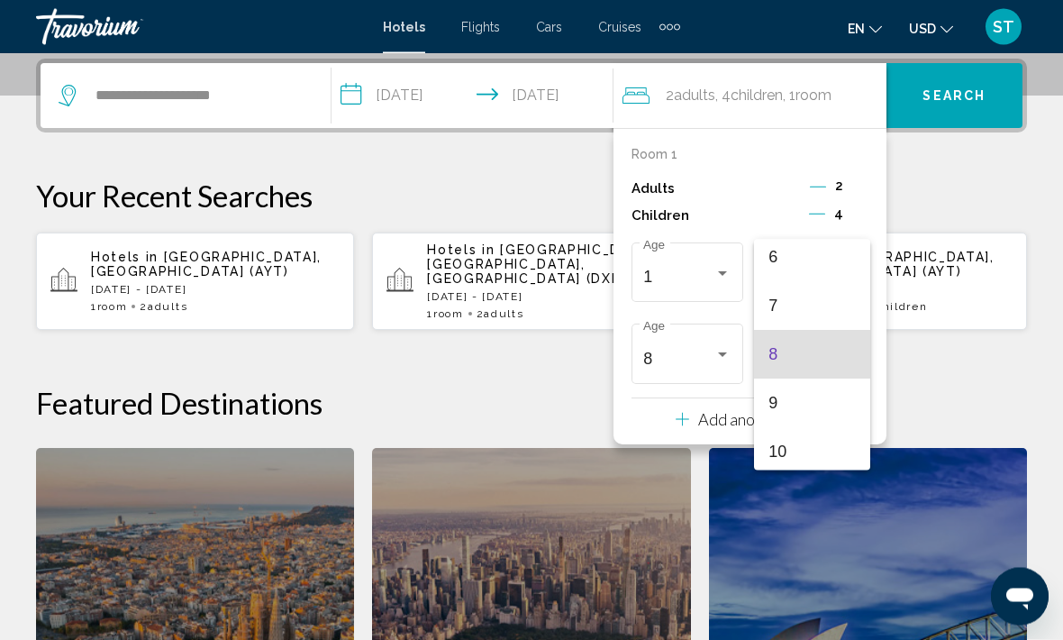
scroll to position [445, 0]
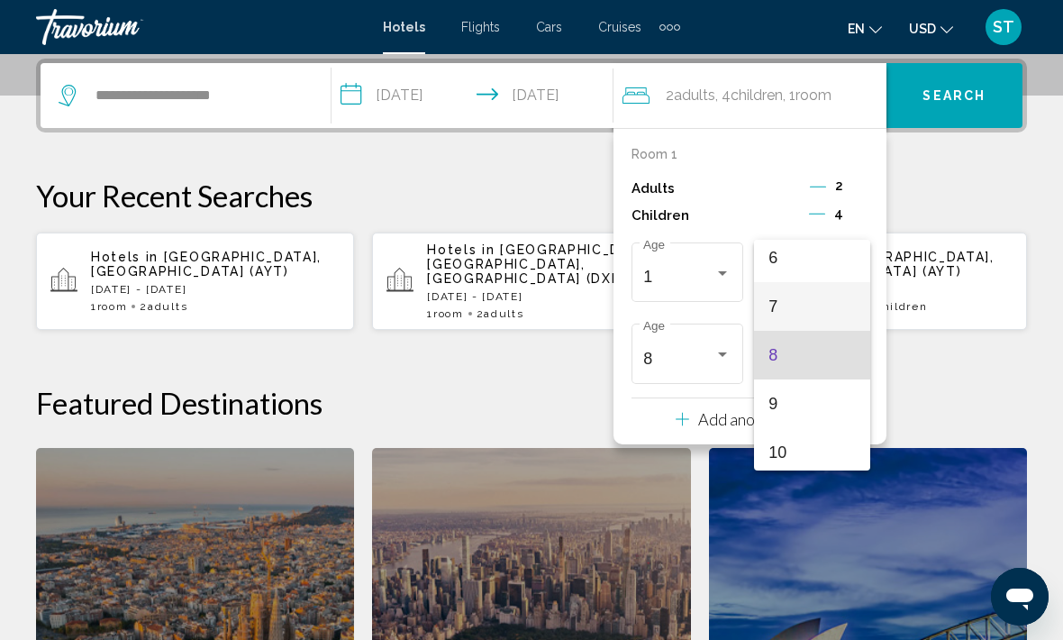
click at [789, 288] on span "7" at bounding box center [811, 306] width 87 height 49
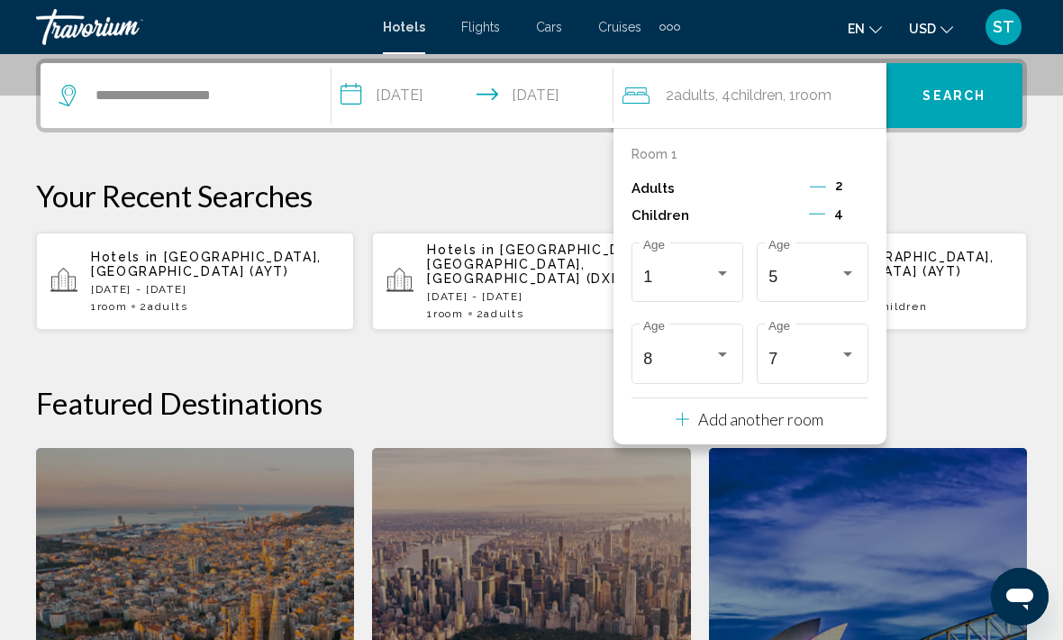
click at [967, 114] on button "Search" at bounding box center [955, 95] width 136 height 65
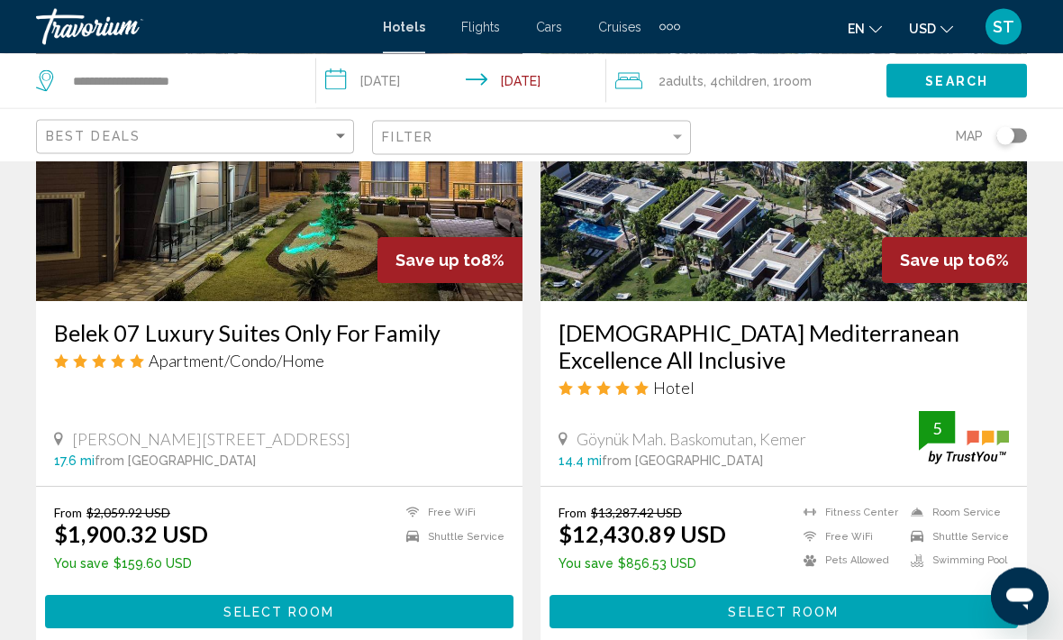
scroll to position [3460, 0]
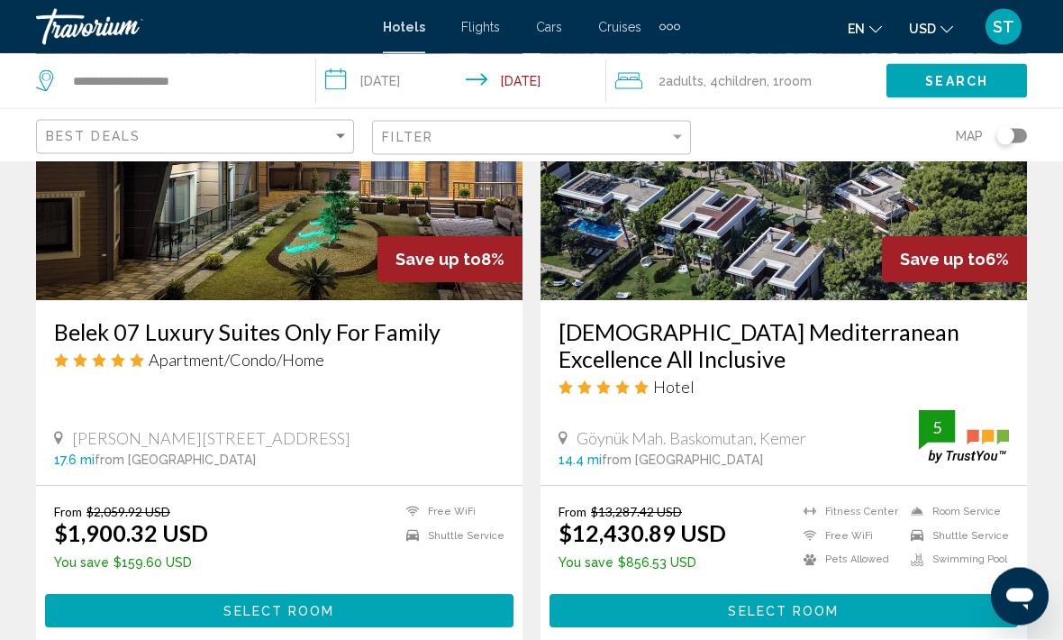
click at [196, 601] on button "Select Room" at bounding box center [279, 611] width 468 height 33
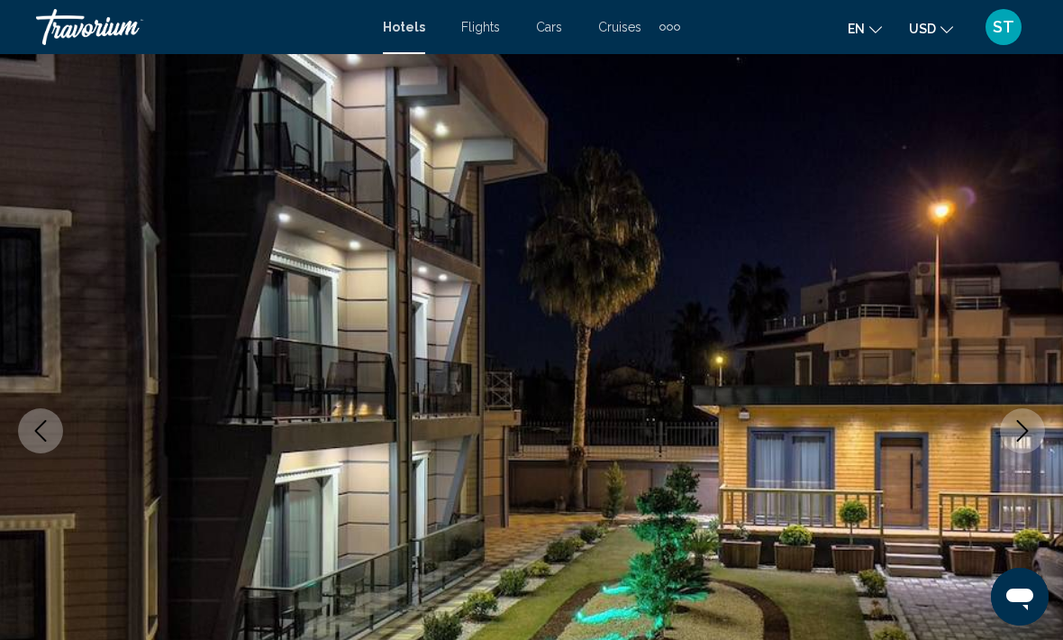
scroll to position [195, 0]
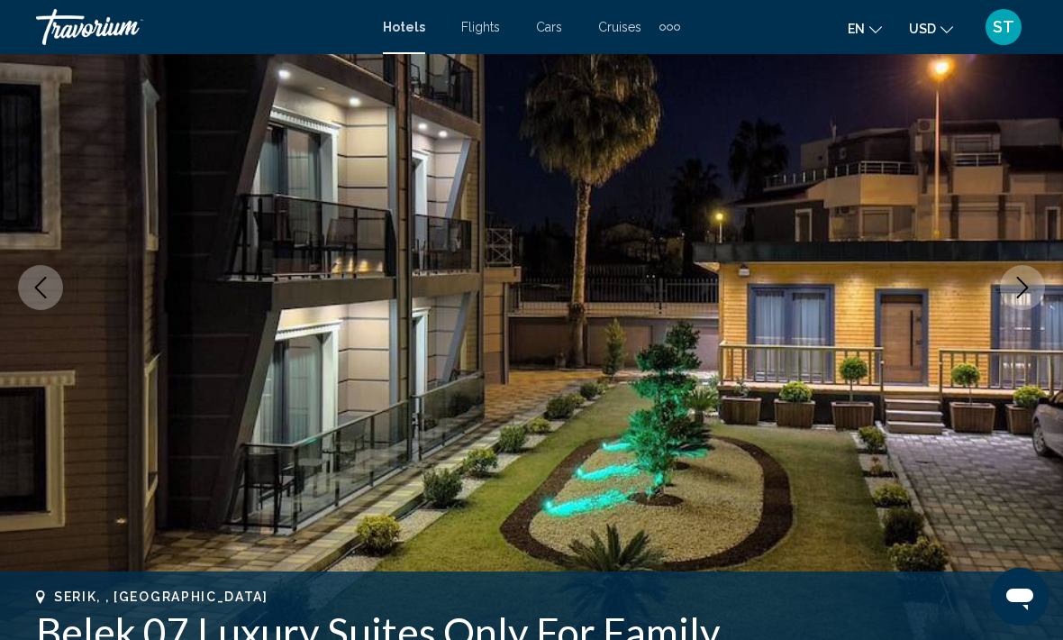
click at [1014, 284] on icon "Next image" at bounding box center [1023, 288] width 22 height 22
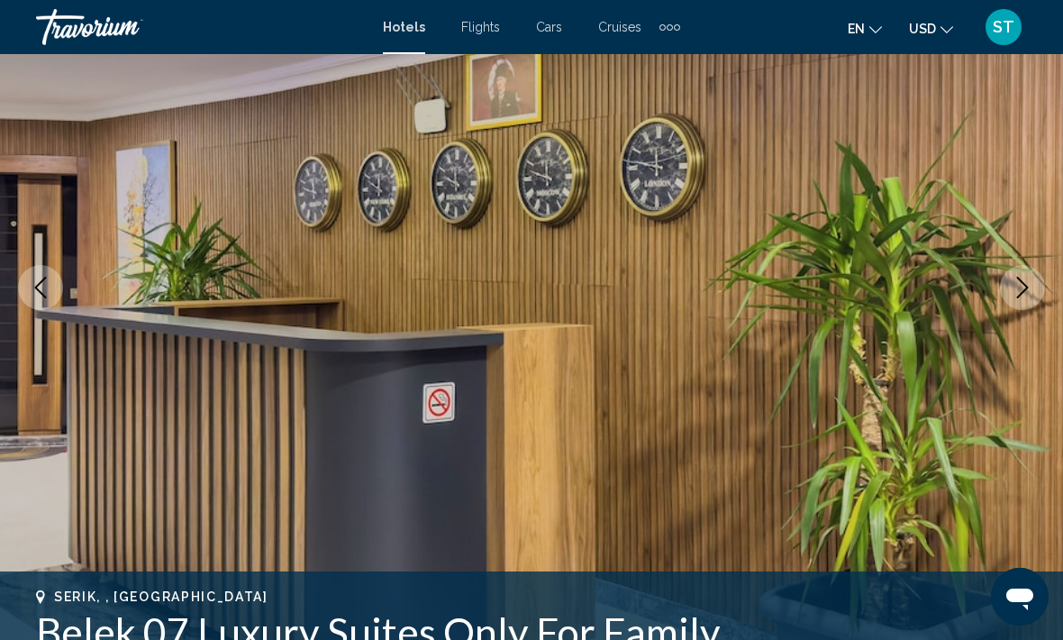
click at [1031, 293] on icon "Next image" at bounding box center [1023, 288] width 22 height 22
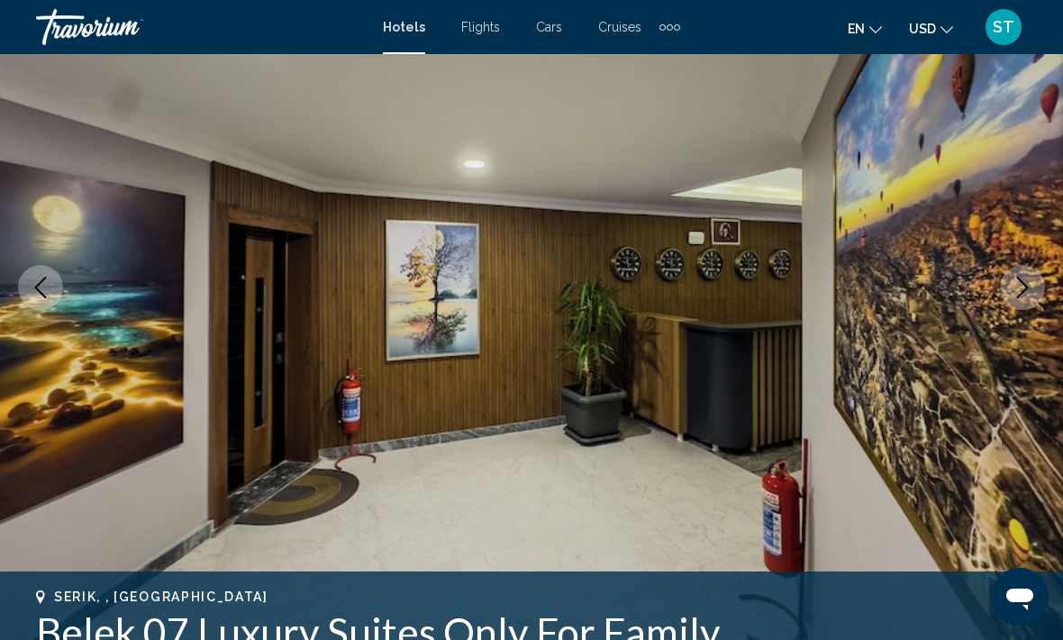
click at [1025, 295] on icon "Next image" at bounding box center [1023, 288] width 22 height 22
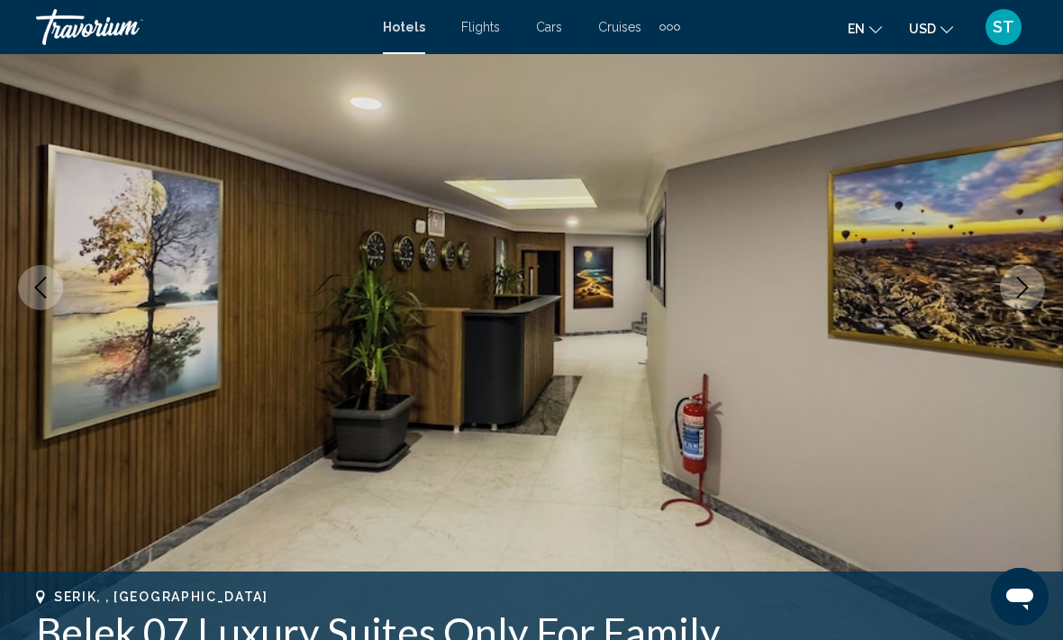
click at [1025, 295] on icon "Next image" at bounding box center [1023, 288] width 22 height 22
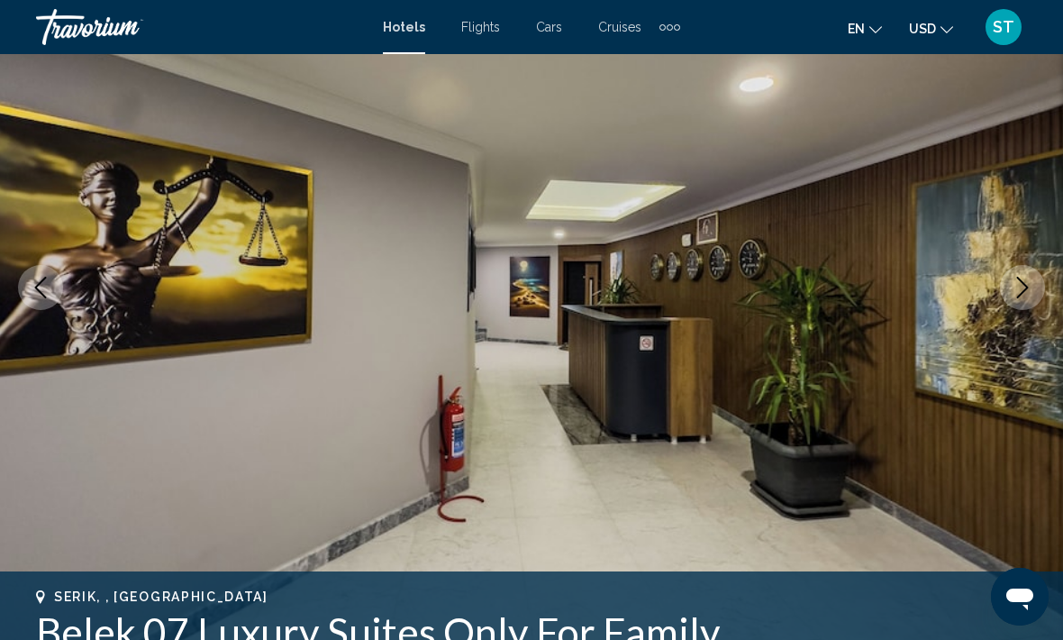
click at [1023, 299] on button "Next image" at bounding box center [1022, 287] width 45 height 45
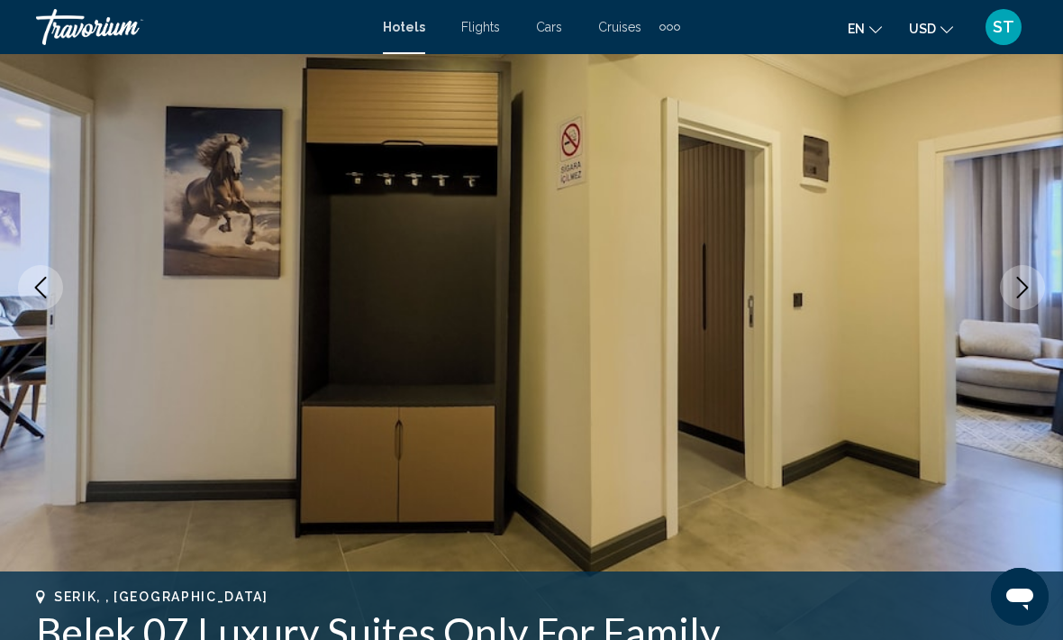
click at [1026, 297] on icon "Next image" at bounding box center [1023, 288] width 22 height 22
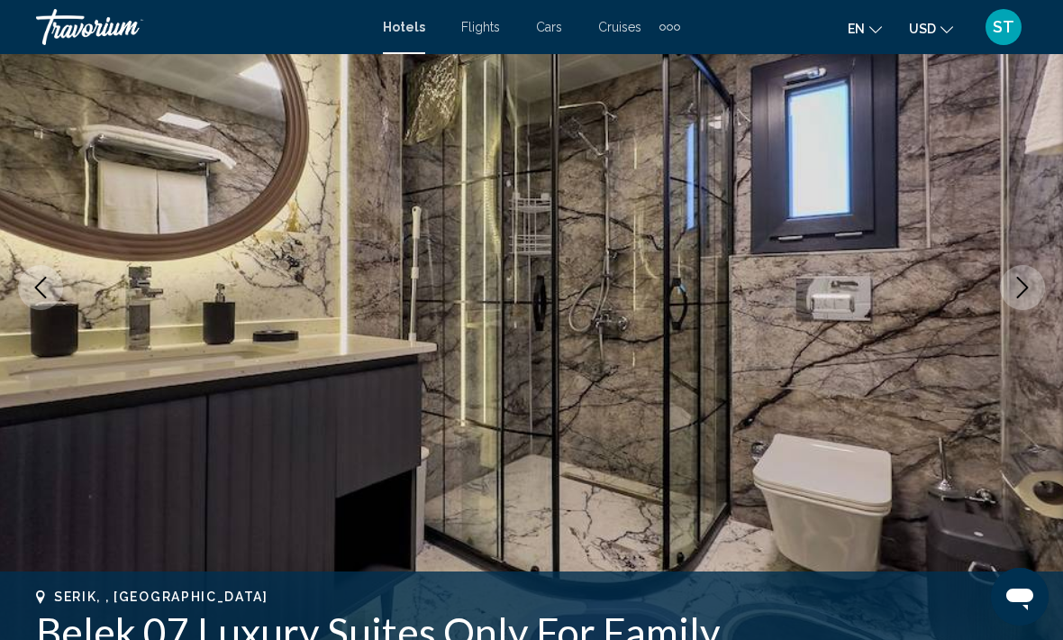
click at [1028, 301] on button "Next image" at bounding box center [1022, 287] width 45 height 45
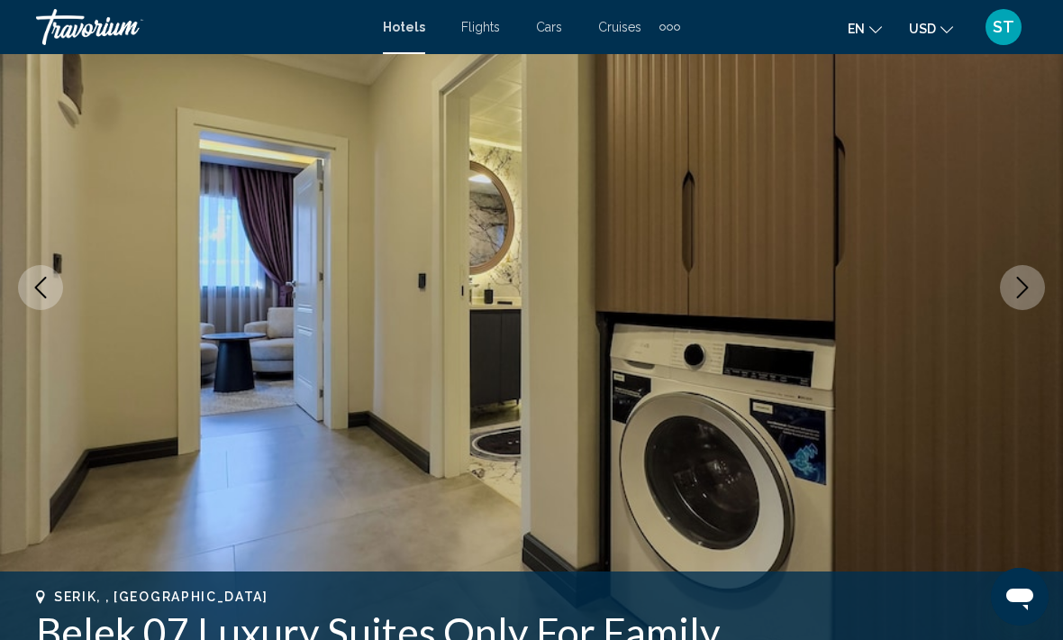
click at [1029, 308] on button "Next image" at bounding box center [1022, 287] width 45 height 45
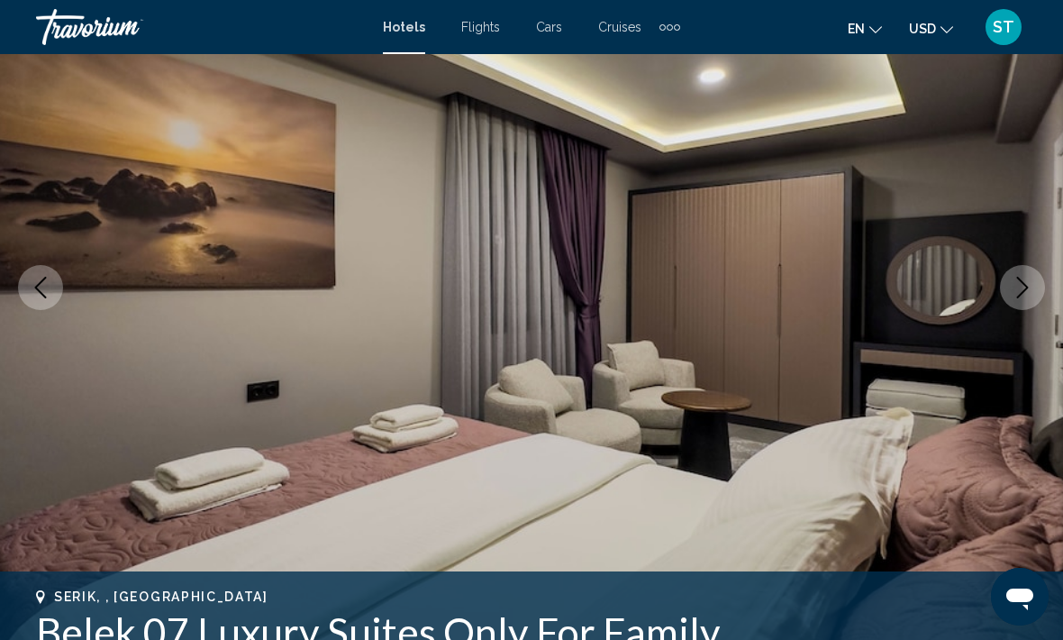
click at [1031, 304] on button "Next image" at bounding box center [1022, 287] width 45 height 45
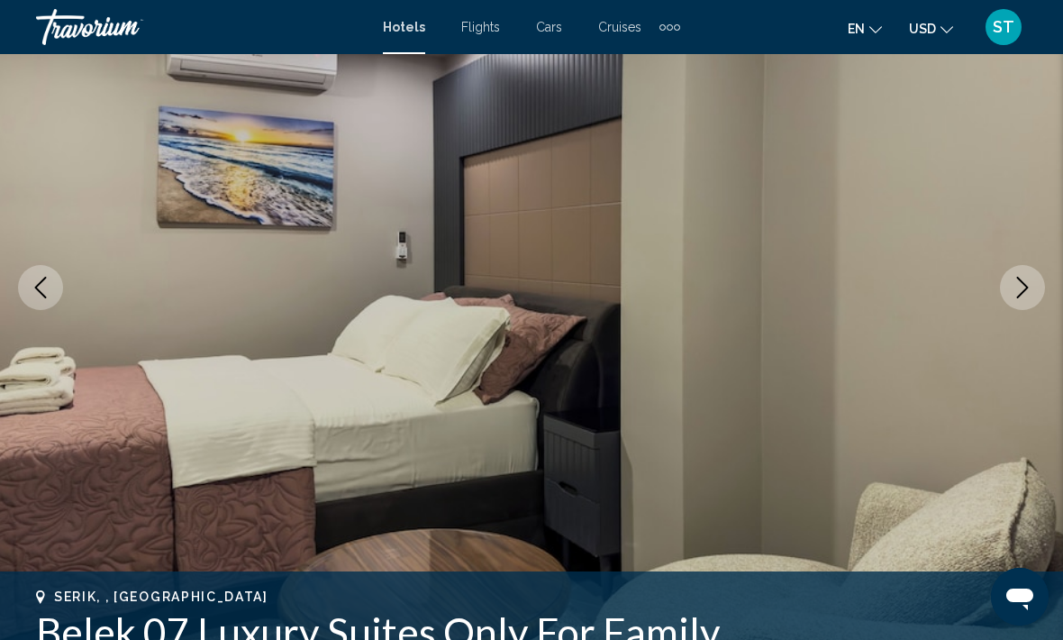
click at [1029, 298] on button "Next image" at bounding box center [1022, 287] width 45 height 45
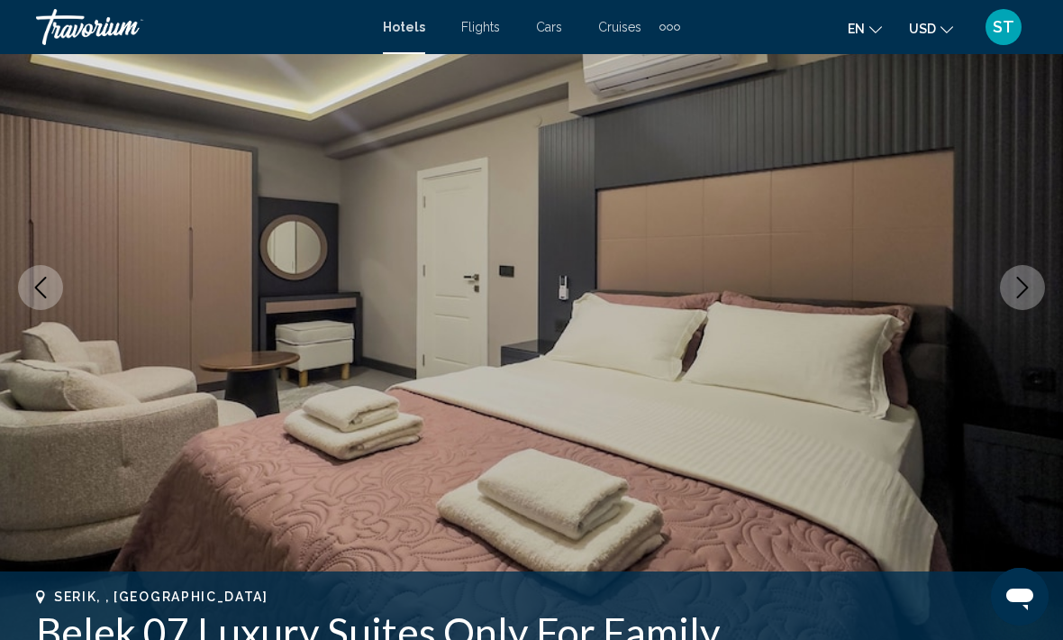
click at [1038, 302] on button "Next image" at bounding box center [1022, 287] width 45 height 45
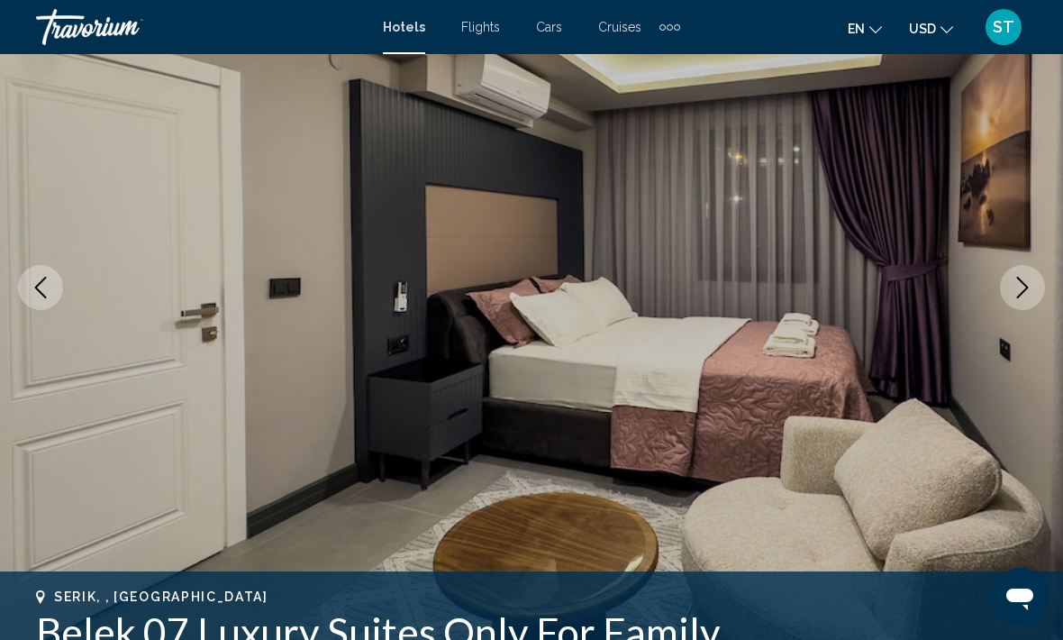
click at [1042, 303] on img "Main content" at bounding box center [531, 287] width 1063 height 856
click at [1037, 296] on button "Next image" at bounding box center [1022, 287] width 45 height 45
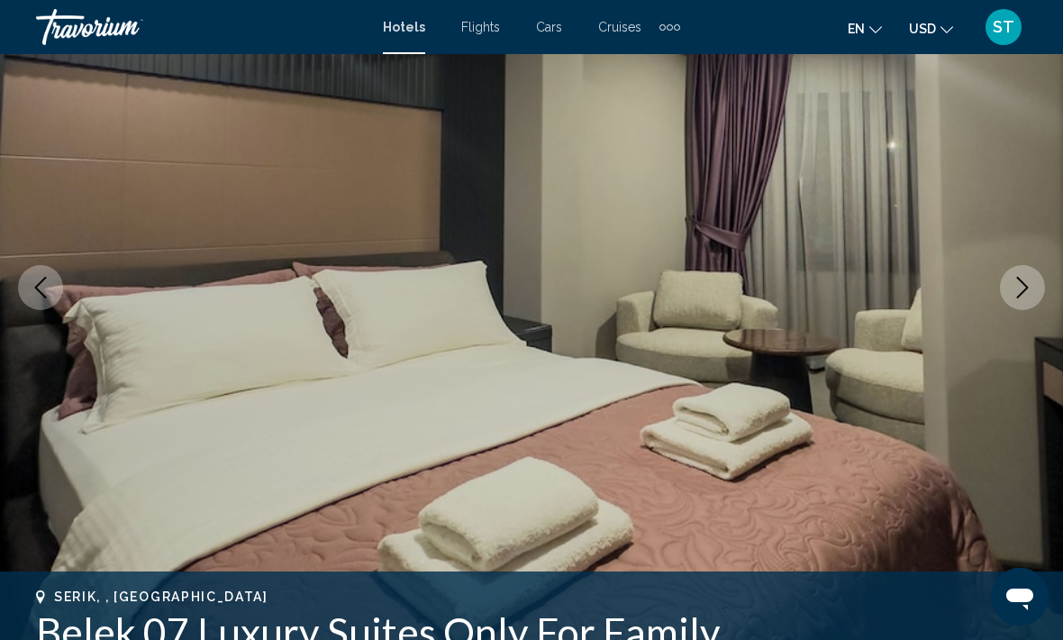
click at [1024, 298] on button "Next image" at bounding box center [1022, 287] width 45 height 45
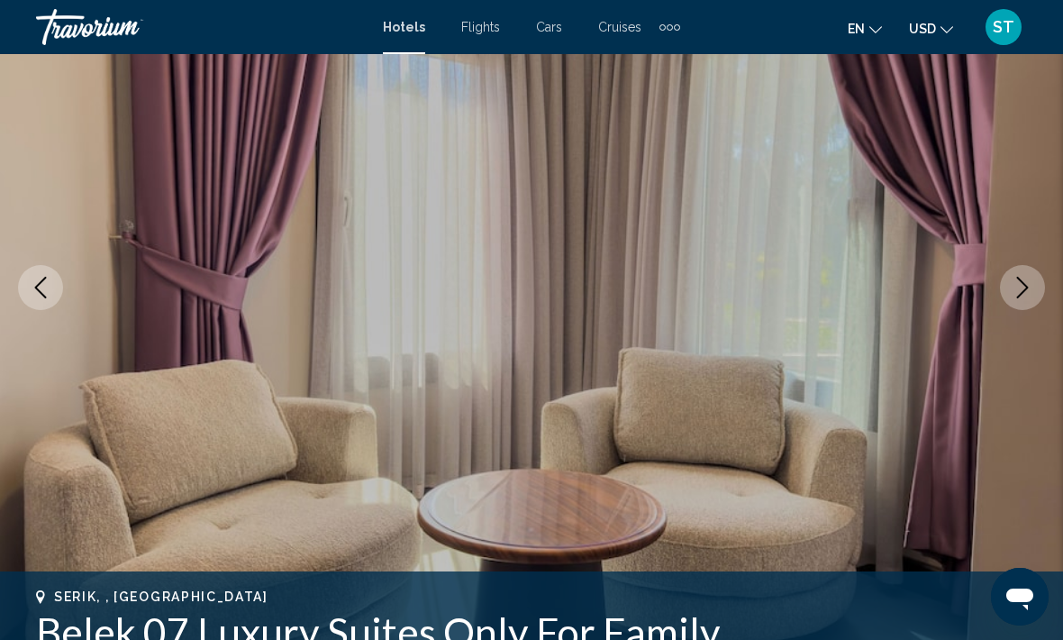
click at [1029, 296] on icon "Next image" at bounding box center [1023, 288] width 22 height 22
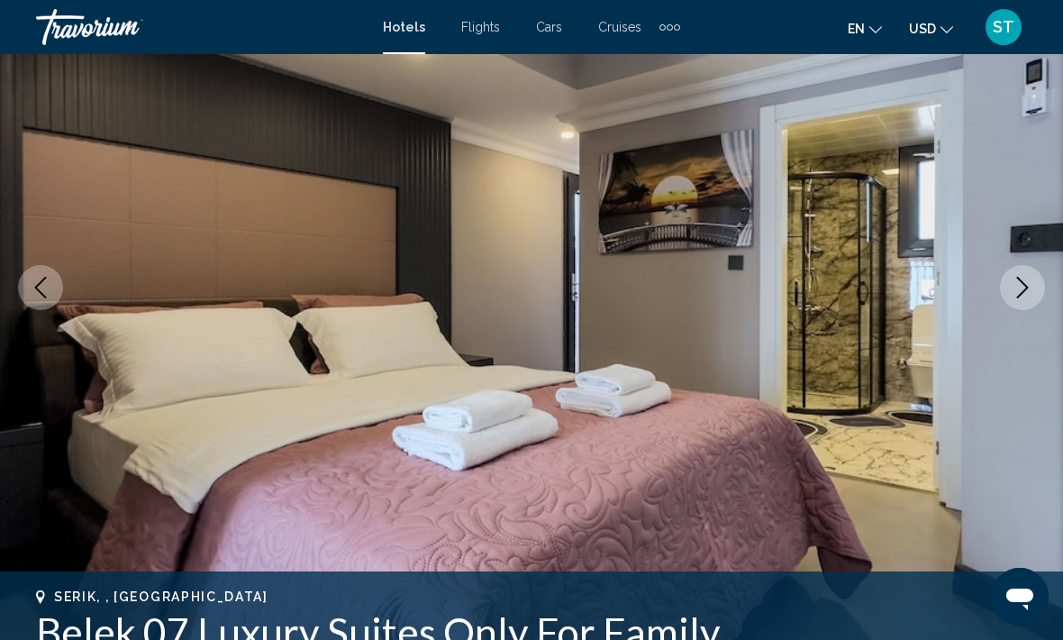
click at [1027, 295] on icon "Next image" at bounding box center [1023, 288] width 22 height 22
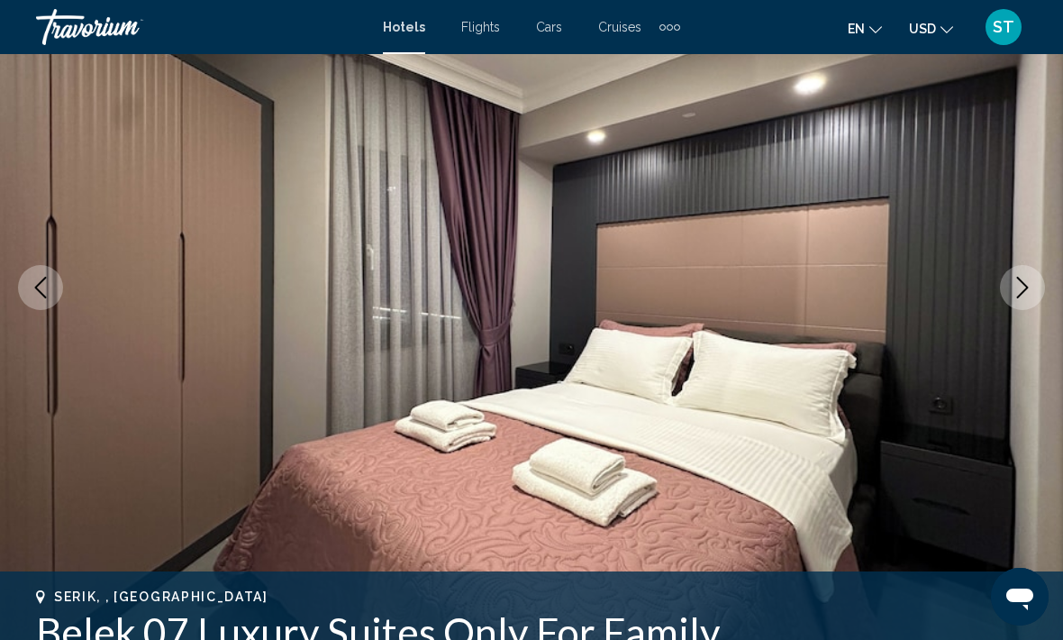
click at [1026, 298] on button "Next image" at bounding box center [1022, 287] width 45 height 45
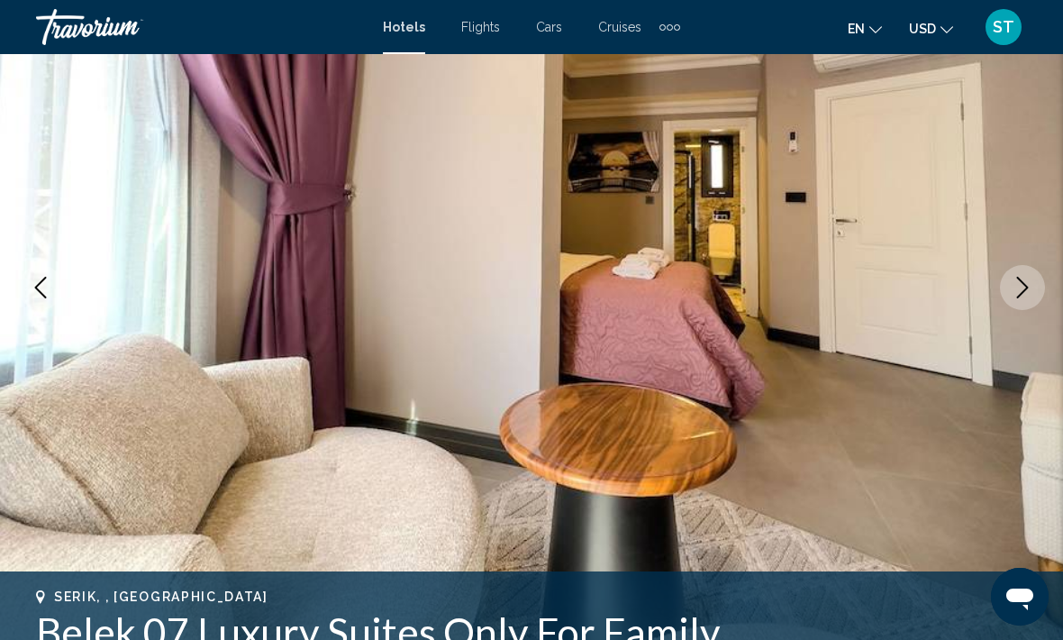
click at [1032, 299] on button "Next image" at bounding box center [1022, 287] width 45 height 45
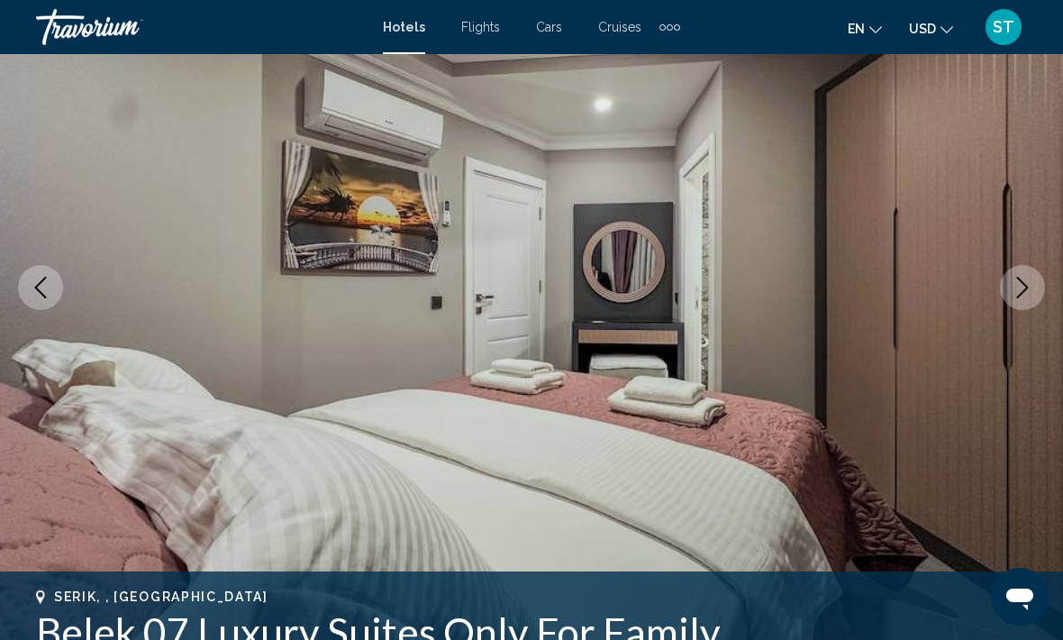
click at [1023, 290] on icon "Next image" at bounding box center [1023, 288] width 22 height 22
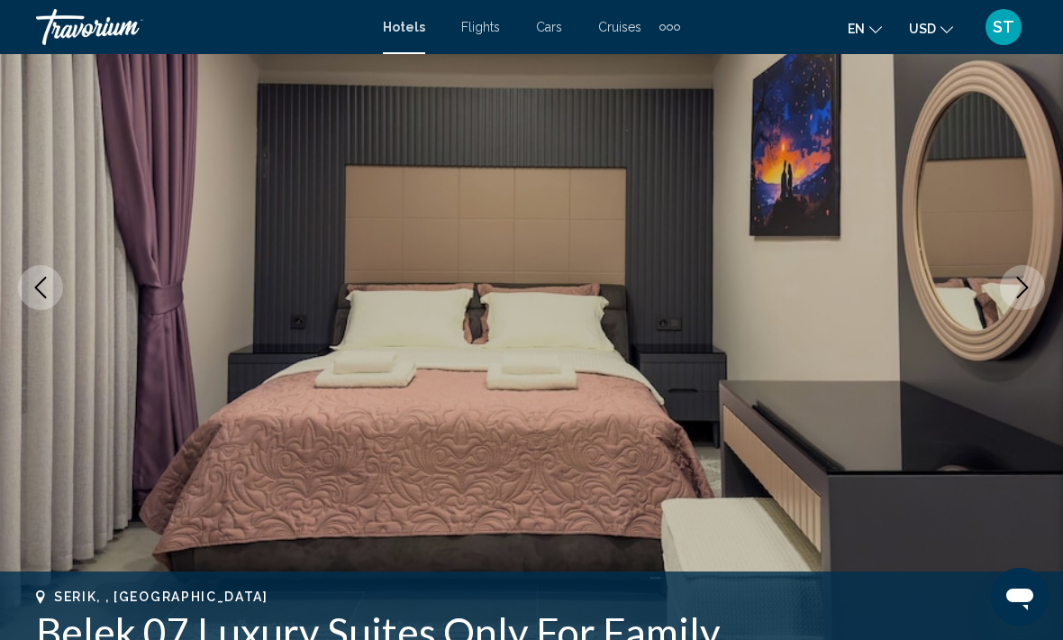
click at [1030, 302] on button "Next image" at bounding box center [1022, 287] width 45 height 45
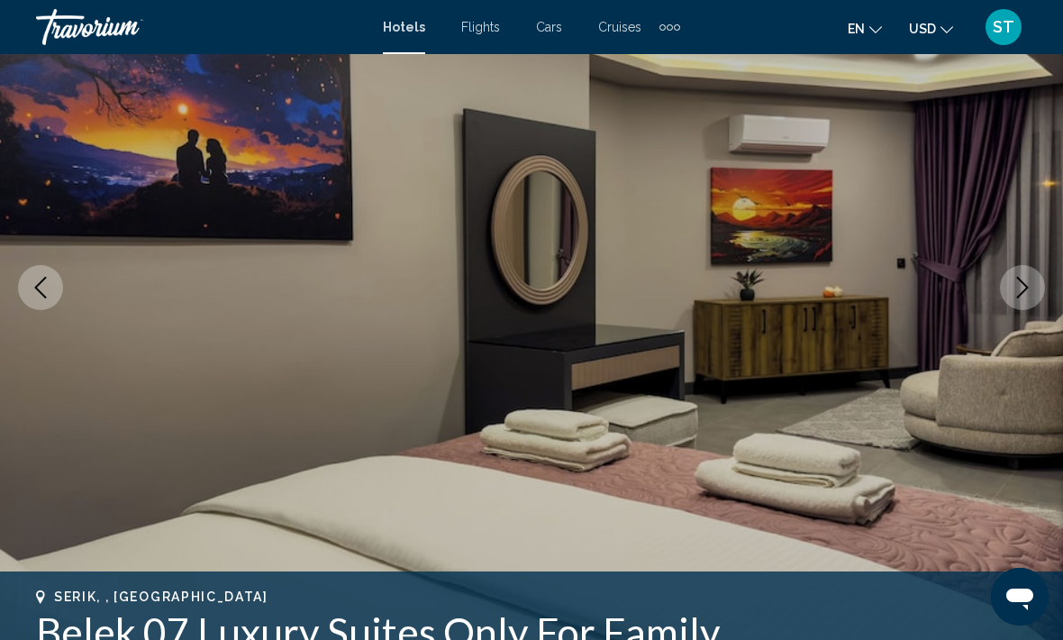
click at [1029, 296] on icon "Next image" at bounding box center [1023, 288] width 22 height 22
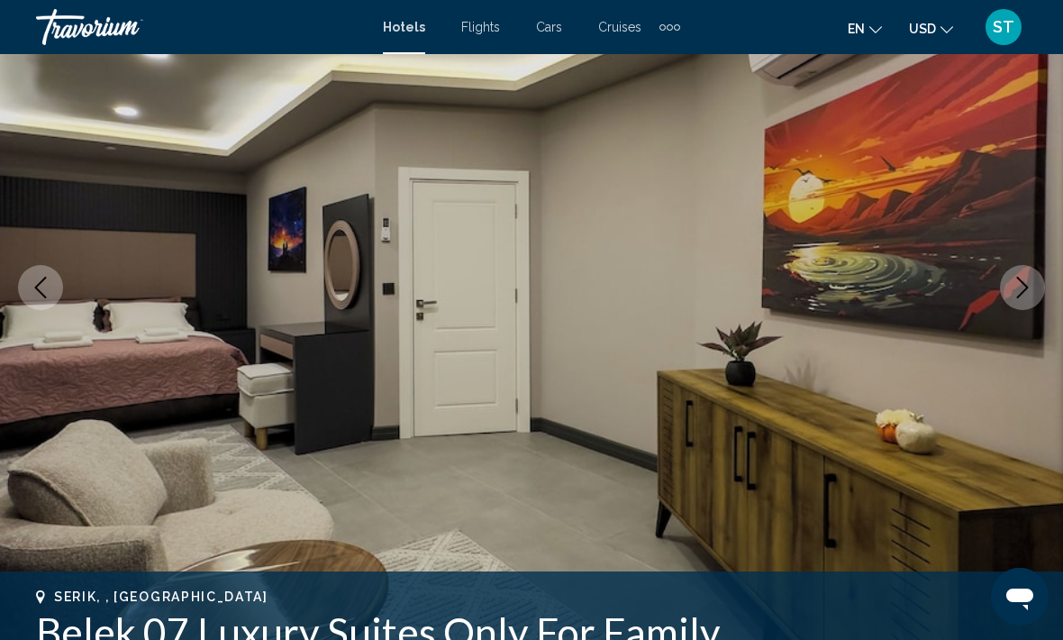
click at [1035, 299] on button "Next image" at bounding box center [1022, 287] width 45 height 45
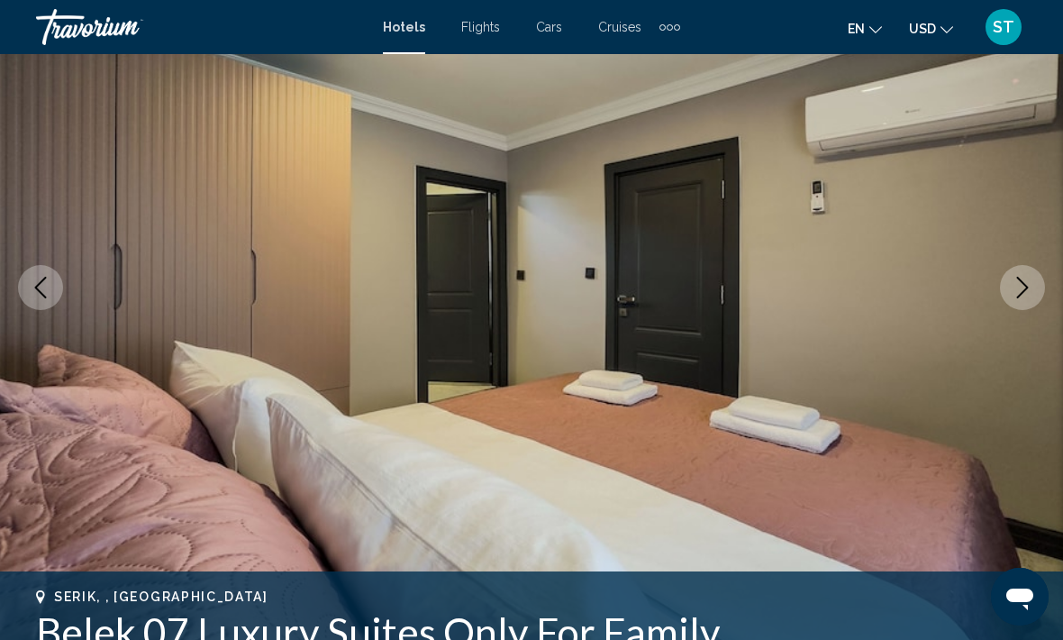
click at [1039, 292] on button "Next image" at bounding box center [1022, 287] width 45 height 45
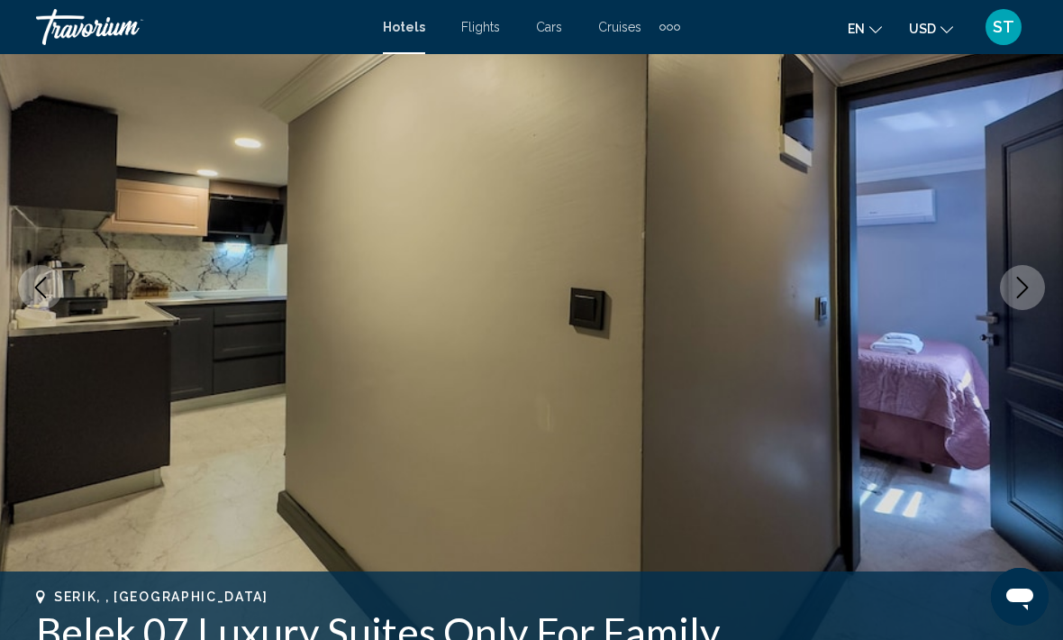
click at [1042, 296] on button "Next image" at bounding box center [1022, 287] width 45 height 45
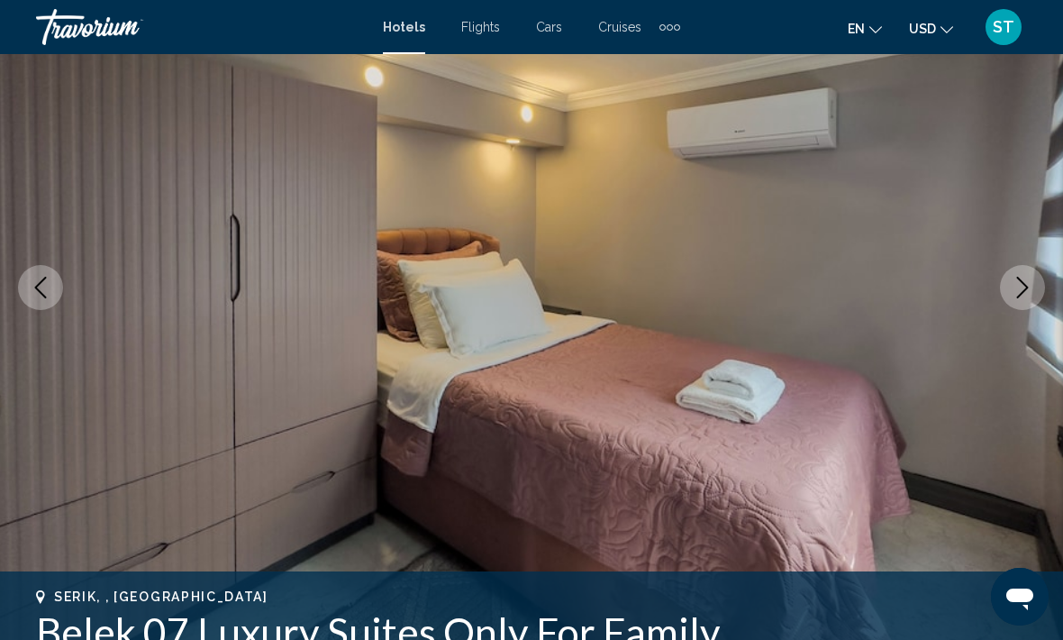
click at [1031, 292] on icon "Next image" at bounding box center [1023, 288] width 22 height 22
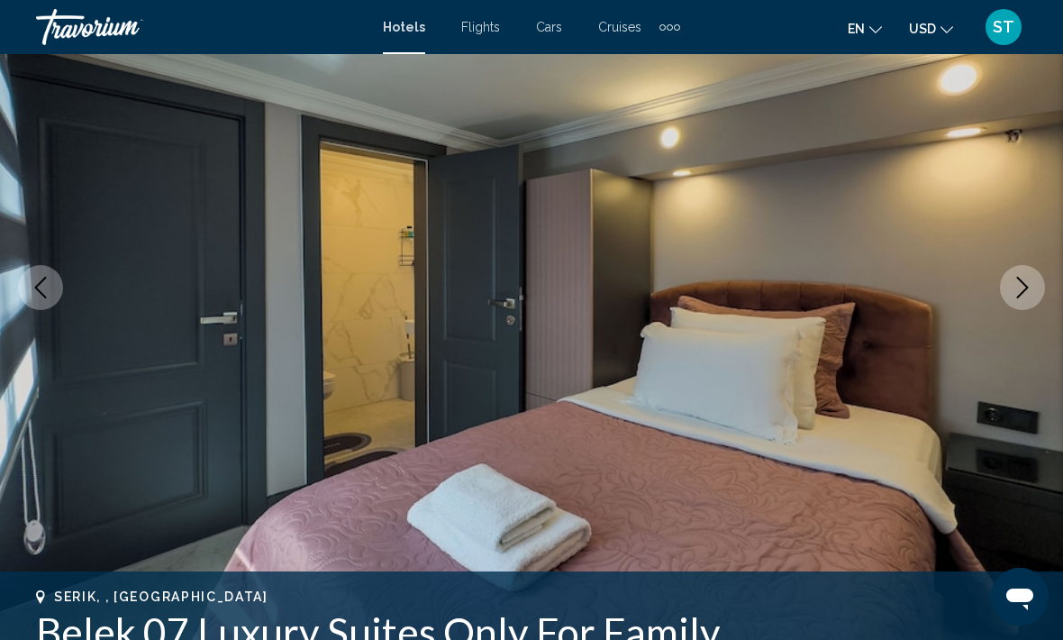
click at [1040, 290] on button "Next image" at bounding box center [1022, 287] width 45 height 45
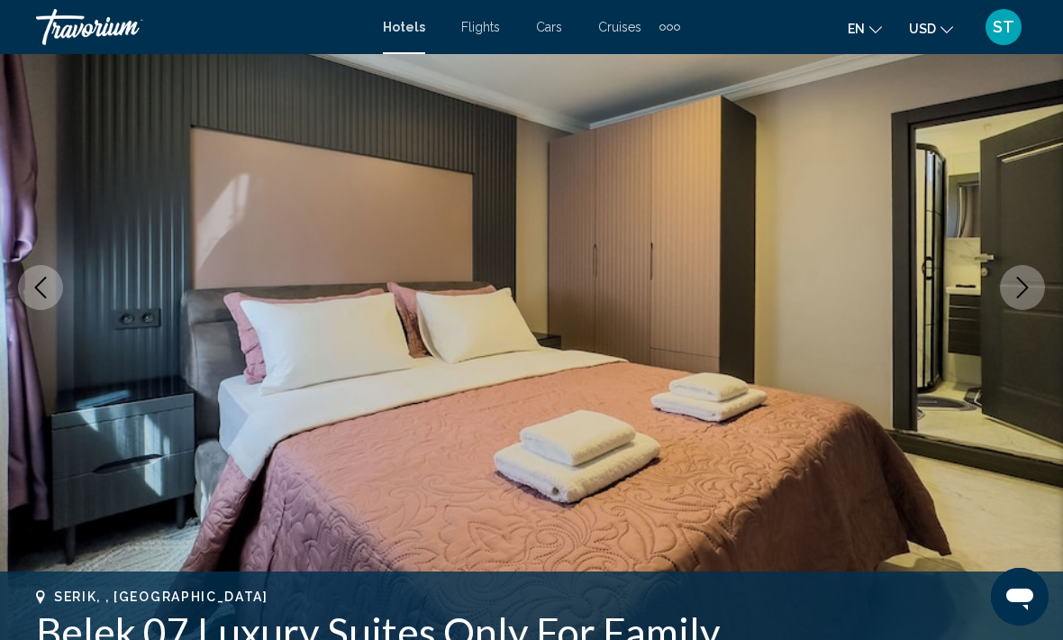
click at [1040, 294] on button "Next image" at bounding box center [1022, 287] width 45 height 45
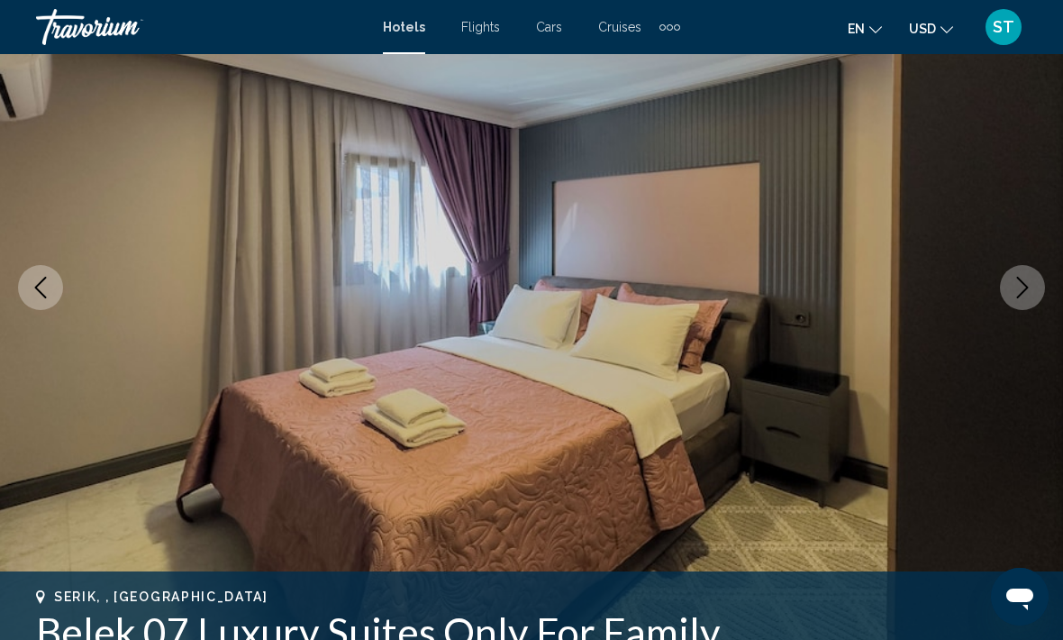
click at [1032, 305] on button "Next image" at bounding box center [1022, 287] width 45 height 45
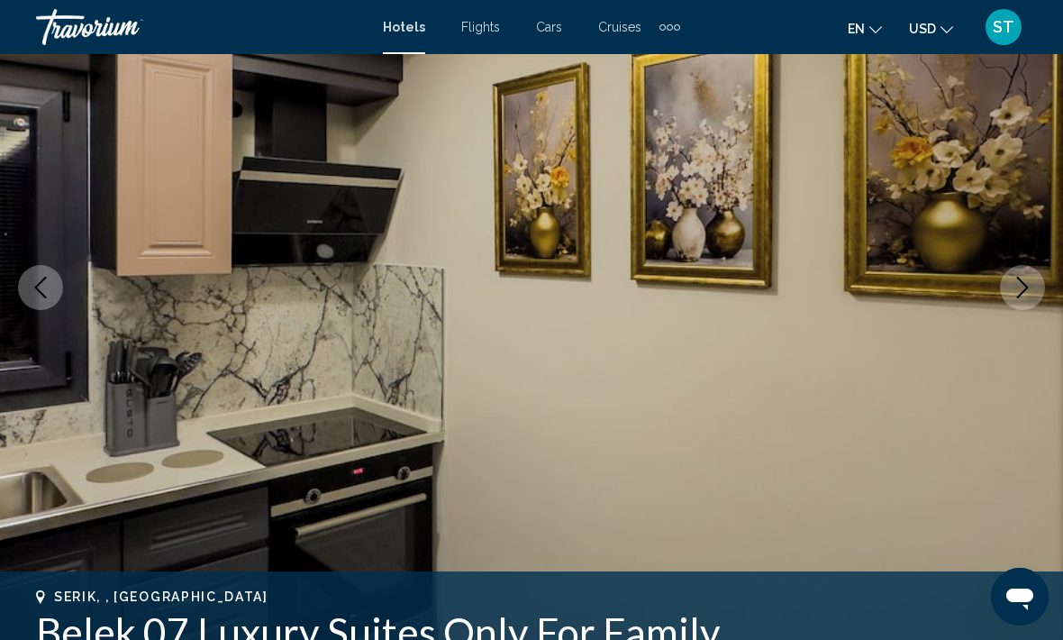
click at [1032, 290] on icon "Next image" at bounding box center [1023, 288] width 22 height 22
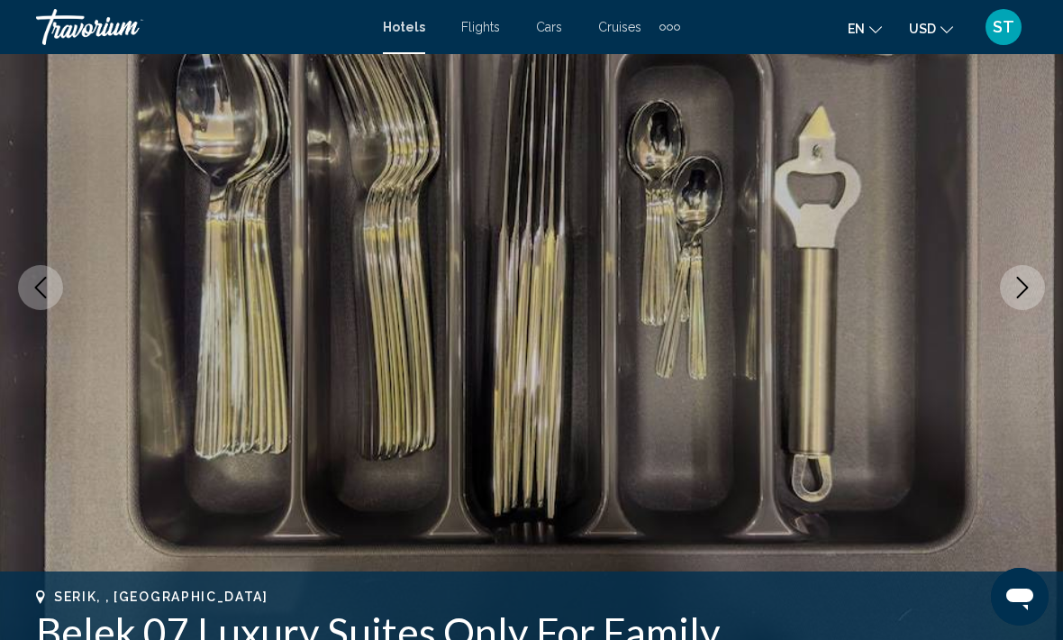
click at [1034, 292] on button "Next image" at bounding box center [1022, 287] width 45 height 45
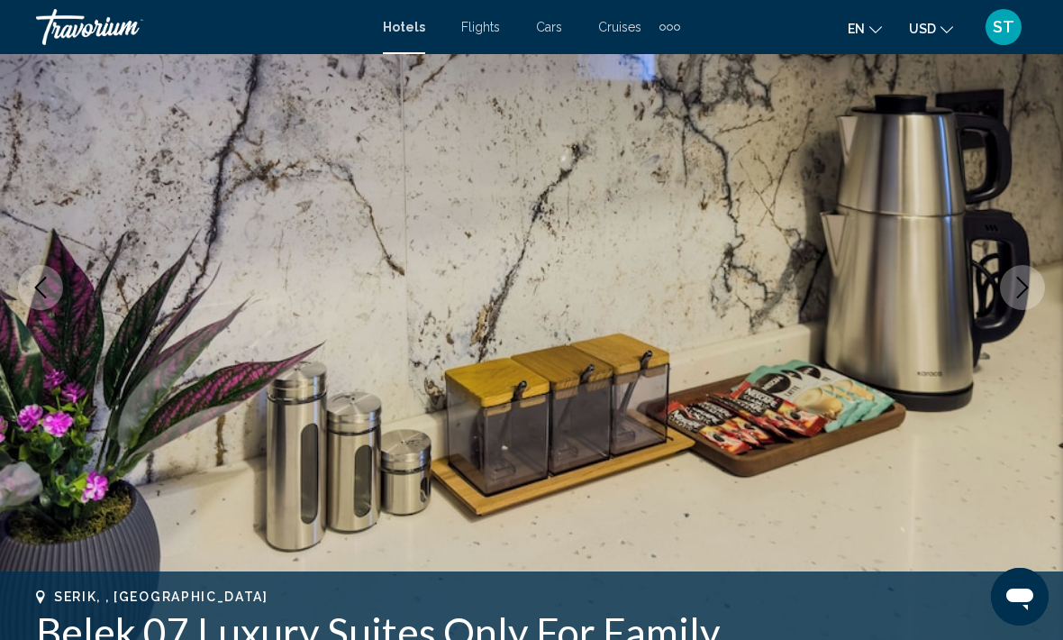
click at [1041, 292] on button "Next image" at bounding box center [1022, 287] width 45 height 45
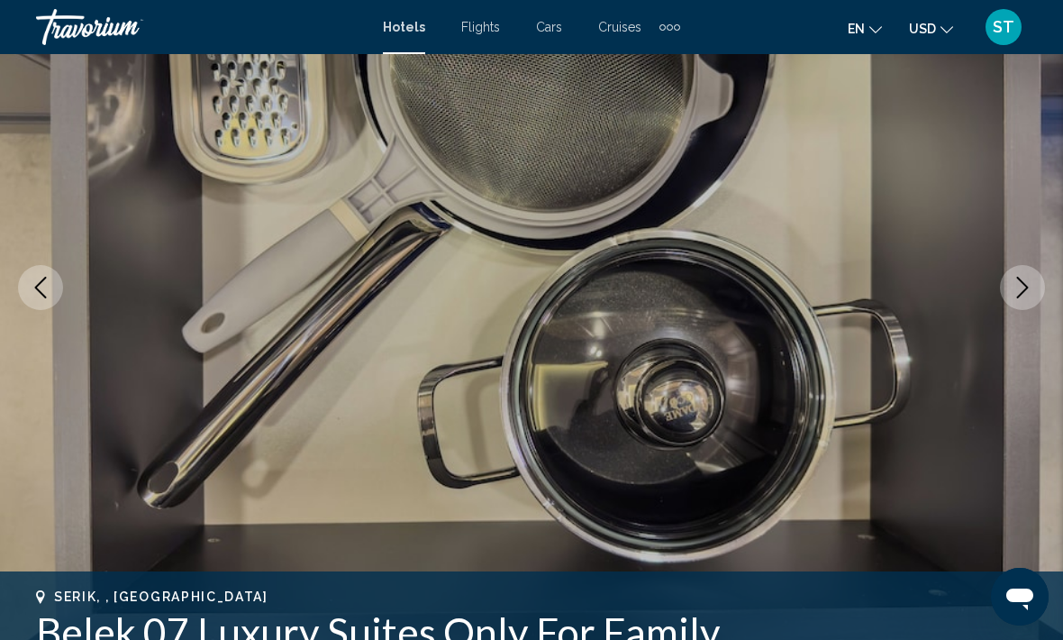
click at [1043, 290] on button "Next image" at bounding box center [1022, 287] width 45 height 45
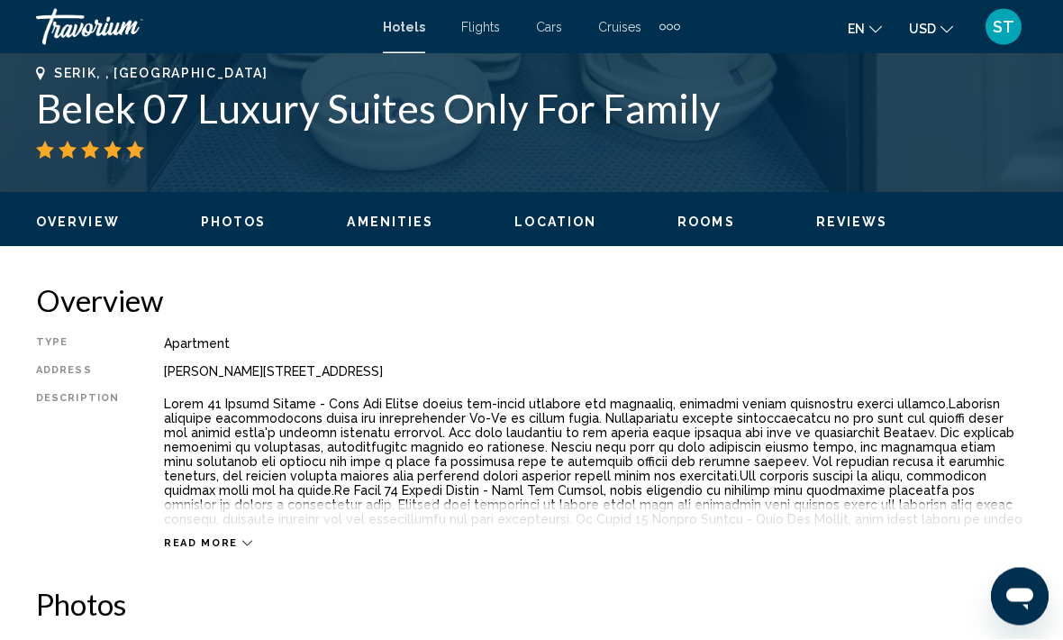
scroll to position [705, 0]
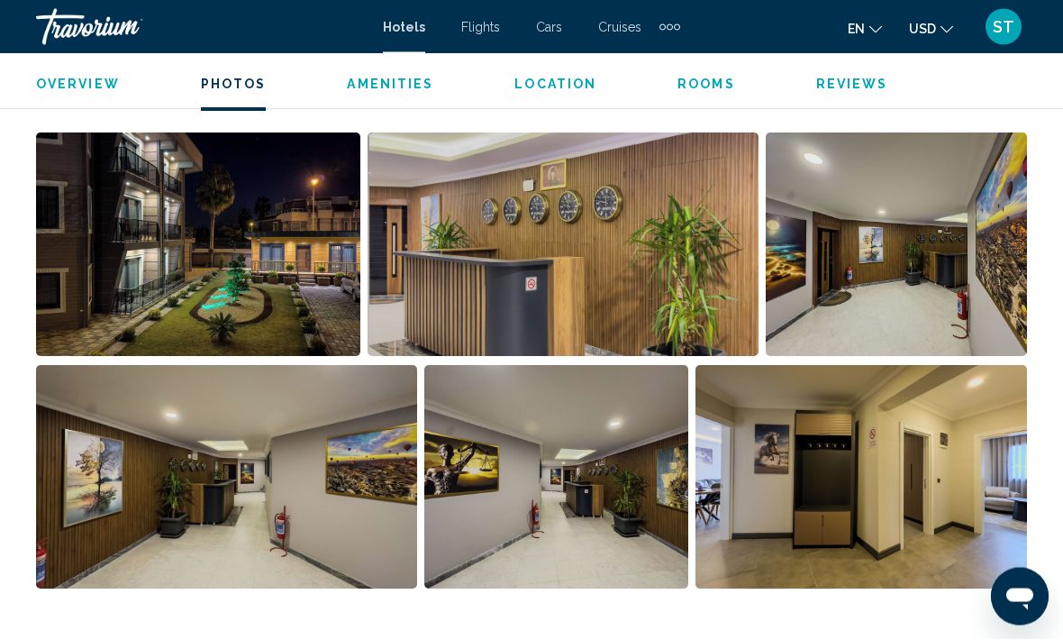
click at [123, 303] on img "Open full-screen image slider" at bounding box center [198, 244] width 324 height 223
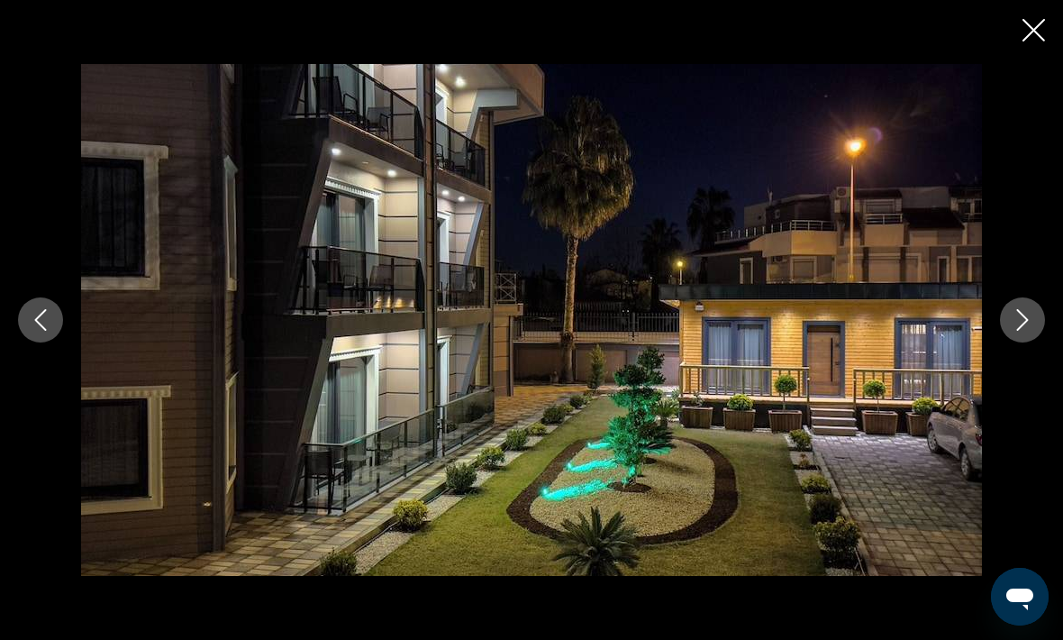
click at [1034, 339] on button "Next image" at bounding box center [1022, 319] width 45 height 45
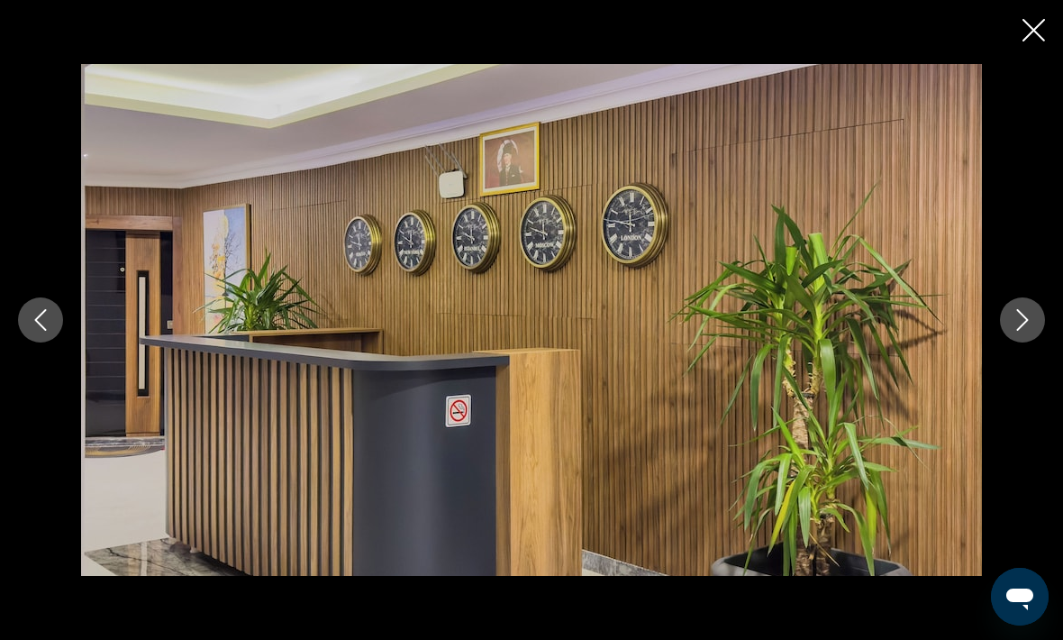
click at [1033, 342] on button "Next image" at bounding box center [1022, 319] width 45 height 45
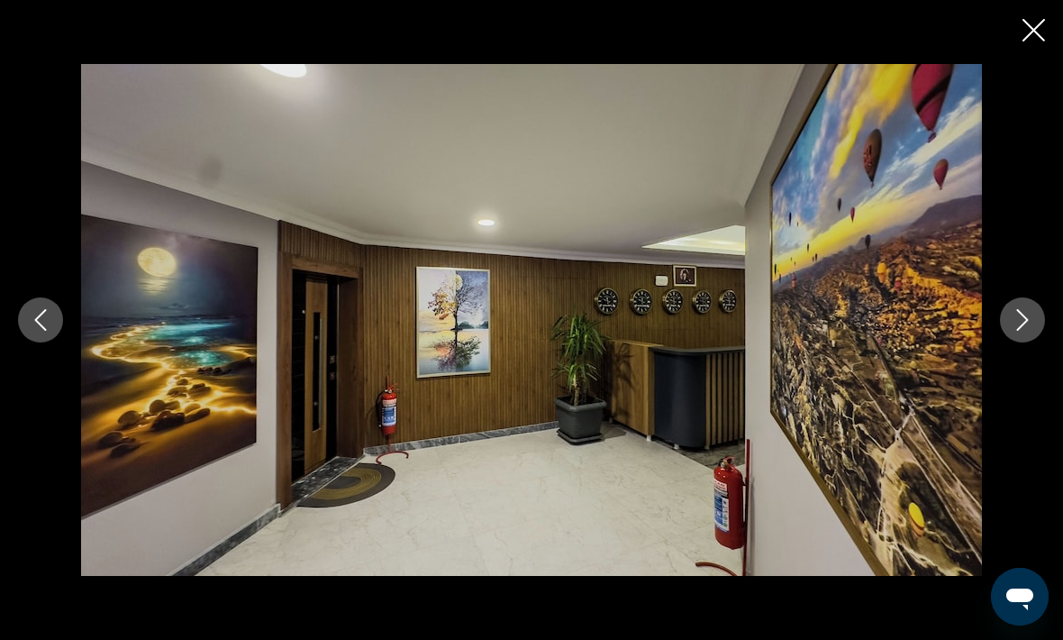
click at [1034, 342] on button "Next image" at bounding box center [1022, 319] width 45 height 45
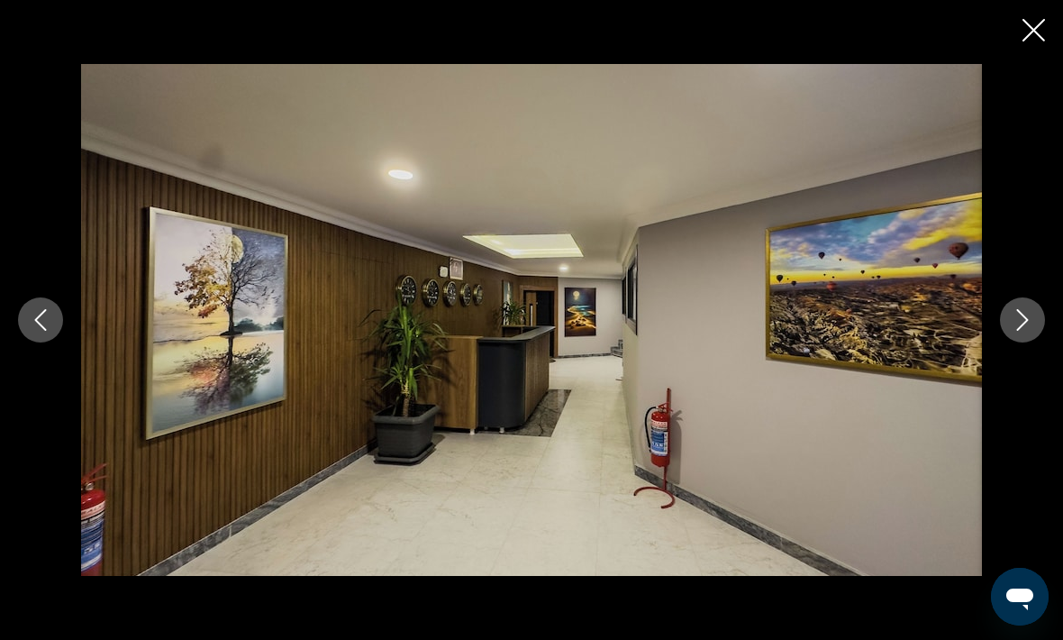
click at [1031, 332] on button "Next image" at bounding box center [1022, 319] width 45 height 45
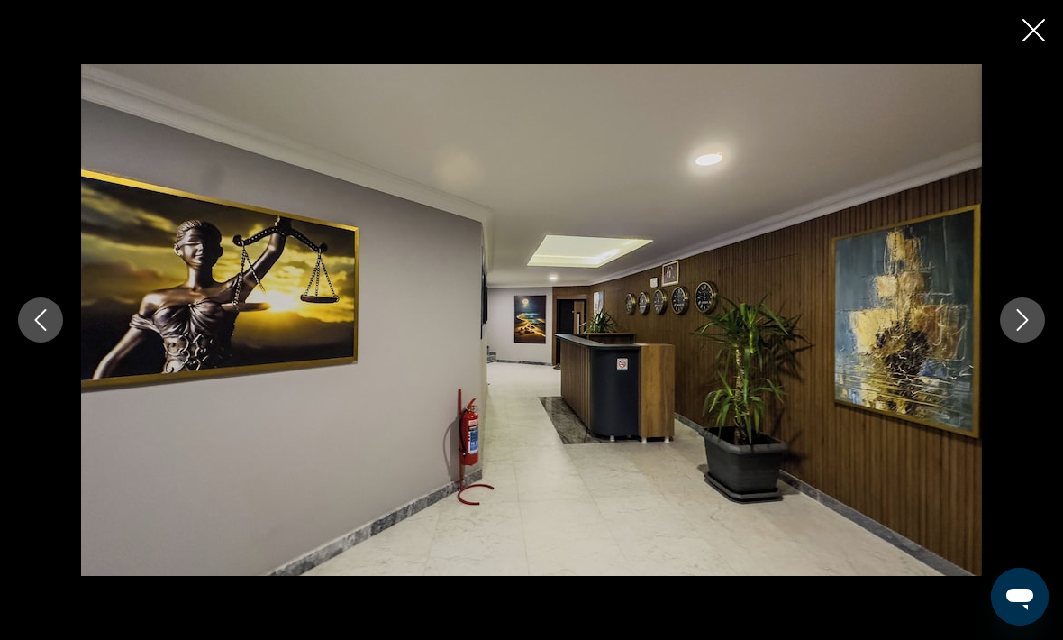
click at [1031, 331] on icon "Next image" at bounding box center [1023, 320] width 22 height 22
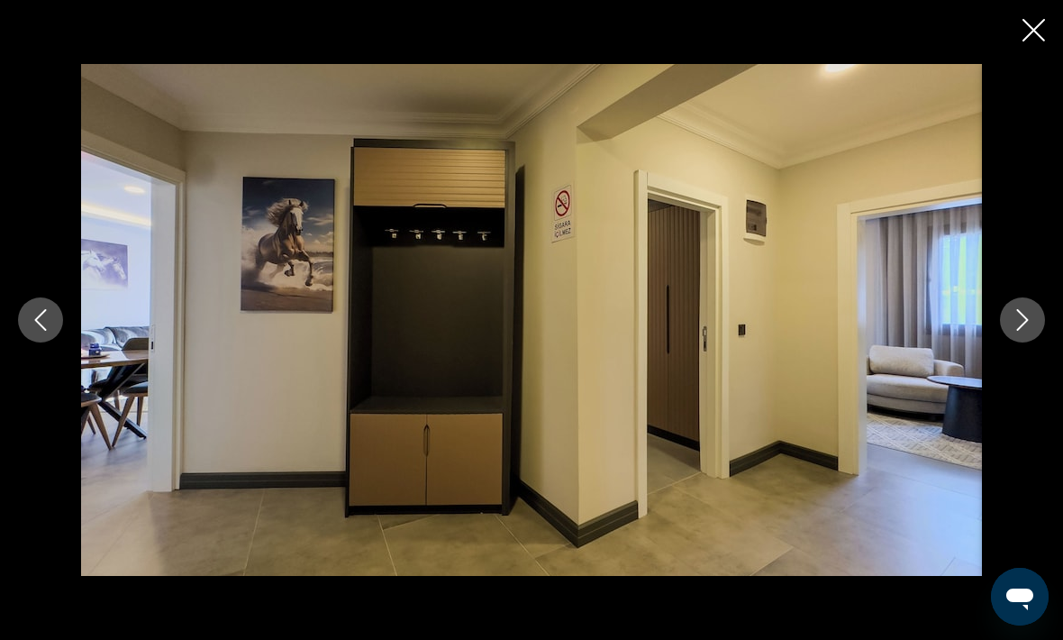
click at [1032, 331] on icon "Next image" at bounding box center [1023, 320] width 22 height 22
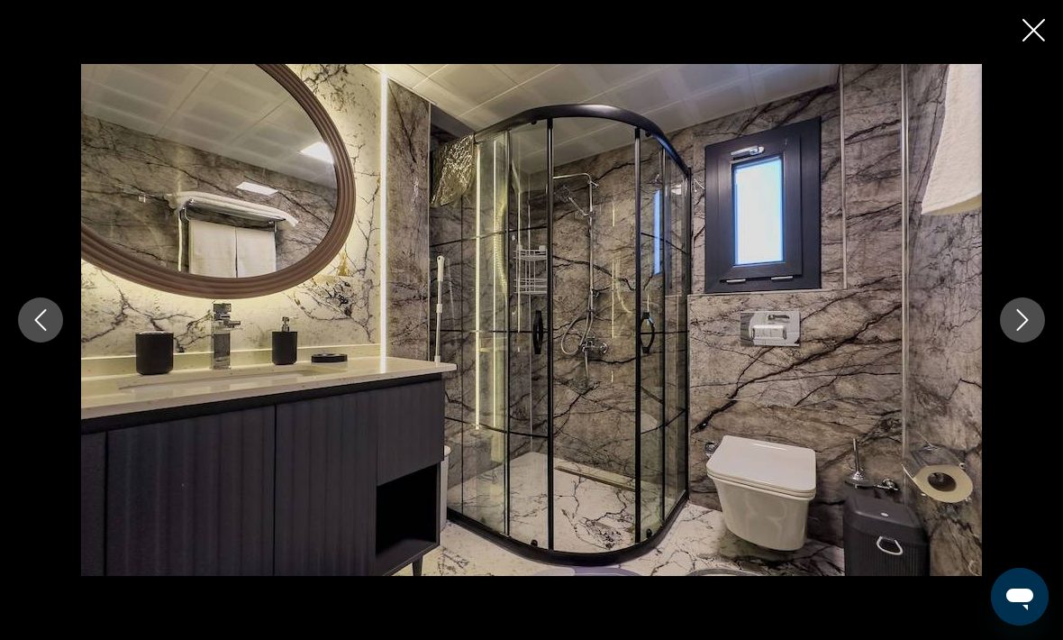
click at [1027, 331] on icon "Next image" at bounding box center [1023, 320] width 22 height 22
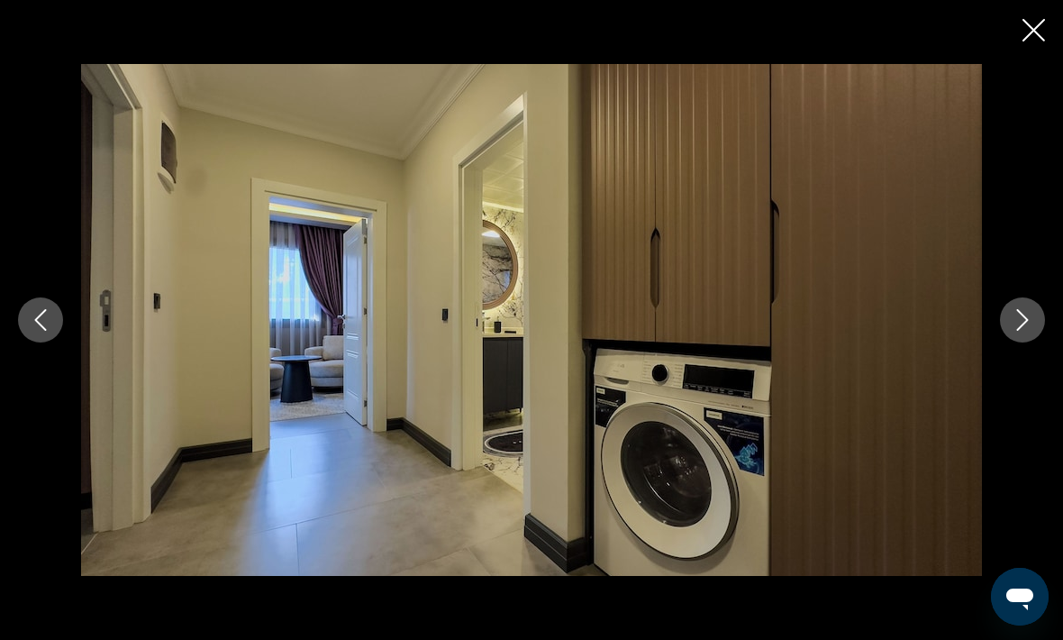
click at [1025, 342] on button "Next image" at bounding box center [1022, 319] width 45 height 45
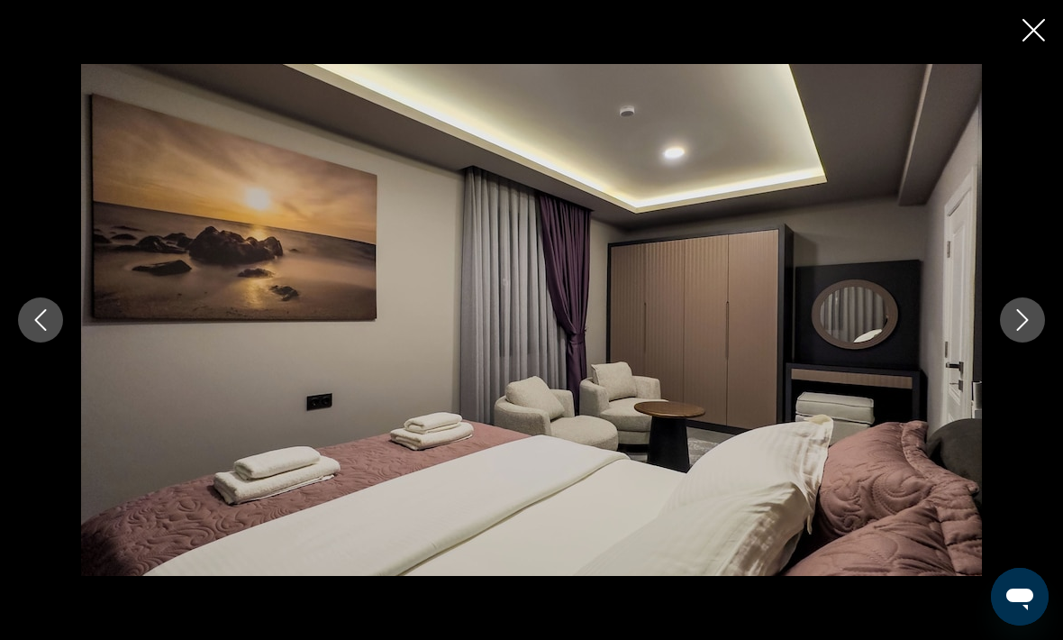
click at [1032, 41] on button "Close slideshow" at bounding box center [1034, 32] width 23 height 28
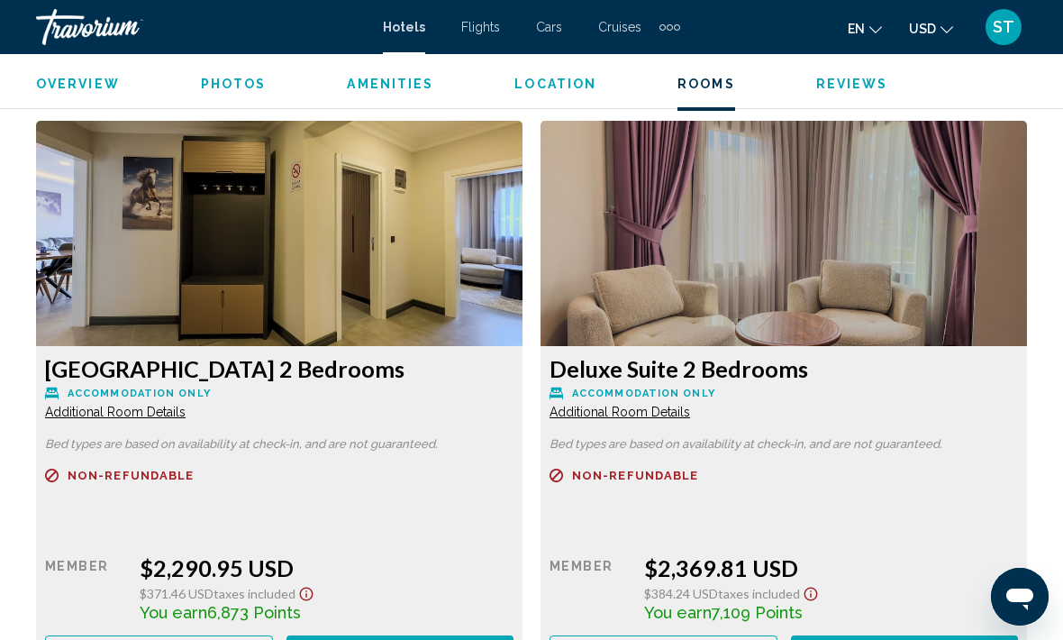
scroll to position [3217, 0]
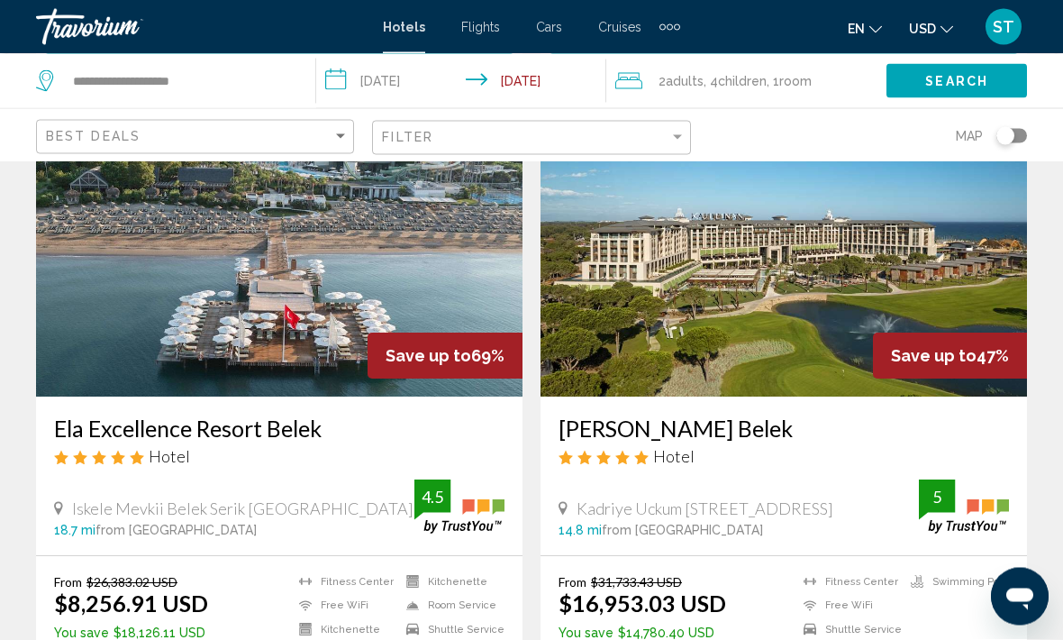
scroll to position [848, 0]
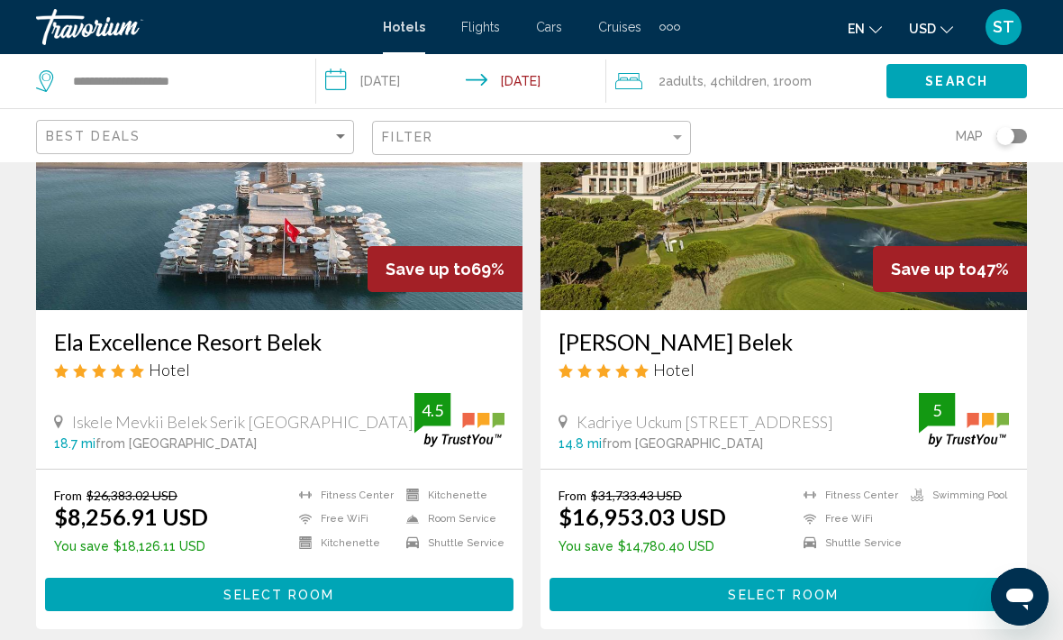
click at [747, 93] on span ", 4 Child Children" at bounding box center [735, 80] width 63 height 25
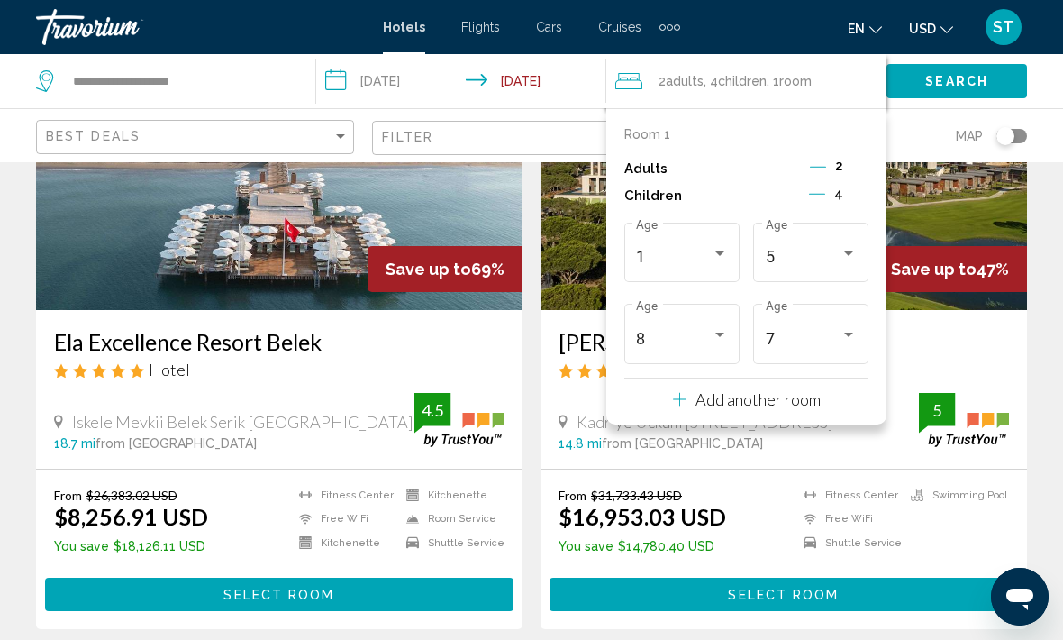
click at [705, 333] on div "8" at bounding box center [673, 339] width 75 height 18
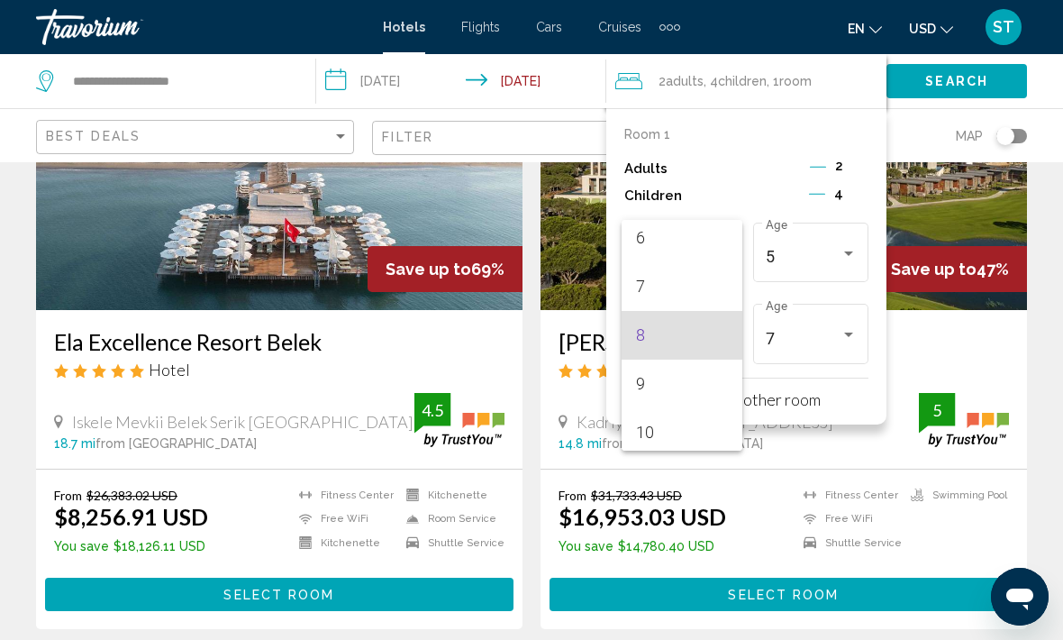
click at [829, 194] on div at bounding box center [531, 320] width 1063 height 640
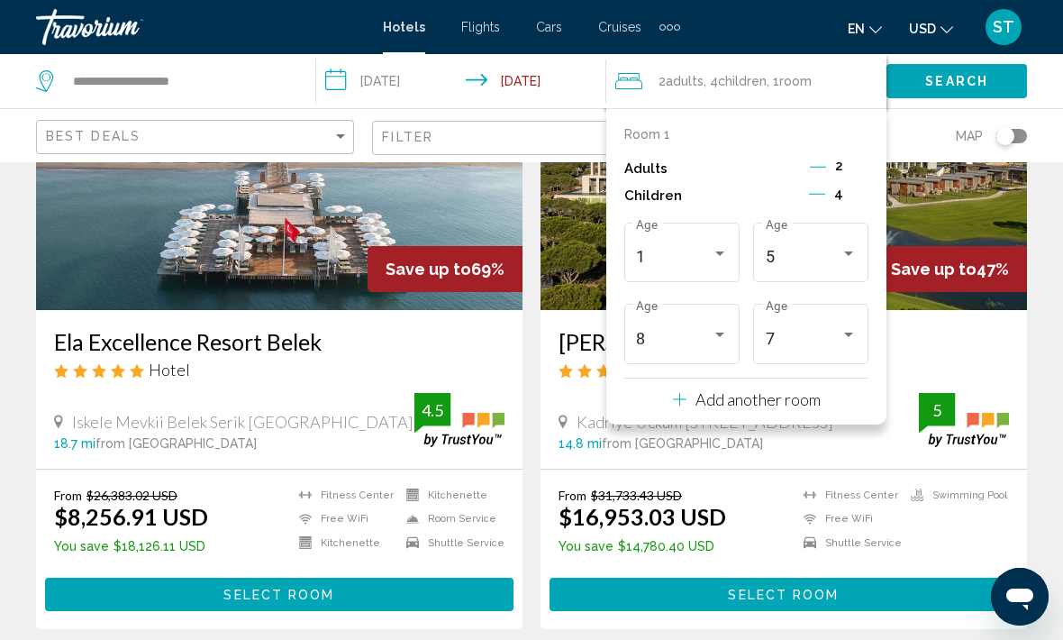
click at [816, 192] on icon "Decrement children" at bounding box center [817, 194] width 16 height 16
click at [817, 198] on icon "Decrement children" at bounding box center [819, 194] width 16 height 16
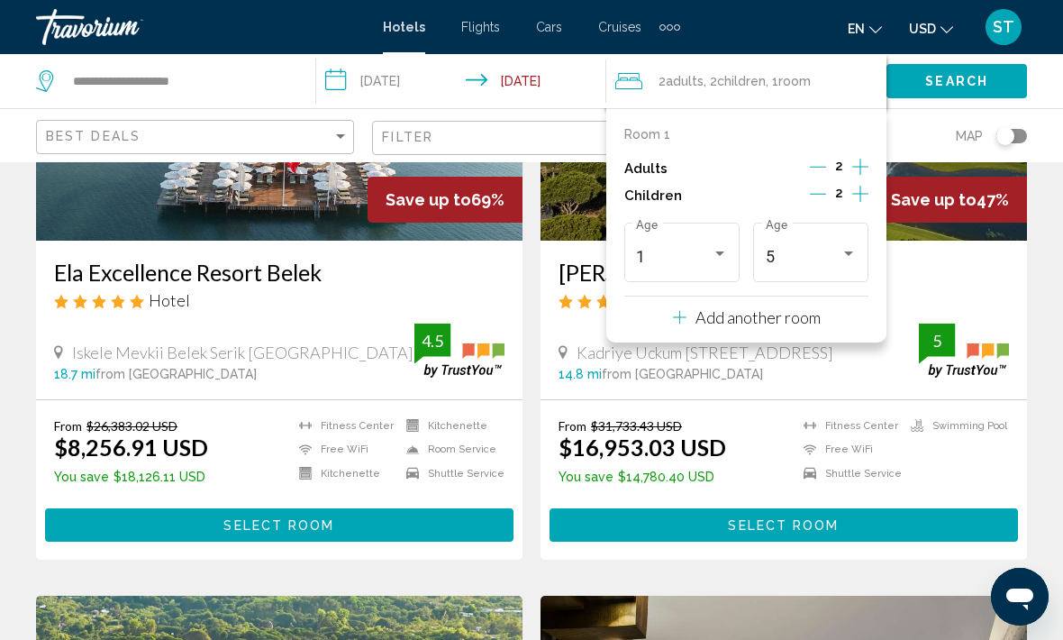
scroll to position [923, 0]
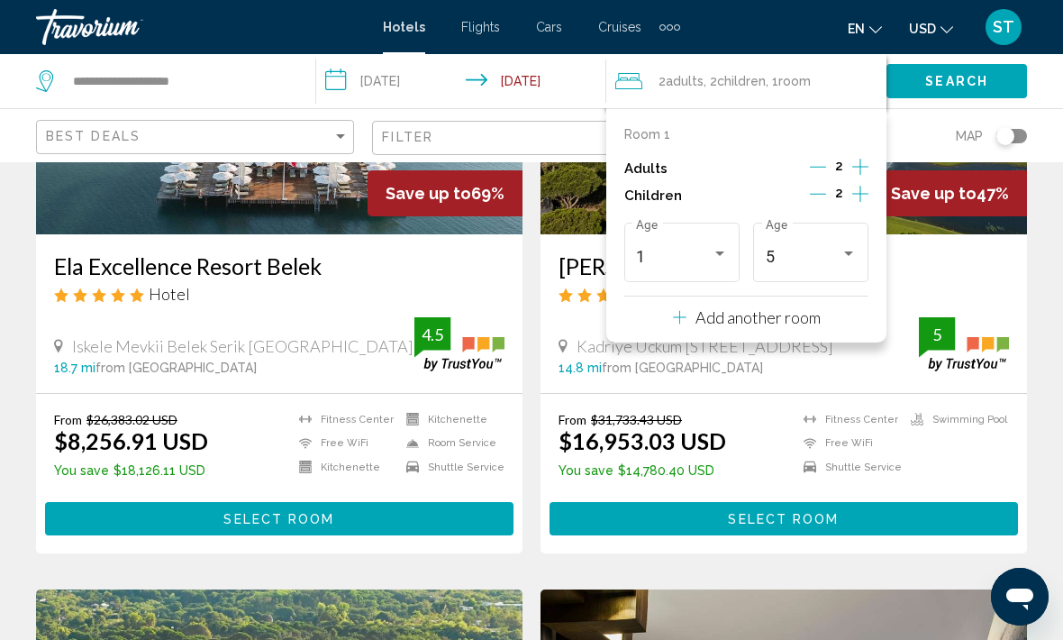
click at [823, 200] on button "Decrement children" at bounding box center [818, 196] width 16 height 22
click at [921, 130] on div "Map" at bounding box center [868, 135] width 318 height 53
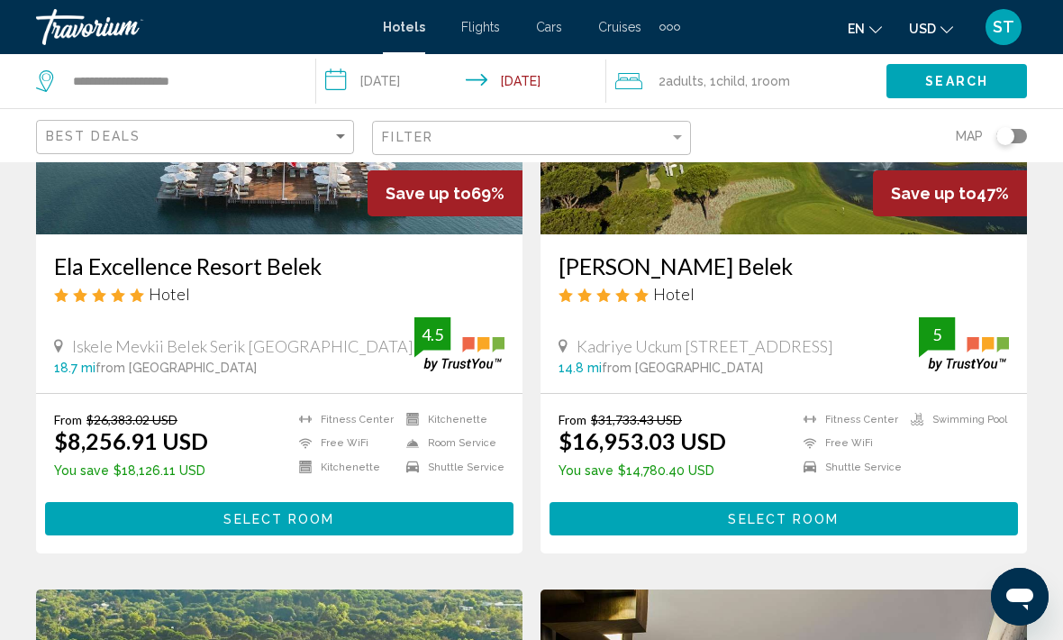
click at [932, 80] on span "Search" at bounding box center [956, 82] width 63 height 14
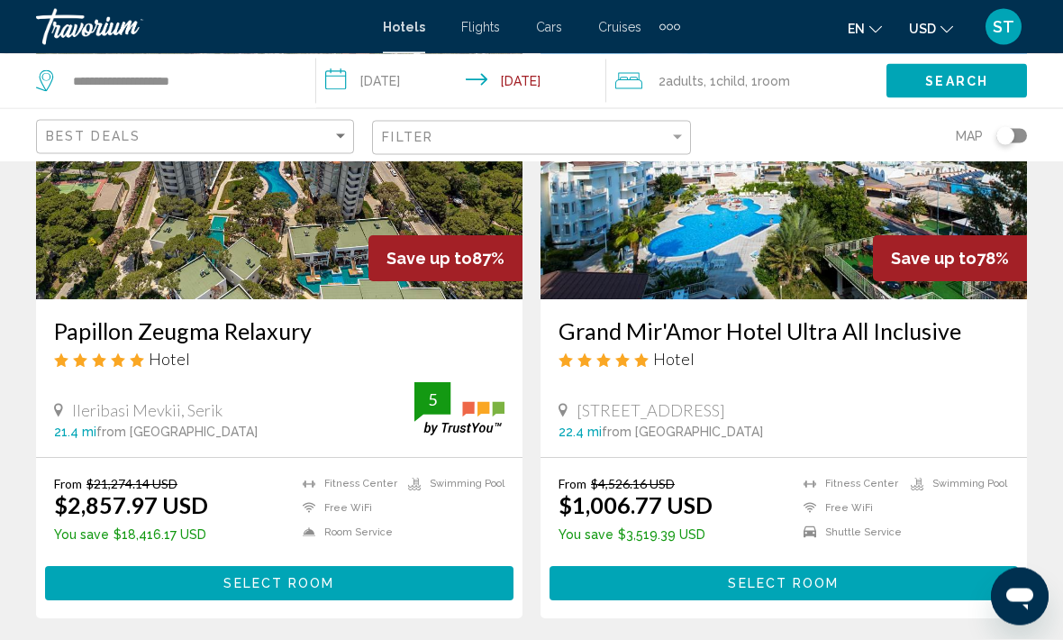
scroll to position [214, 0]
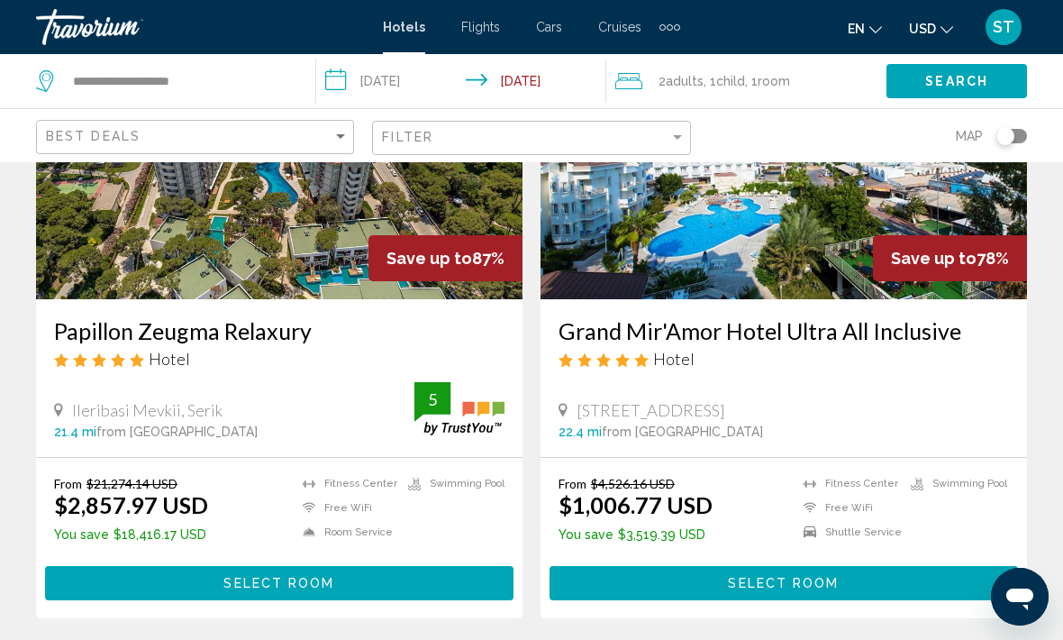
click at [650, 576] on button "Select Room" at bounding box center [784, 582] width 468 height 33
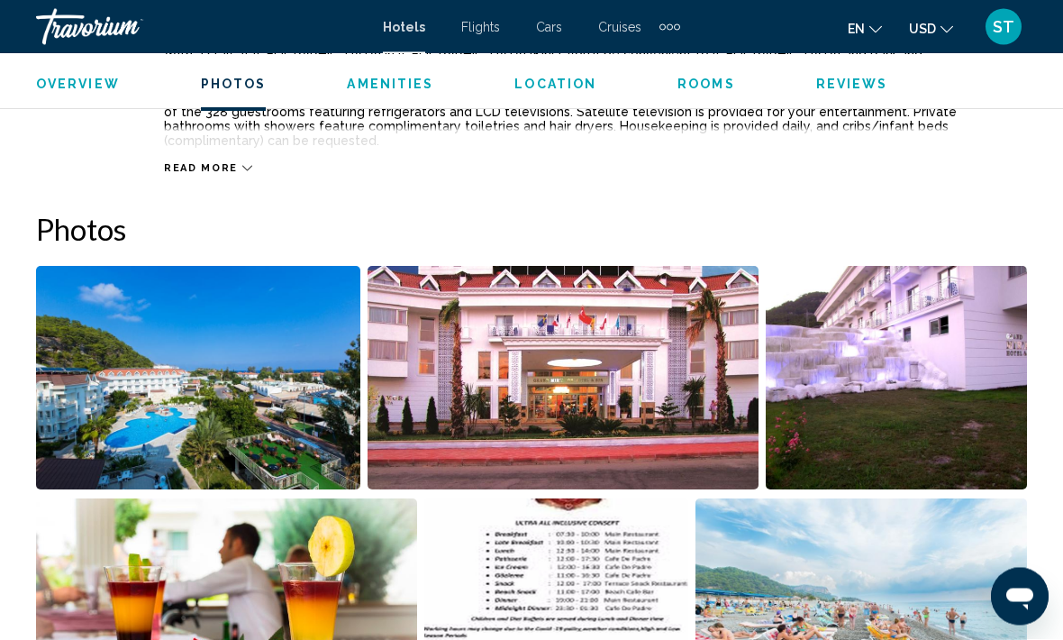
scroll to position [1036, 0]
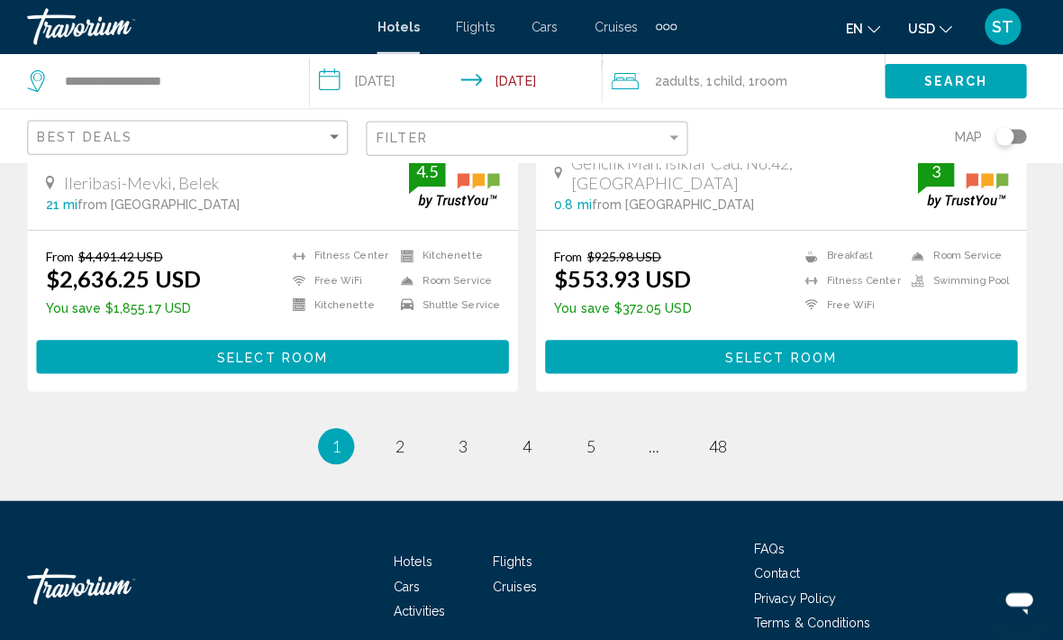
scroll to position [3684, 0]
